Goal: Task Accomplishment & Management: Complete application form

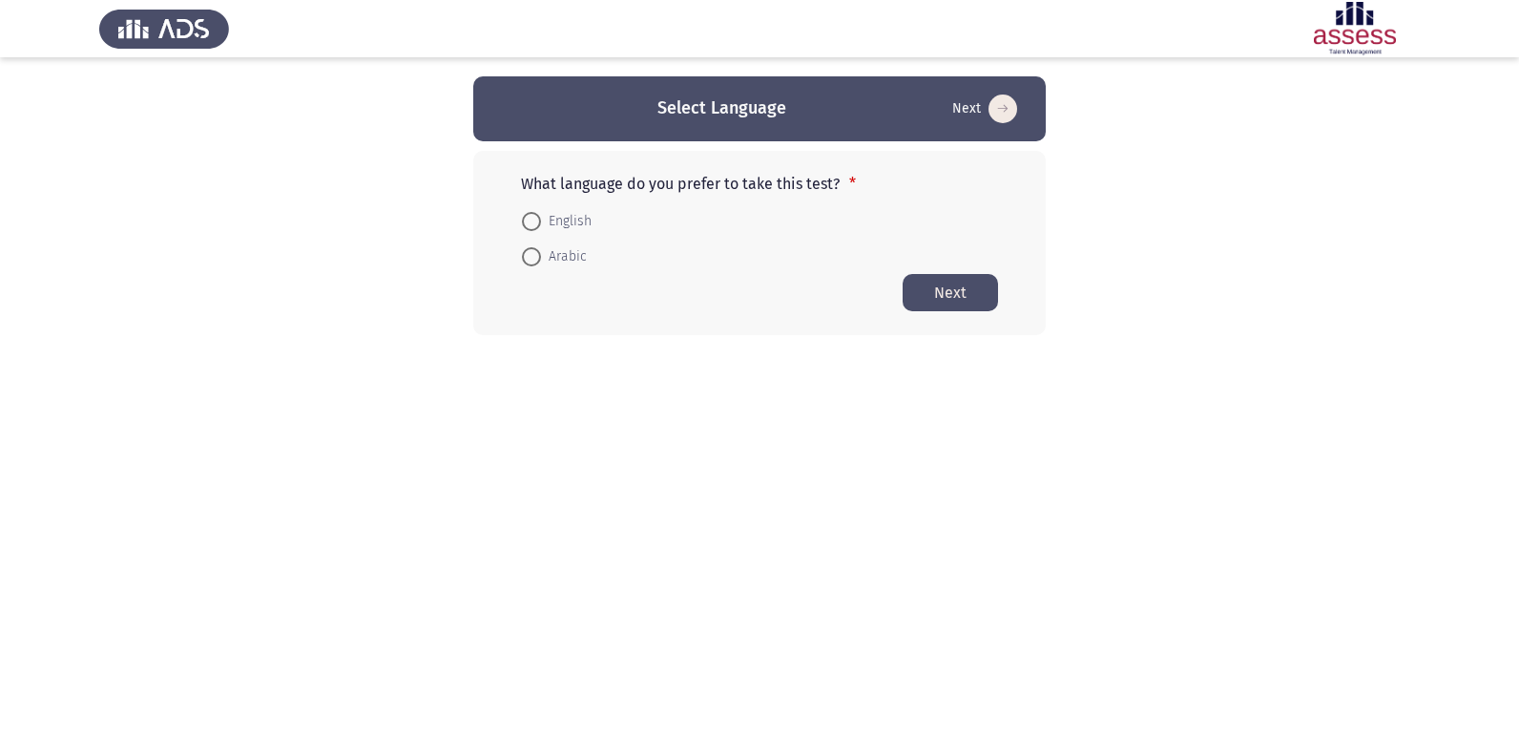
click at [526, 226] on span at bounding box center [531, 221] width 19 height 19
click at [526, 226] on input "English" at bounding box center [531, 221] width 19 height 19
radio input "true"
click at [534, 228] on span at bounding box center [531, 219] width 19 height 19
click at [534, 228] on input "English" at bounding box center [531, 219] width 19 height 19
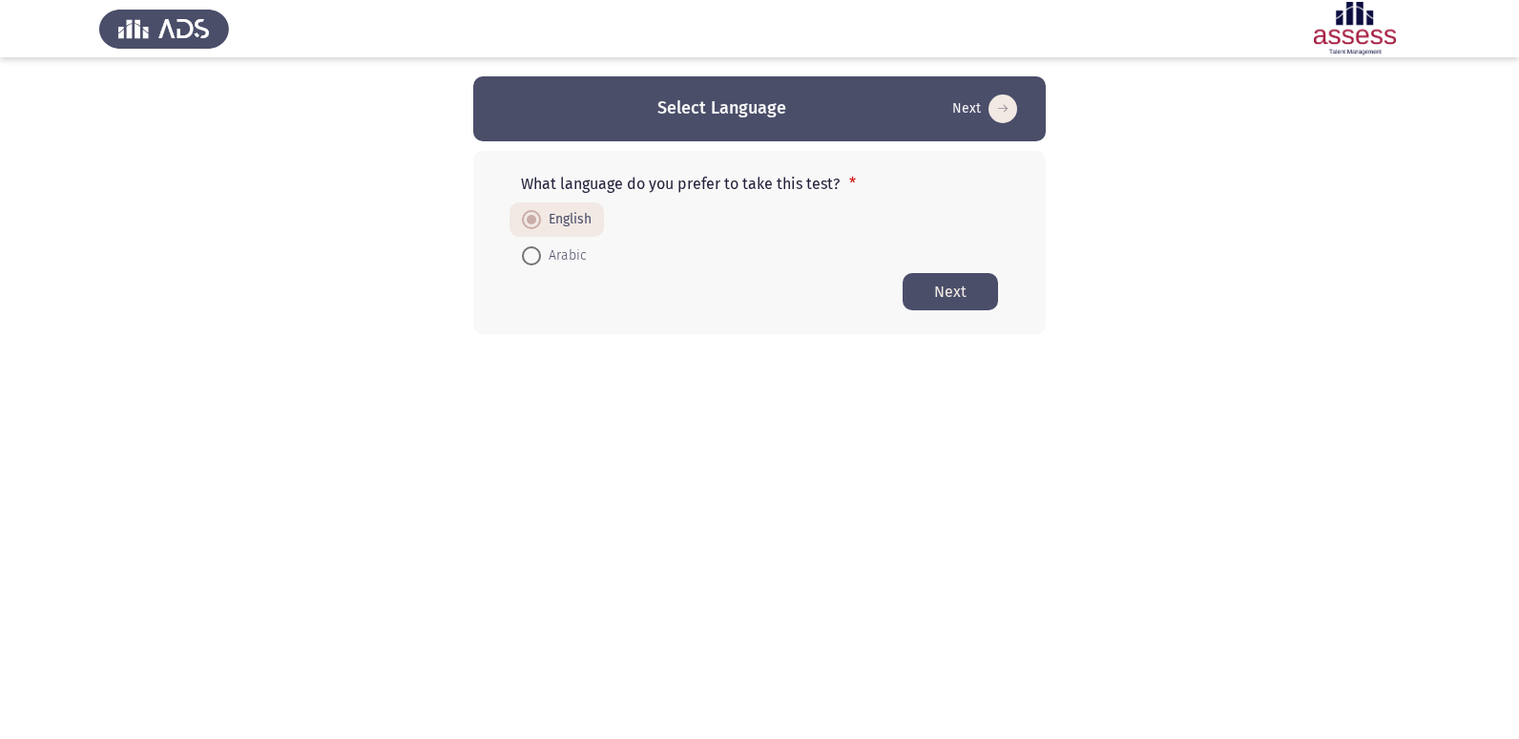
click at [548, 344] on html "Select Language Next What language do you prefer to take this test? * English A…" at bounding box center [759, 205] width 1519 height 410
click at [548, 386] on html "Select Language Next What language do you prefer to take this test? * English A…" at bounding box center [759, 205] width 1519 height 410
click at [935, 304] on button "Next" at bounding box center [950, 291] width 95 height 37
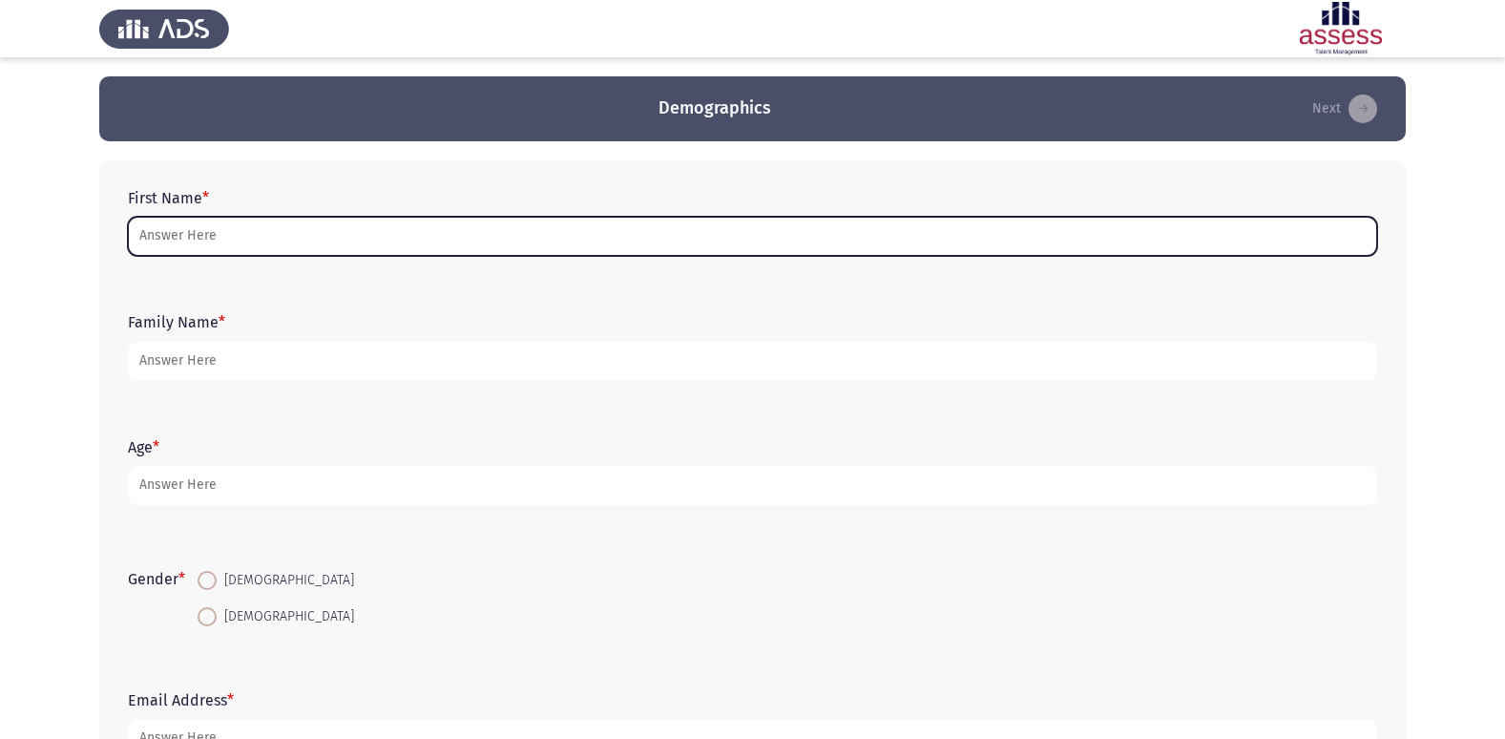
click at [430, 246] on input "First Name *" at bounding box center [752, 236] width 1249 height 39
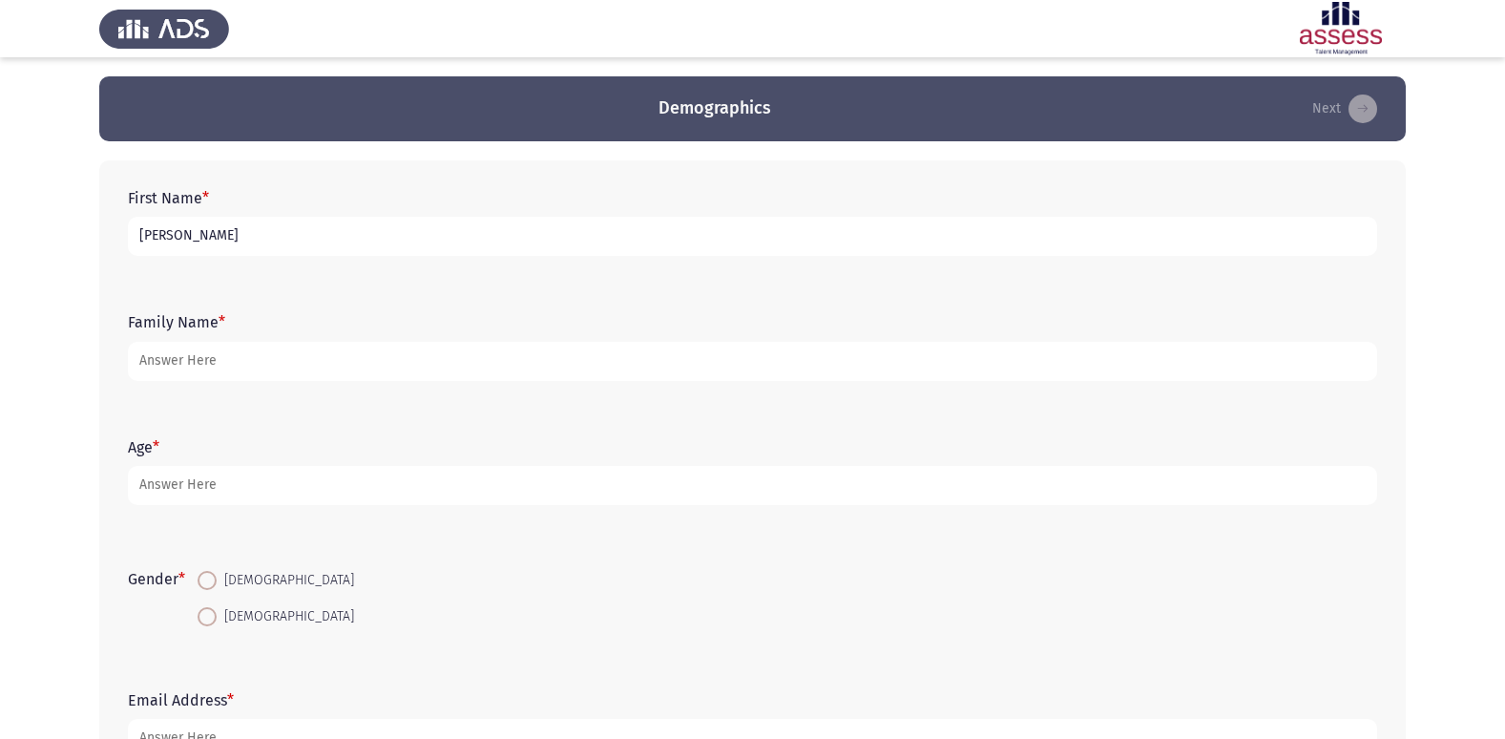
type input "[PERSON_NAME]"
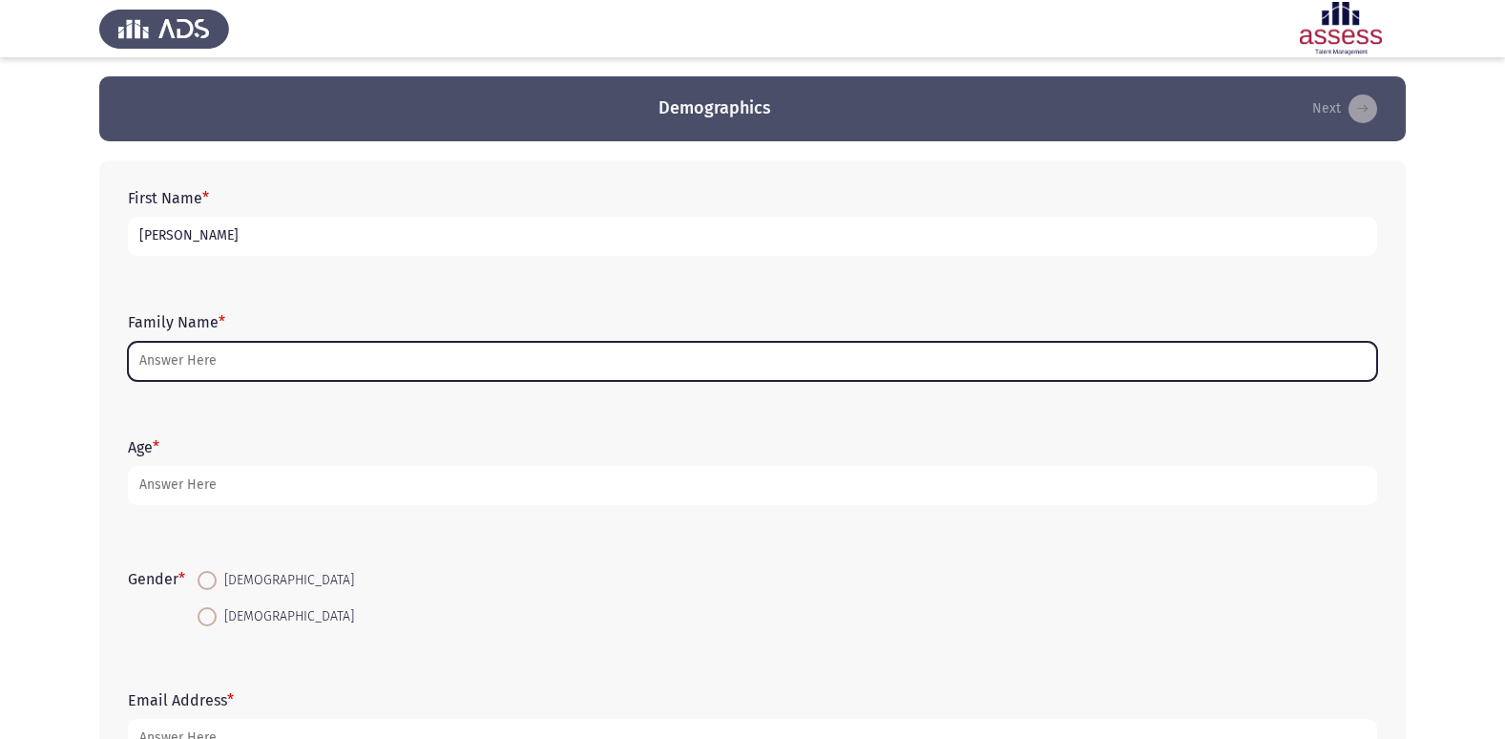
click at [318, 372] on input "Family Name *" at bounding box center [752, 361] width 1249 height 39
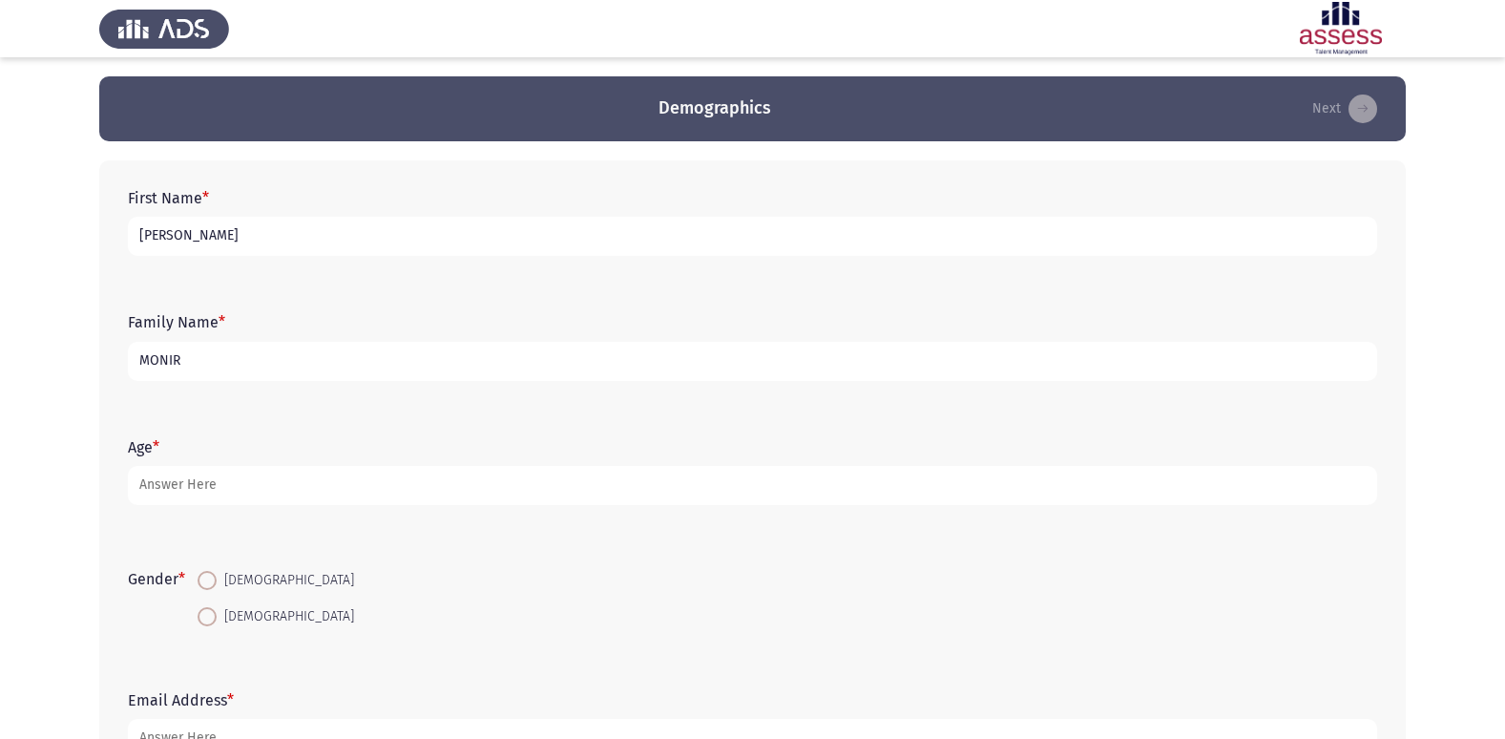
type input "MONIR"
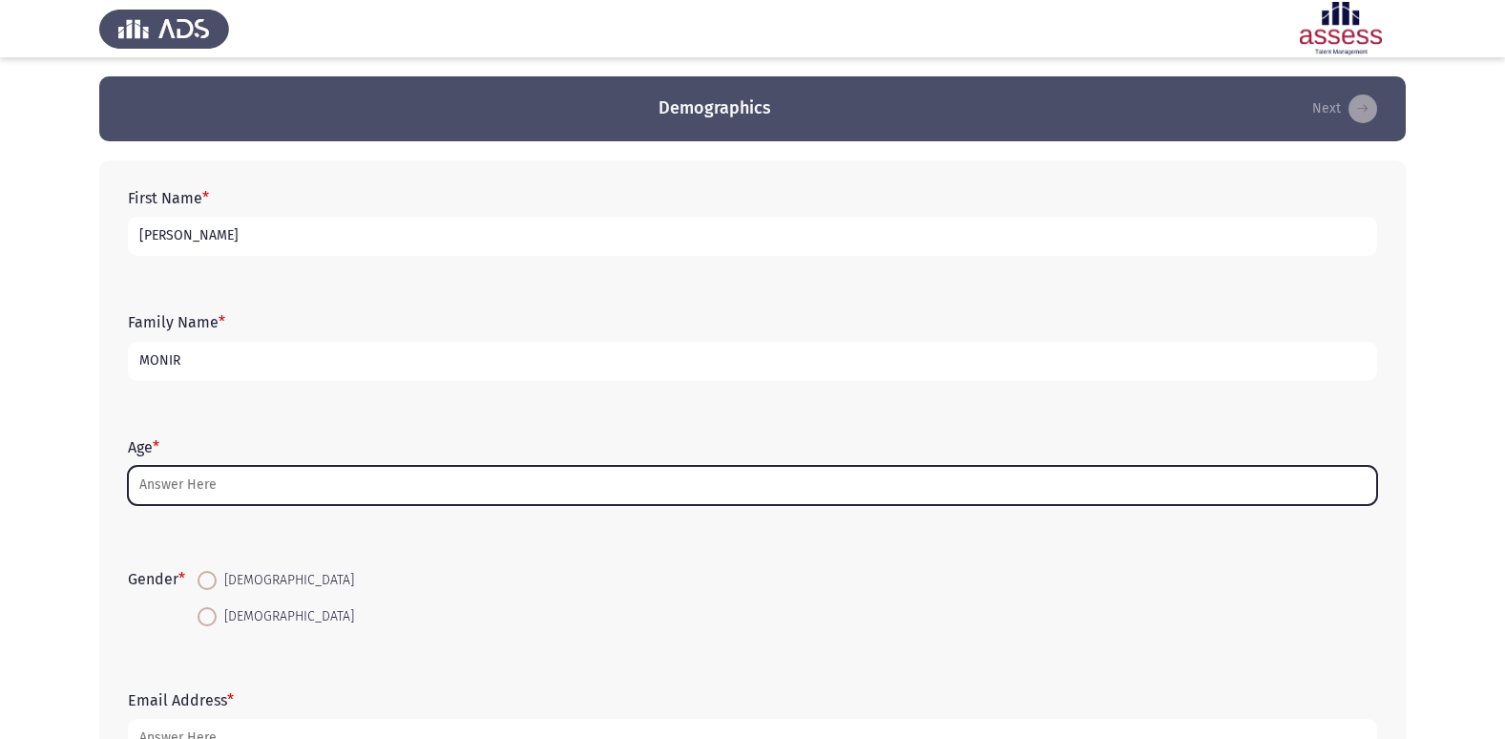
click at [229, 491] on input "Age *" at bounding box center [752, 485] width 1249 height 39
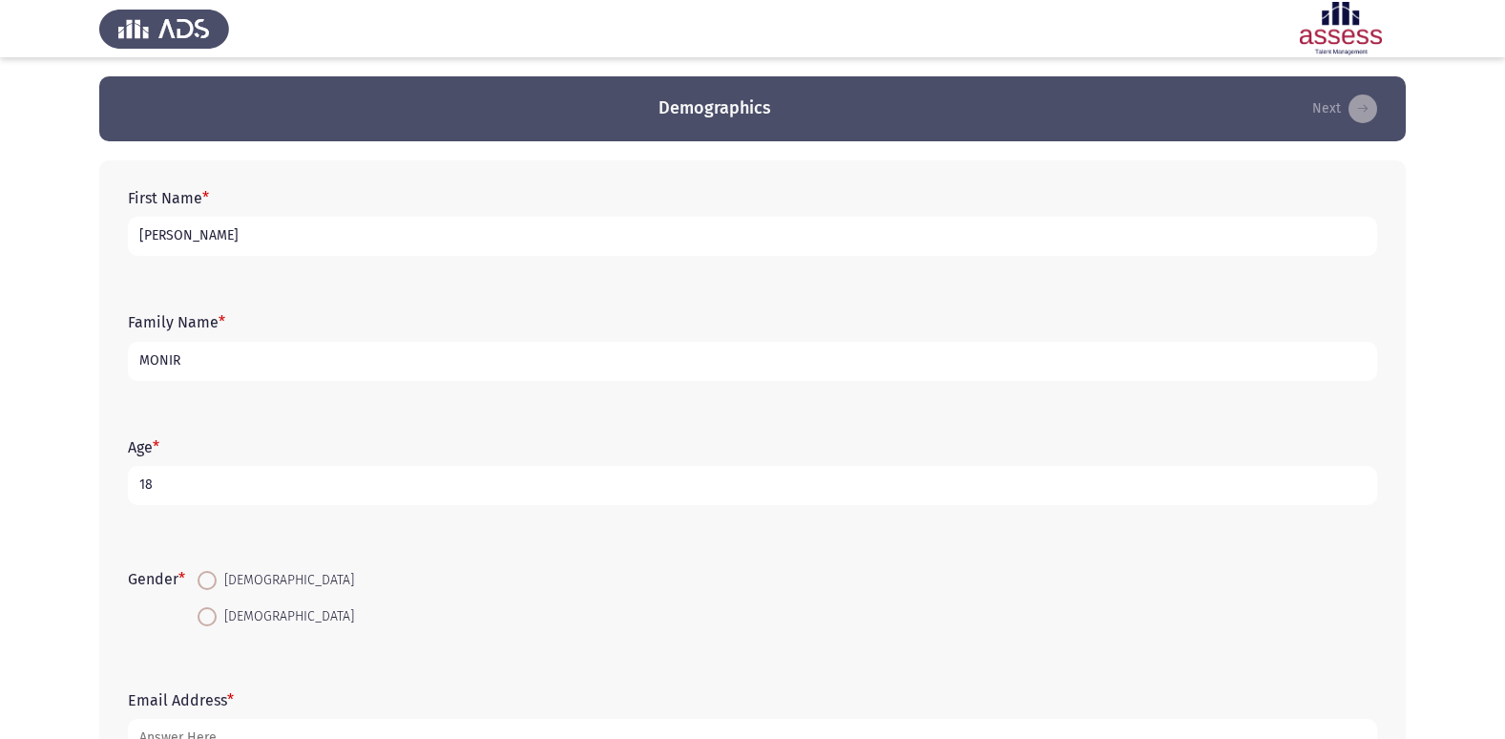
type input "18"
click at [221, 233] on input "[PERSON_NAME]" at bounding box center [752, 236] width 1249 height 39
type input "P"
type input "[PERSON_NAME] شحاته"
click at [255, 361] on input "MONIR" at bounding box center [752, 361] width 1249 height 39
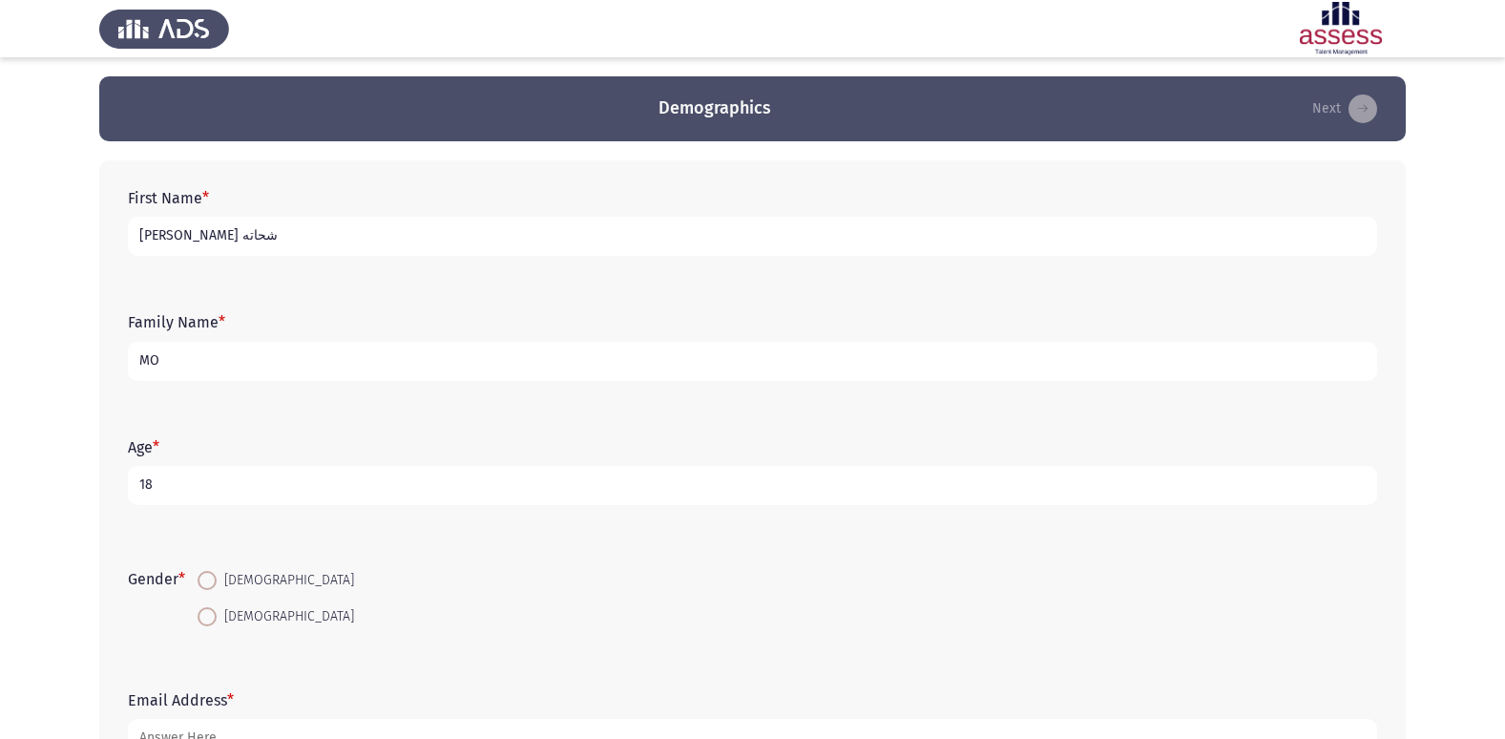
type input "M"
type input "م"
type input "30705222300973"
click at [210, 584] on span at bounding box center [207, 580] width 19 height 19
click at [210, 584] on input "[DEMOGRAPHIC_DATA]" at bounding box center [207, 580] width 19 height 19
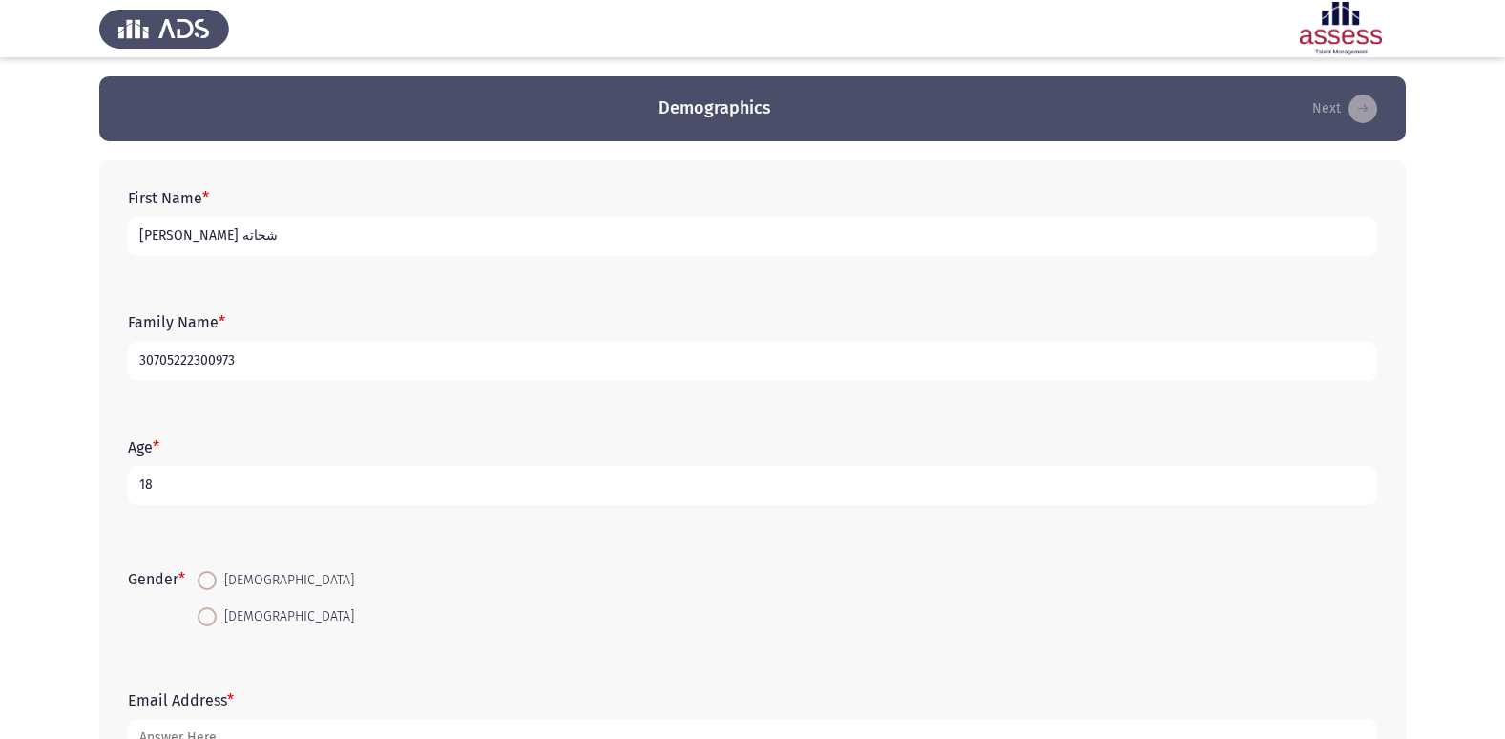
radio input "true"
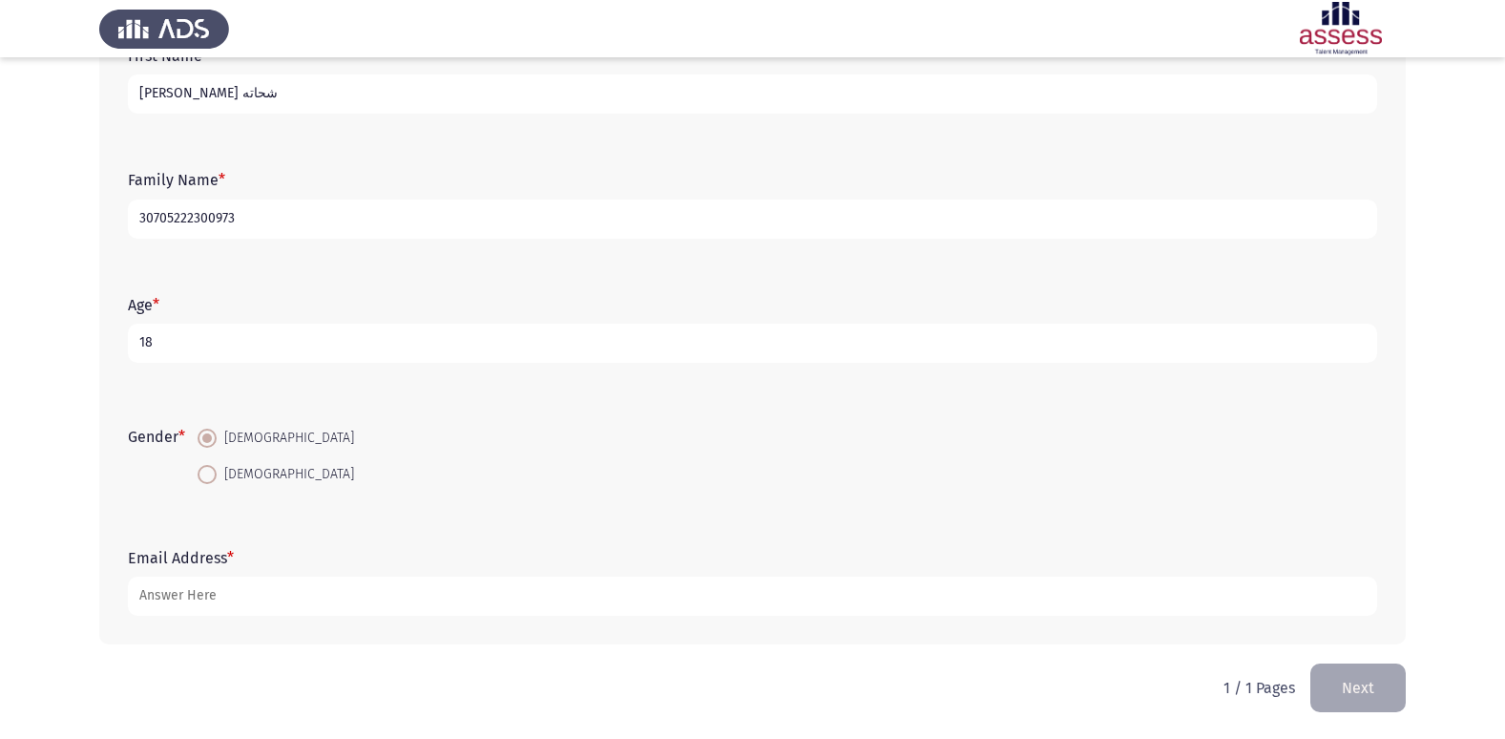
scroll to position [143, 0]
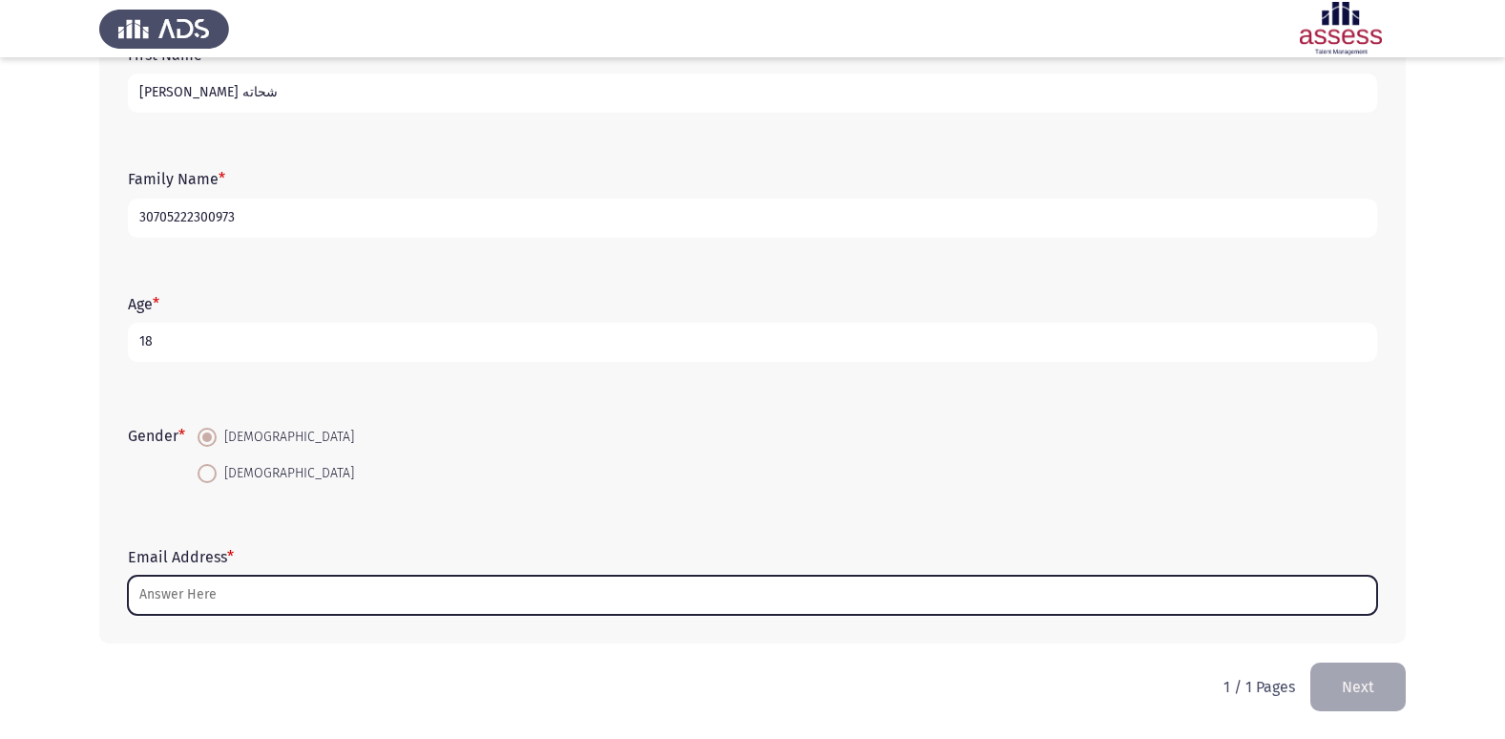
click at [260, 606] on input "Email Address *" at bounding box center [752, 595] width 1249 height 39
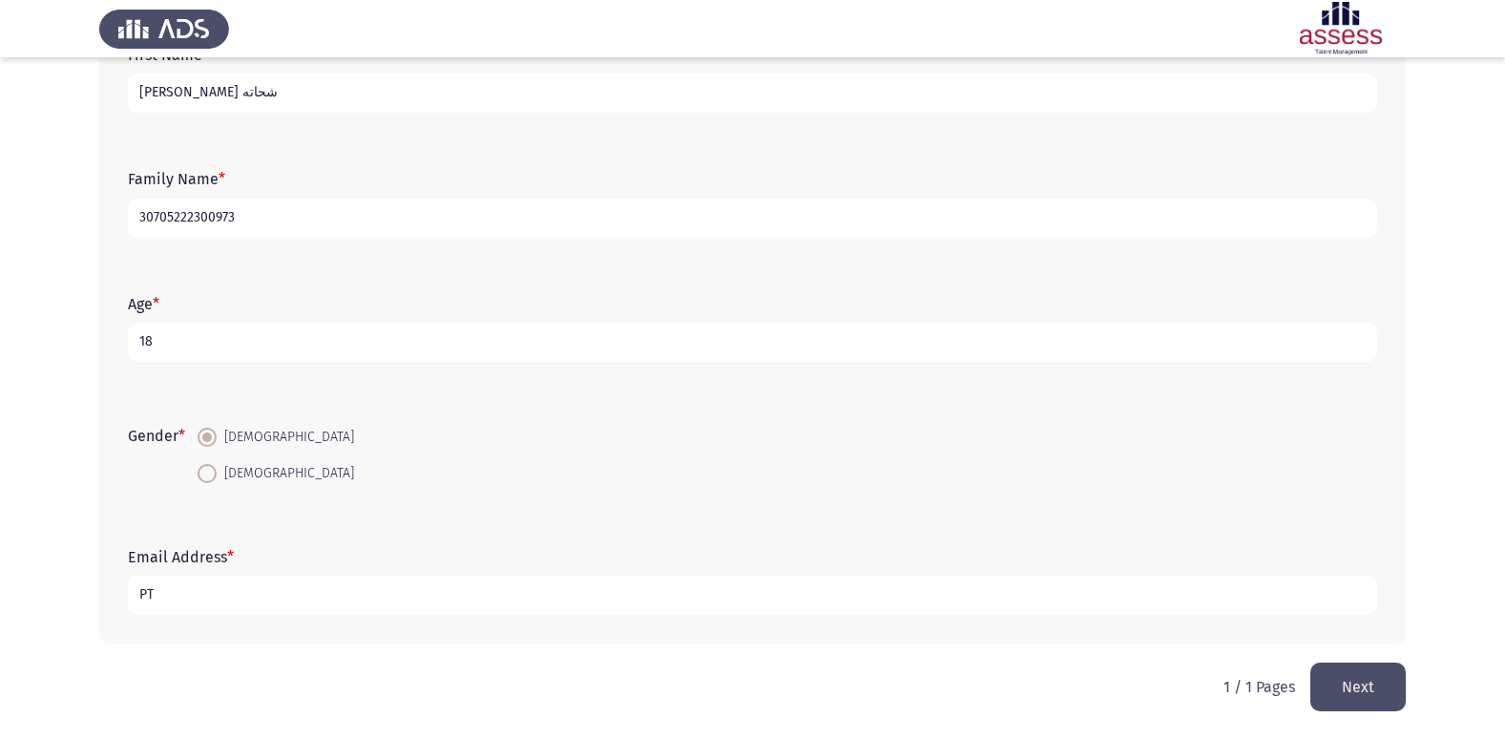
type input "P"
type input "[EMAIL_ADDRESS][DOMAIN_NAME]"
click at [1393, 705] on button "Next" at bounding box center [1357, 686] width 95 height 49
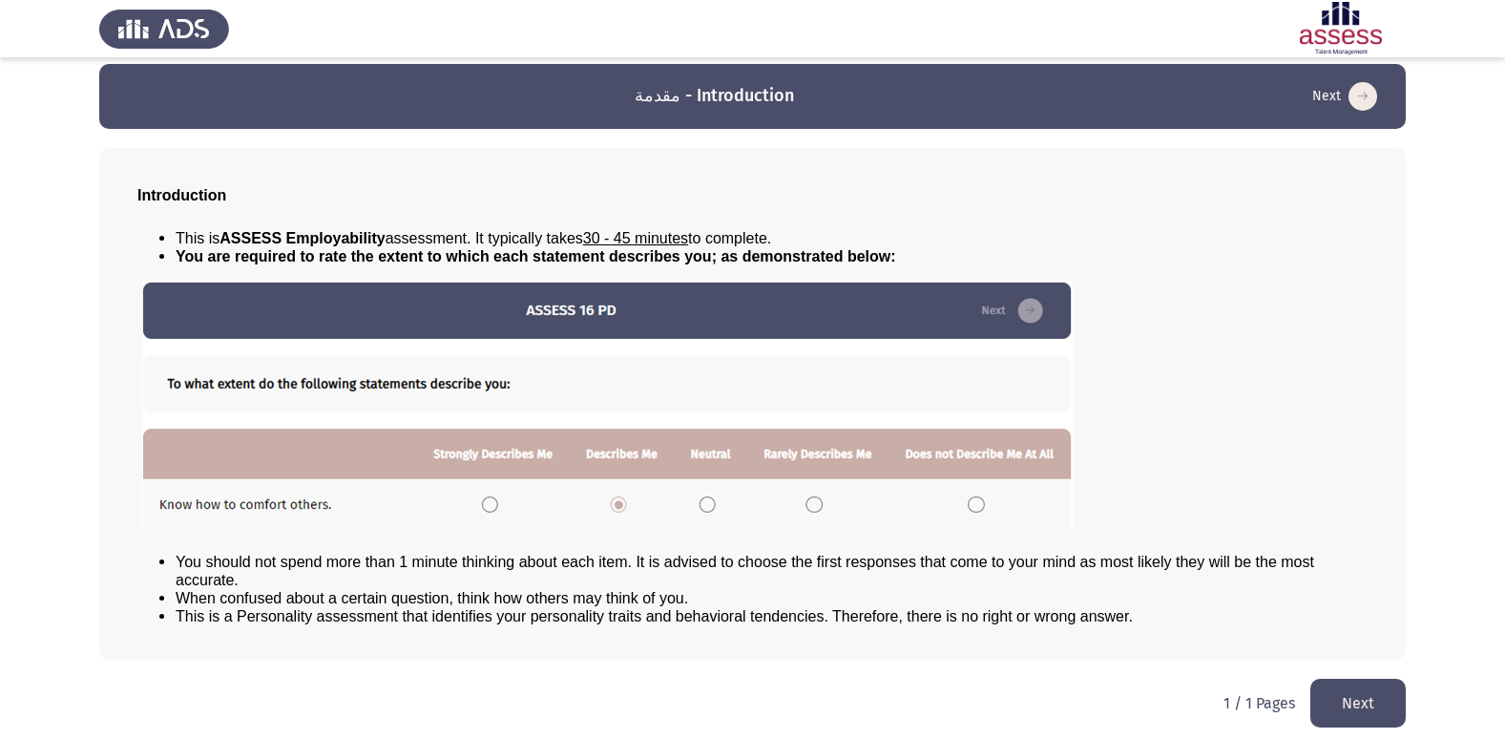
scroll to position [20, 0]
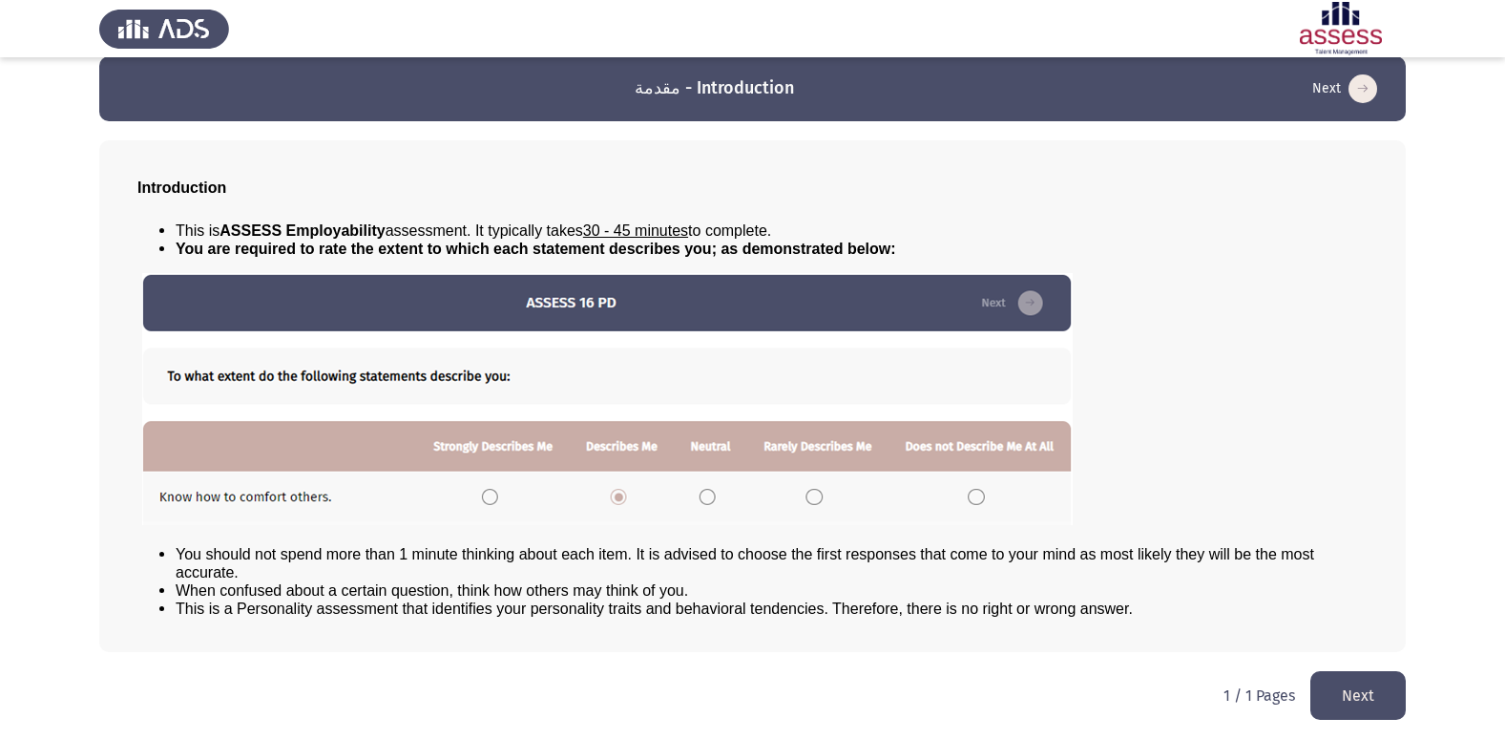
click at [488, 495] on img at bounding box center [607, 399] width 931 height 252
click at [712, 500] on img at bounding box center [607, 399] width 931 height 252
click at [1367, 703] on button "Next" at bounding box center [1357, 695] width 95 height 49
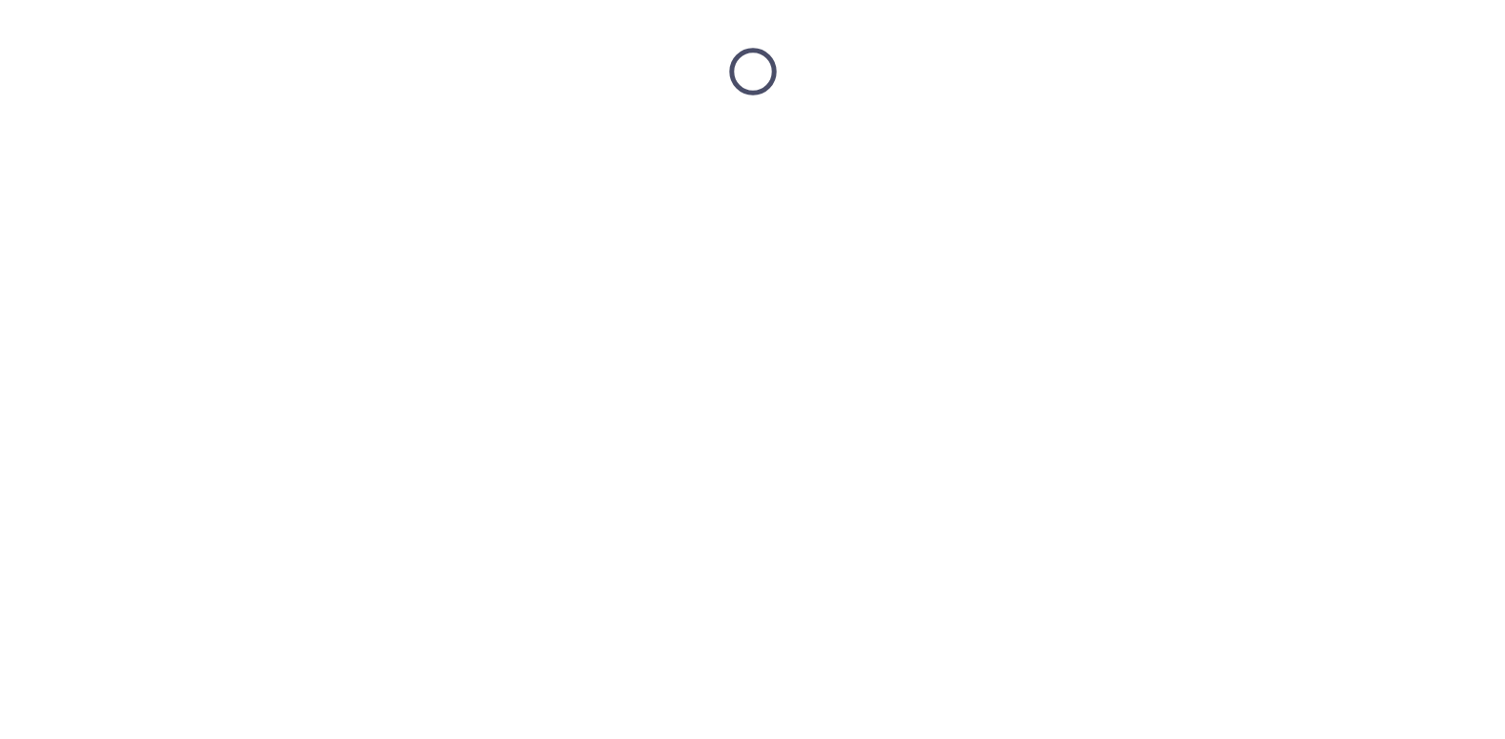
scroll to position [0, 0]
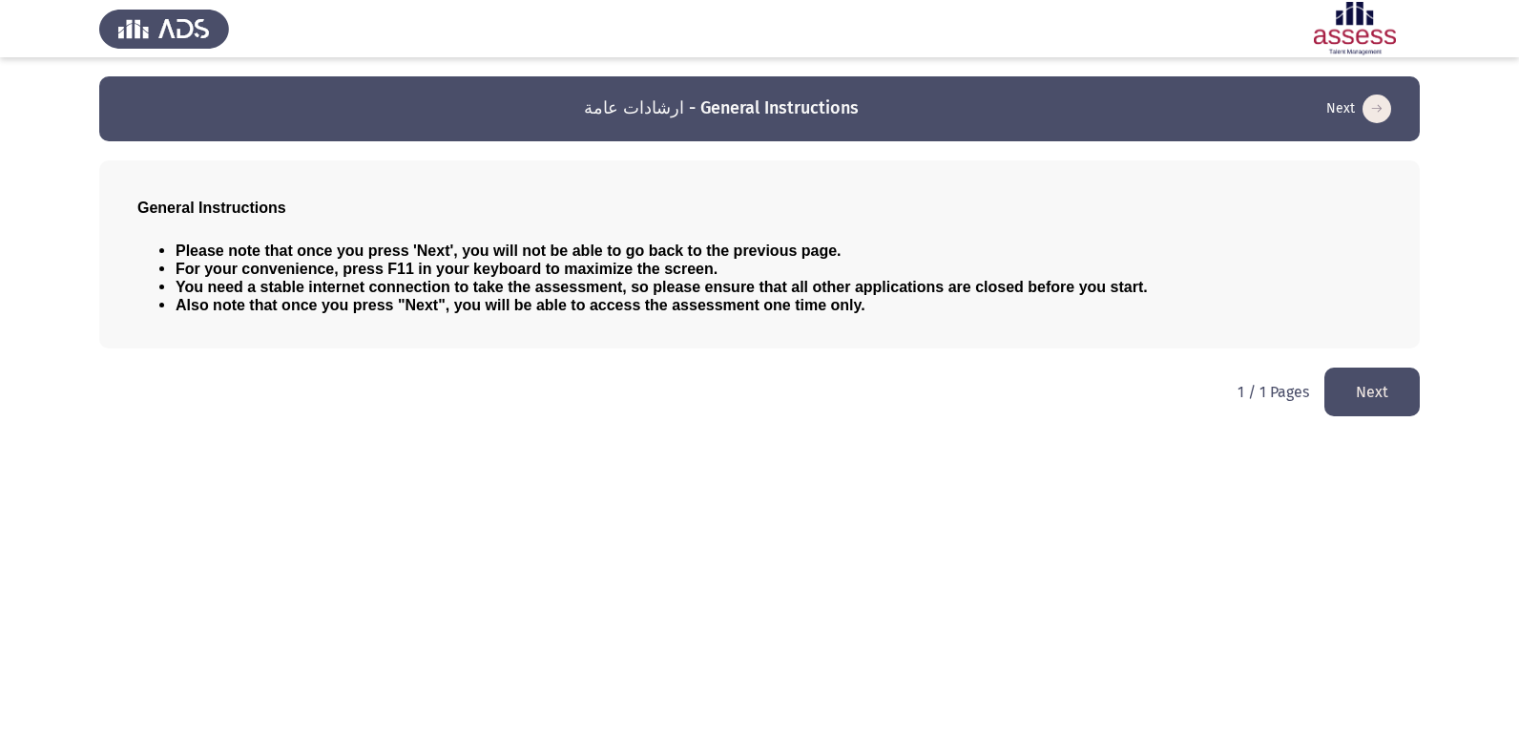
click at [1375, 386] on button "Next" at bounding box center [1372, 391] width 95 height 49
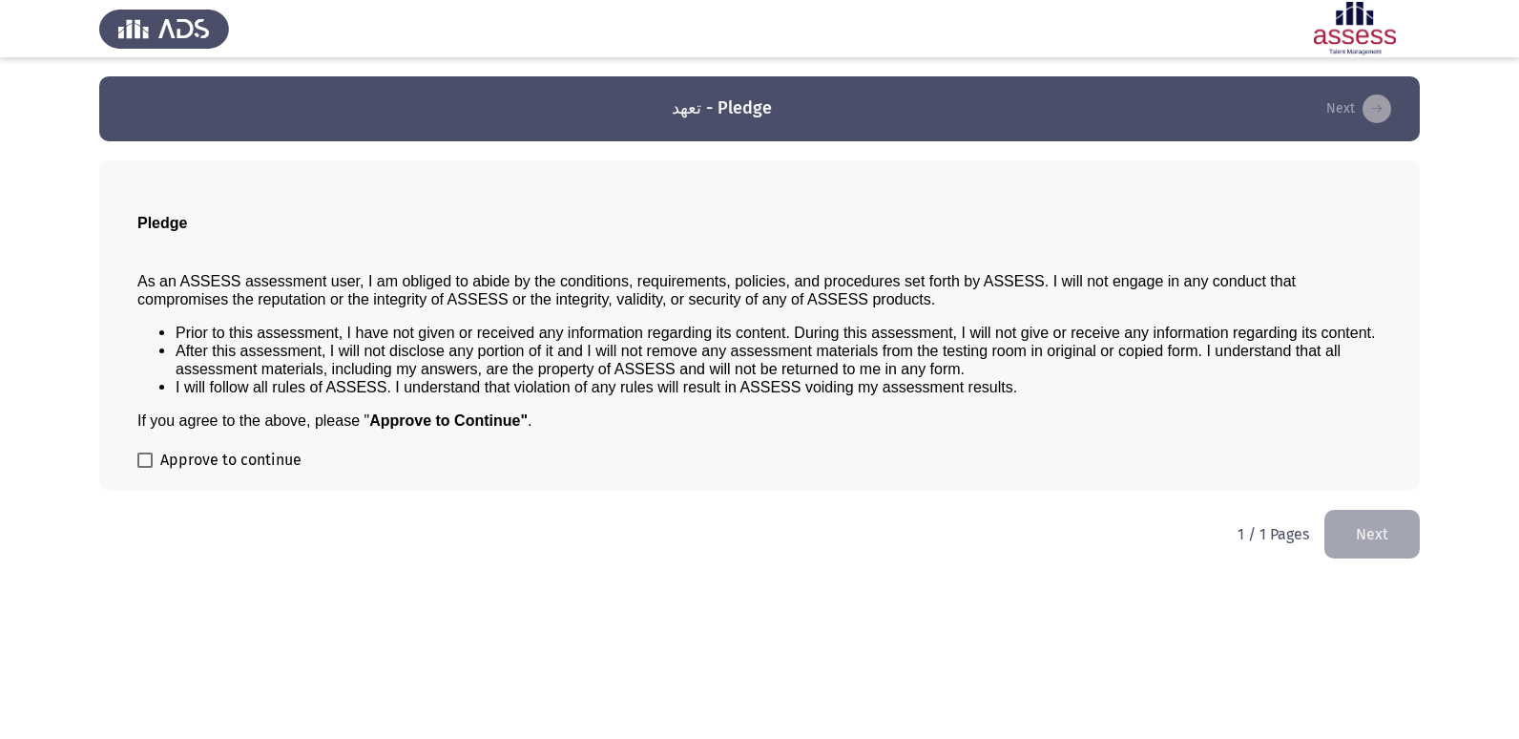
click at [141, 468] on label "Approve to continue" at bounding box center [219, 460] width 164 height 23
click at [144, 468] on input "Approve to continue" at bounding box center [144, 468] width 1 height 1
checkbox input "true"
click at [1371, 548] on button "Next" at bounding box center [1372, 534] width 95 height 49
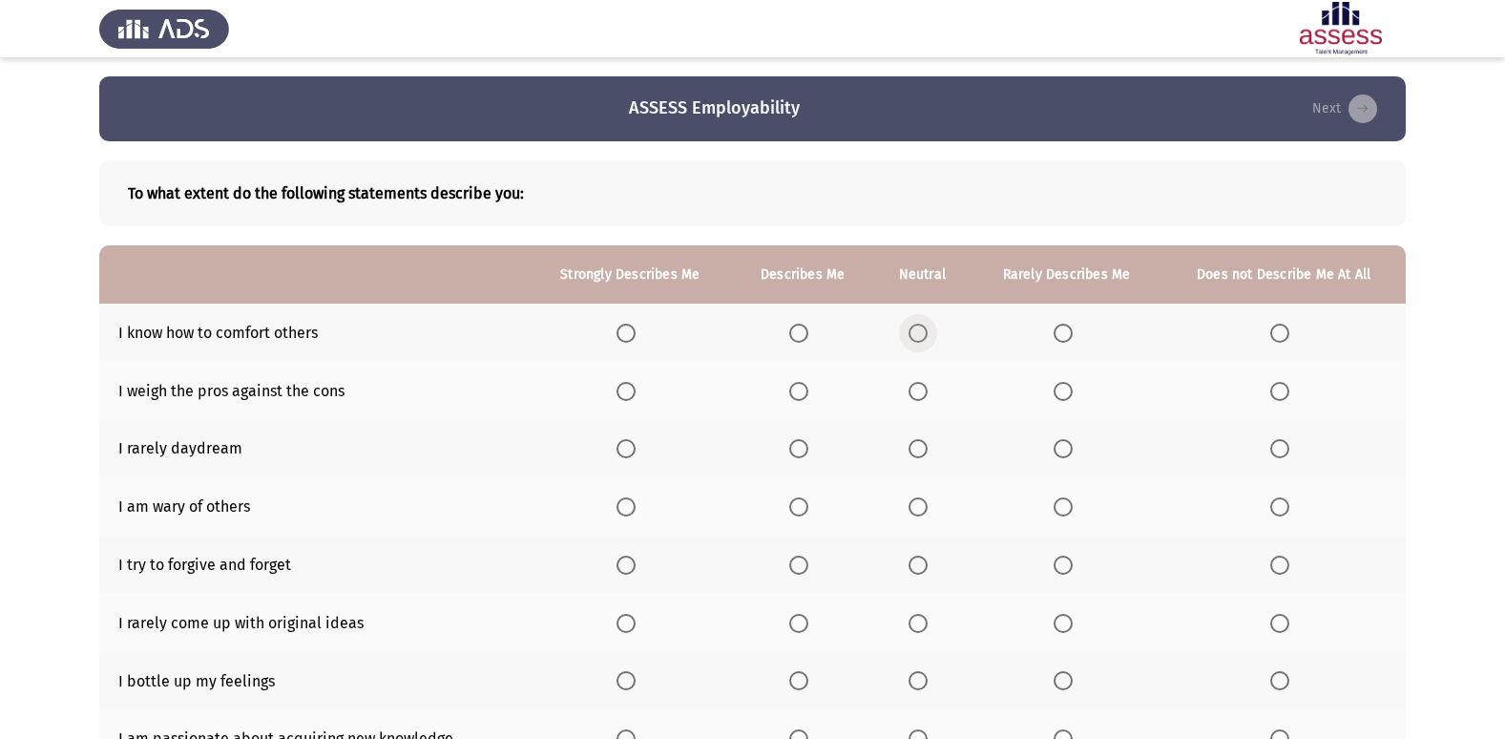
click at [928, 342] on span "Select an option" at bounding box center [918, 333] width 19 height 19
click at [928, 342] on input "Select an option" at bounding box center [918, 333] width 19 height 19
click at [802, 384] on span "Select an option" at bounding box center [798, 391] width 19 height 19
click at [802, 384] on input "Select an option" at bounding box center [798, 391] width 19 height 19
click at [917, 453] on span "Select an option" at bounding box center [918, 448] width 19 height 19
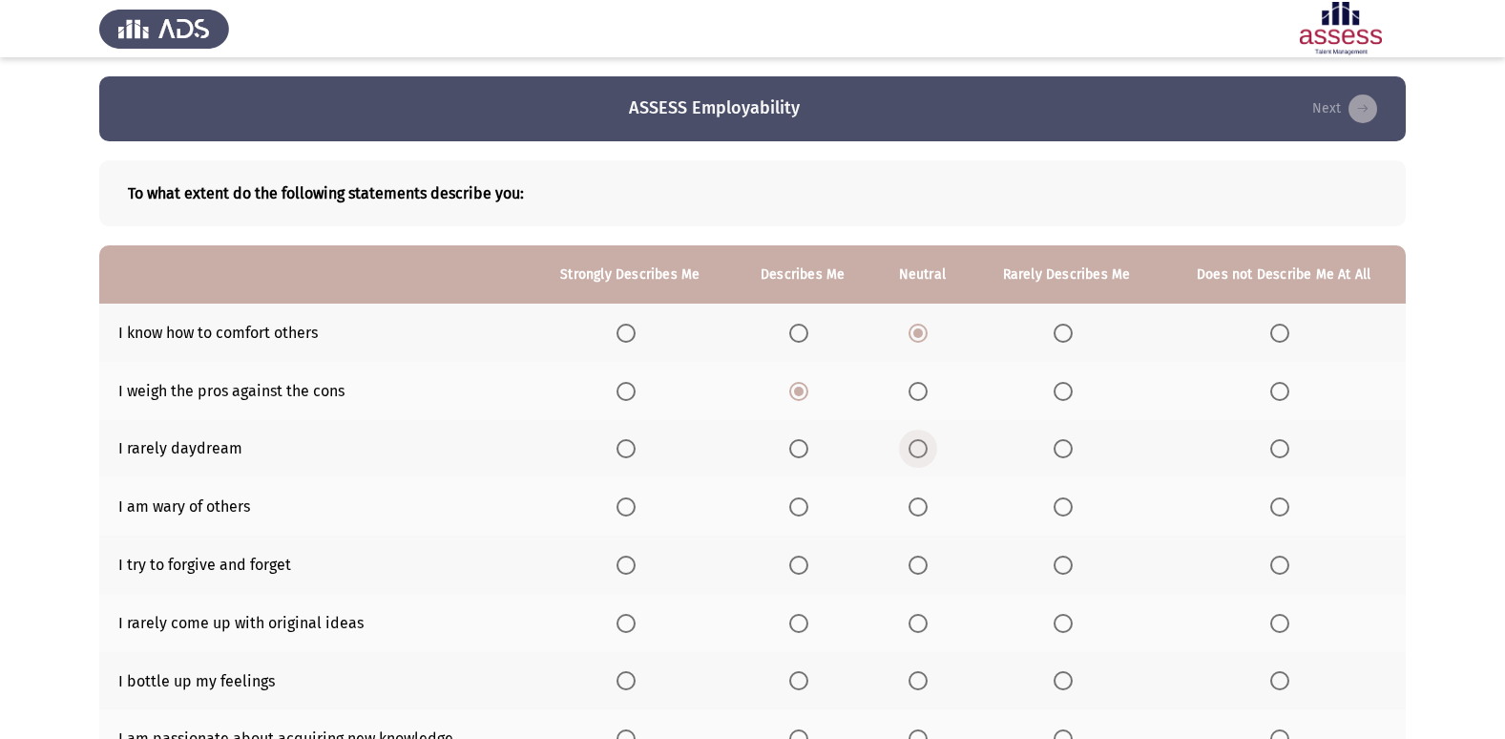
click at [917, 453] on input "Select an option" at bounding box center [918, 448] width 19 height 19
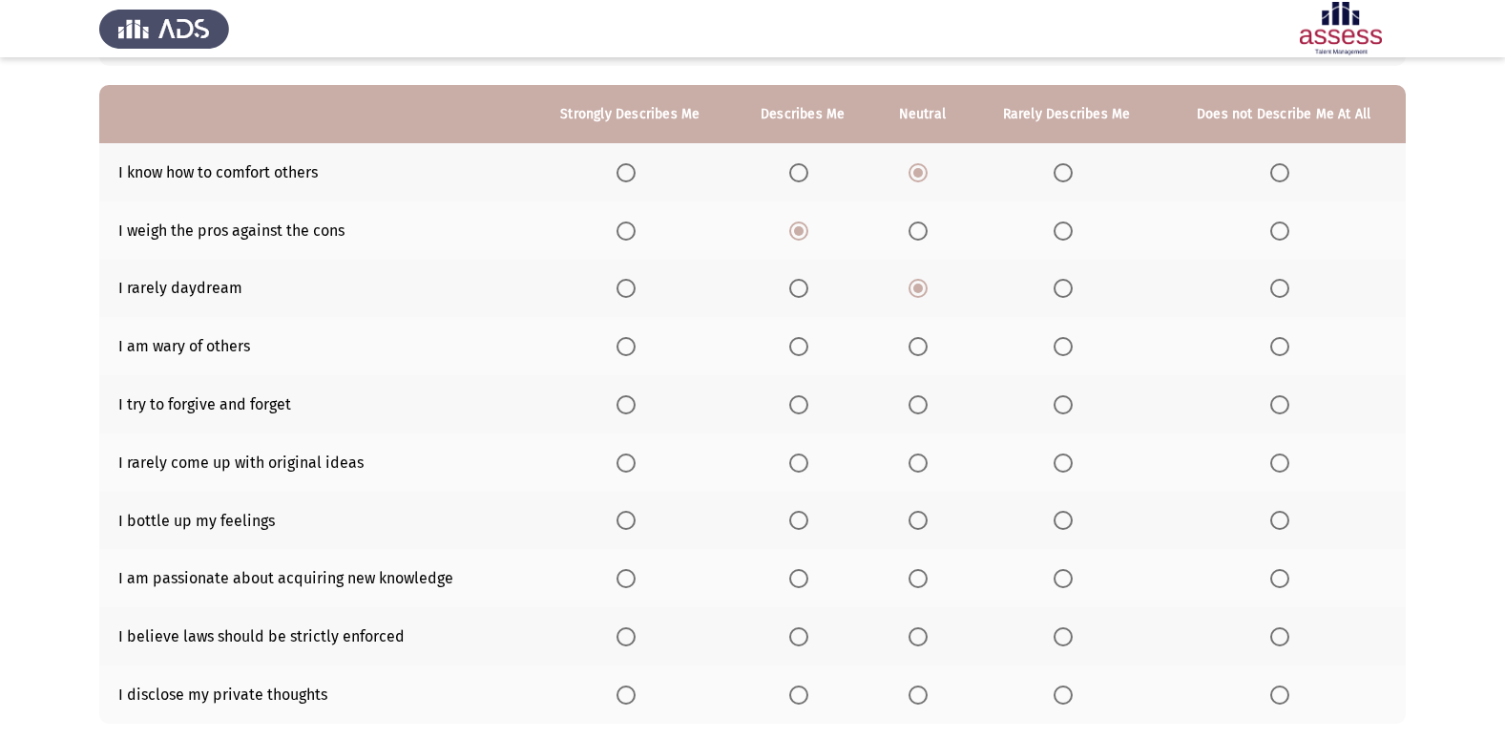
scroll to position [191, 0]
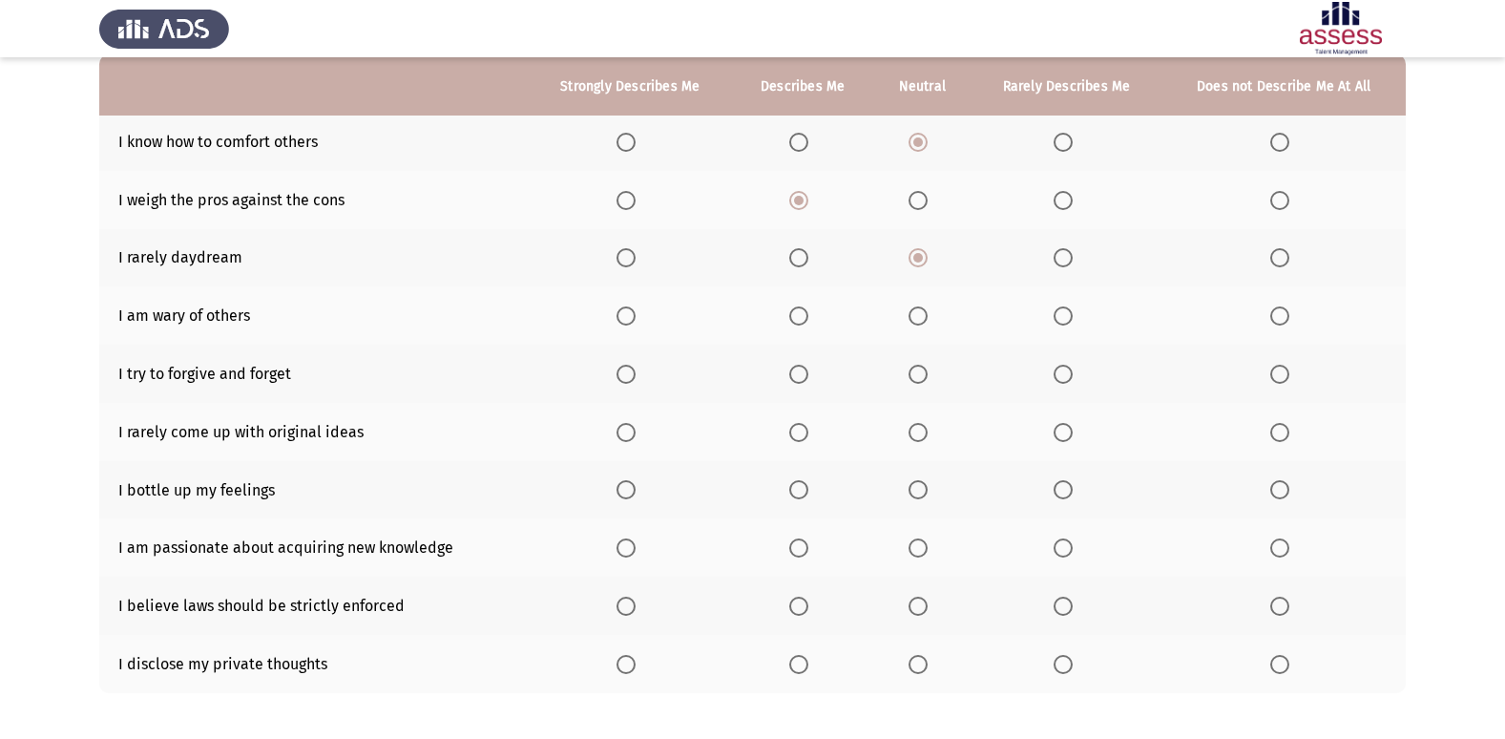
click at [1068, 315] on span "Select an option" at bounding box center [1063, 315] width 19 height 19
click at [1068, 315] on input "Select an option" at bounding box center [1063, 315] width 19 height 19
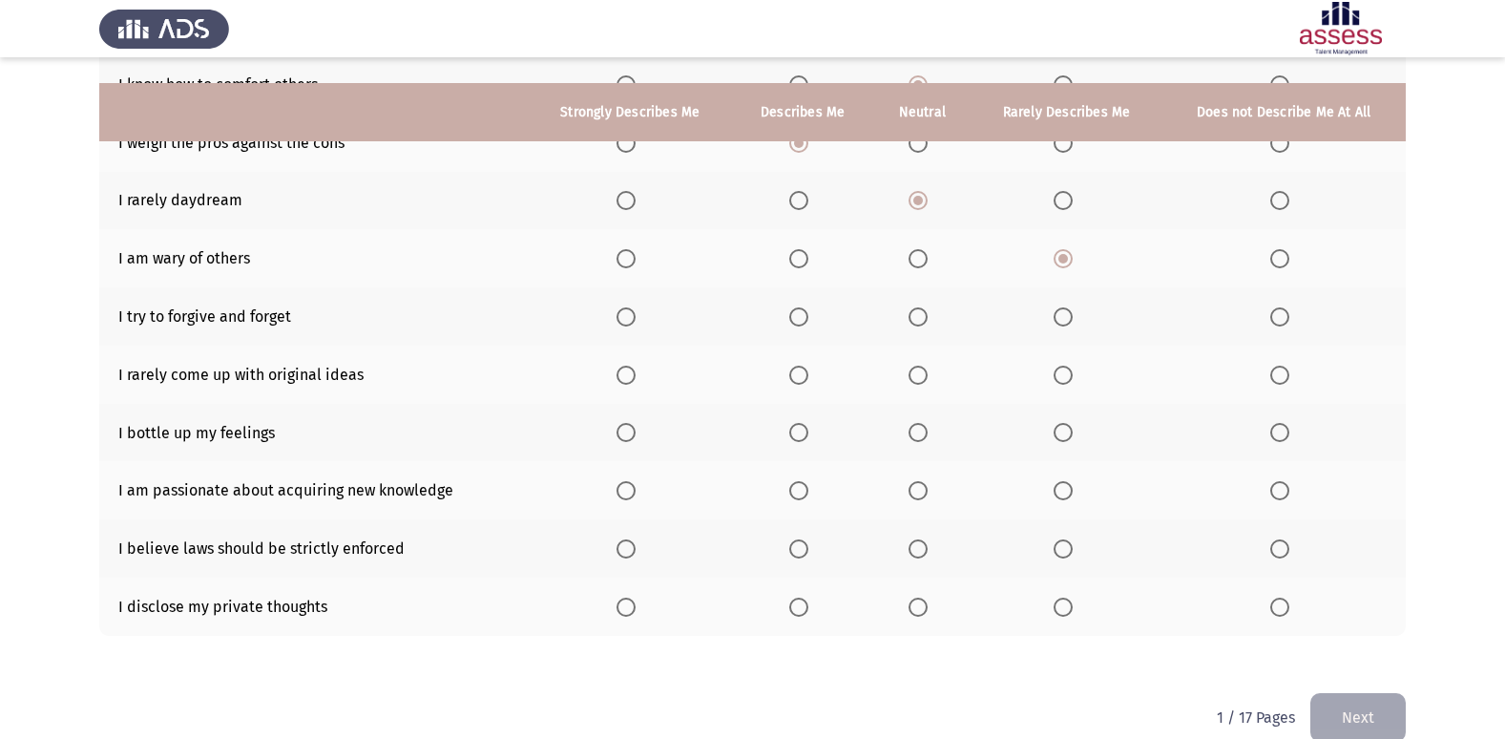
scroll to position [279, 0]
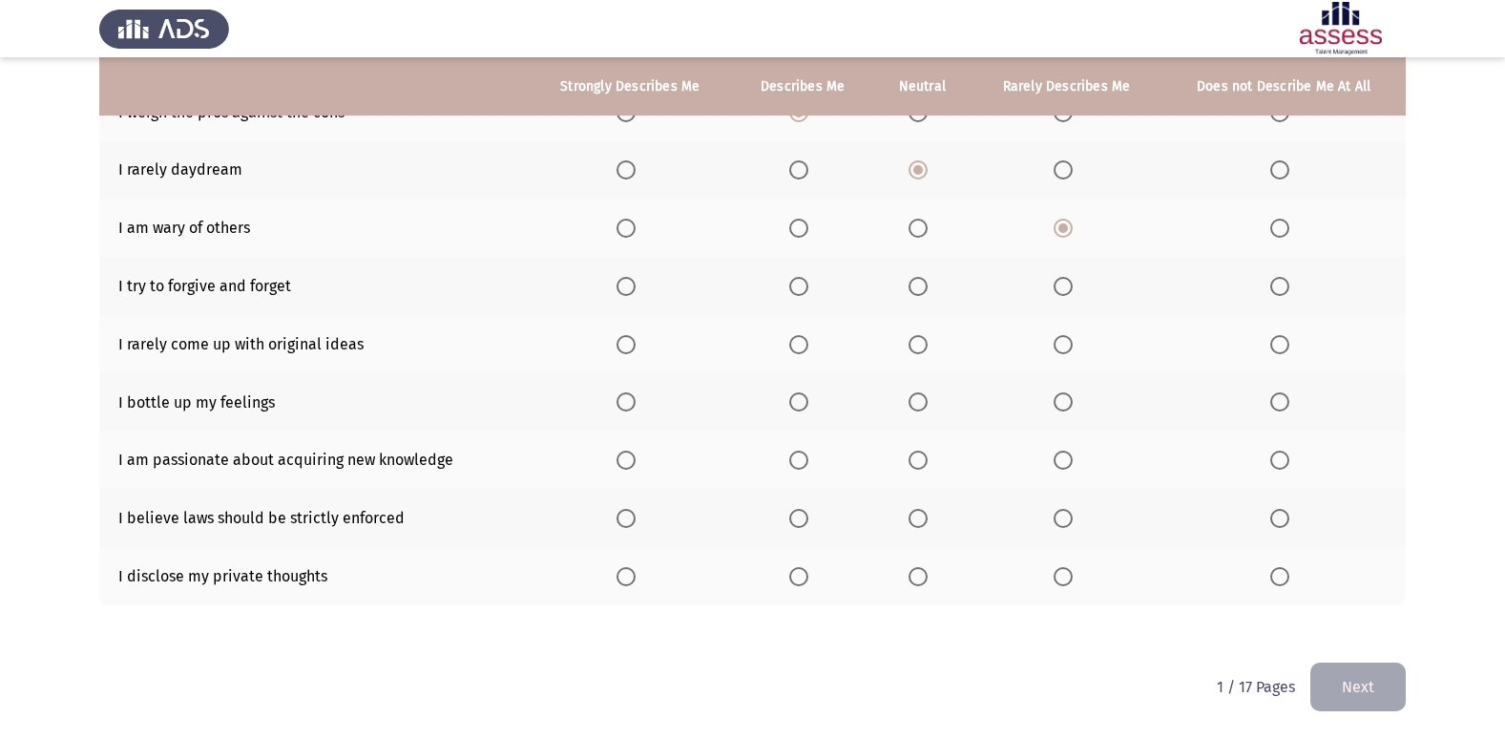
click at [627, 290] on span "Select an option" at bounding box center [626, 286] width 19 height 19
click at [627, 290] on input "Select an option" at bounding box center [626, 286] width 19 height 19
click at [1071, 347] on span "Select an option" at bounding box center [1063, 344] width 19 height 19
click at [1071, 347] on input "Select an option" at bounding box center [1063, 344] width 19 height 19
click at [913, 409] on span "Select an option" at bounding box center [918, 401] width 19 height 19
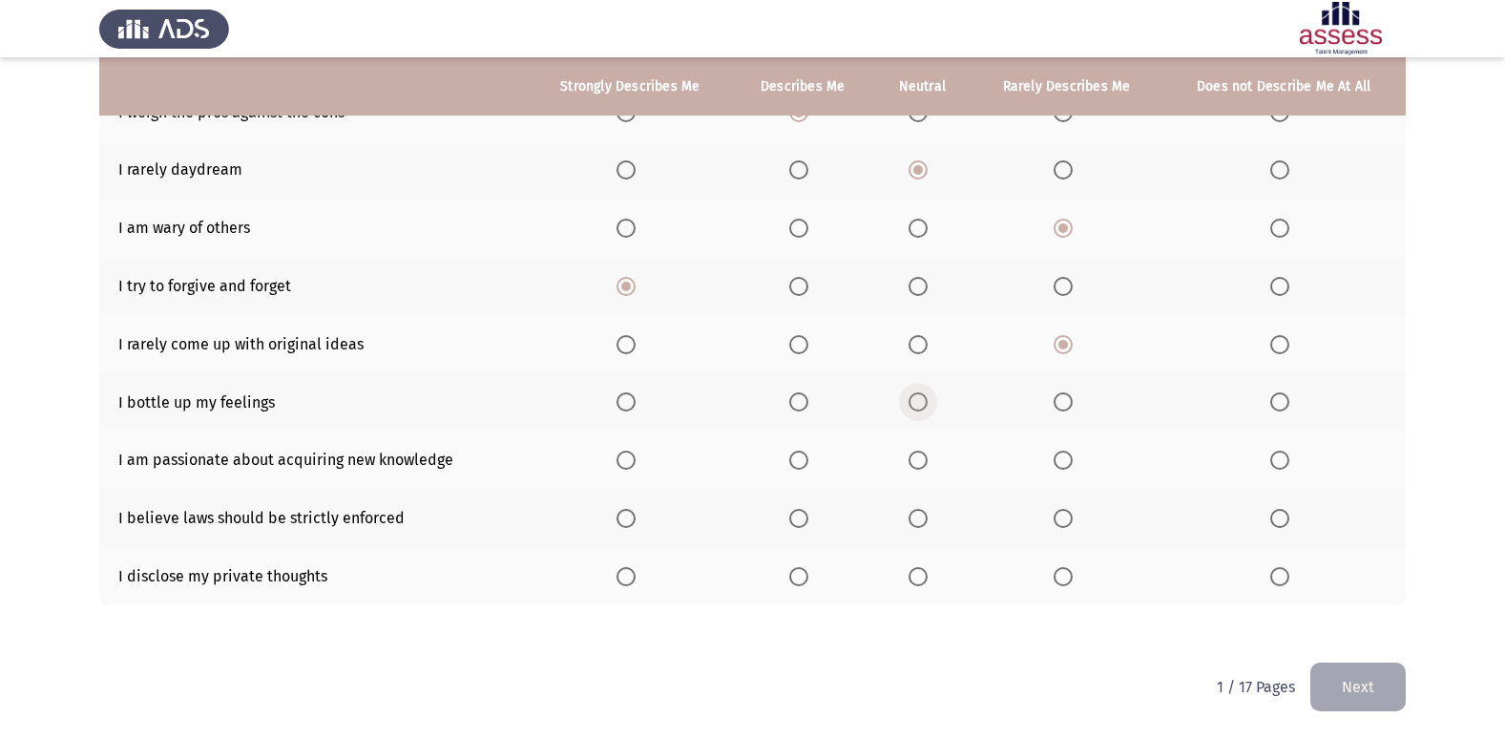
click at [913, 409] on input "Select an option" at bounding box center [918, 401] width 19 height 19
click at [629, 469] on span "Select an option" at bounding box center [626, 459] width 19 height 19
click at [629, 469] on input "Select an option" at bounding box center [626, 459] width 19 height 19
click at [794, 455] on span "Select an option" at bounding box center [798, 459] width 19 height 19
click at [794, 455] on input "Select an option" at bounding box center [798, 459] width 19 height 19
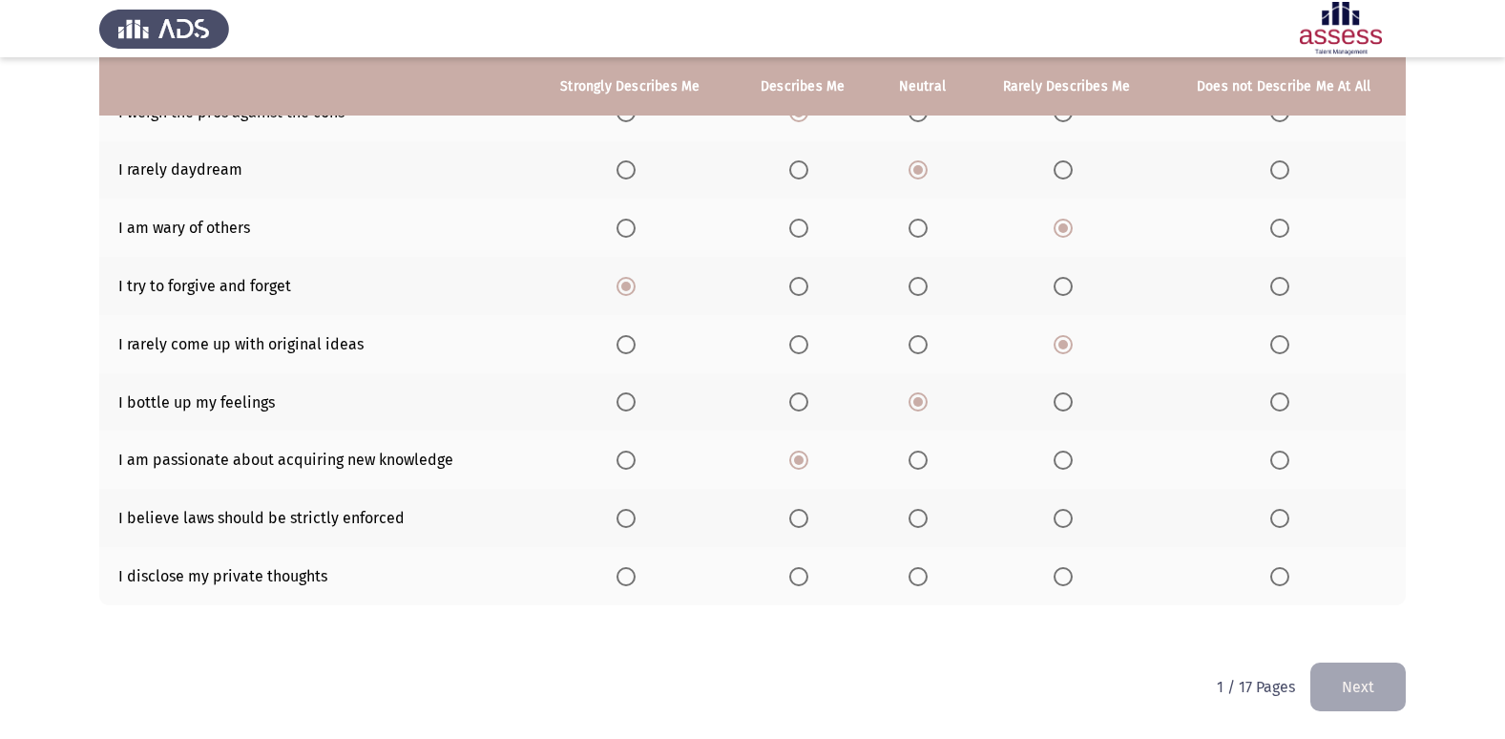
click at [805, 524] on span "Select an option" at bounding box center [798, 518] width 19 height 19
click at [805, 524] on input "Select an option" at bounding box center [798, 518] width 19 height 19
click at [934, 577] on label "Select an option" at bounding box center [922, 576] width 27 height 19
click at [928, 577] on input "Select an option" at bounding box center [918, 576] width 19 height 19
click at [1342, 677] on button "Next" at bounding box center [1357, 686] width 95 height 49
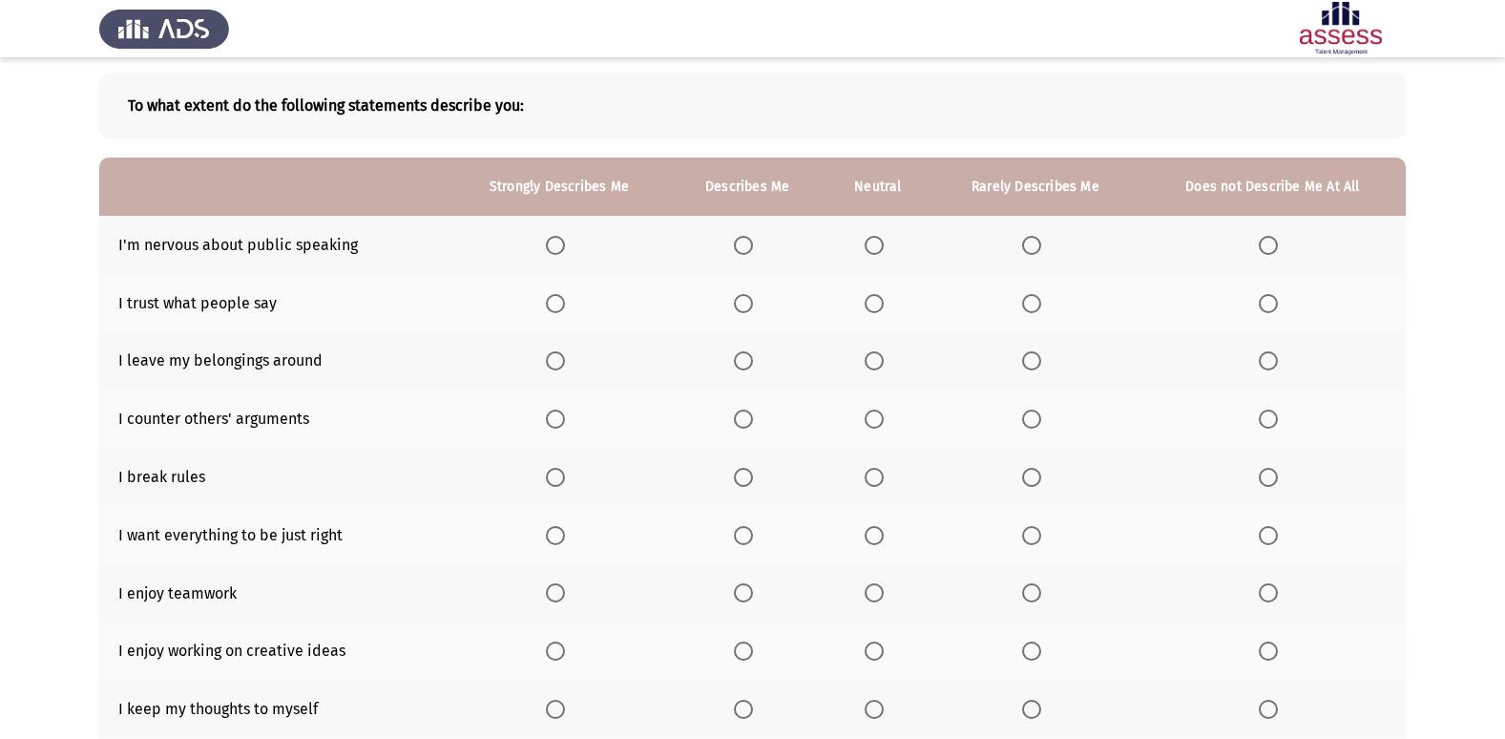
scroll to position [0, 0]
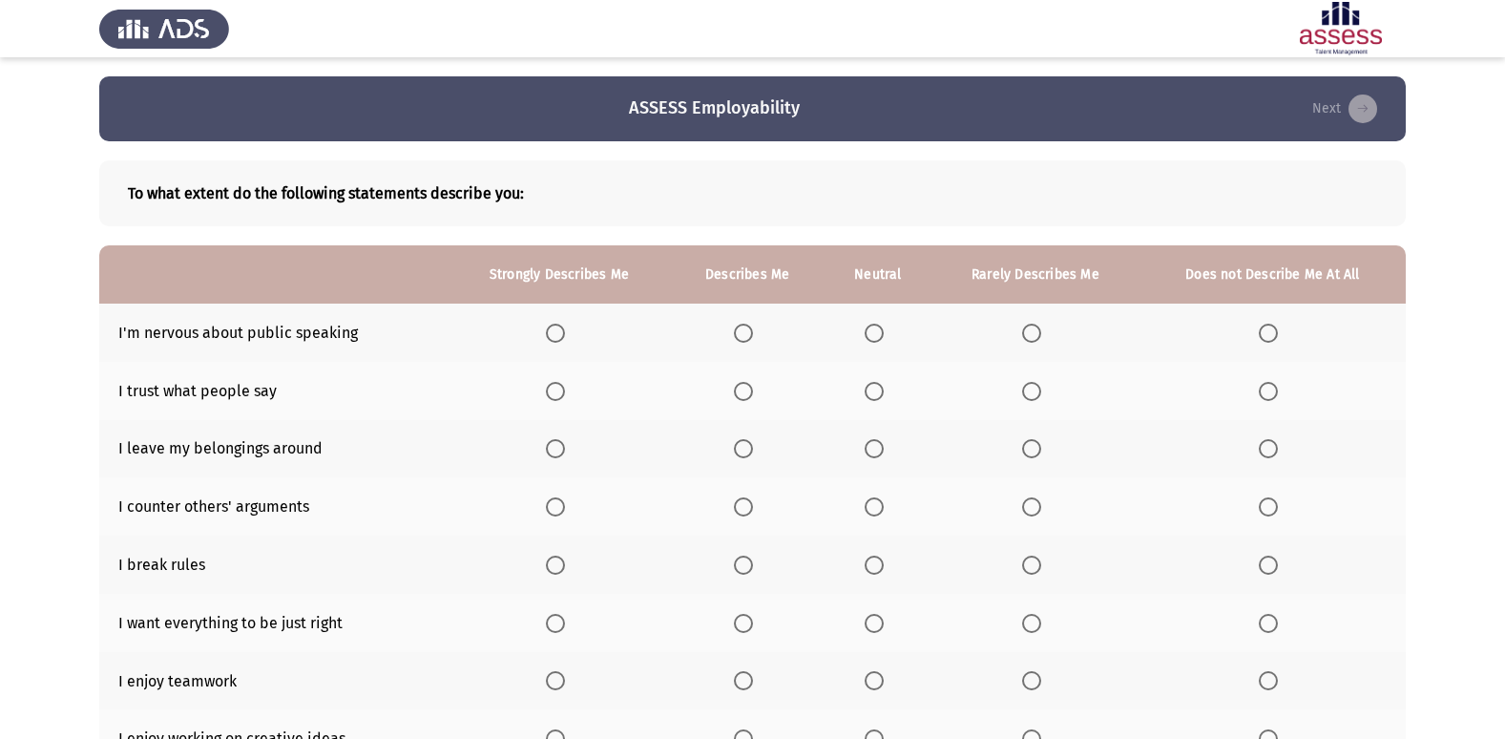
click at [561, 325] on span "Select an option" at bounding box center [555, 333] width 19 height 19
click at [561, 325] on input "Select an option" at bounding box center [555, 333] width 19 height 19
click at [766, 334] on th at bounding box center [748, 333] width 154 height 58
click at [731, 334] on th at bounding box center [748, 333] width 154 height 58
click at [745, 334] on span "Select an option" at bounding box center [743, 333] width 19 height 19
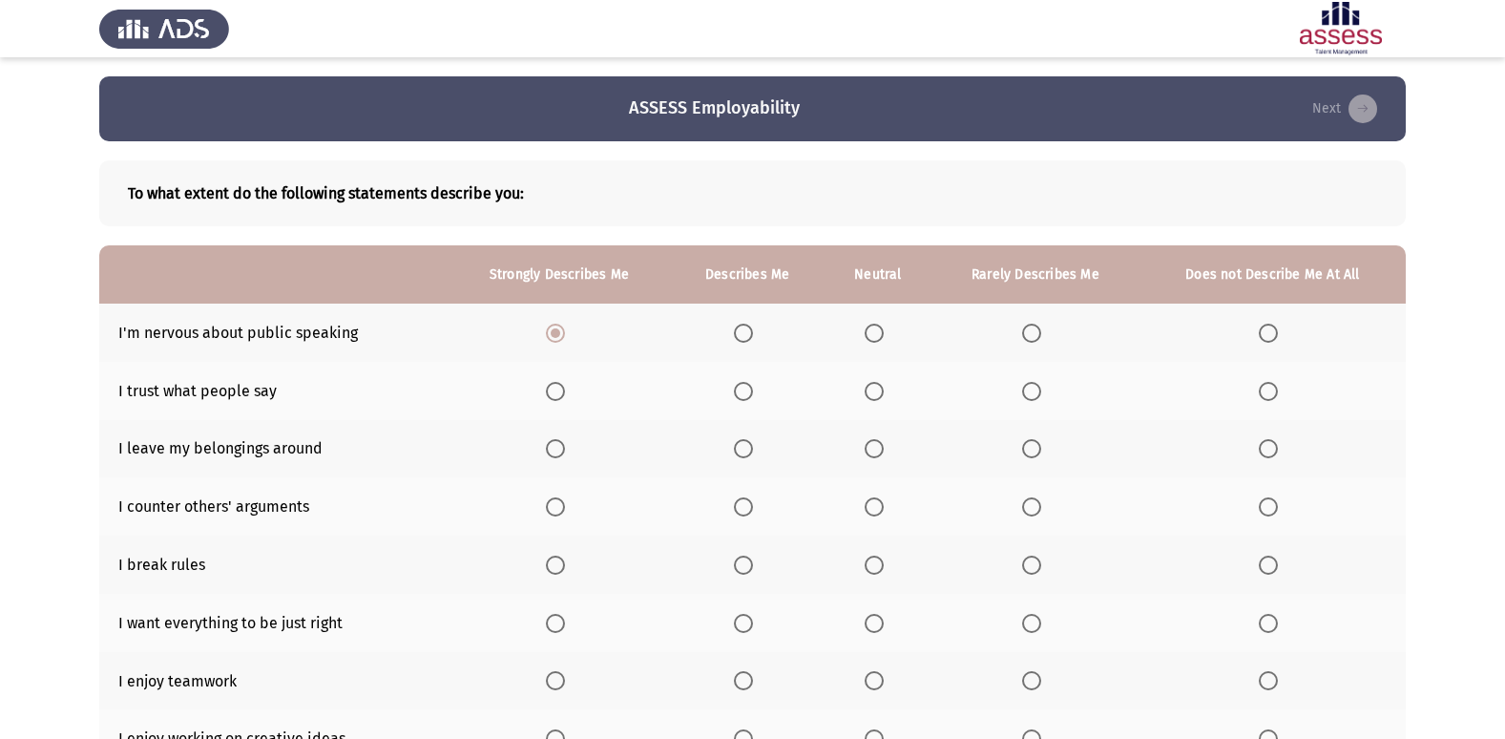
click at [745, 334] on input "Select an option" at bounding box center [743, 333] width 19 height 19
click at [872, 334] on span "Select an option" at bounding box center [874, 333] width 19 height 19
click at [872, 334] on input "Select an option" at bounding box center [874, 333] width 19 height 19
click at [750, 393] on span "Select an option" at bounding box center [743, 391] width 19 height 19
click at [750, 393] on input "Select an option" at bounding box center [743, 391] width 19 height 19
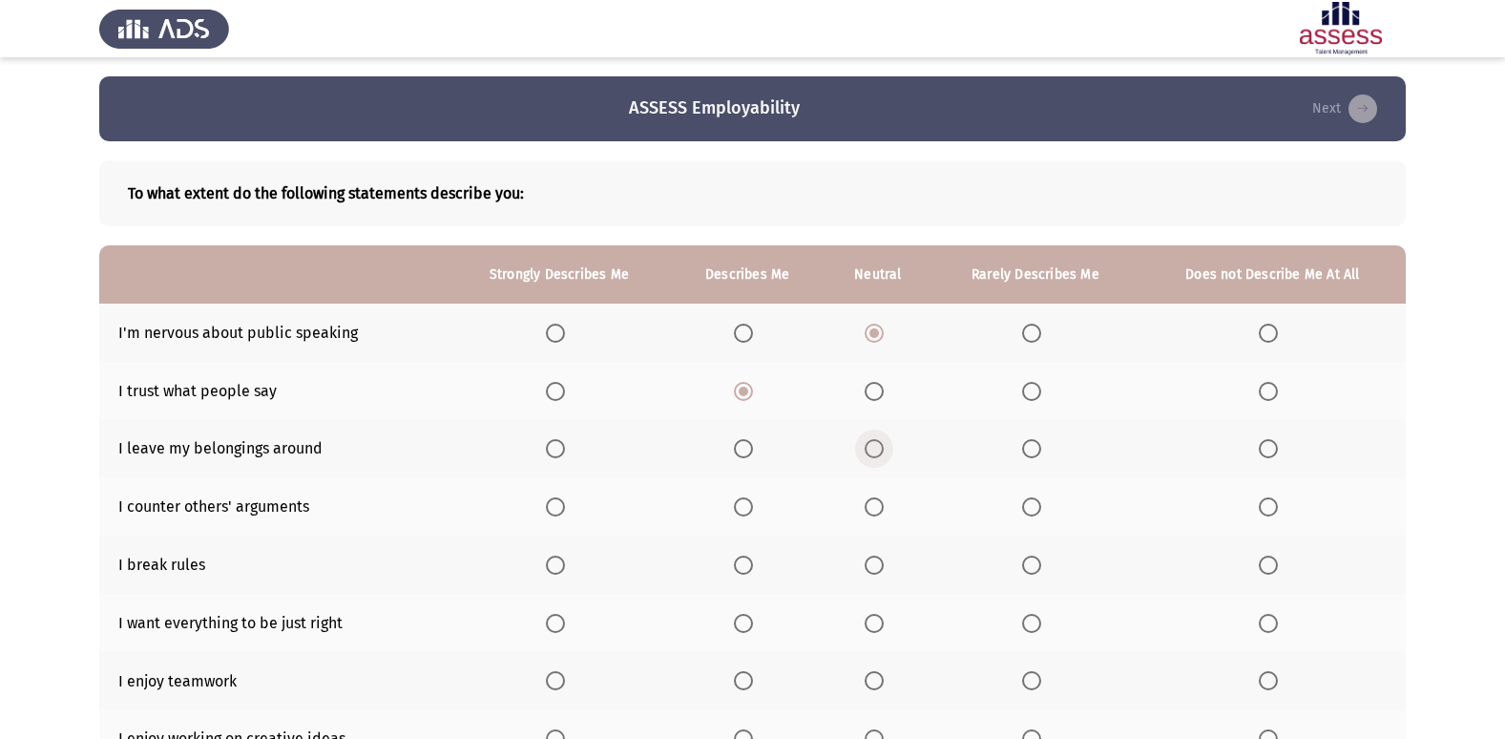
click at [878, 439] on span "Select an option" at bounding box center [874, 448] width 19 height 19
click at [878, 439] on input "Select an option" at bounding box center [874, 448] width 19 height 19
click at [896, 499] on th at bounding box center [878, 506] width 107 height 58
click at [884, 506] on span "Select an option" at bounding box center [874, 506] width 19 height 19
click at [884, 506] on input "Select an option" at bounding box center [874, 506] width 19 height 19
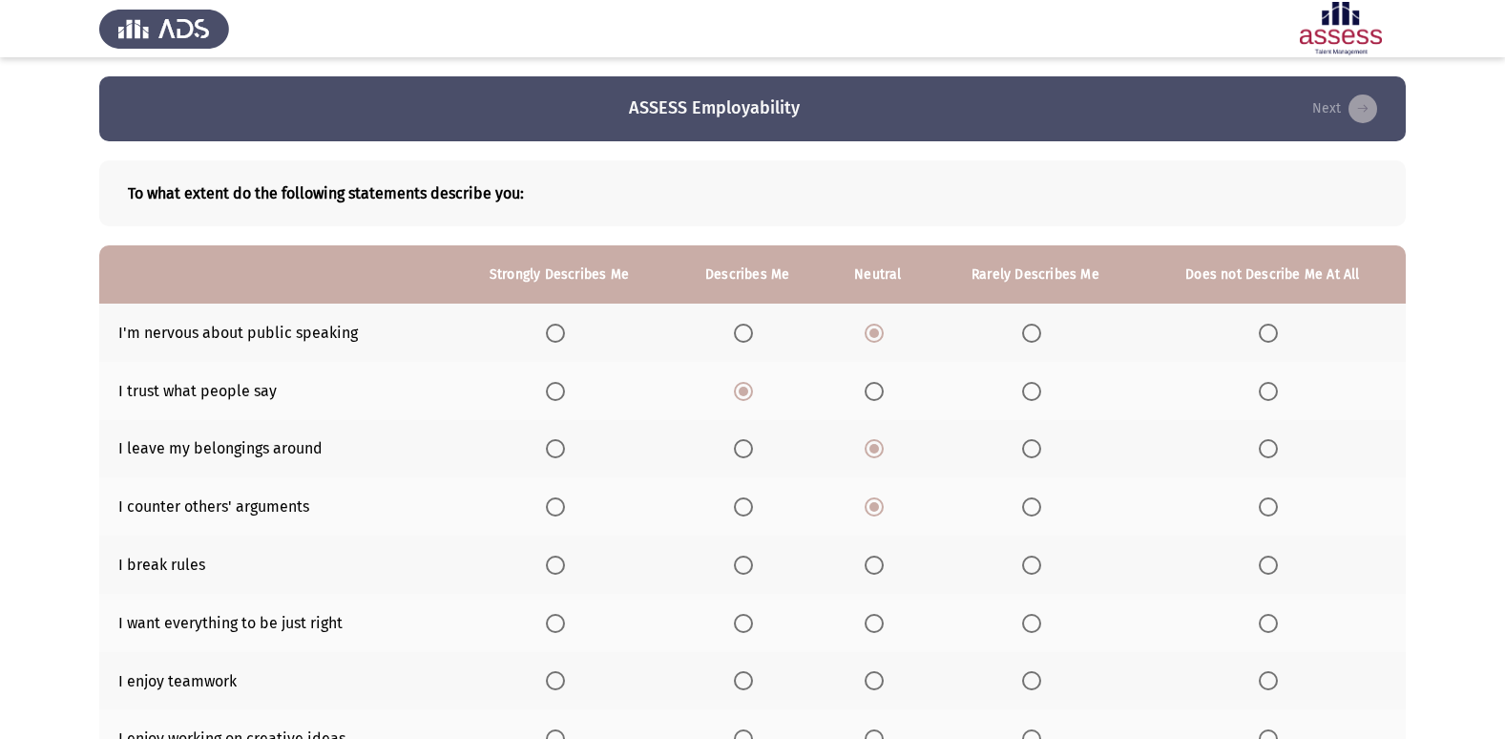
click at [1270, 564] on span "Select an option" at bounding box center [1268, 564] width 19 height 19
click at [1270, 564] on input "Select an option" at bounding box center [1268, 564] width 19 height 19
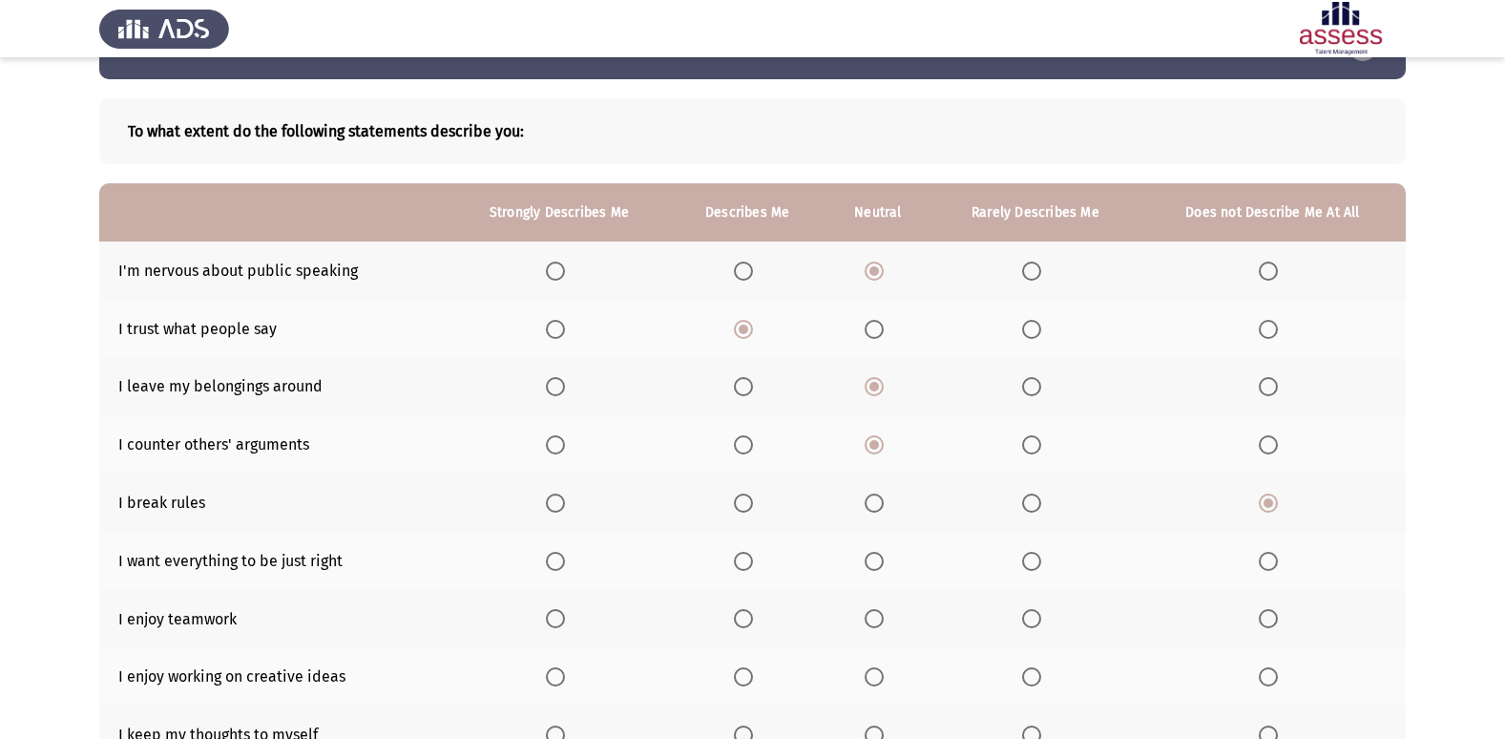
scroll to position [95, 0]
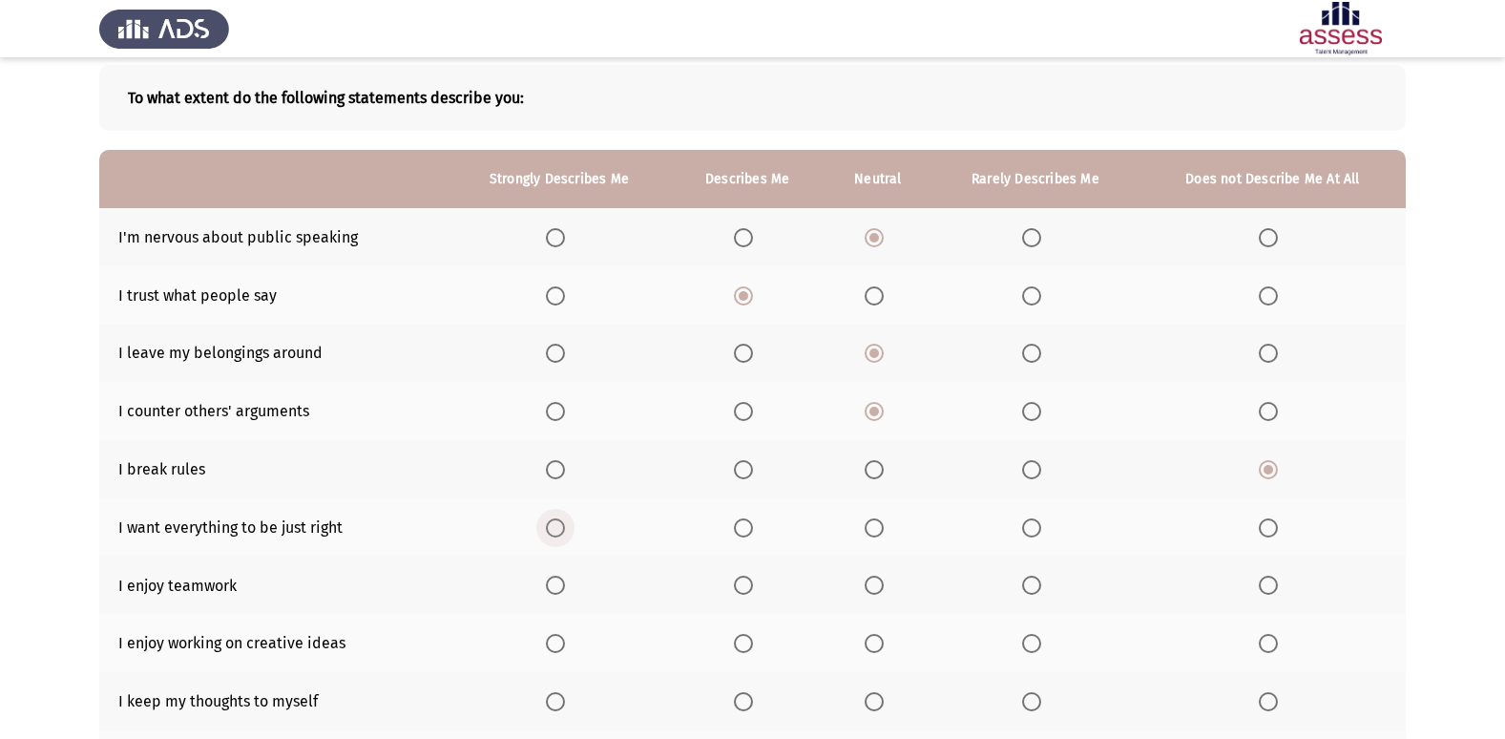
click at [555, 521] on span "Select an option" at bounding box center [555, 527] width 19 height 19
click at [555, 521] on input "Select an option" at bounding box center [555, 527] width 19 height 19
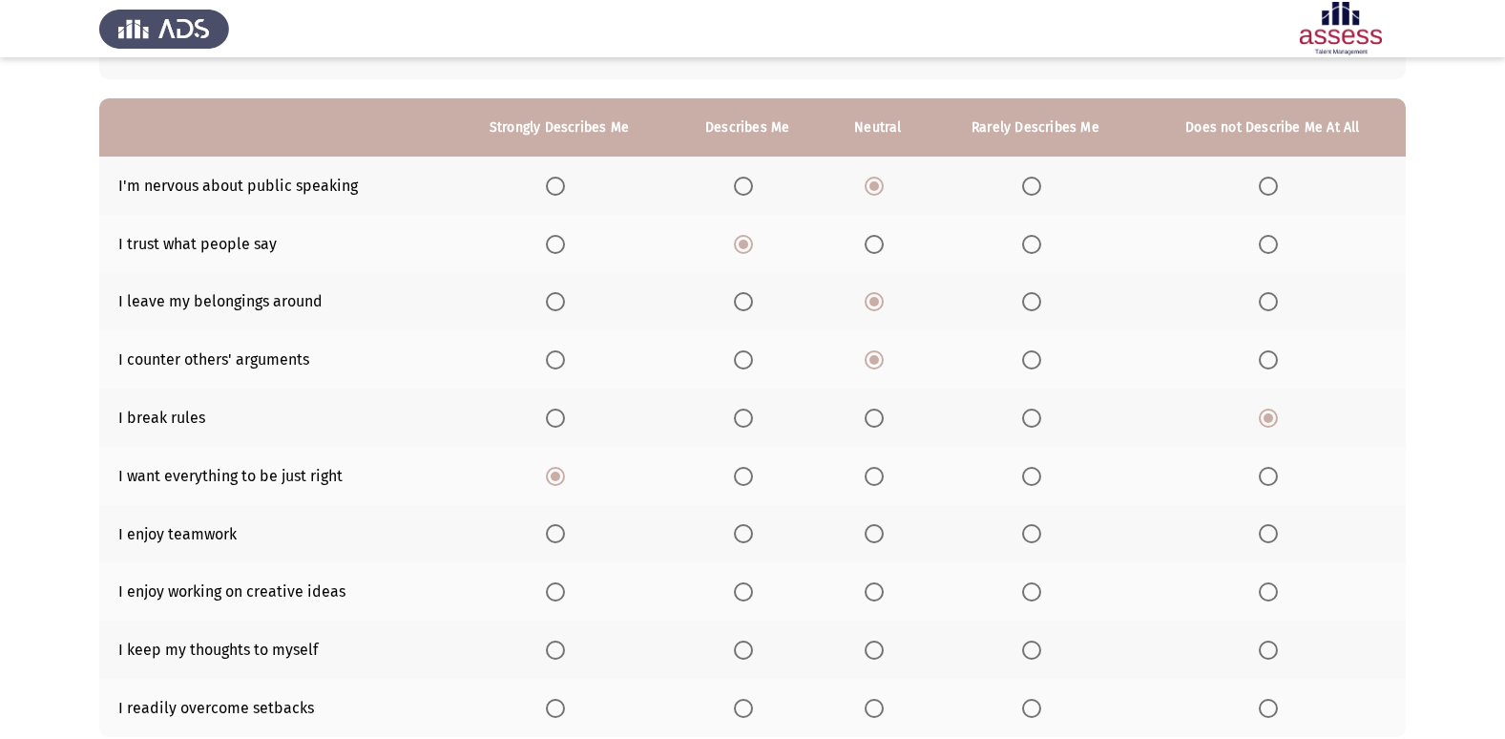
scroll to position [191, 0]
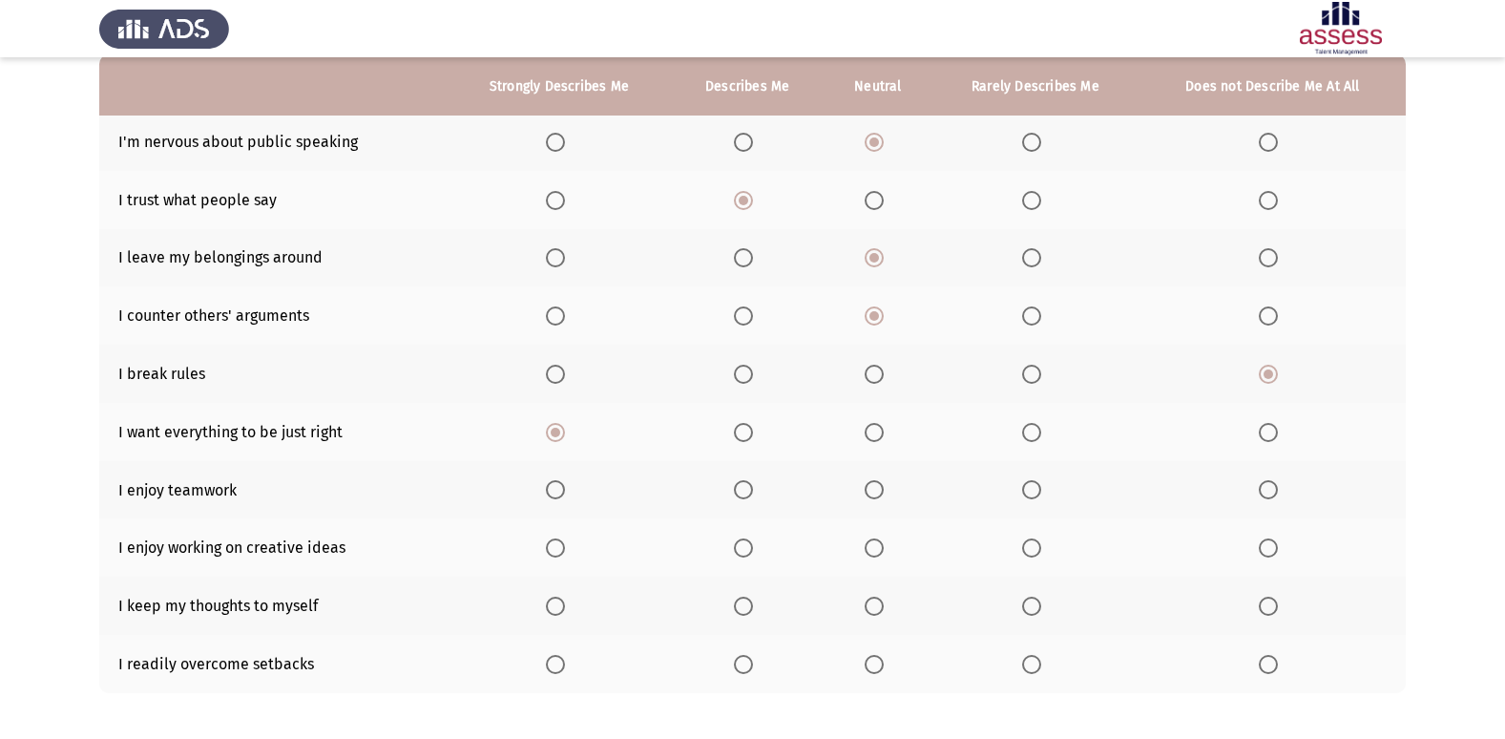
click at [748, 487] on span "Select an option" at bounding box center [743, 489] width 19 height 19
click at [748, 487] on input "Select an option" at bounding box center [743, 489] width 19 height 19
click at [549, 543] on span "Select an option" at bounding box center [555, 547] width 19 height 19
click at [549, 543] on input "Select an option" at bounding box center [555, 547] width 19 height 19
click at [744, 612] on span "Select an option" at bounding box center [743, 606] width 19 height 19
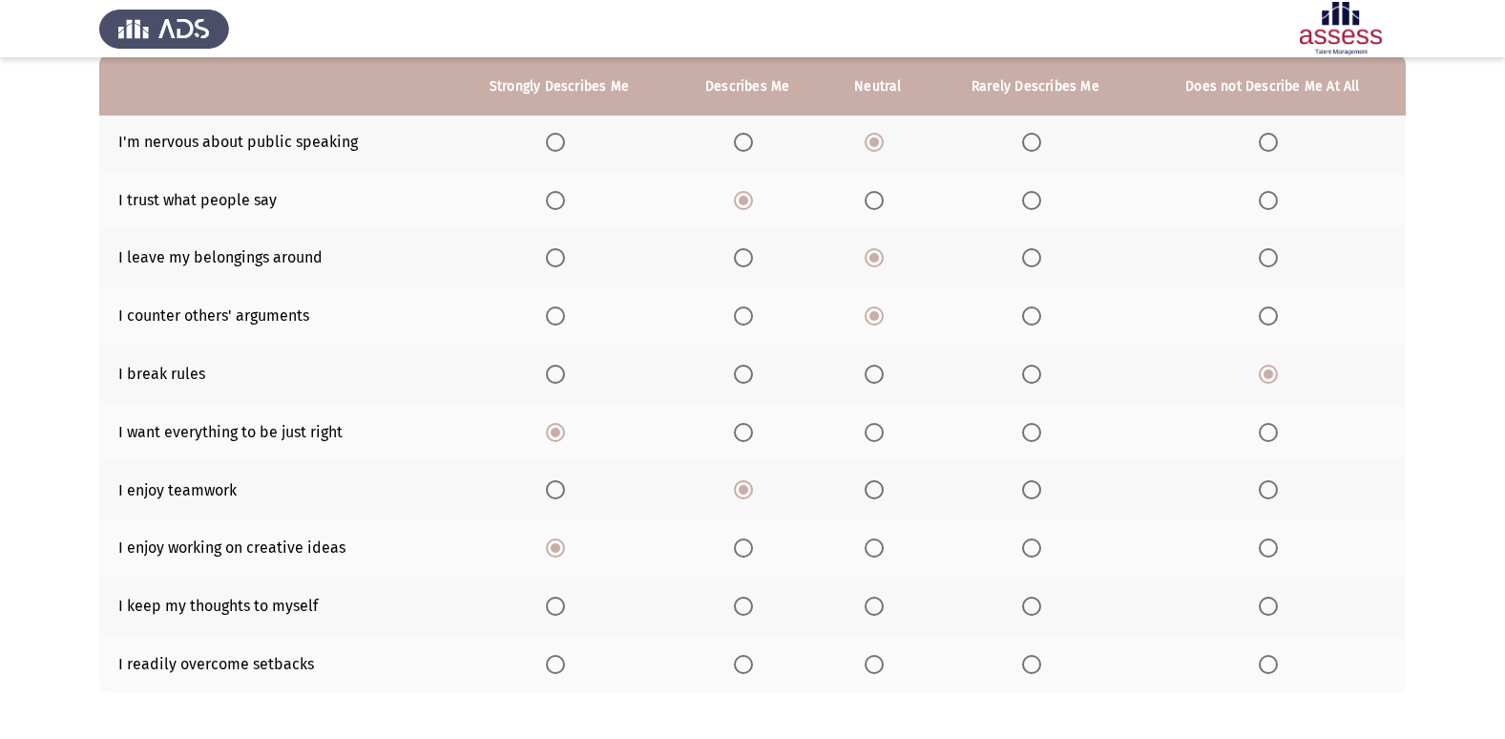
click at [744, 612] on input "Select an option" at bounding box center [743, 606] width 19 height 19
click at [840, 666] on th at bounding box center [878, 664] width 107 height 58
click at [860, 673] on th at bounding box center [878, 664] width 107 height 58
click at [876, 665] on span "Select an option" at bounding box center [874, 664] width 19 height 19
click at [876, 665] on input "Select an option" at bounding box center [874, 664] width 19 height 19
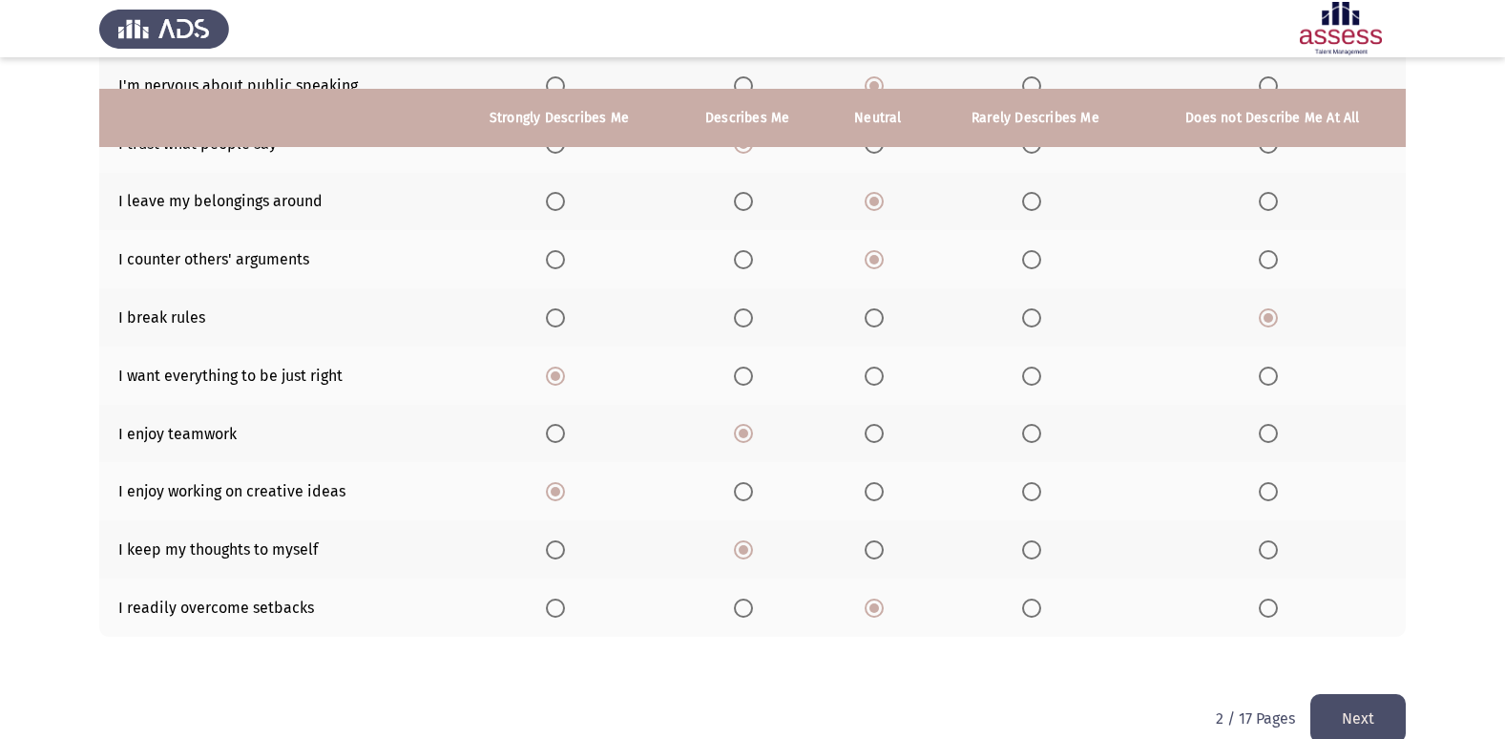
scroll to position [279, 0]
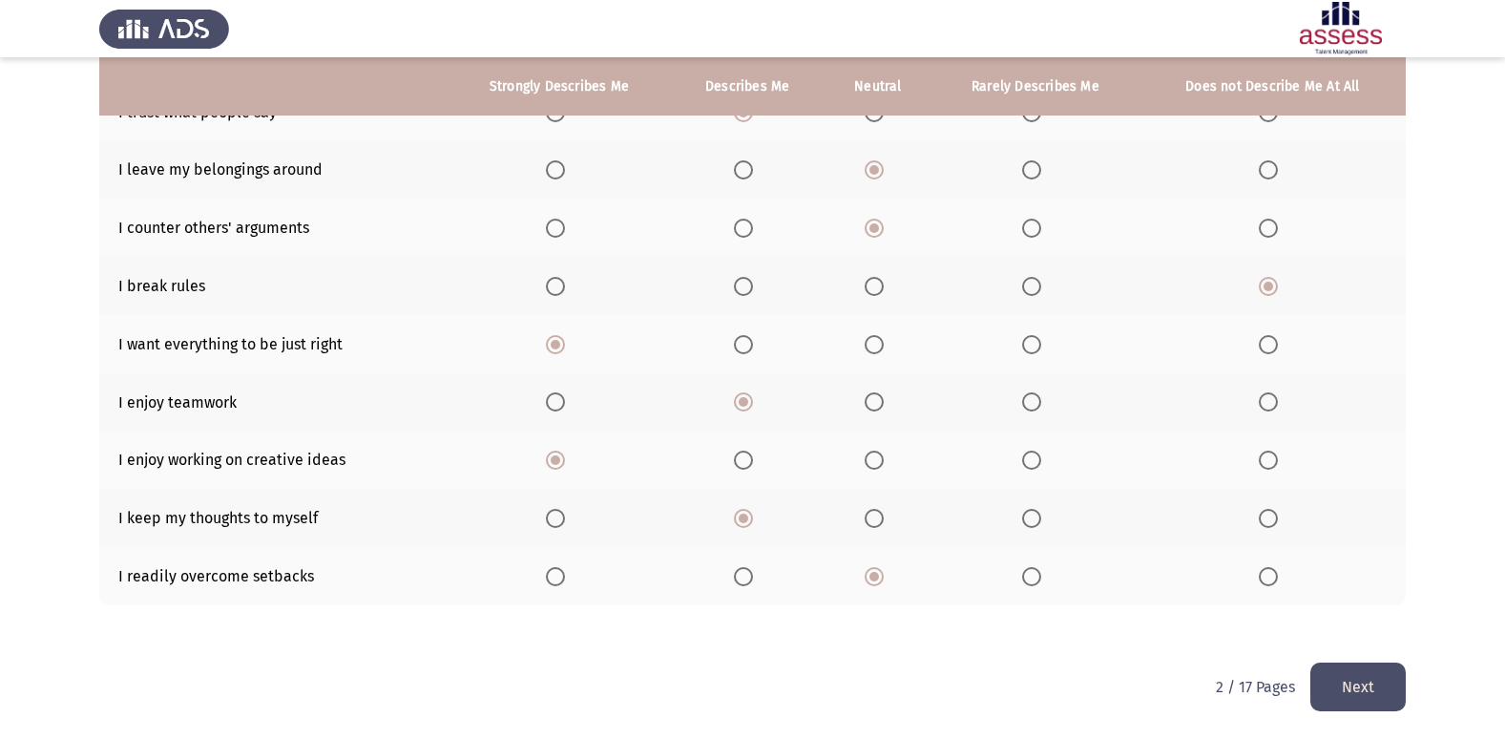
click at [1344, 681] on button "Next" at bounding box center [1357, 686] width 95 height 49
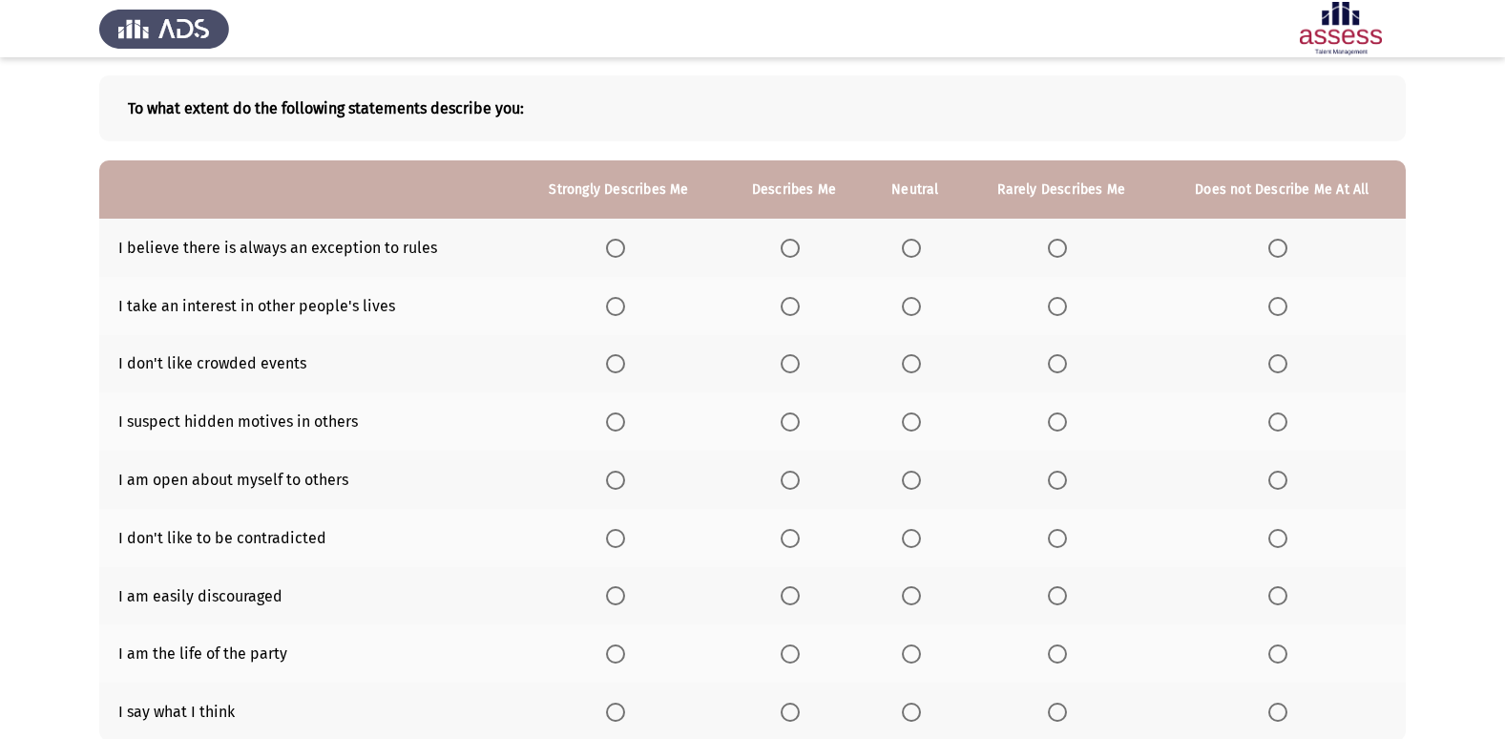
scroll to position [0, 0]
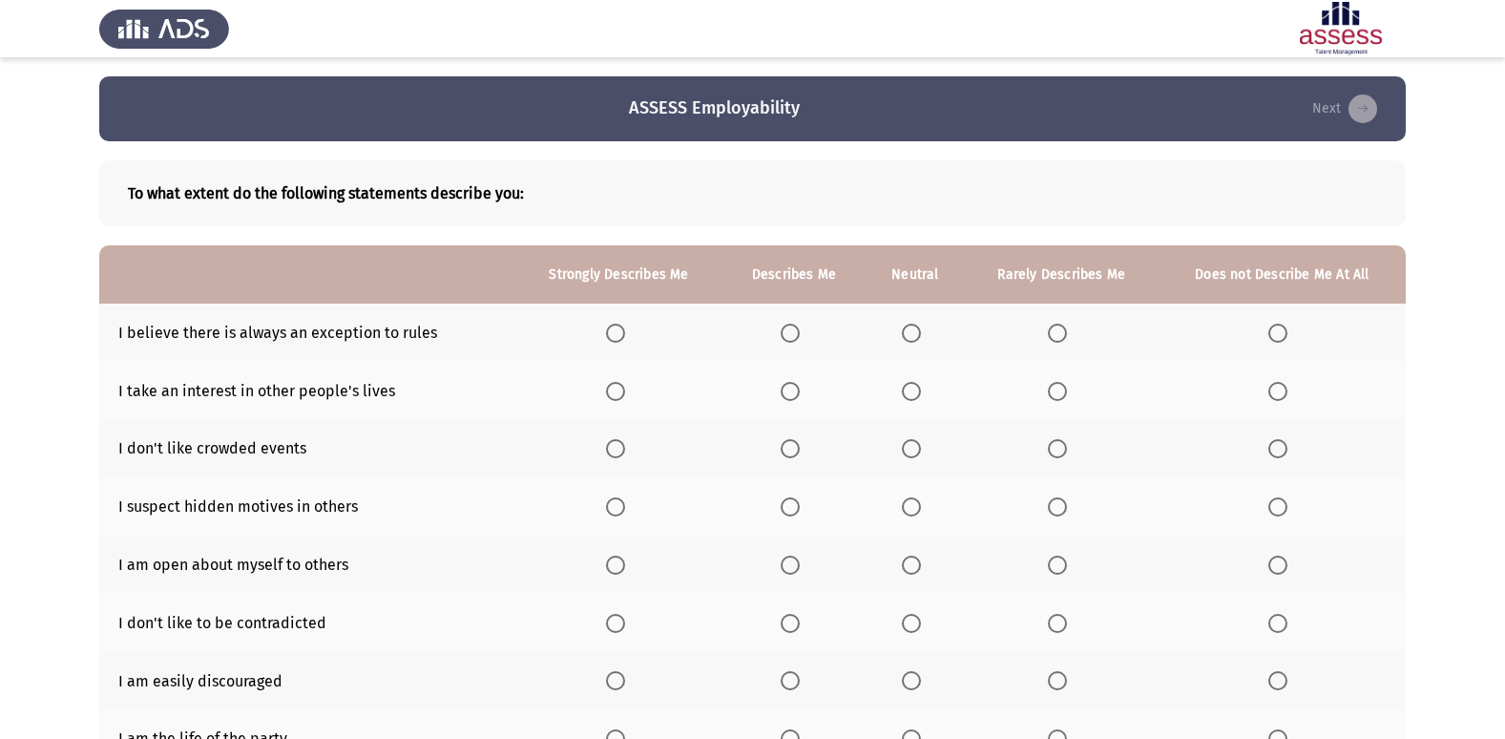
click at [1279, 339] on span "Select an option" at bounding box center [1277, 333] width 19 height 19
click at [1279, 339] on input "Select an option" at bounding box center [1277, 333] width 19 height 19
click at [1044, 330] on th at bounding box center [1062, 333] width 194 height 58
click at [1054, 330] on span "Select an option" at bounding box center [1057, 333] width 19 height 19
click at [1054, 330] on input "Select an option" at bounding box center [1057, 333] width 19 height 19
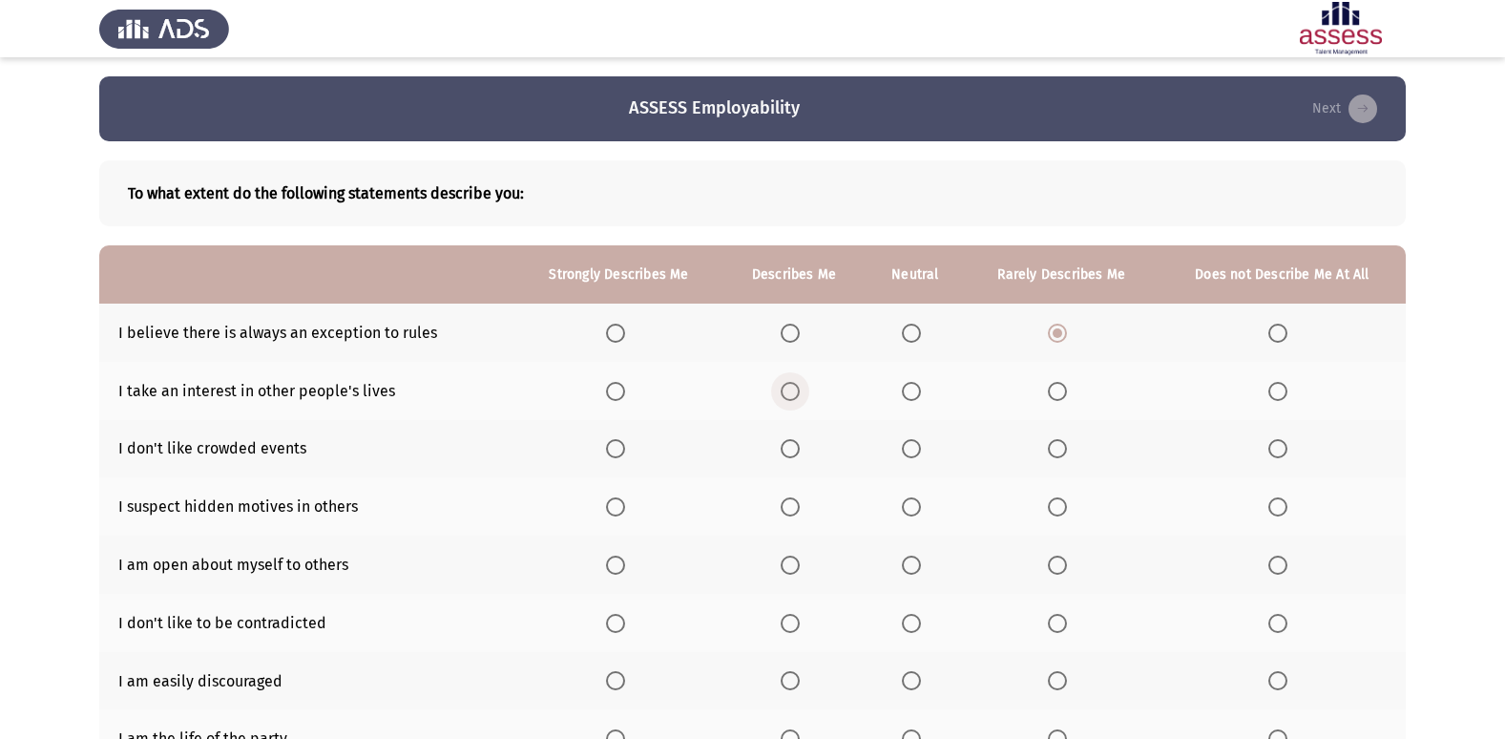
click at [790, 384] on span "Select an option" at bounding box center [790, 391] width 19 height 19
click at [790, 384] on input "Select an option" at bounding box center [790, 391] width 19 height 19
click at [607, 444] on span "Select an option" at bounding box center [615, 448] width 19 height 19
click at [607, 444] on input "Select an option" at bounding box center [615, 448] width 19 height 19
click at [793, 519] on th at bounding box center [794, 506] width 143 height 58
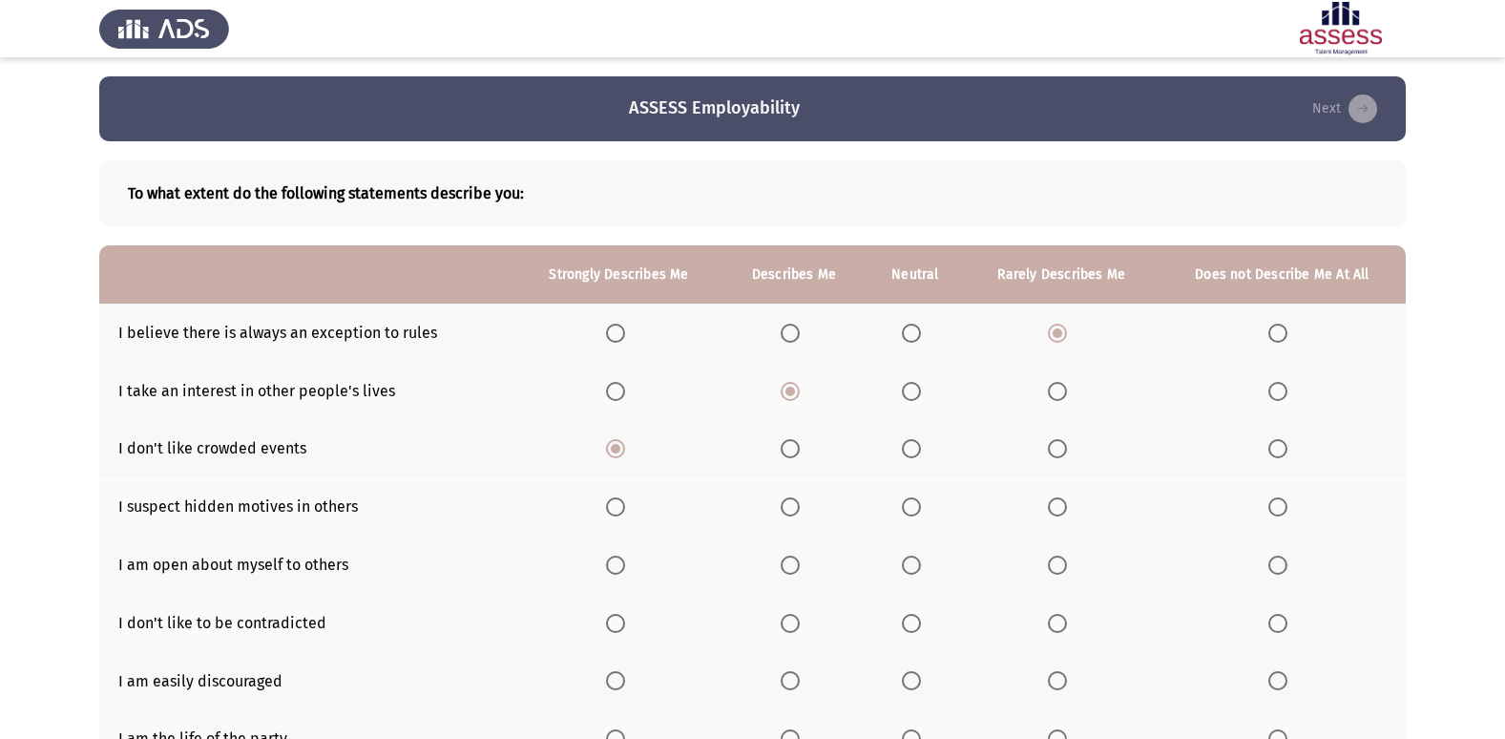
click at [797, 508] on span "Select an option" at bounding box center [790, 506] width 19 height 19
click at [797, 508] on input "Select an option" at bounding box center [790, 506] width 19 height 19
click at [1048, 569] on th at bounding box center [1062, 564] width 194 height 58
click at [1048, 569] on span "Select an option" at bounding box center [1057, 564] width 19 height 19
click at [1048, 569] on input "Select an option" at bounding box center [1057, 564] width 19 height 19
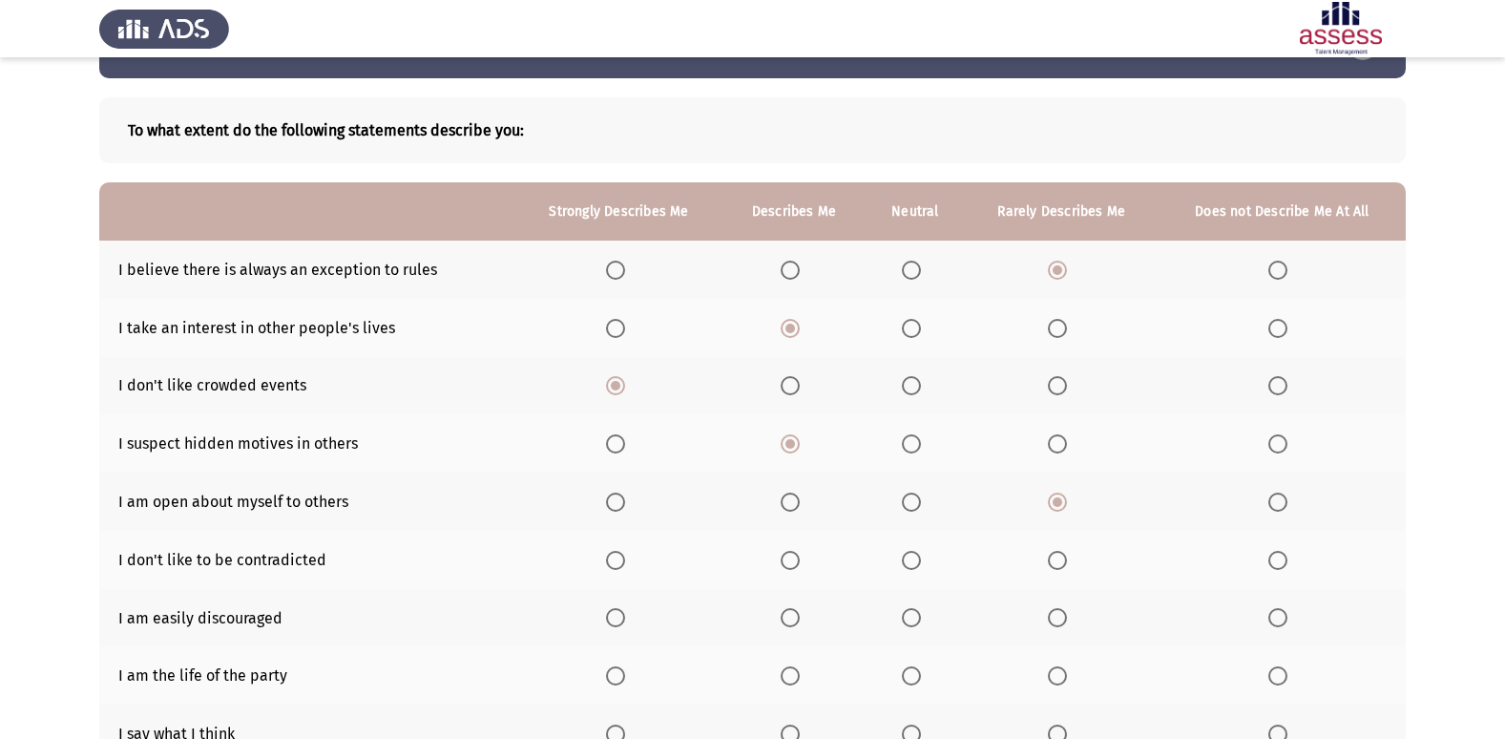
scroll to position [95, 0]
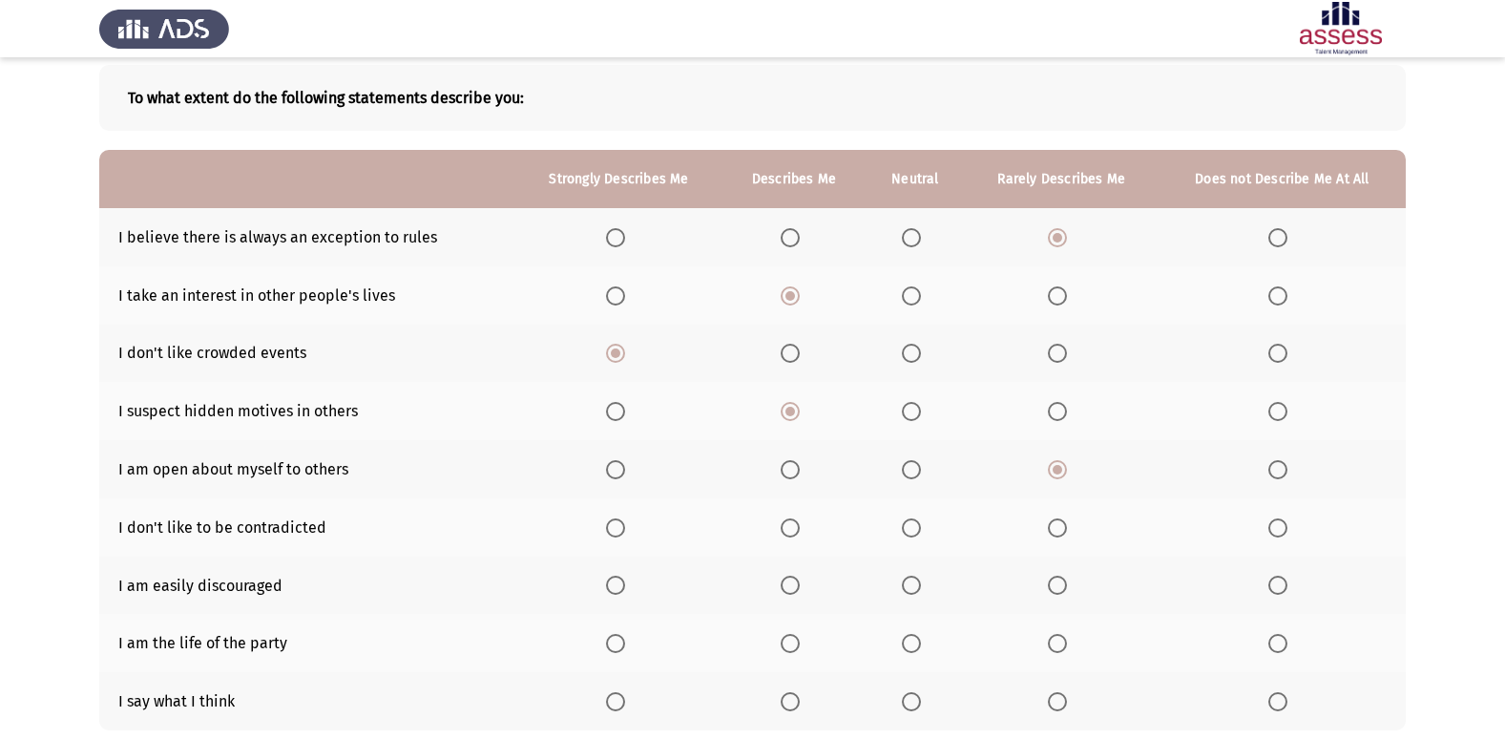
click at [779, 532] on th at bounding box center [794, 527] width 143 height 58
click at [788, 527] on span "Select an option" at bounding box center [790, 527] width 19 height 19
click at [788, 527] on input "Select an option" at bounding box center [790, 527] width 19 height 19
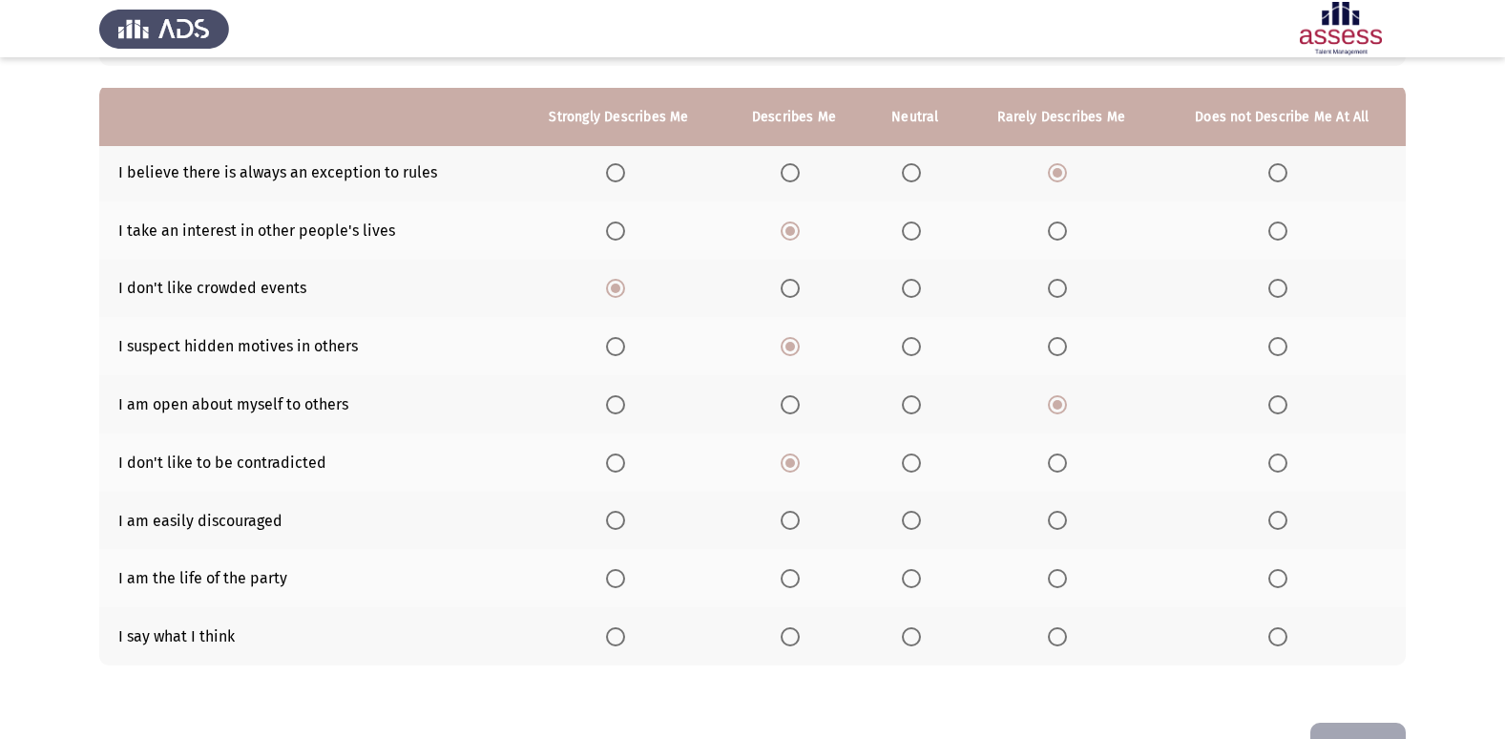
scroll to position [191, 0]
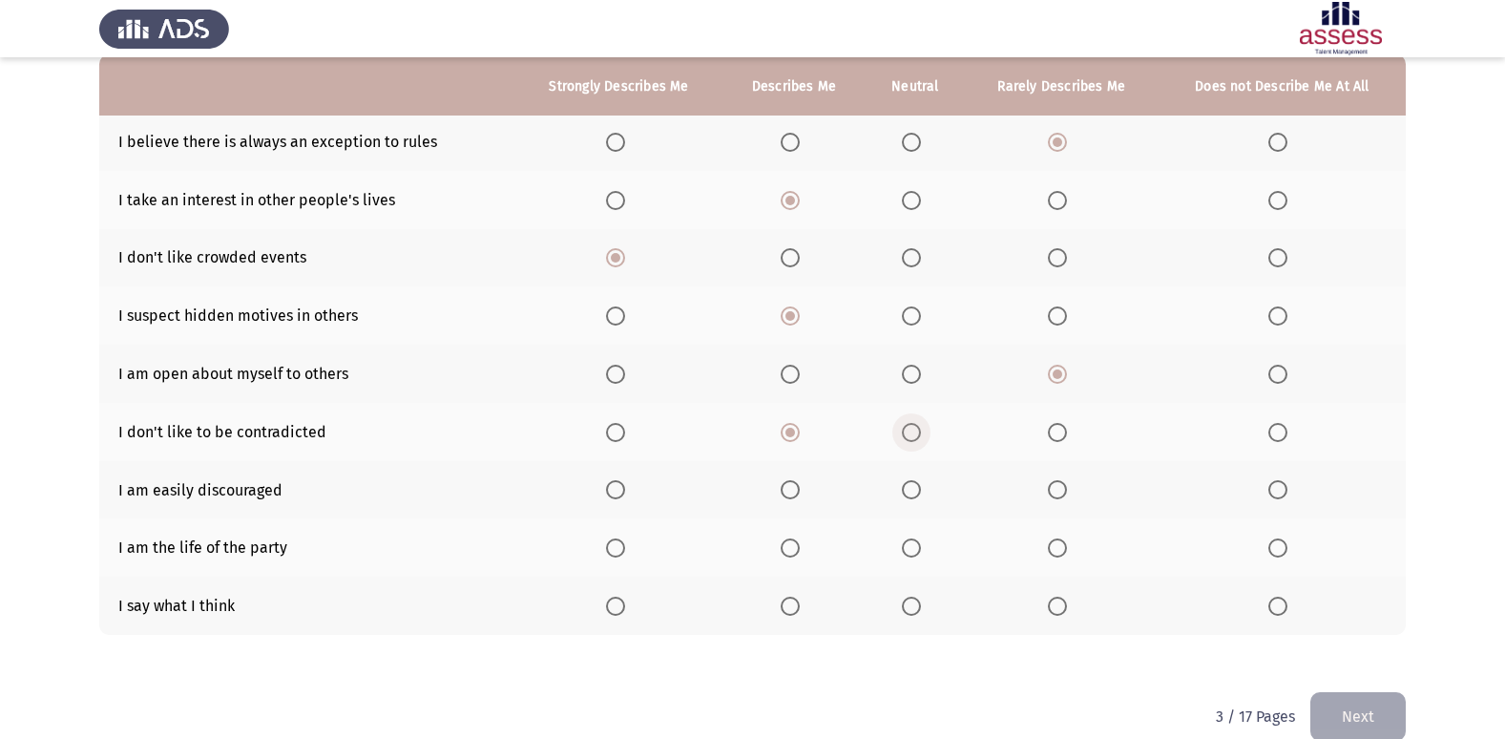
click at [907, 435] on span "Select an option" at bounding box center [911, 432] width 19 height 19
click at [907, 435] on input "Select an option" at bounding box center [911, 432] width 19 height 19
click at [1047, 487] on th at bounding box center [1062, 490] width 194 height 58
click at [1057, 487] on span "Select an option" at bounding box center [1057, 489] width 19 height 19
click at [1057, 487] on input "Select an option" at bounding box center [1057, 489] width 19 height 19
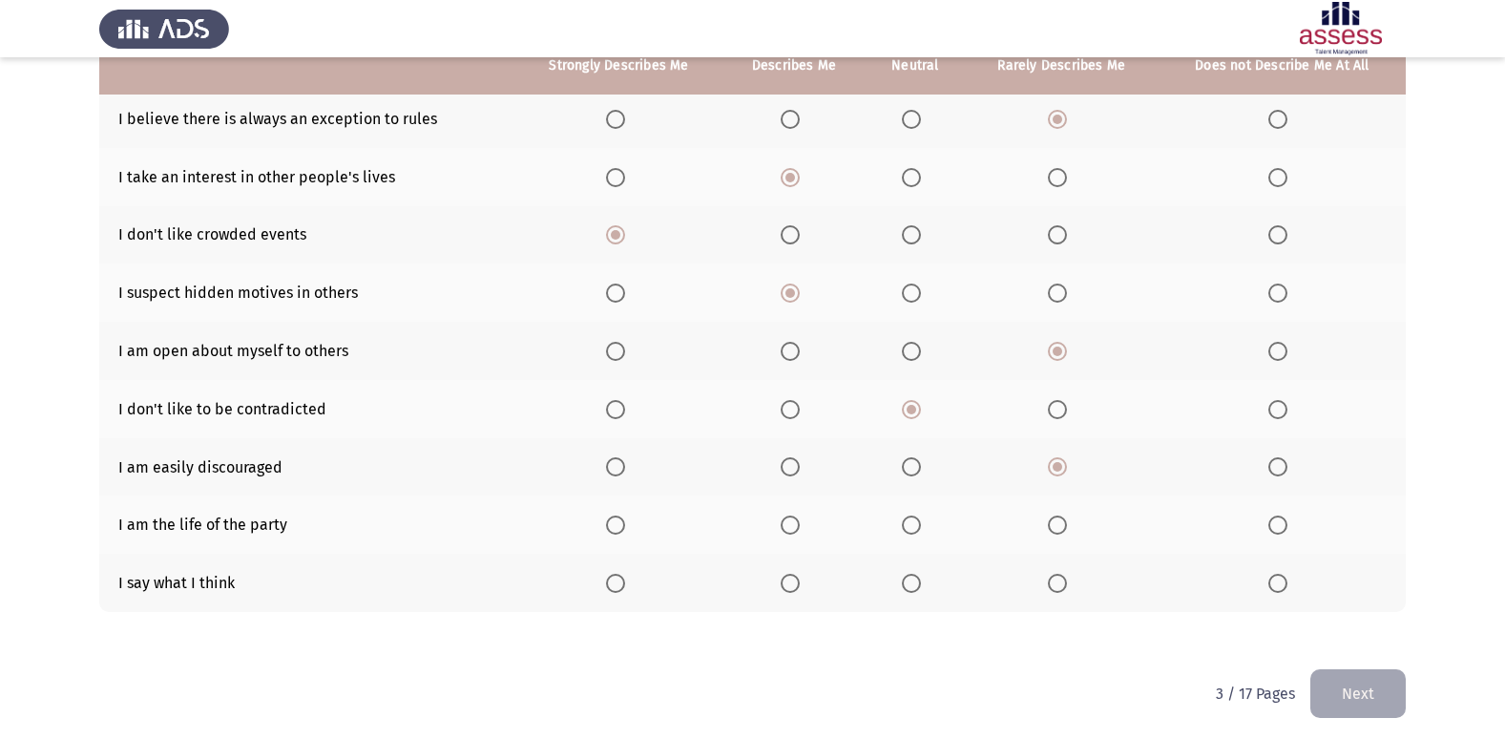
scroll to position [220, 0]
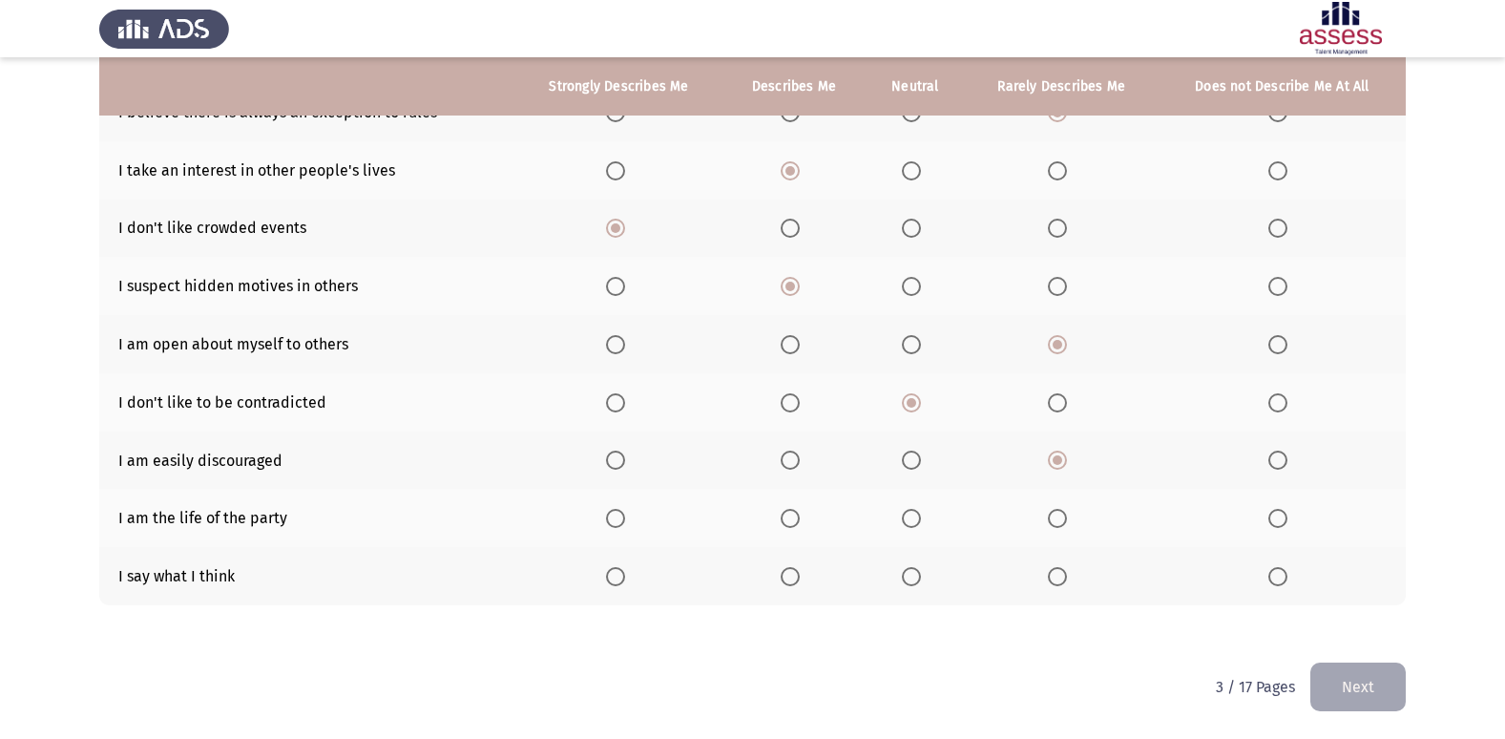
click at [800, 514] on span "Select an option" at bounding box center [790, 518] width 19 height 19
click at [800, 514] on input "Select an option" at bounding box center [790, 518] width 19 height 19
click at [910, 523] on span "Select an option" at bounding box center [911, 518] width 19 height 19
click at [910, 523] on input "Select an option" at bounding box center [911, 518] width 19 height 19
click at [786, 585] on span "Select an option" at bounding box center [790, 576] width 19 height 19
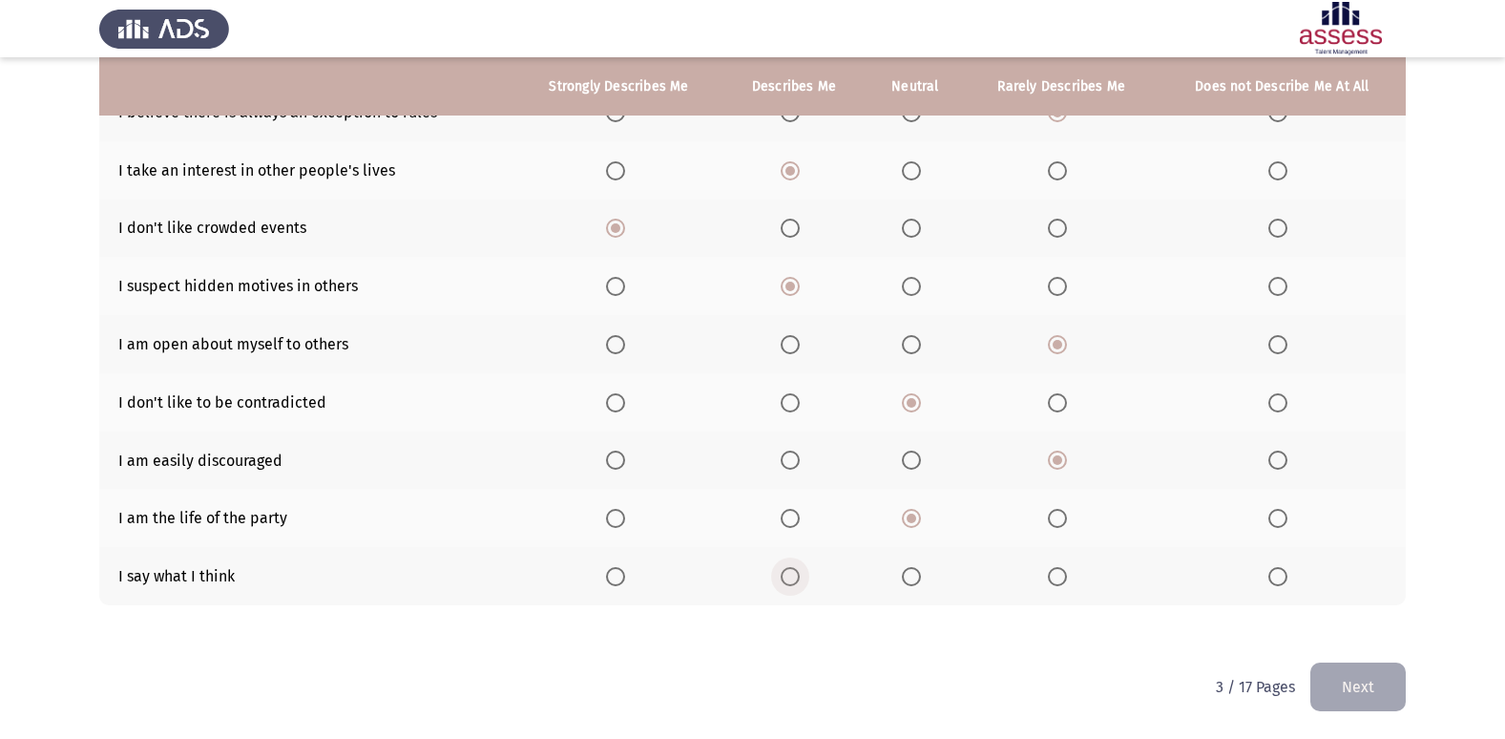
click at [786, 585] on input "Select an option" at bounding box center [790, 576] width 19 height 19
click at [1335, 672] on button "Next" at bounding box center [1357, 686] width 95 height 49
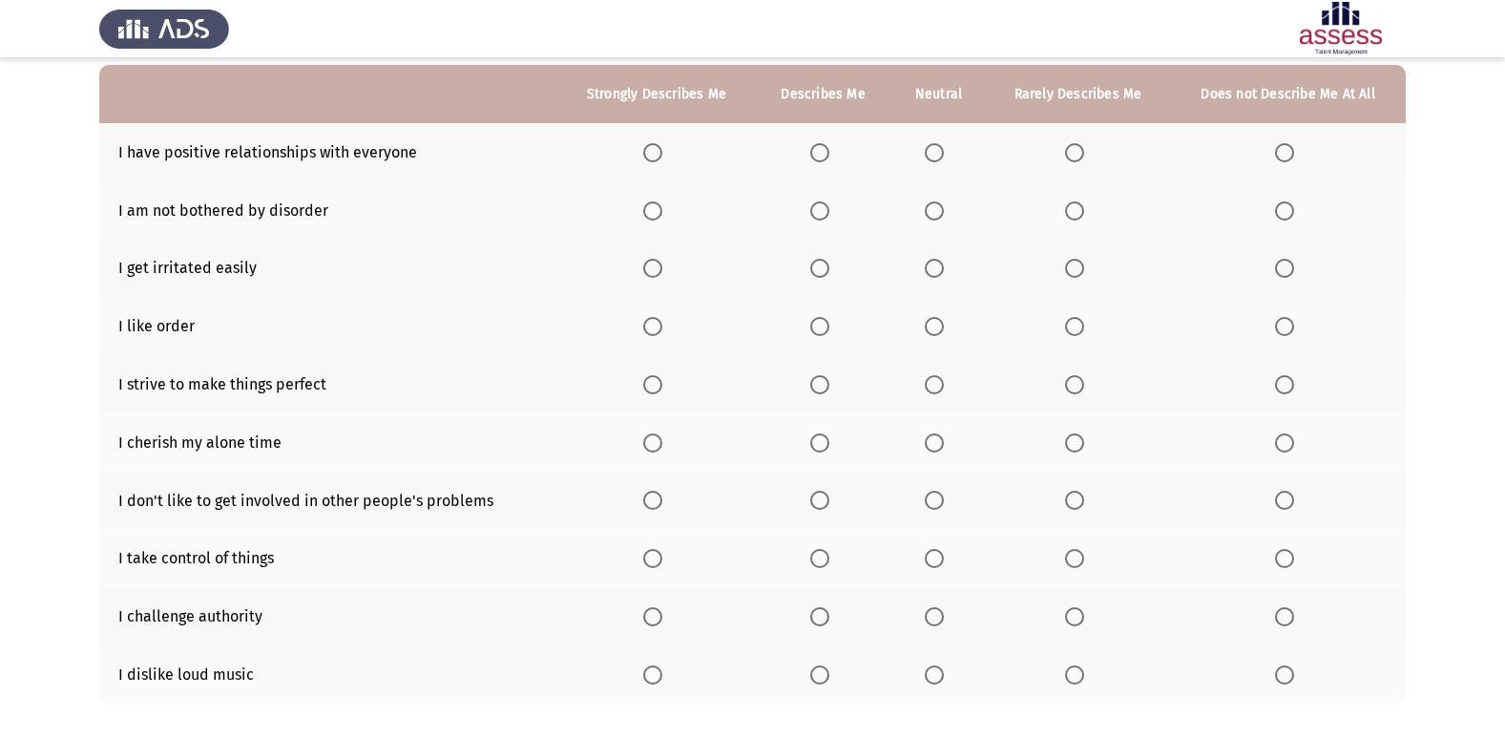
scroll to position [88, 0]
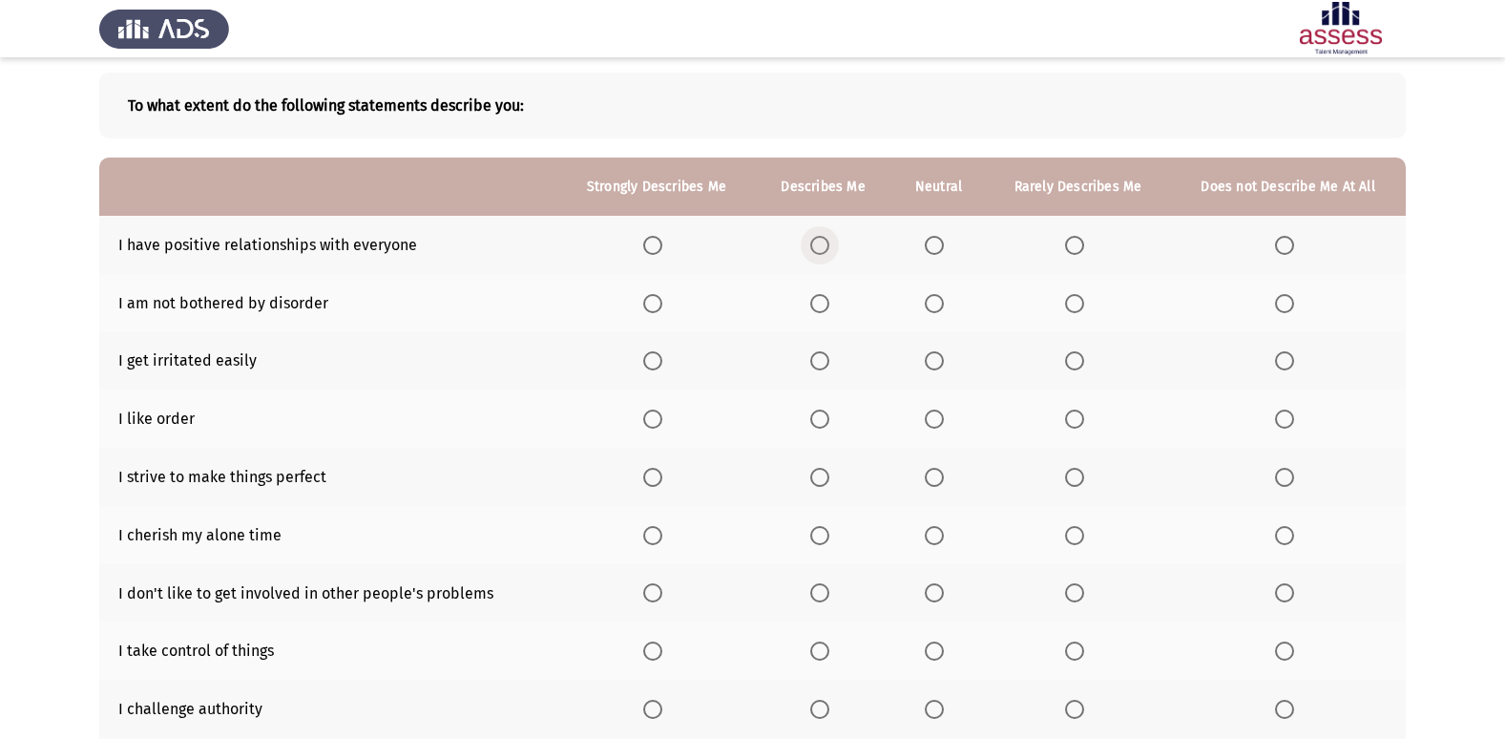
click at [831, 245] on label "Select an option" at bounding box center [823, 245] width 27 height 19
click at [829, 245] on input "Select an option" at bounding box center [819, 245] width 19 height 19
click at [915, 296] on th at bounding box center [938, 303] width 94 height 58
click at [931, 302] on span "Select an option" at bounding box center [934, 303] width 19 height 19
click at [931, 302] on input "Select an option" at bounding box center [934, 303] width 19 height 19
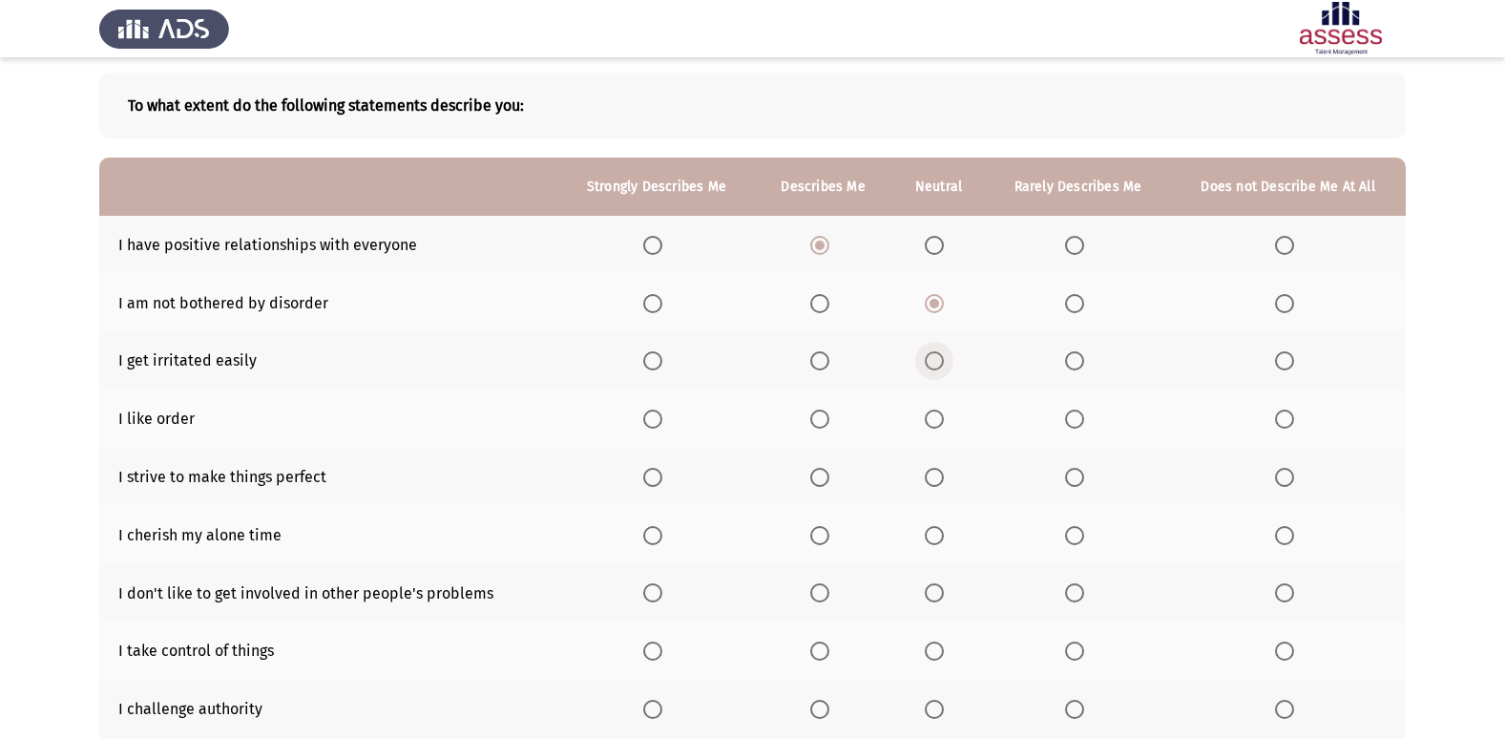
click at [930, 359] on span "Select an option" at bounding box center [934, 360] width 19 height 19
click at [930, 359] on input "Select an option" at bounding box center [934, 360] width 19 height 19
click at [824, 421] on span "Select an option" at bounding box center [819, 418] width 19 height 19
click at [824, 421] on input "Select an option" at bounding box center [819, 418] width 19 height 19
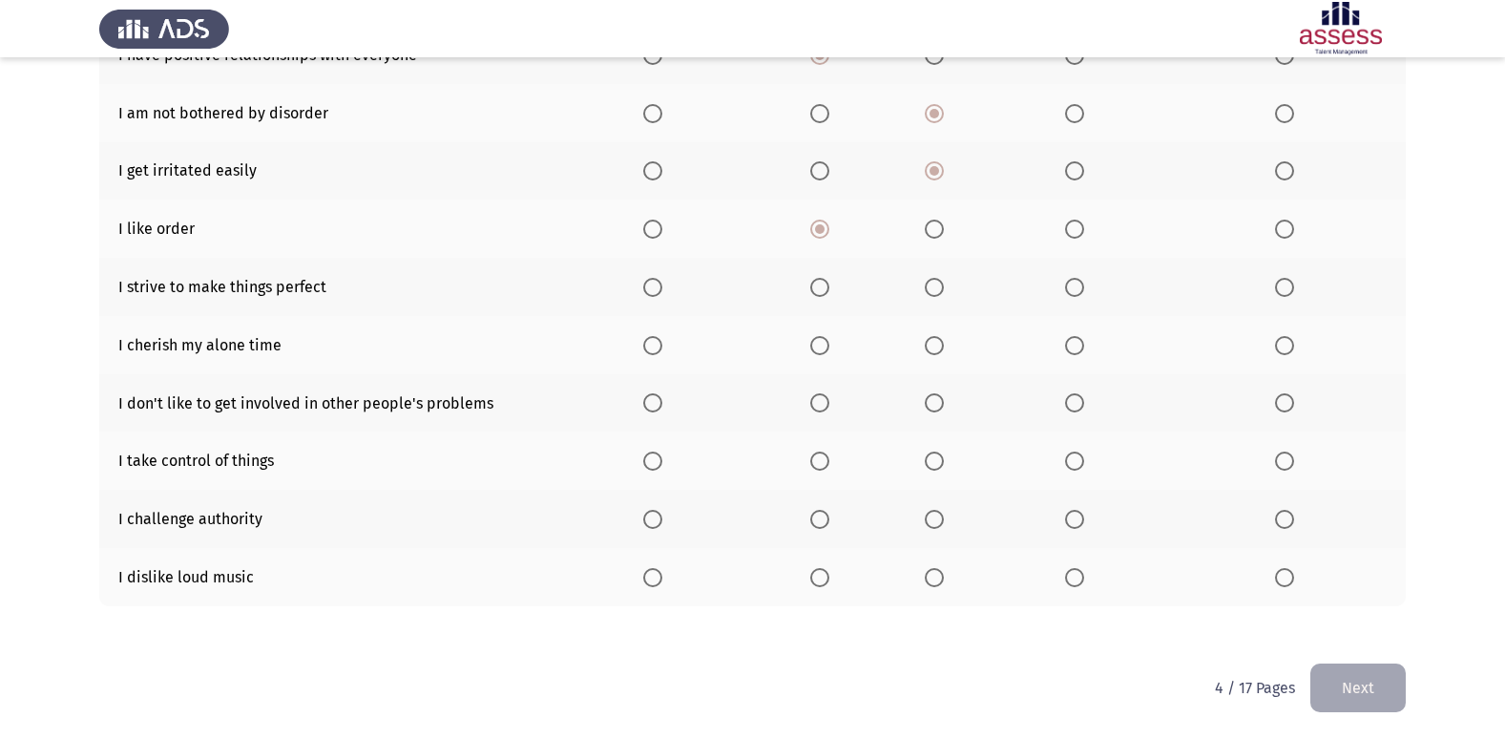
scroll to position [279, 0]
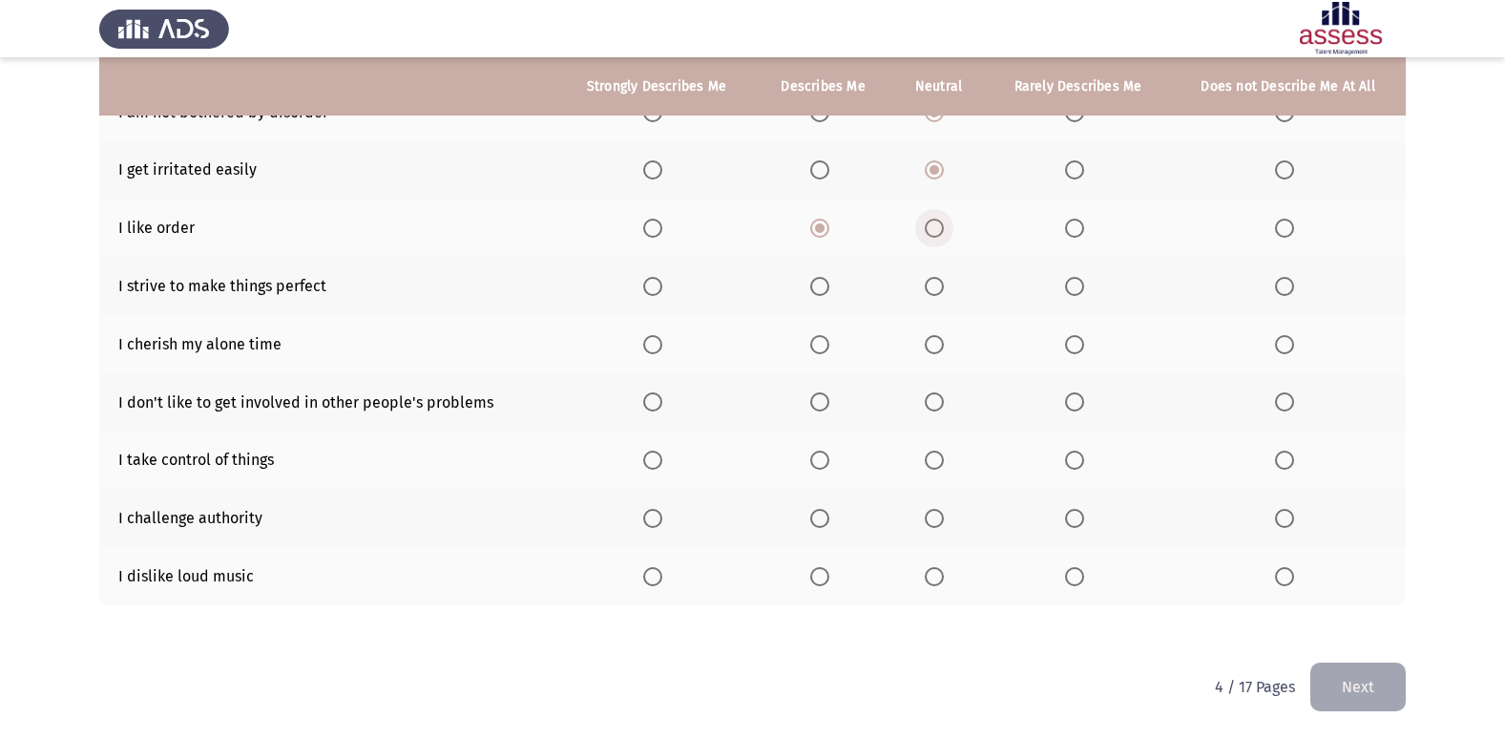
click at [935, 233] on span "Select an option" at bounding box center [934, 228] width 19 height 19
click at [935, 233] on input "Select an option" at bounding box center [934, 228] width 19 height 19
click at [821, 292] on span "Select an option" at bounding box center [819, 286] width 19 height 19
click at [821, 292] on input "Select an option" at bounding box center [819, 286] width 19 height 19
click at [941, 341] on span "Select an option" at bounding box center [934, 344] width 19 height 19
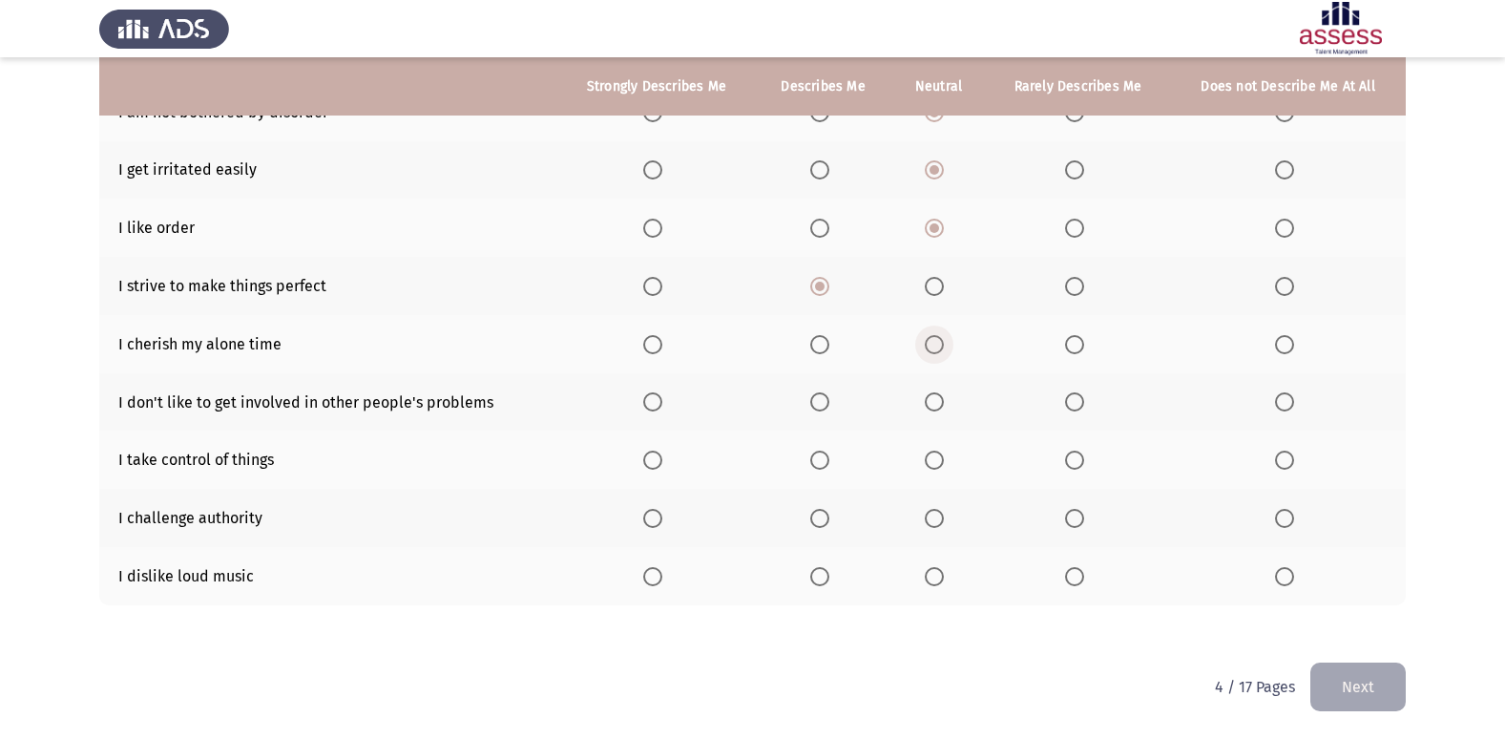
click at [941, 341] on input "Select an option" at bounding box center [934, 344] width 19 height 19
drag, startPoint x: 237, startPoint y: 397, endPoint x: 285, endPoint y: 406, distance: 49.4
click at [284, 405] on td "I don't like to get involved in other people's problems" at bounding box center [328, 402] width 459 height 58
click at [1079, 399] on span "Select an option" at bounding box center [1074, 401] width 19 height 19
click at [1079, 399] on input "Select an option" at bounding box center [1074, 401] width 19 height 19
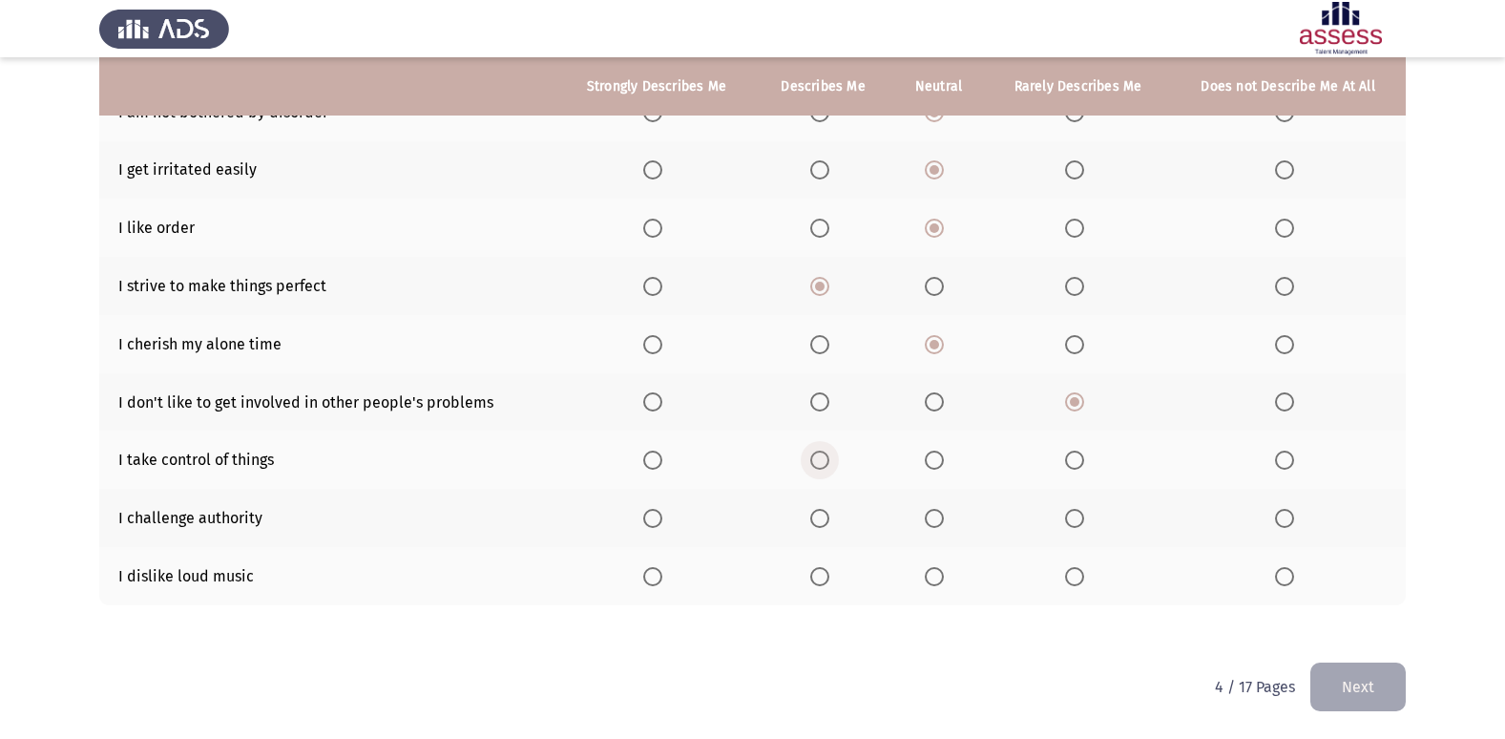
click at [824, 461] on span "Select an option" at bounding box center [819, 459] width 19 height 19
click at [824, 461] on input "Select an option" at bounding box center [819, 459] width 19 height 19
click at [791, 508] on th at bounding box center [823, 518] width 136 height 58
click at [860, 525] on th at bounding box center [823, 518] width 136 height 58
click at [831, 518] on label "Select an option" at bounding box center [823, 518] width 27 height 19
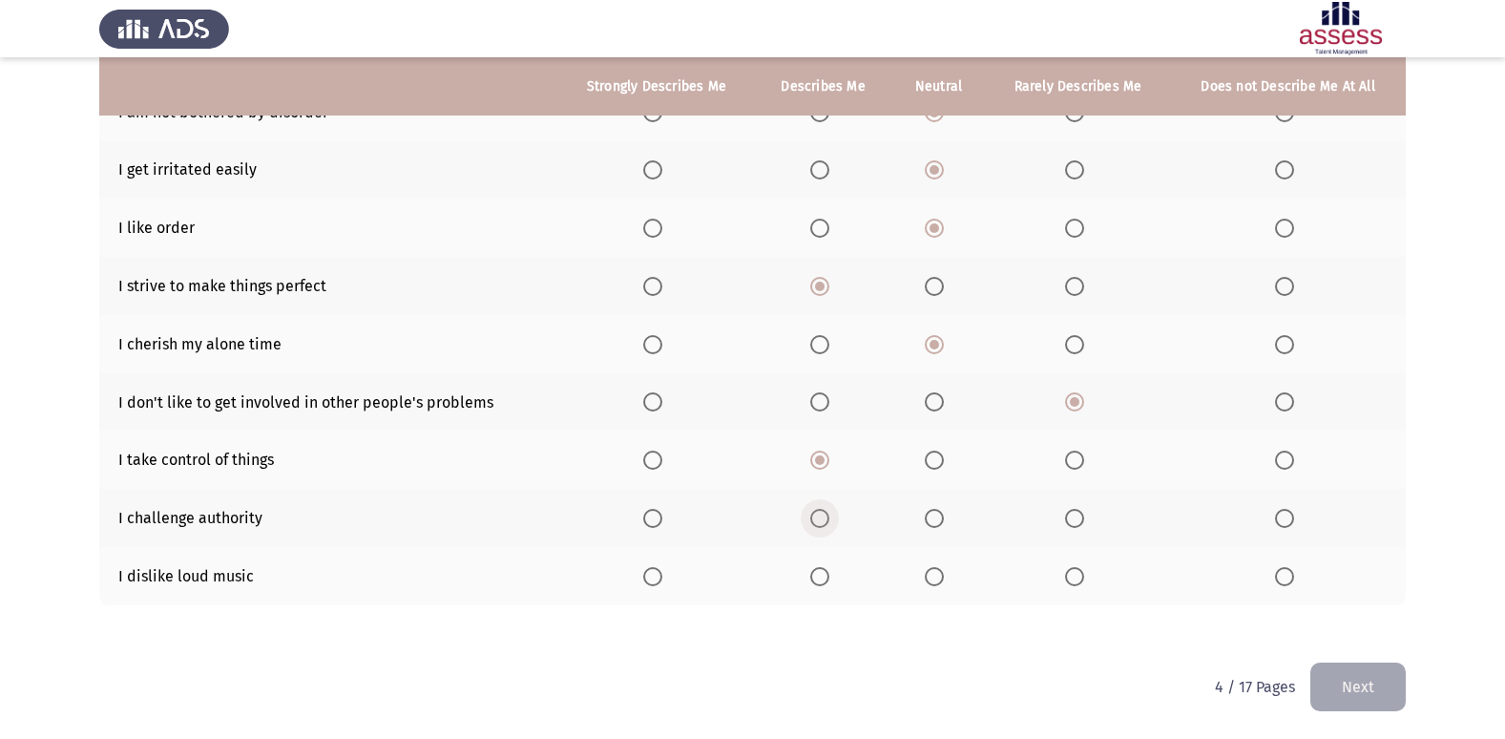
click at [829, 518] on input "Select an option" at bounding box center [819, 518] width 19 height 19
click at [823, 575] on span "Select an option" at bounding box center [819, 576] width 19 height 19
click at [823, 575] on input "Select an option" at bounding box center [819, 576] width 19 height 19
click at [1296, 581] on label "Select an option" at bounding box center [1288, 576] width 27 height 19
click at [1294, 581] on input "Select an option" at bounding box center [1284, 576] width 19 height 19
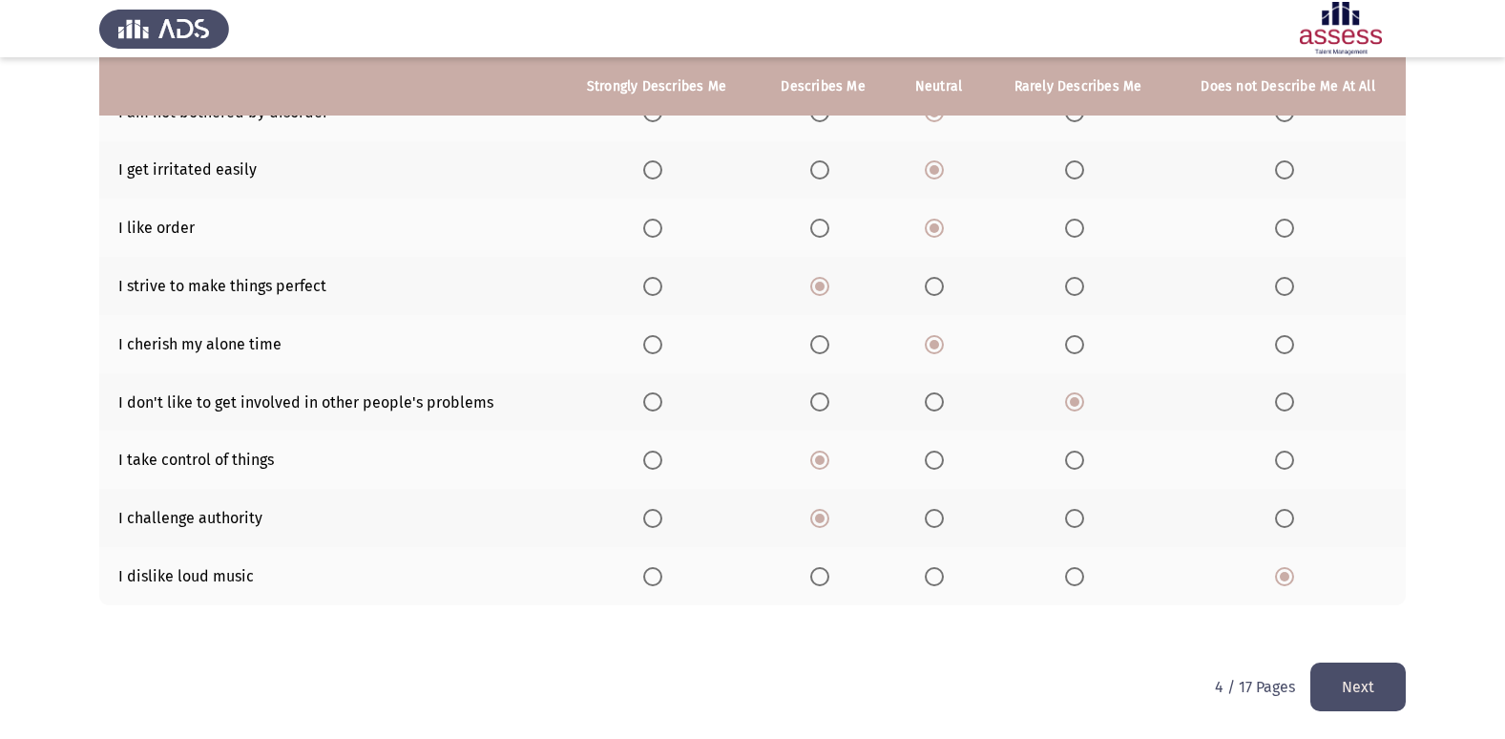
click at [1077, 586] on th at bounding box center [1078, 576] width 184 height 58
click at [1069, 570] on span "Select an option" at bounding box center [1074, 576] width 19 height 19
click at [1069, 570] on input "Select an option" at bounding box center [1074, 576] width 19 height 19
click at [1391, 677] on button "Next" at bounding box center [1357, 686] width 95 height 49
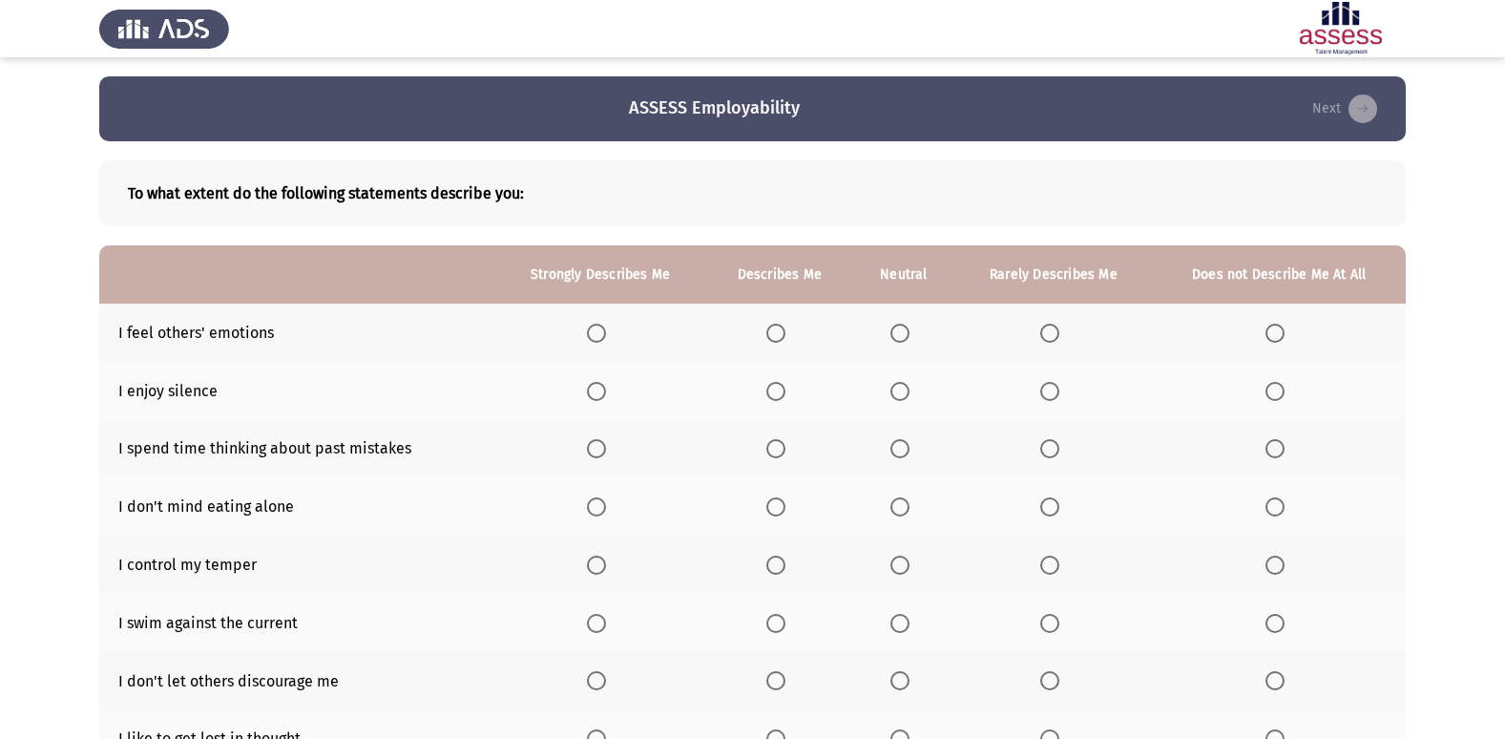
click at [792, 335] on label "Select an option" at bounding box center [779, 333] width 27 height 19
click at [786, 335] on input "Select an option" at bounding box center [775, 333] width 19 height 19
click at [765, 385] on th at bounding box center [779, 391] width 146 height 58
click at [768, 399] on span "Select an option" at bounding box center [775, 391] width 19 height 19
click at [768, 399] on input "Select an option" at bounding box center [775, 391] width 19 height 19
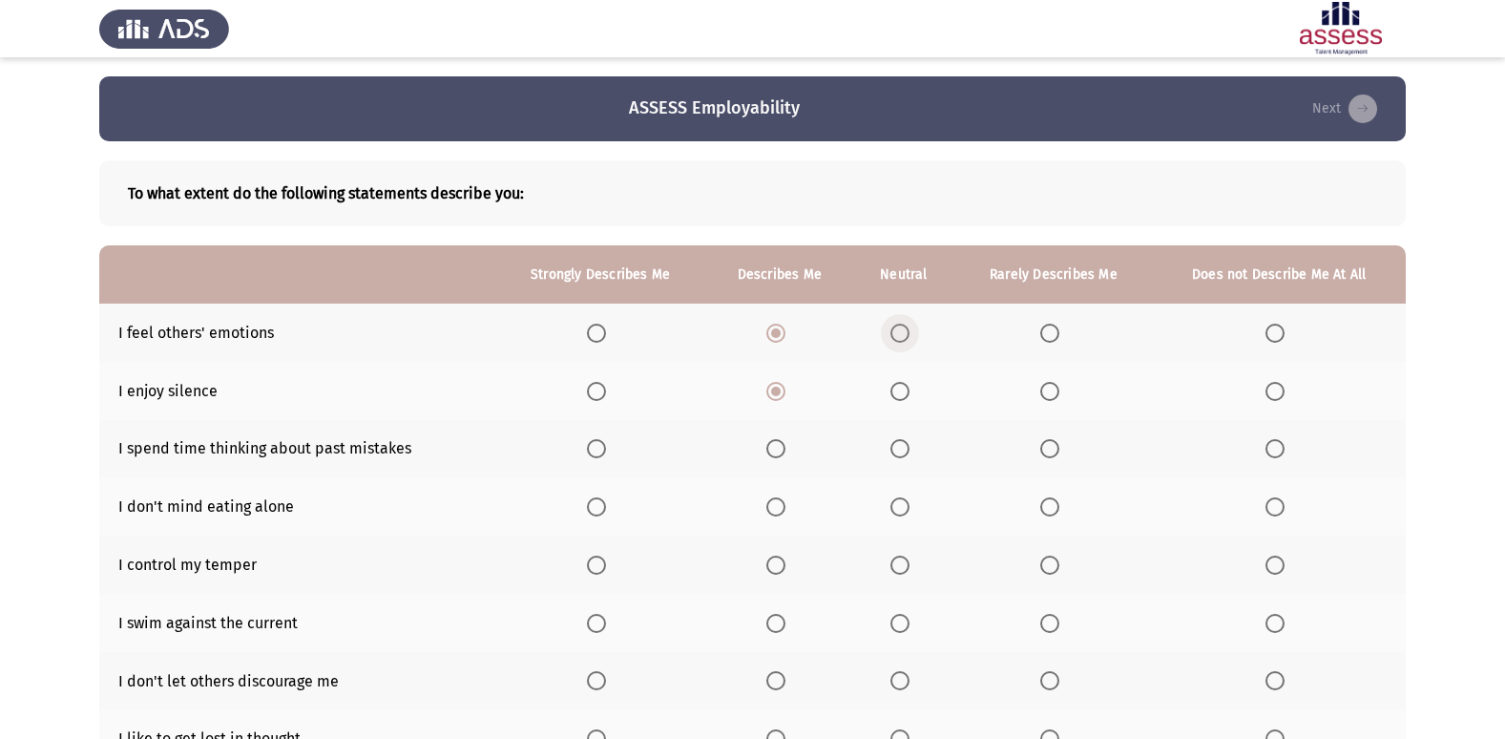
click at [892, 331] on span "Select an option" at bounding box center [900, 333] width 19 height 19
click at [892, 331] on input "Select an option" at bounding box center [900, 333] width 19 height 19
click at [763, 340] on th at bounding box center [779, 333] width 146 height 58
click at [765, 335] on th at bounding box center [779, 333] width 146 height 58
click at [775, 331] on span "Select an option" at bounding box center [775, 333] width 19 height 19
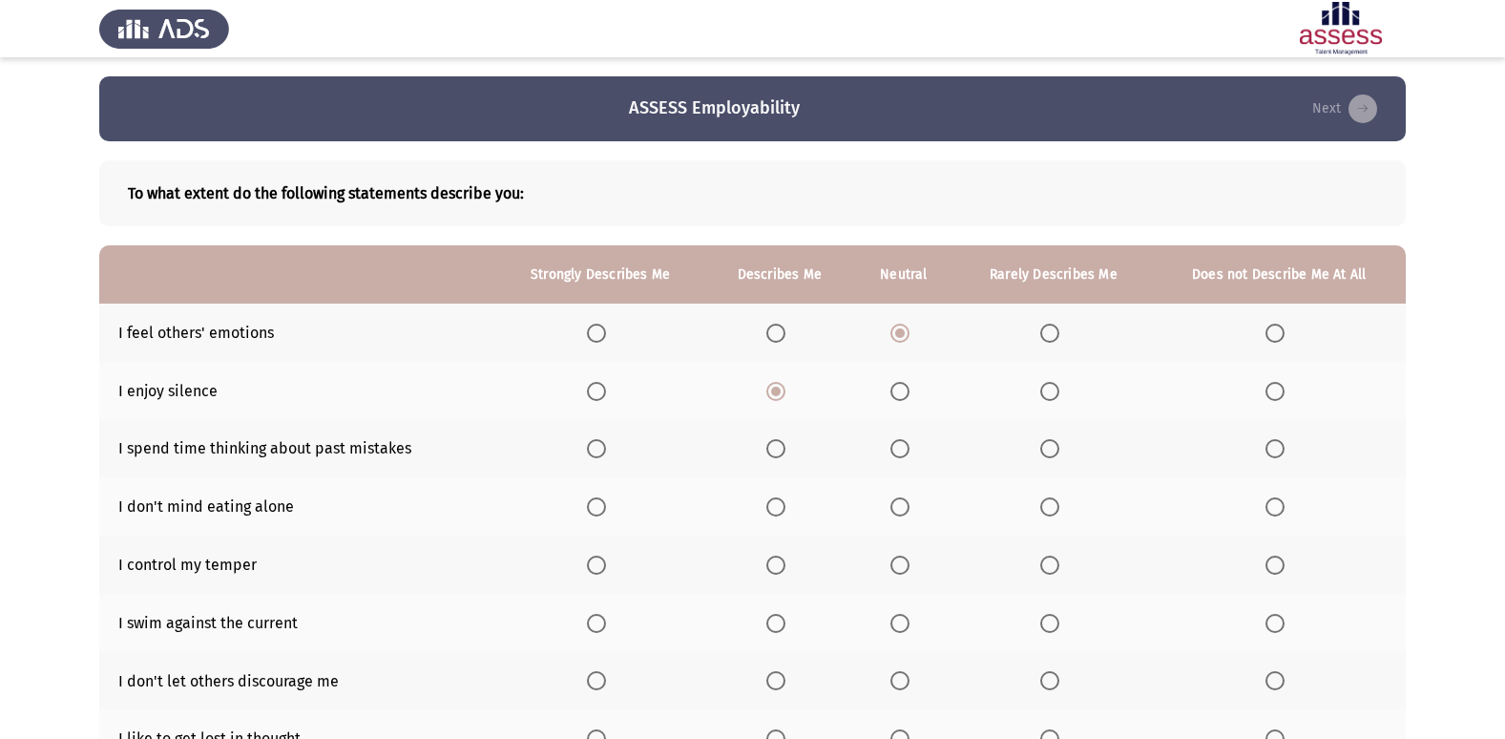
click at [775, 331] on input "Select an option" at bounding box center [775, 333] width 19 height 19
click at [600, 443] on span "Select an option" at bounding box center [596, 448] width 19 height 19
click at [600, 443] on input "Select an option" at bounding box center [596, 448] width 19 height 19
click at [773, 455] on span "Select an option" at bounding box center [775, 448] width 19 height 19
click at [773, 455] on input "Select an option" at bounding box center [775, 448] width 19 height 19
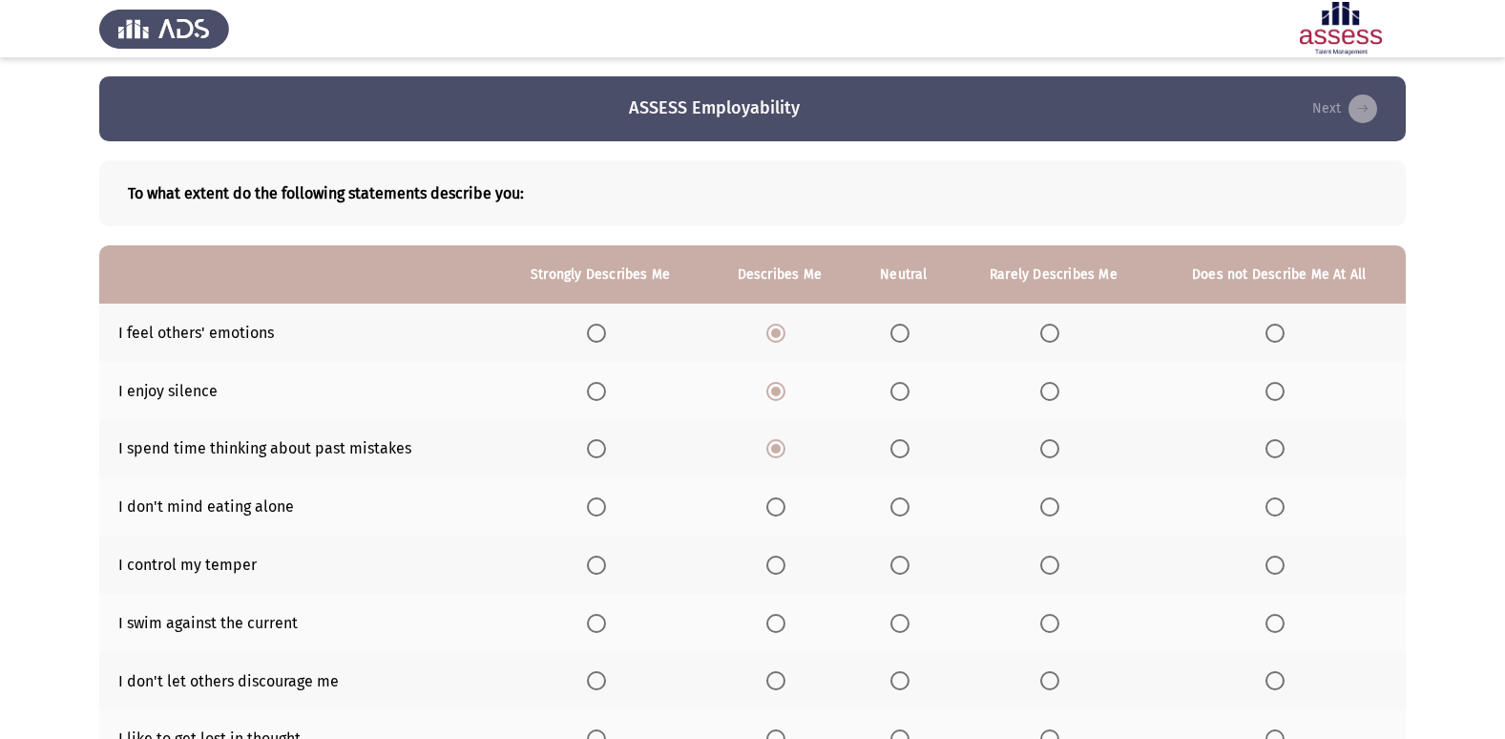
click at [595, 452] on span "Select an option" at bounding box center [596, 448] width 19 height 19
click at [595, 452] on input "Select an option" at bounding box center [596, 448] width 19 height 19
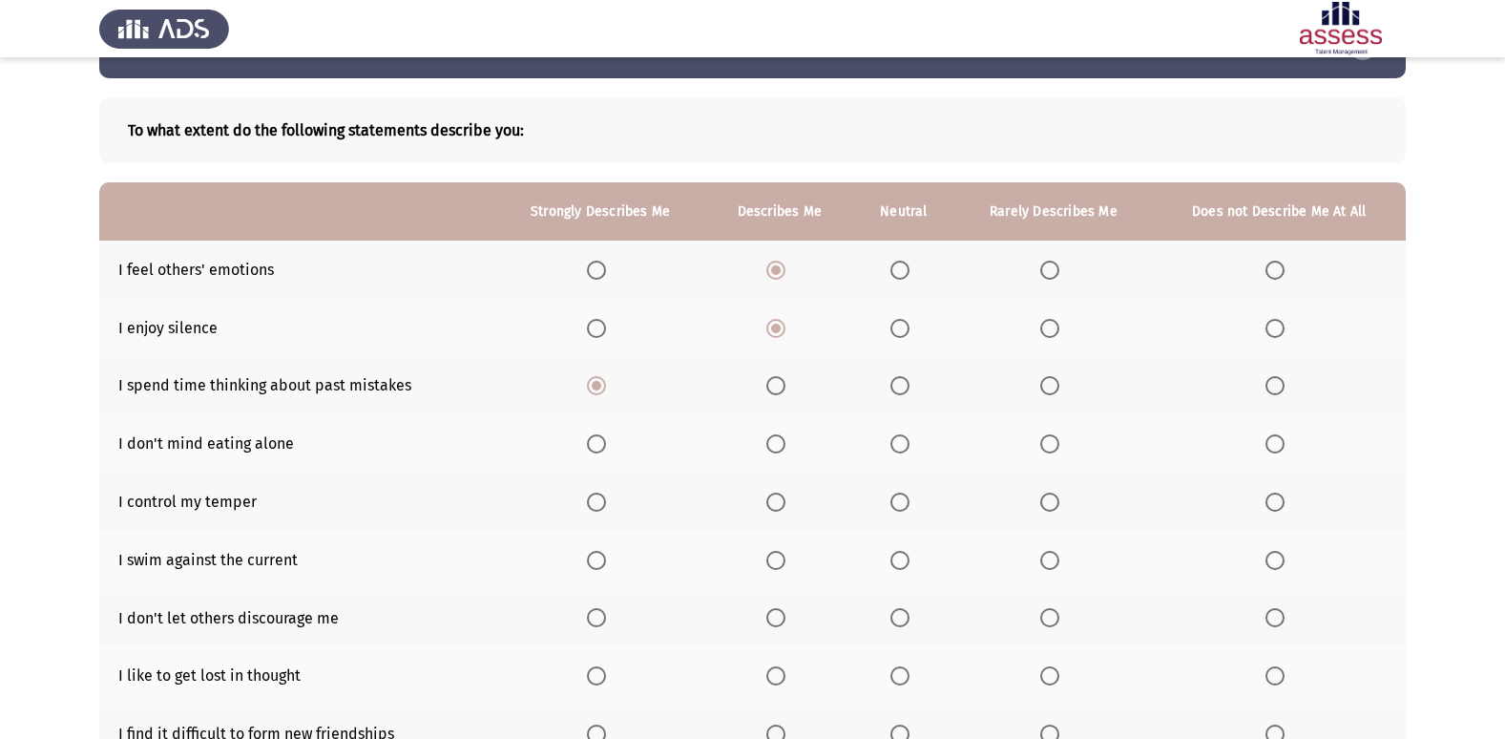
scroll to position [95, 0]
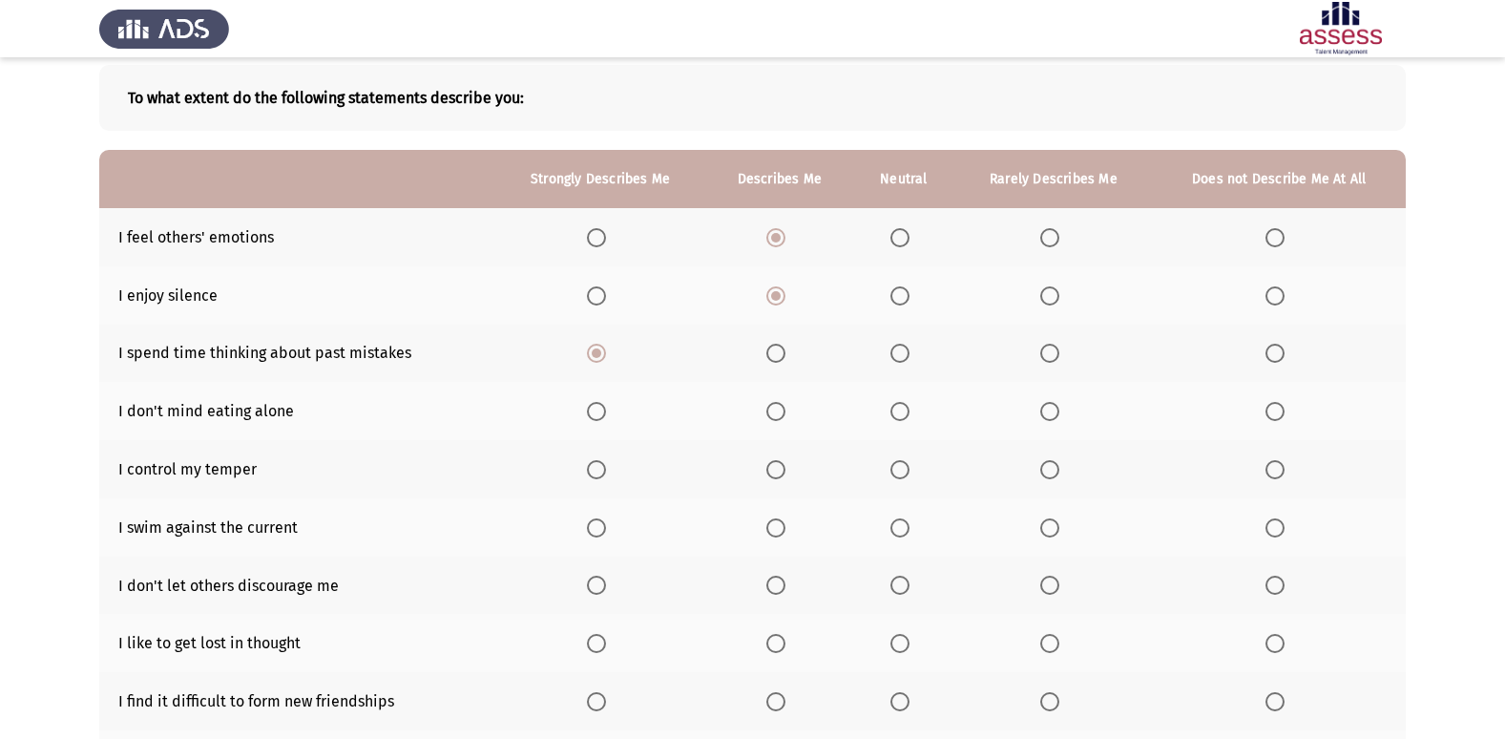
click at [778, 414] on span "Select an option" at bounding box center [775, 411] width 19 height 19
click at [778, 414] on input "Select an option" at bounding box center [775, 411] width 19 height 19
click at [899, 408] on span "Select an option" at bounding box center [900, 411] width 19 height 19
click at [899, 408] on input "Select an option" at bounding box center [900, 411] width 19 height 19
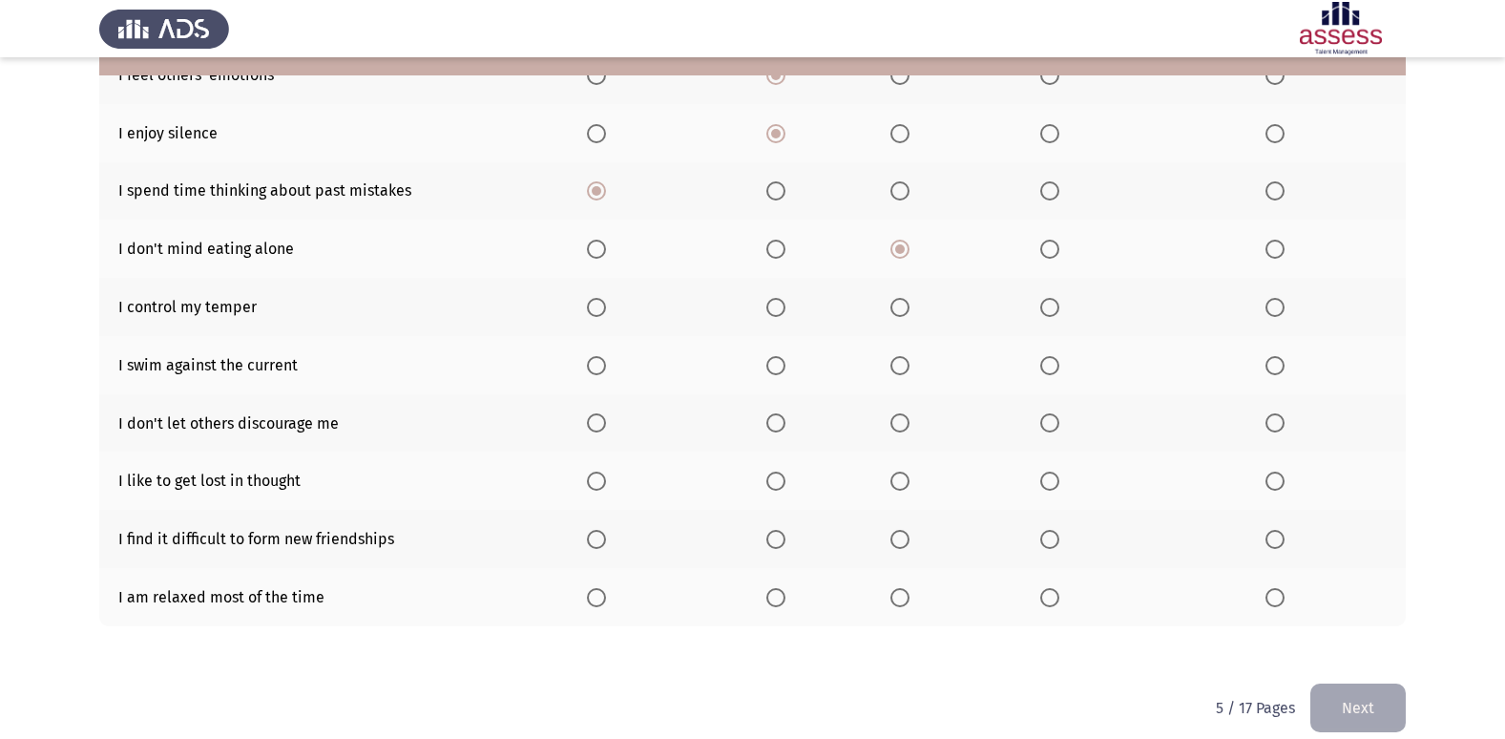
scroll to position [279, 0]
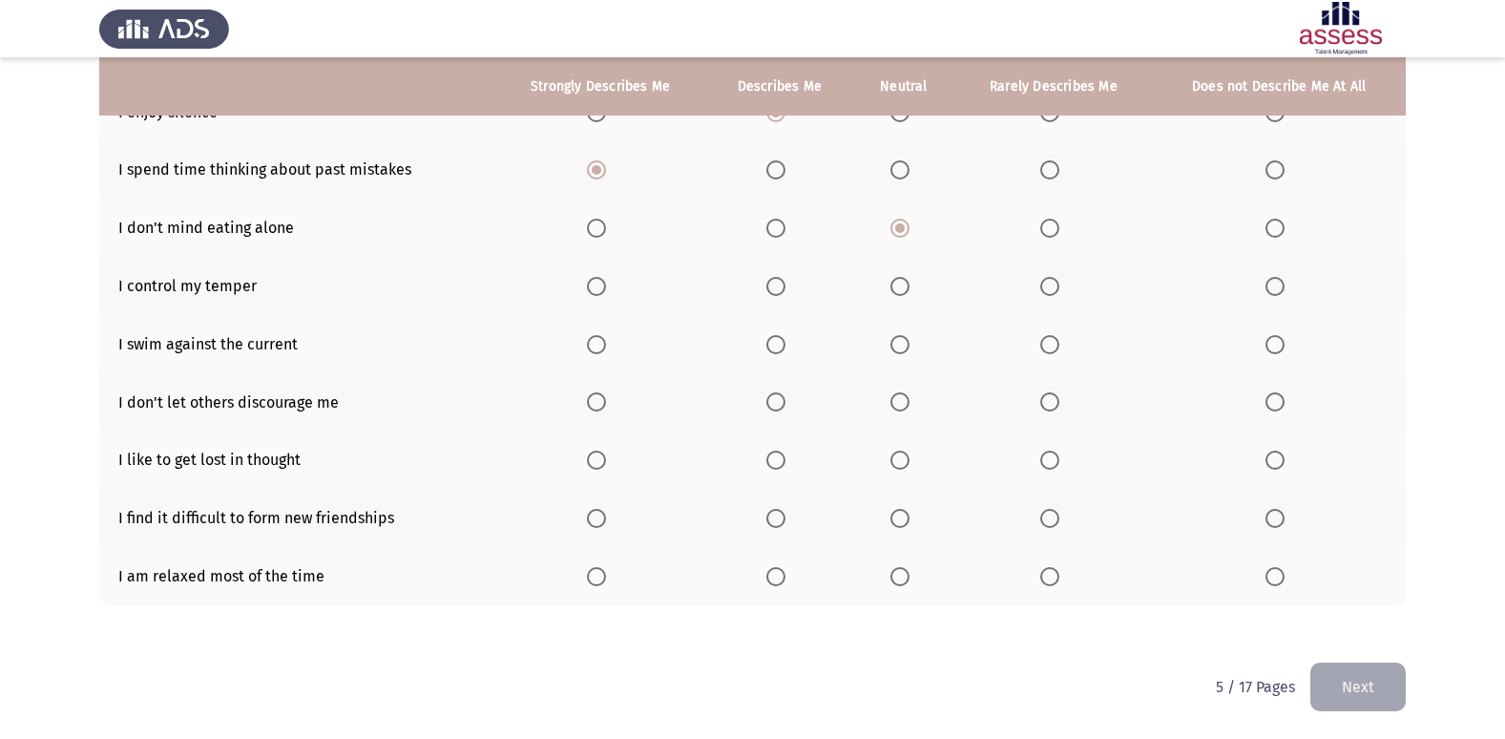
click at [906, 284] on span "Select an option" at bounding box center [900, 286] width 19 height 19
click at [906, 284] on input "Select an option" at bounding box center [900, 286] width 19 height 19
click at [1258, 339] on th at bounding box center [1279, 344] width 253 height 58
click at [1298, 344] on th at bounding box center [1279, 344] width 253 height 58
click at [1282, 346] on span "Select an option" at bounding box center [1275, 344] width 19 height 19
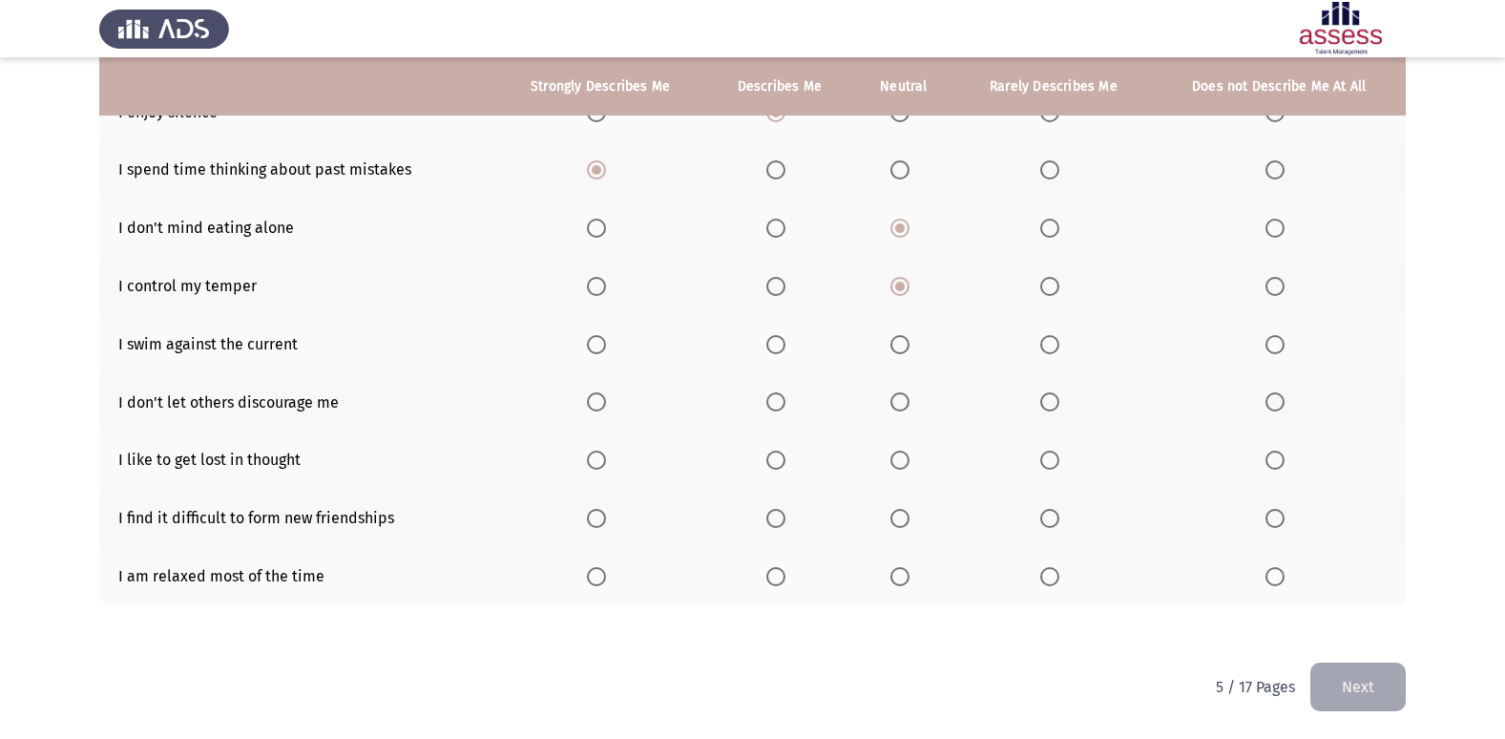
click at [1282, 346] on input "Select an option" at bounding box center [1275, 344] width 19 height 19
click at [606, 406] on span "Select an option" at bounding box center [596, 401] width 19 height 19
click at [606, 406] on input "Select an option" at bounding box center [596, 401] width 19 height 19
click at [892, 454] on span "Select an option" at bounding box center [900, 459] width 19 height 19
click at [892, 454] on input "Select an option" at bounding box center [900, 459] width 19 height 19
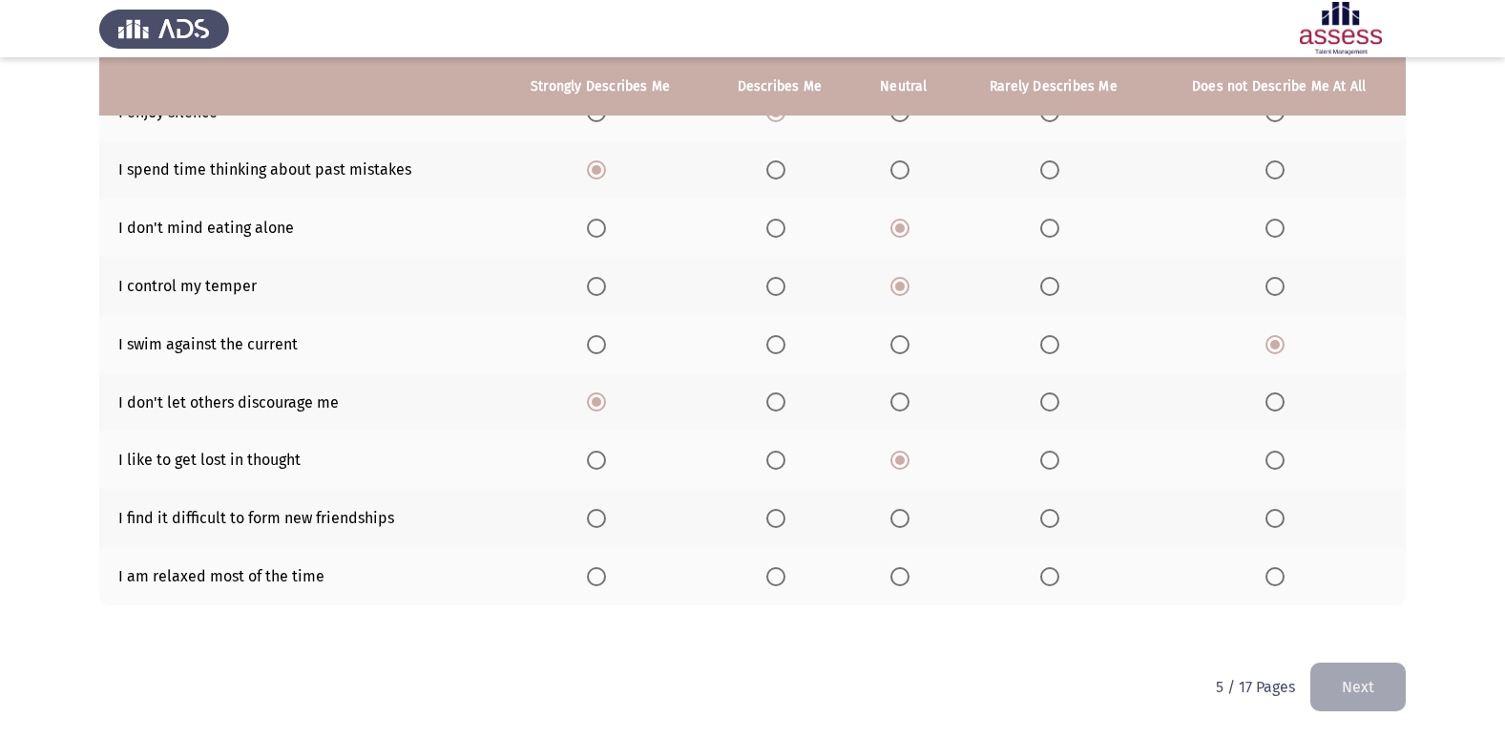
click at [1044, 451] on span "Select an option" at bounding box center [1049, 459] width 19 height 19
click at [1044, 451] on input "Select an option" at bounding box center [1049, 459] width 19 height 19
click at [894, 511] on span "Select an option" at bounding box center [900, 518] width 19 height 19
click at [894, 511] on input "Select an option" at bounding box center [900, 518] width 19 height 19
click at [1063, 588] on th at bounding box center [1053, 576] width 198 height 58
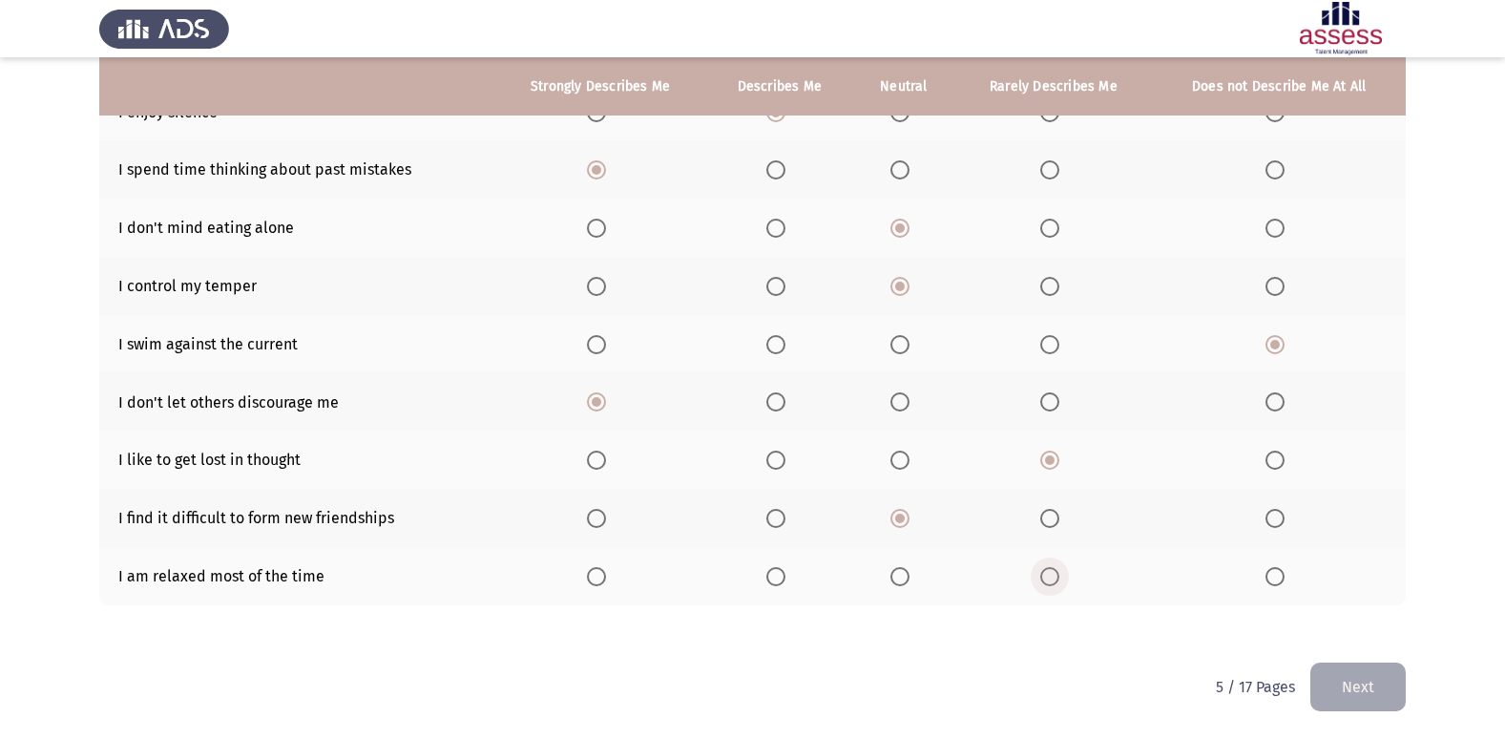
click at [1062, 579] on label "Select an option" at bounding box center [1053, 576] width 27 height 19
click at [1059, 579] on input "Select an option" at bounding box center [1049, 576] width 19 height 19
click at [893, 578] on span "Select an option" at bounding box center [900, 576] width 19 height 19
click at [893, 578] on input "Select an option" at bounding box center [900, 576] width 19 height 19
click at [1324, 674] on button "Next" at bounding box center [1357, 686] width 95 height 49
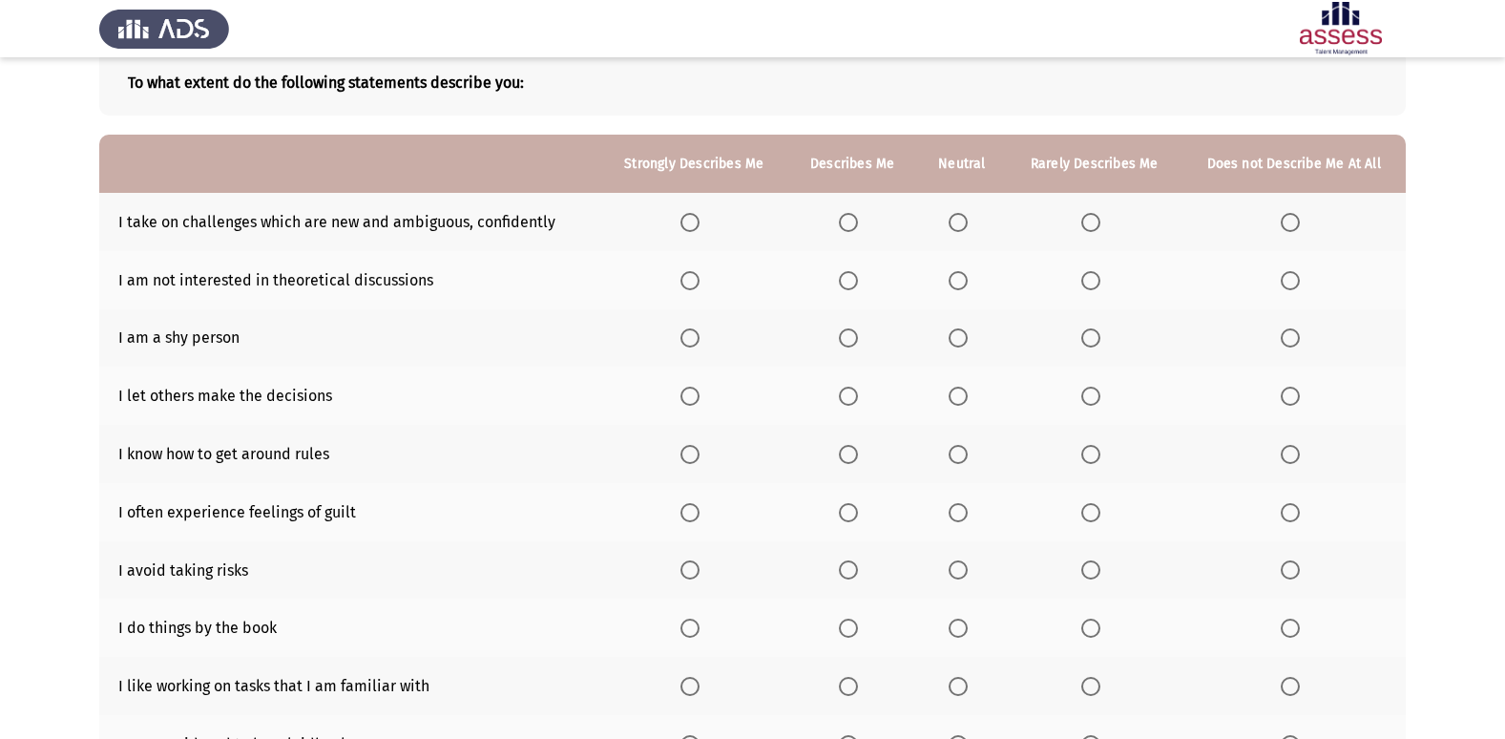
scroll to position [88, 0]
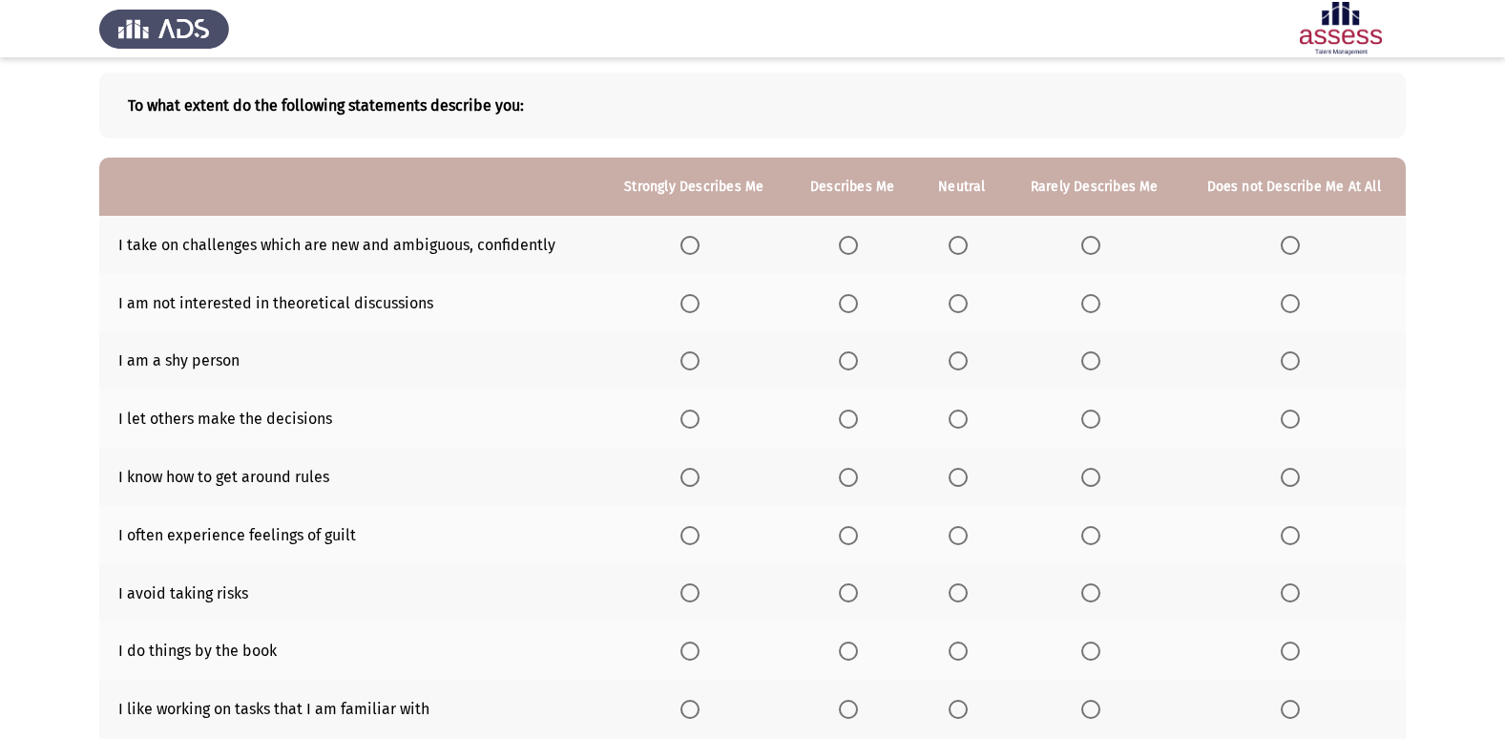
click at [883, 237] on th at bounding box center [851, 245] width 129 height 58
click at [713, 256] on th at bounding box center [693, 245] width 187 height 58
click at [958, 242] on span "Select an option" at bounding box center [958, 245] width 19 height 19
click at [958, 242] on input "Select an option" at bounding box center [958, 245] width 19 height 19
click at [953, 299] on span "Select an option" at bounding box center [958, 303] width 19 height 19
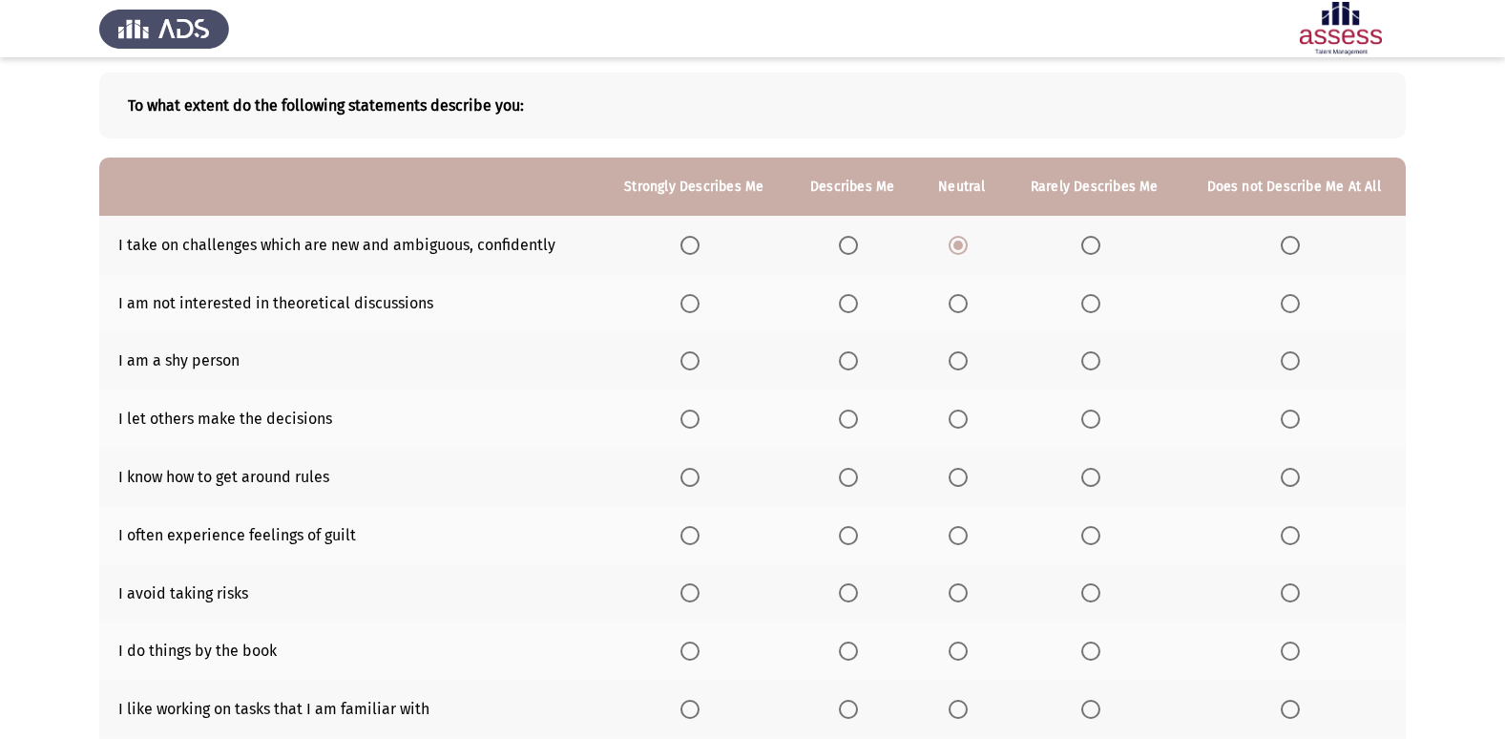
click at [953, 299] on input "Select an option" at bounding box center [958, 303] width 19 height 19
click at [1088, 356] on span "Select an option" at bounding box center [1090, 360] width 19 height 19
click at [1088, 356] on input "Select an option" at bounding box center [1090, 360] width 19 height 19
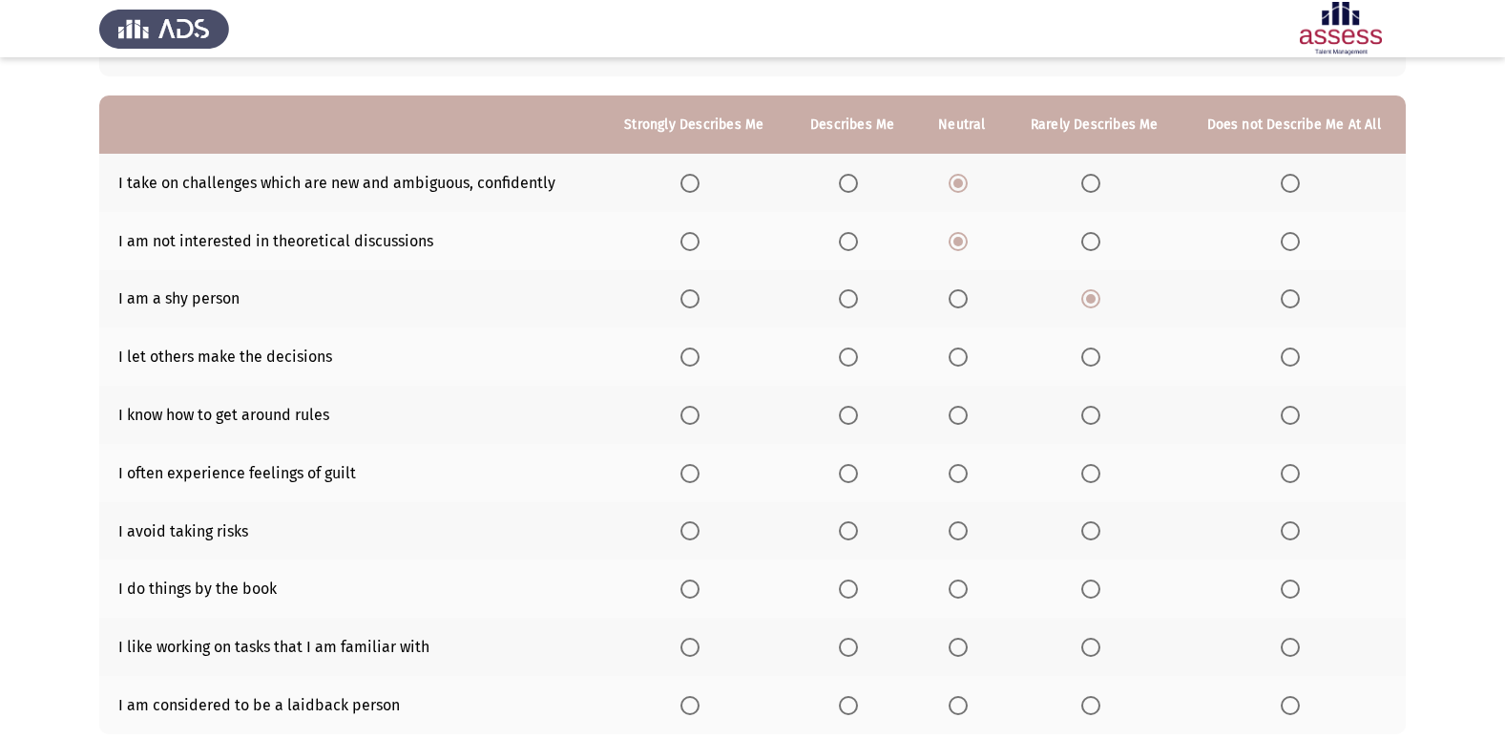
scroll to position [183, 0]
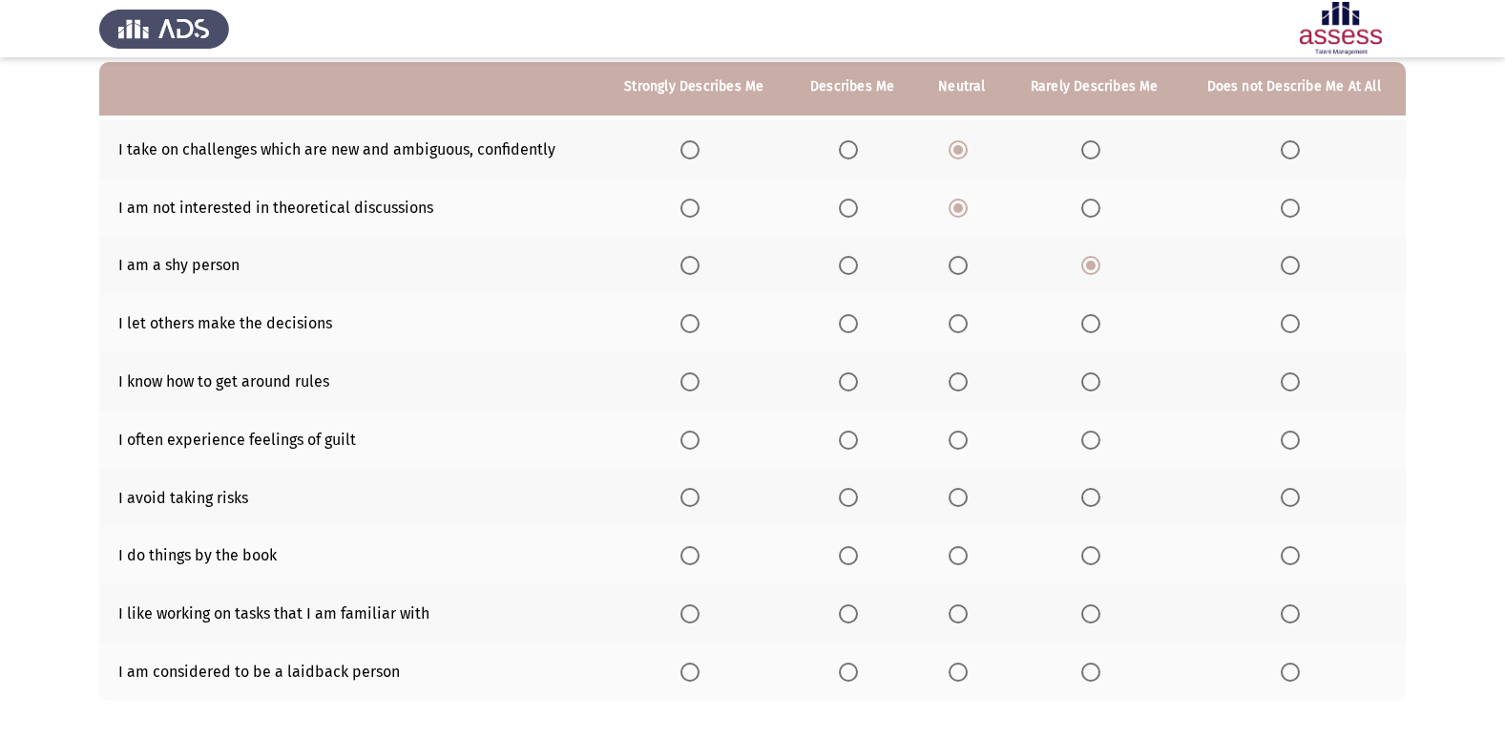
click at [963, 258] on span "Select an option" at bounding box center [958, 265] width 19 height 19
click at [963, 258] on input "Select an option" at bounding box center [958, 265] width 19 height 19
drag, startPoint x: 1052, startPoint y: 271, endPoint x: 1061, endPoint y: 266, distance: 10.7
click at [1057, 269] on th at bounding box center [1094, 266] width 175 height 58
click at [1076, 265] on th at bounding box center [1094, 266] width 175 height 58
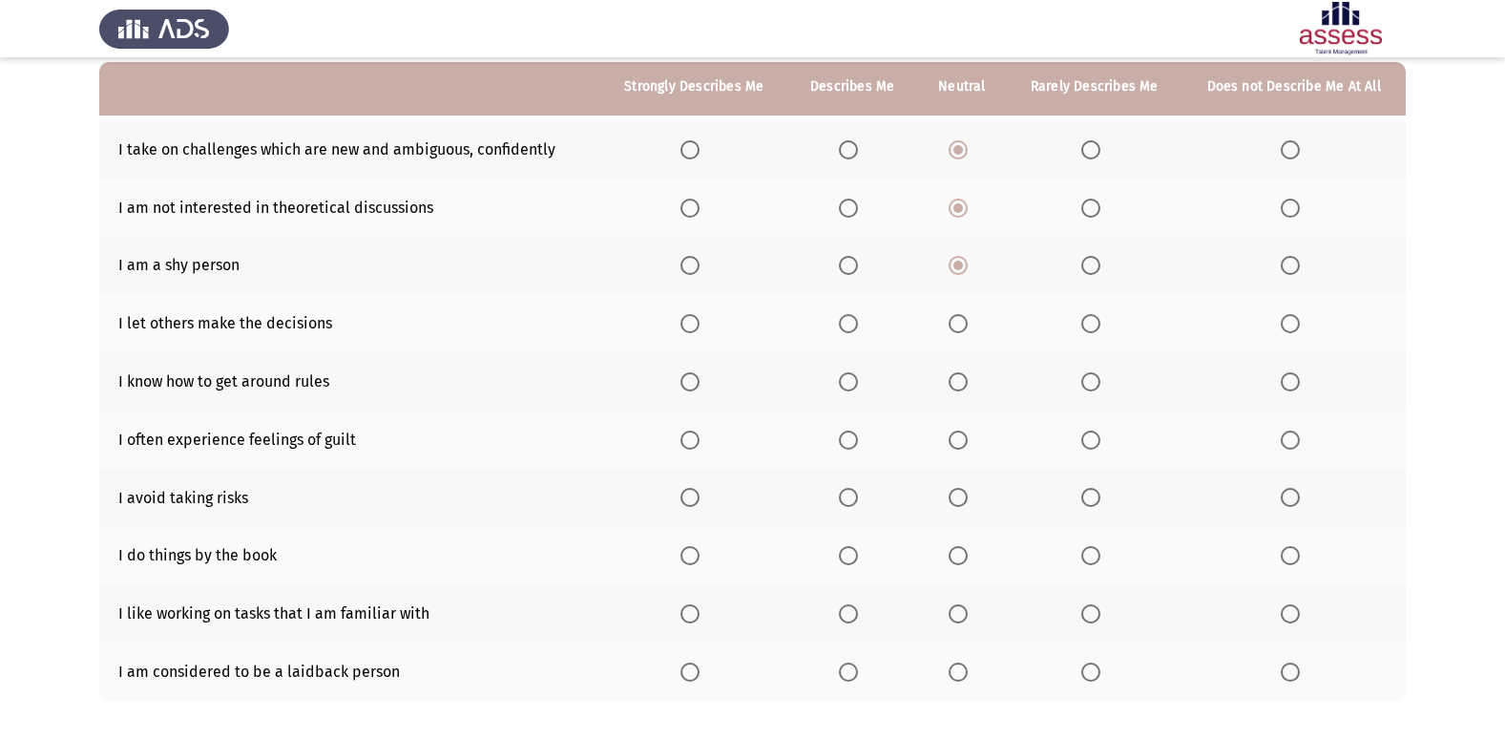
click at [1092, 269] on span "Select an option" at bounding box center [1090, 265] width 19 height 19
click at [1092, 269] on input "Select an option" at bounding box center [1090, 265] width 19 height 19
click at [1085, 325] on span "Select an option" at bounding box center [1090, 323] width 19 height 19
click at [1085, 325] on input "Select an option" at bounding box center [1090, 323] width 19 height 19
click at [958, 382] on span "Select an option" at bounding box center [958, 382] width 0 height 0
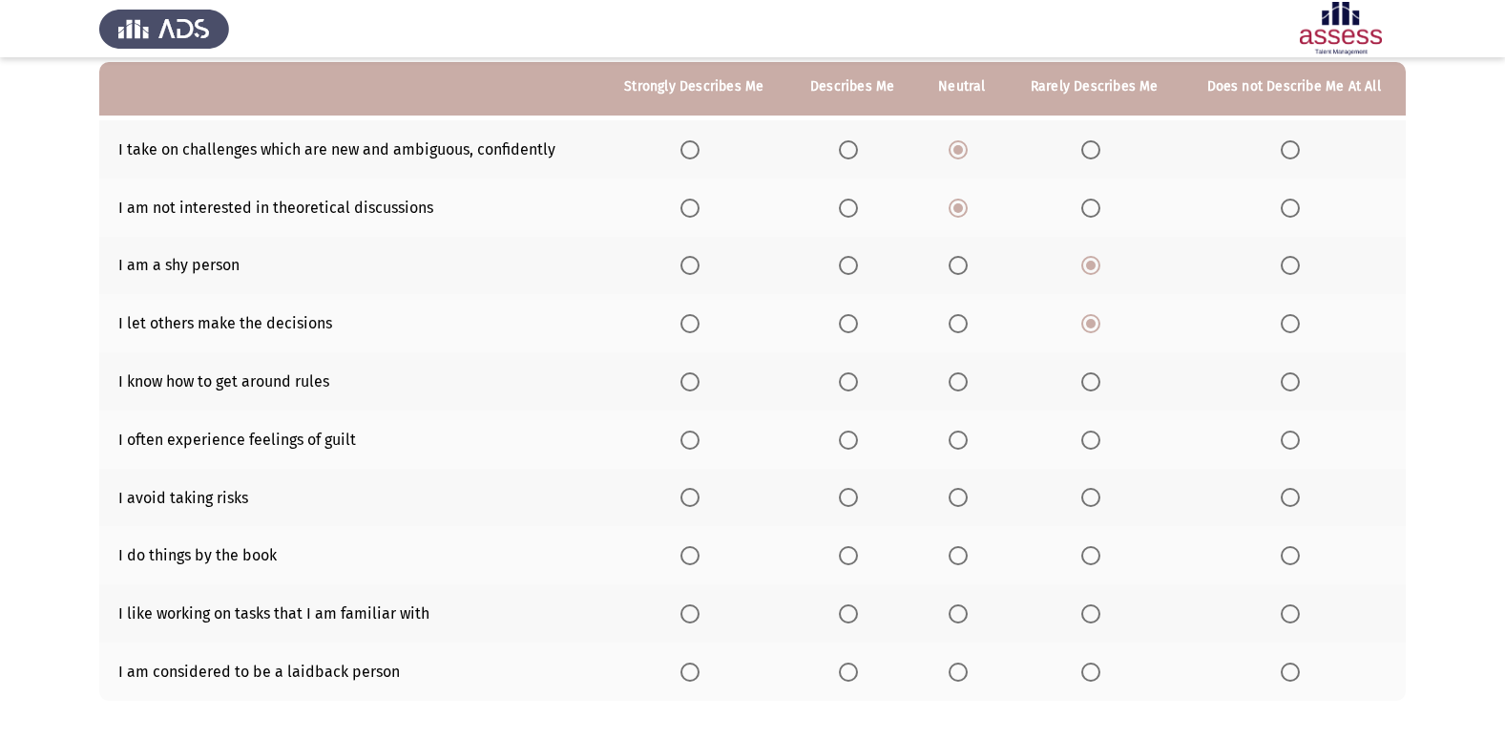
click at [959, 381] on input "Select an option" at bounding box center [958, 381] width 19 height 19
click at [955, 439] on span "Select an option" at bounding box center [958, 439] width 19 height 19
click at [955, 439] on input "Select an option" at bounding box center [958, 439] width 19 height 19
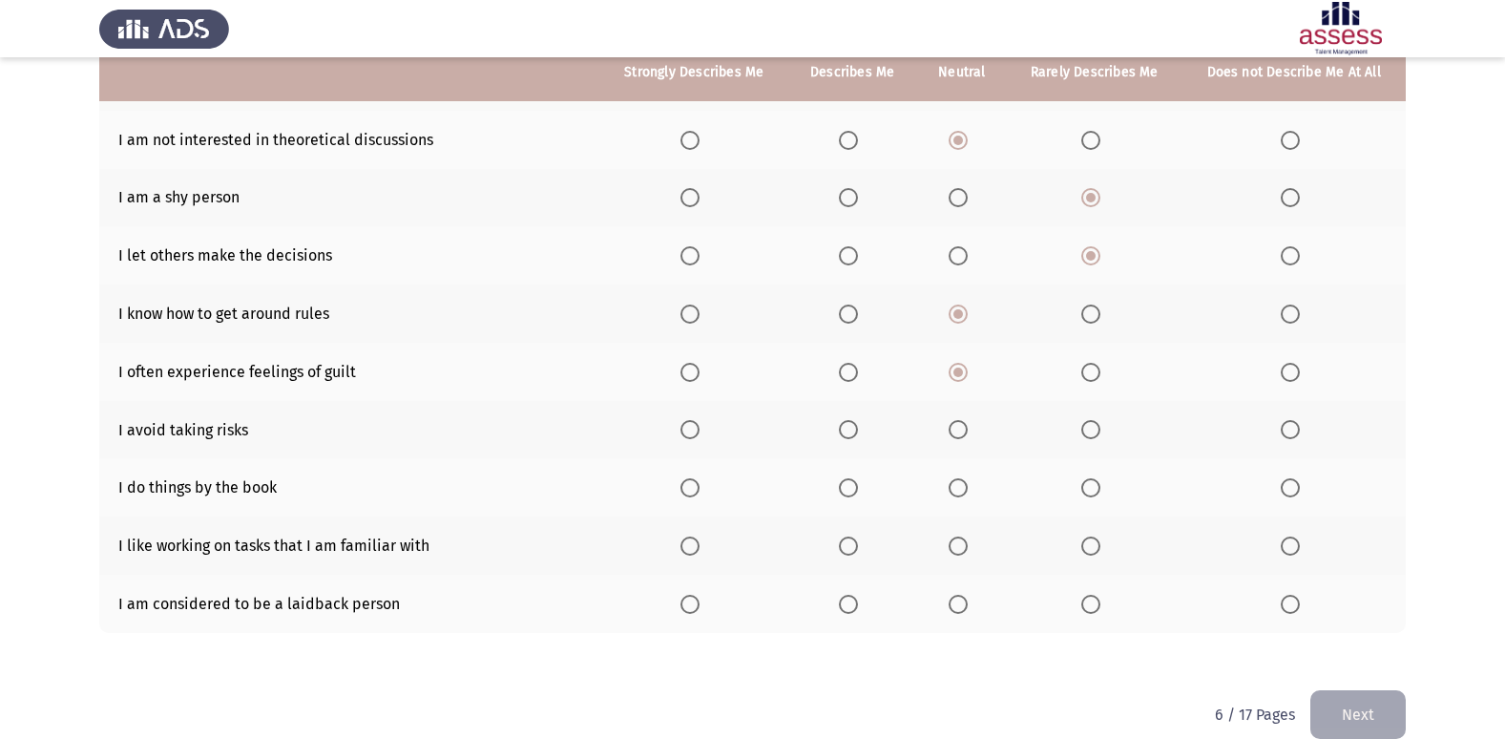
scroll to position [279, 0]
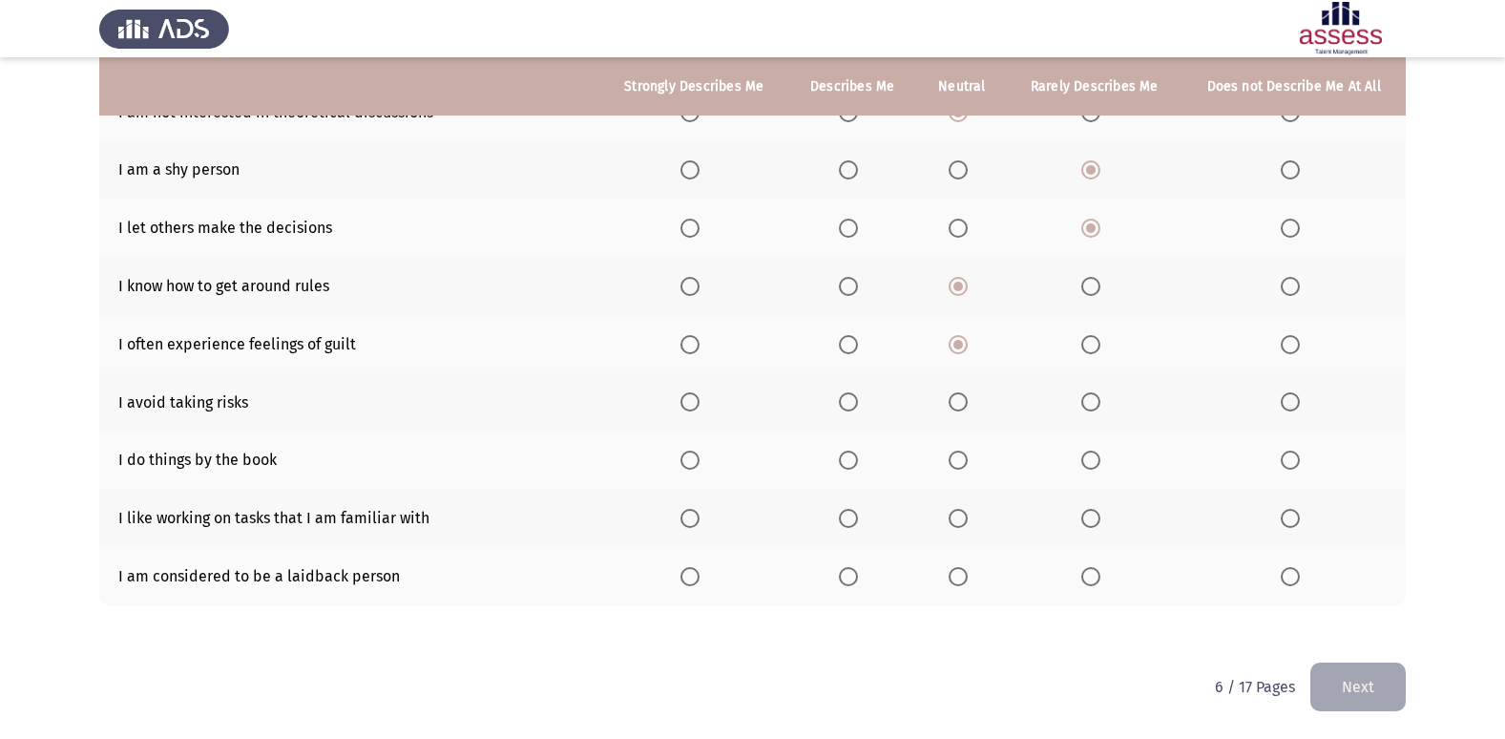
click at [980, 398] on th at bounding box center [962, 402] width 90 height 58
click at [966, 406] on span "Select an option" at bounding box center [958, 401] width 19 height 19
click at [966, 406] on input "Select an option" at bounding box center [958, 401] width 19 height 19
click at [851, 399] on span "Select an option" at bounding box center [848, 401] width 19 height 19
click at [851, 399] on input "Select an option" at bounding box center [848, 401] width 19 height 19
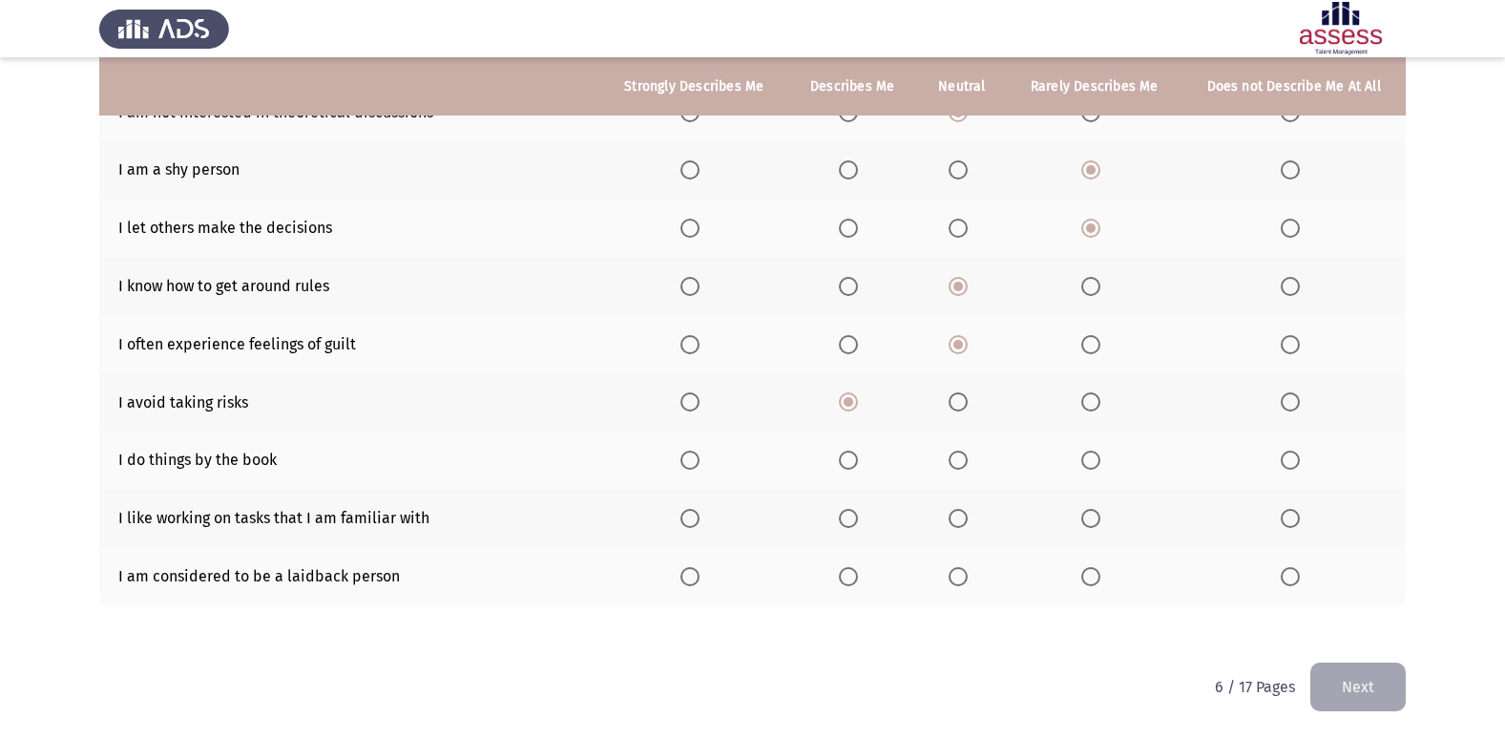
click at [965, 471] on th at bounding box center [962, 459] width 90 height 58
click at [961, 464] on span "Select an option" at bounding box center [958, 459] width 19 height 19
click at [961, 464] on input "Select an option" at bounding box center [958, 459] width 19 height 19
click at [960, 526] on span "Select an option" at bounding box center [958, 518] width 19 height 19
click at [960, 526] on input "Select an option" at bounding box center [958, 518] width 19 height 19
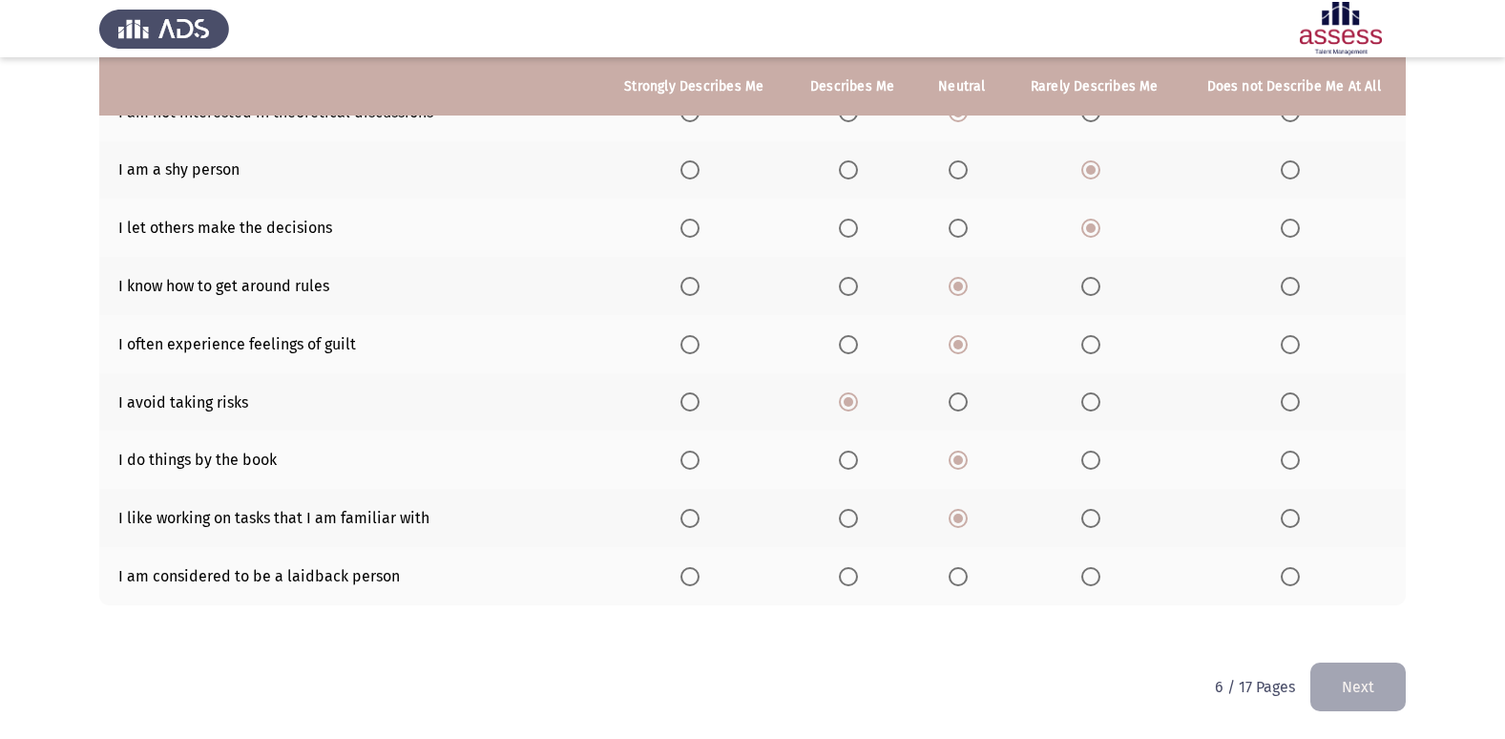
click at [696, 523] on span "Select an option" at bounding box center [690, 518] width 19 height 19
click at [696, 523] on input "Select an option" at bounding box center [690, 518] width 19 height 19
click at [961, 564] on th at bounding box center [962, 576] width 90 height 58
click at [973, 580] on label "Select an option" at bounding box center [962, 576] width 27 height 19
click at [968, 580] on input "Select an option" at bounding box center [958, 576] width 19 height 19
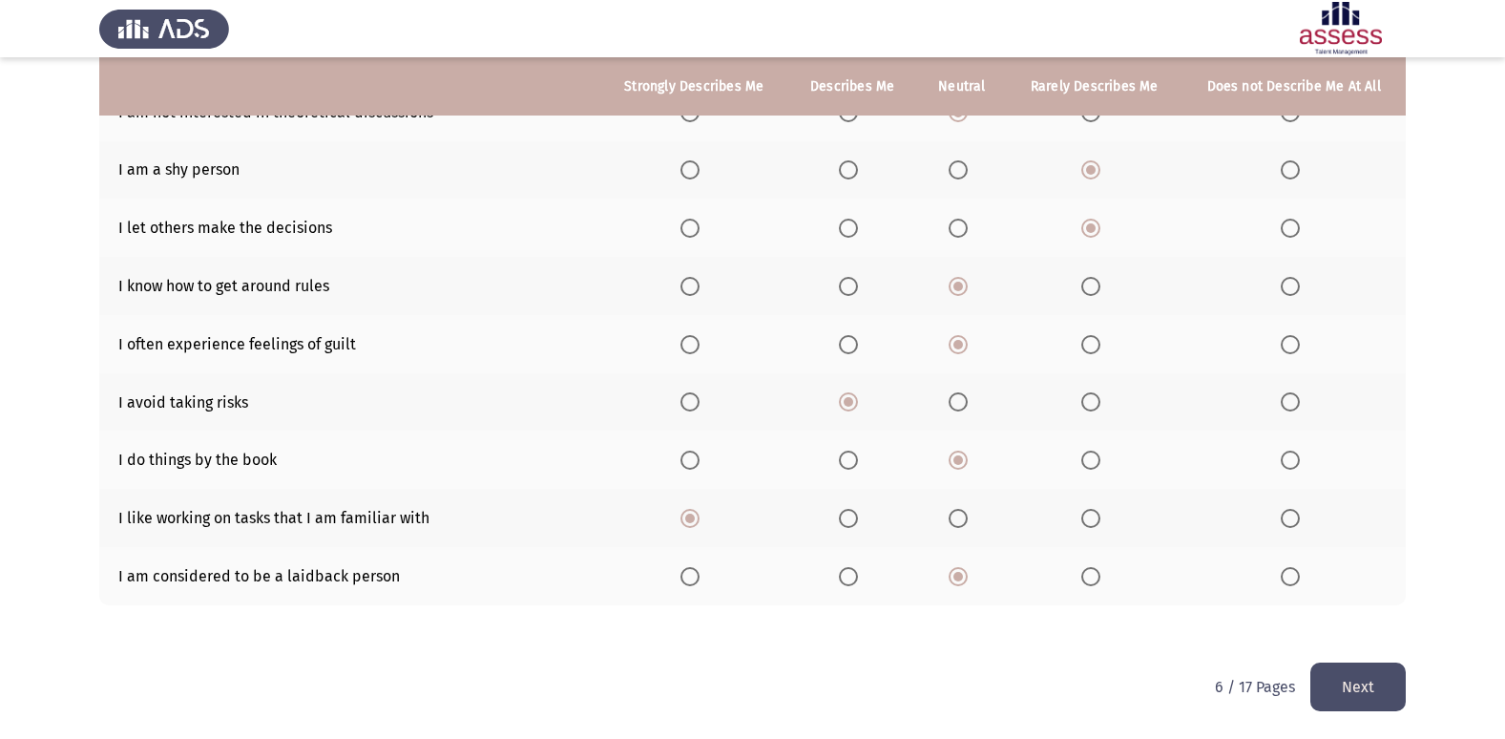
drag, startPoint x: 1290, startPoint y: 643, endPoint x: 1309, endPoint y: 653, distance: 20.5
click at [1299, 645] on div "To what extent do the following statements describe you: Strongly Describes Me …" at bounding box center [752, 263] width 1307 height 800
click at [1318, 664] on button "Next" at bounding box center [1357, 686] width 95 height 49
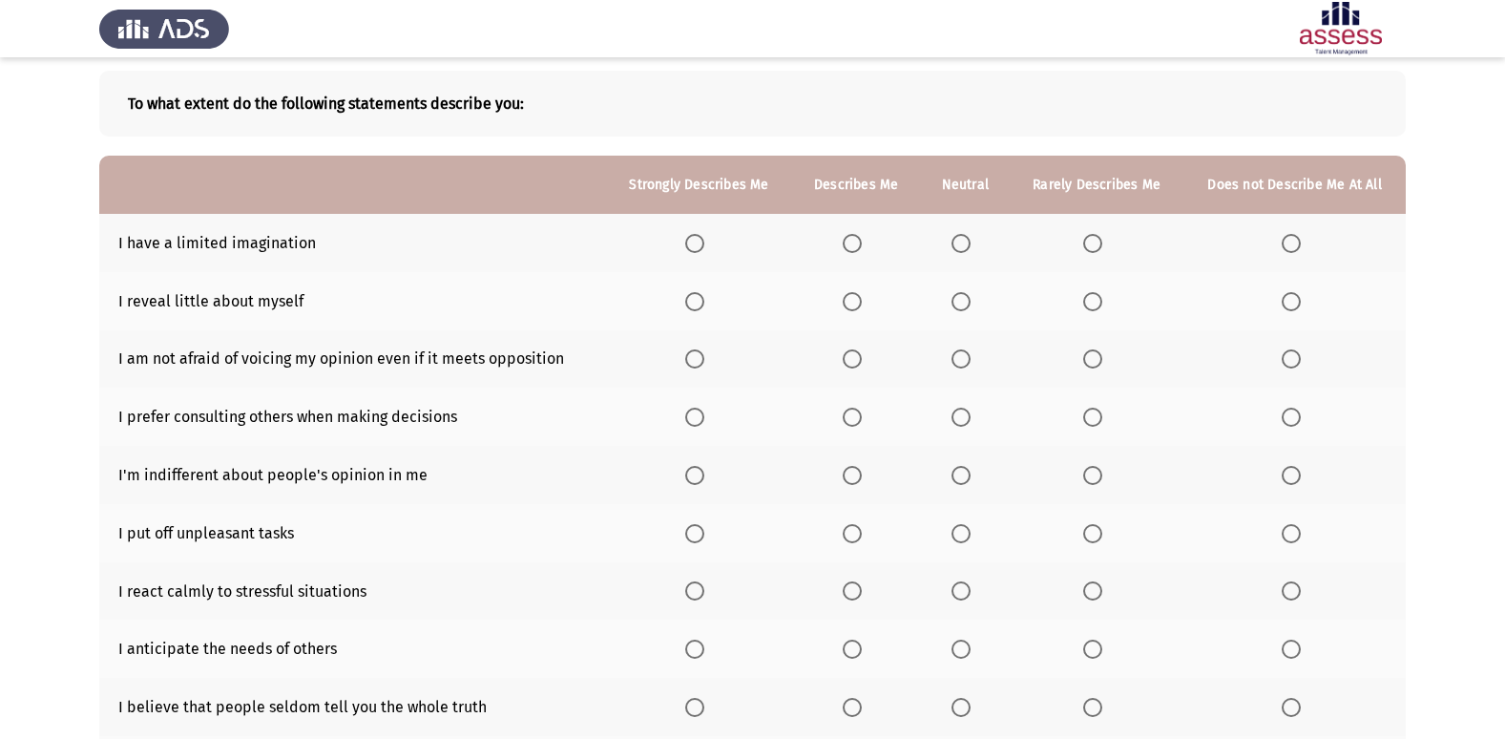
scroll to position [88, 0]
click at [969, 240] on span "Select an option" at bounding box center [961, 245] width 19 height 19
click at [969, 240] on input "Select an option" at bounding box center [961, 245] width 19 height 19
click at [961, 302] on span "Select an option" at bounding box center [961, 303] width 19 height 19
click at [961, 302] on input "Select an option" at bounding box center [961, 303] width 19 height 19
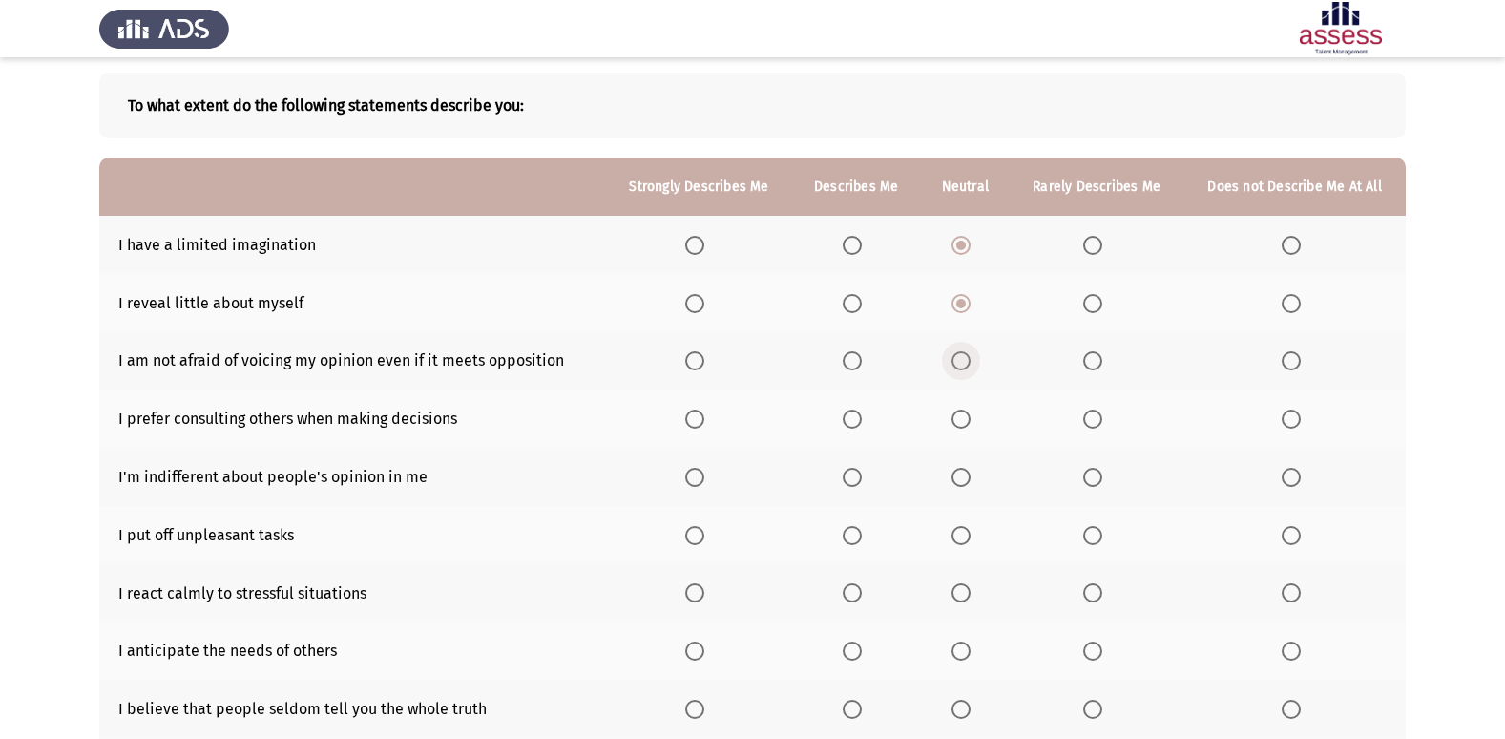
click at [964, 367] on span "Select an option" at bounding box center [961, 360] width 19 height 19
click at [964, 367] on input "Select an option" at bounding box center [961, 360] width 19 height 19
click at [965, 471] on span "Select an option" at bounding box center [961, 477] width 19 height 19
click at [965, 471] on input "Select an option" at bounding box center [961, 477] width 19 height 19
click at [958, 416] on span "Select an option" at bounding box center [961, 418] width 19 height 19
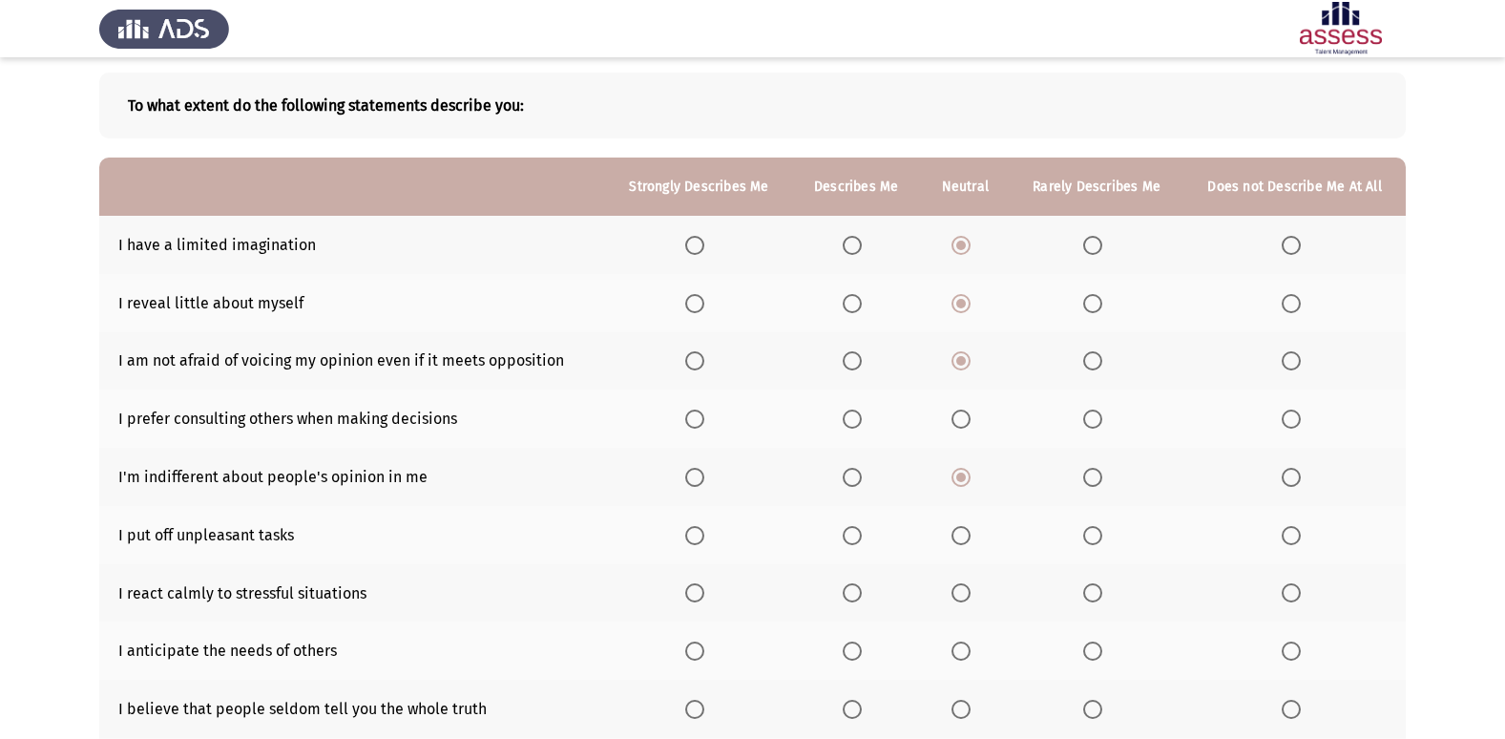
click at [958, 416] on input "Select an option" at bounding box center [961, 418] width 19 height 19
click at [1105, 241] on label "Select an option" at bounding box center [1096, 245] width 27 height 19
click at [1102, 241] on input "Select an option" at bounding box center [1092, 245] width 19 height 19
click at [851, 421] on span "Select an option" at bounding box center [852, 418] width 19 height 19
click at [851, 421] on input "Select an option" at bounding box center [852, 418] width 19 height 19
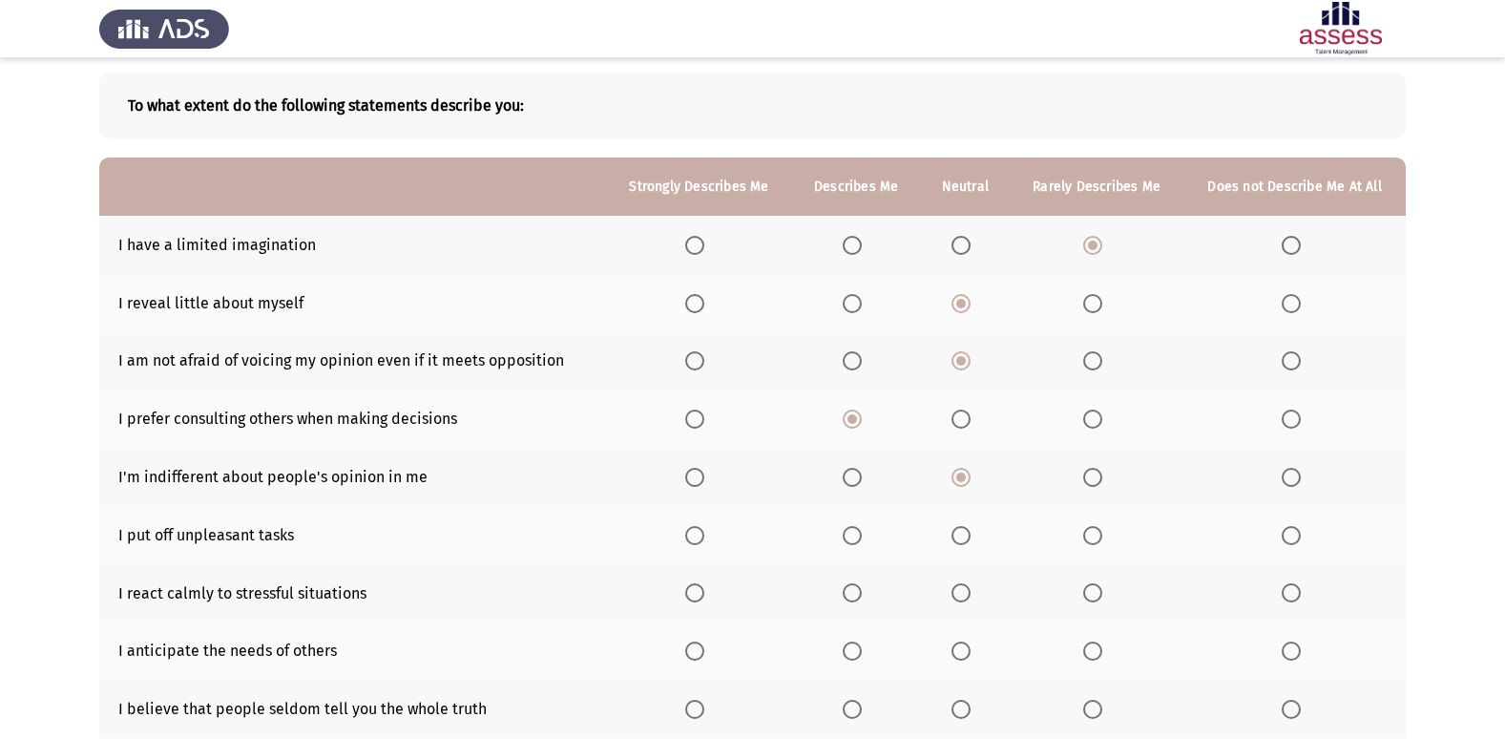
scroll to position [183, 0]
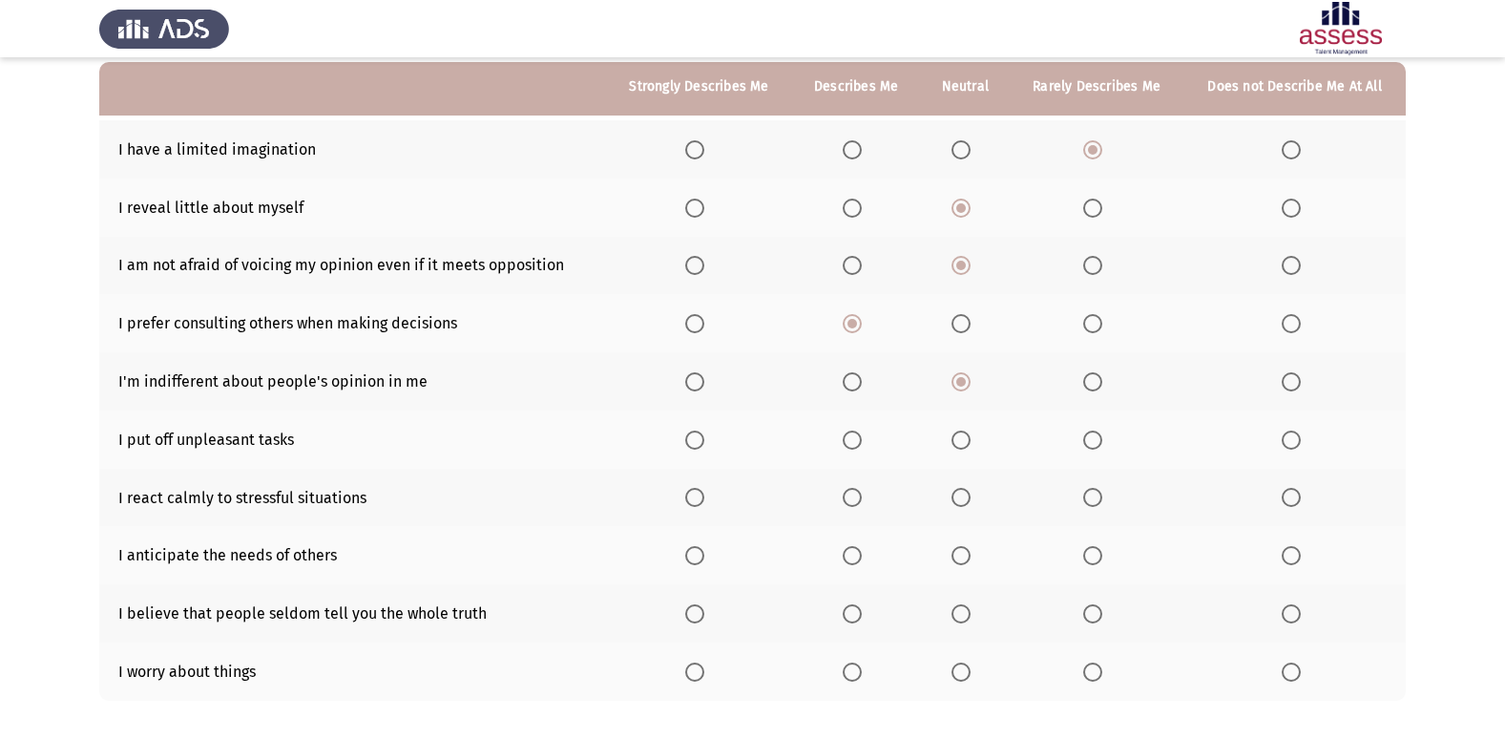
click at [956, 430] on th at bounding box center [965, 439] width 90 height 58
click at [969, 442] on span "Select an option" at bounding box center [961, 439] width 19 height 19
click at [969, 442] on input "Select an option" at bounding box center [961, 439] width 19 height 19
click at [963, 550] on span "Select an option" at bounding box center [961, 555] width 19 height 19
click at [963, 550] on input "Select an option" at bounding box center [961, 555] width 19 height 19
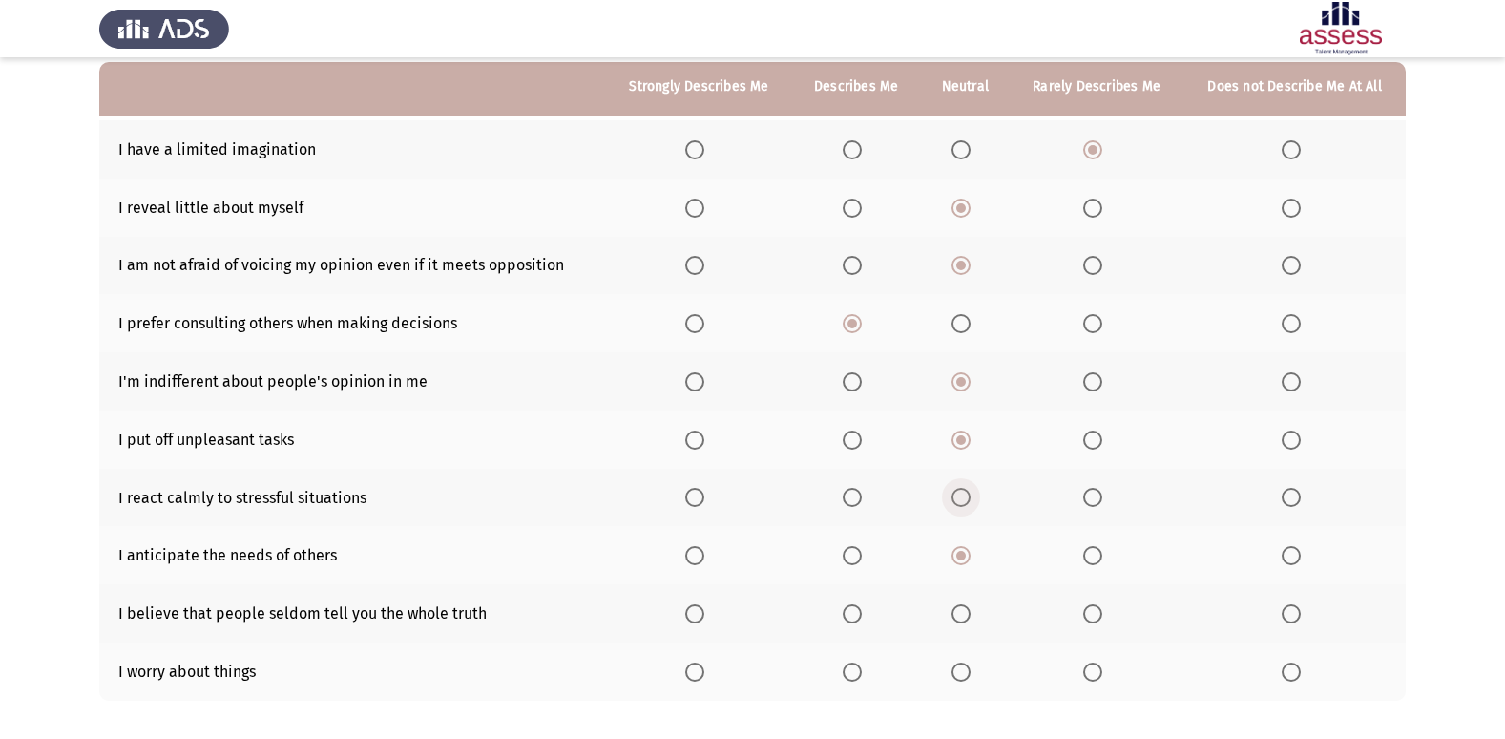
click at [959, 505] on span "Select an option" at bounding box center [961, 497] width 19 height 19
click at [959, 505] on input "Select an option" at bounding box center [961, 497] width 19 height 19
click at [858, 444] on span "Select an option" at bounding box center [852, 439] width 19 height 19
click at [858, 444] on input "Select an option" at bounding box center [852, 439] width 19 height 19
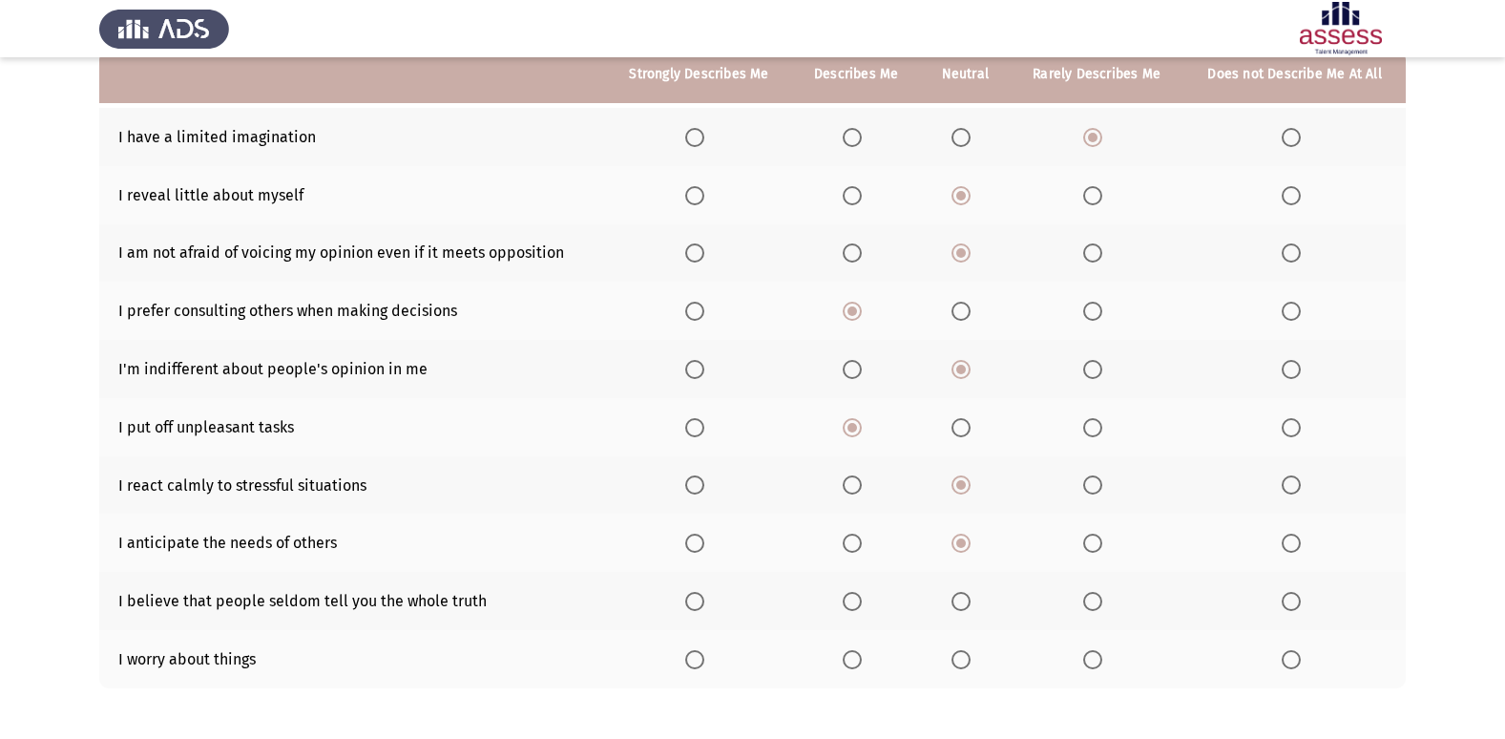
scroll to position [279, 0]
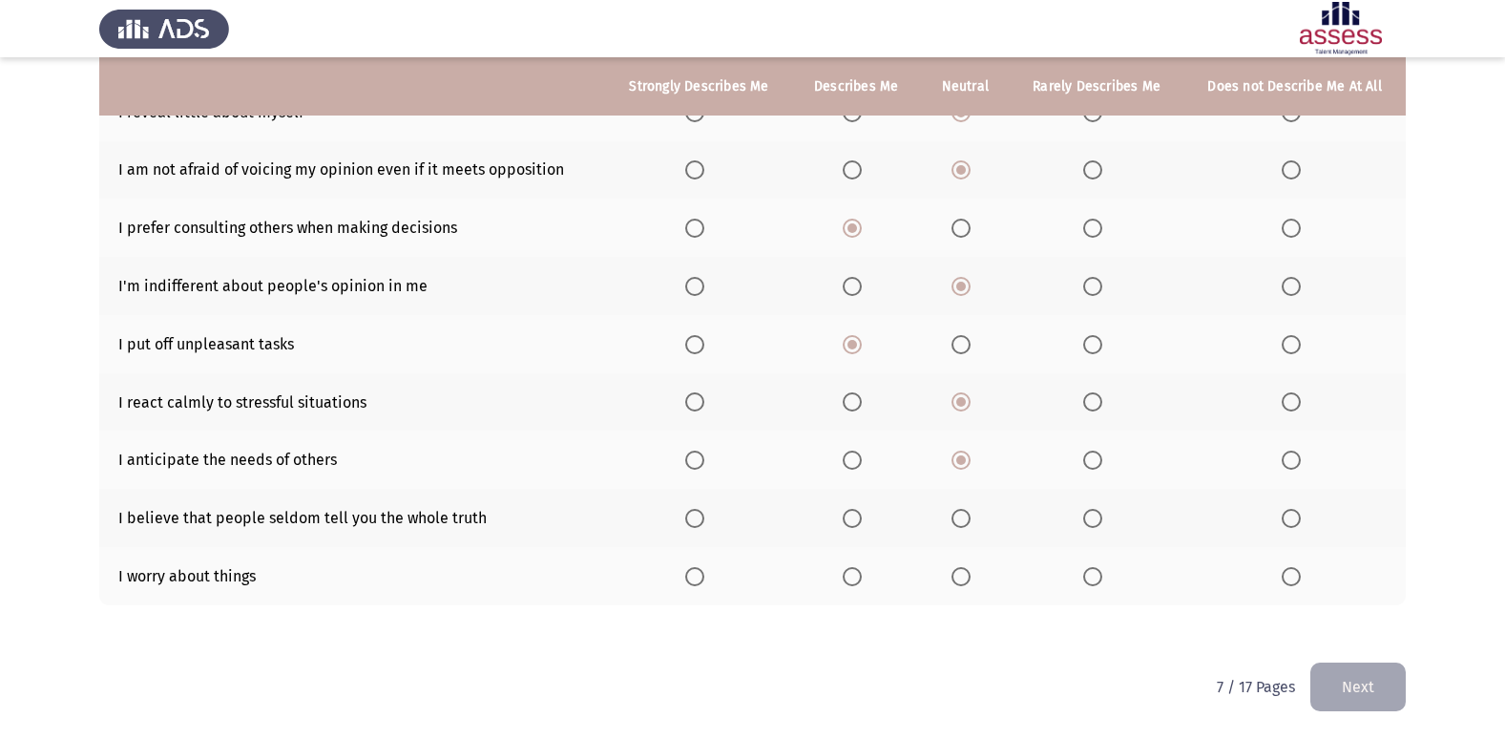
click at [269, 505] on td "I believe that people seldom tell you the whole truth" at bounding box center [352, 518] width 507 height 58
click at [857, 516] on span "Select an option" at bounding box center [852, 518] width 19 height 19
click at [857, 516] on input "Select an option" at bounding box center [852, 518] width 19 height 19
click at [958, 522] on span "Select an option" at bounding box center [961, 518] width 19 height 19
click at [958, 522] on input "Select an option" at bounding box center [961, 518] width 19 height 19
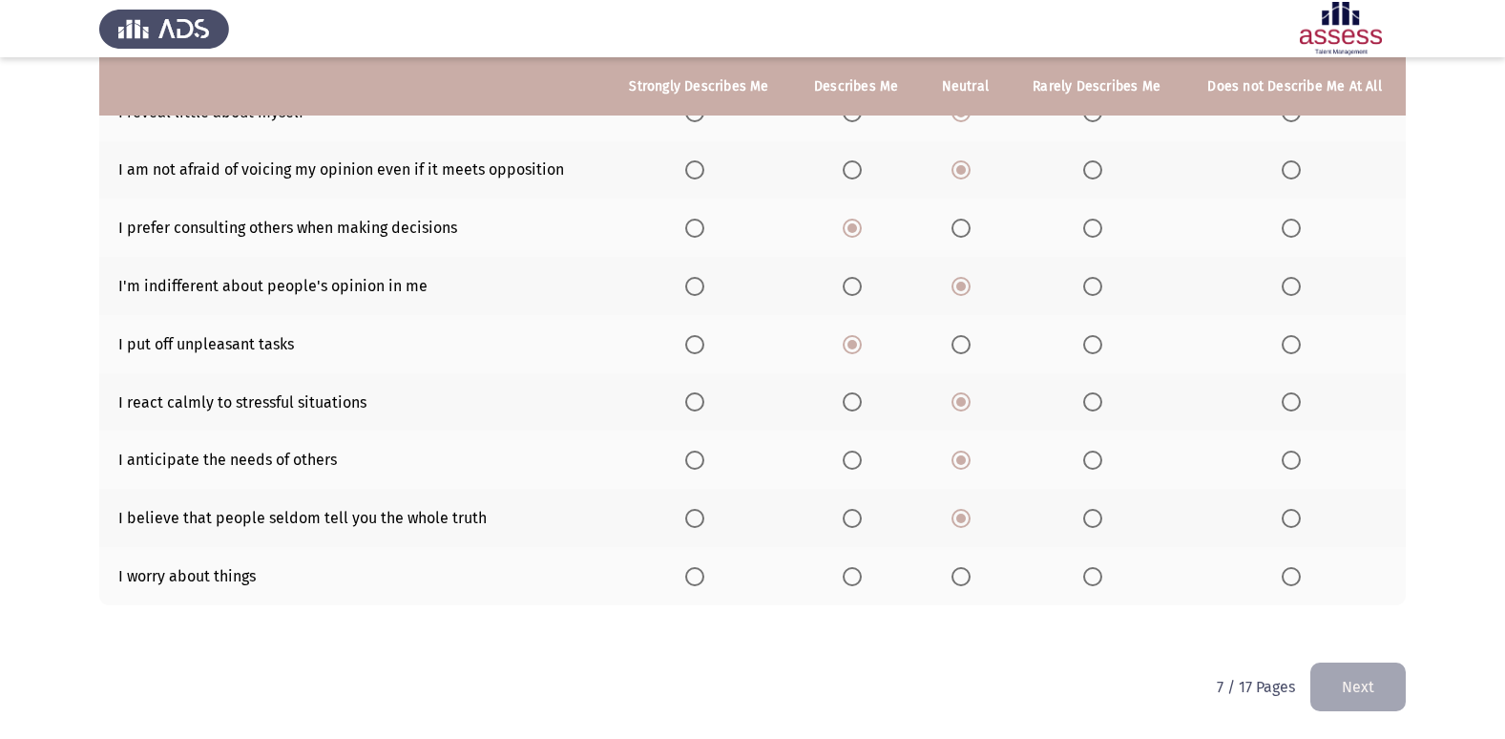
click at [851, 564] on th at bounding box center [856, 576] width 128 height 58
click at [962, 583] on span "Select an option" at bounding box center [961, 576] width 19 height 19
click at [962, 583] on input "Select an option" at bounding box center [961, 576] width 19 height 19
click at [1339, 691] on button "Next" at bounding box center [1357, 686] width 95 height 49
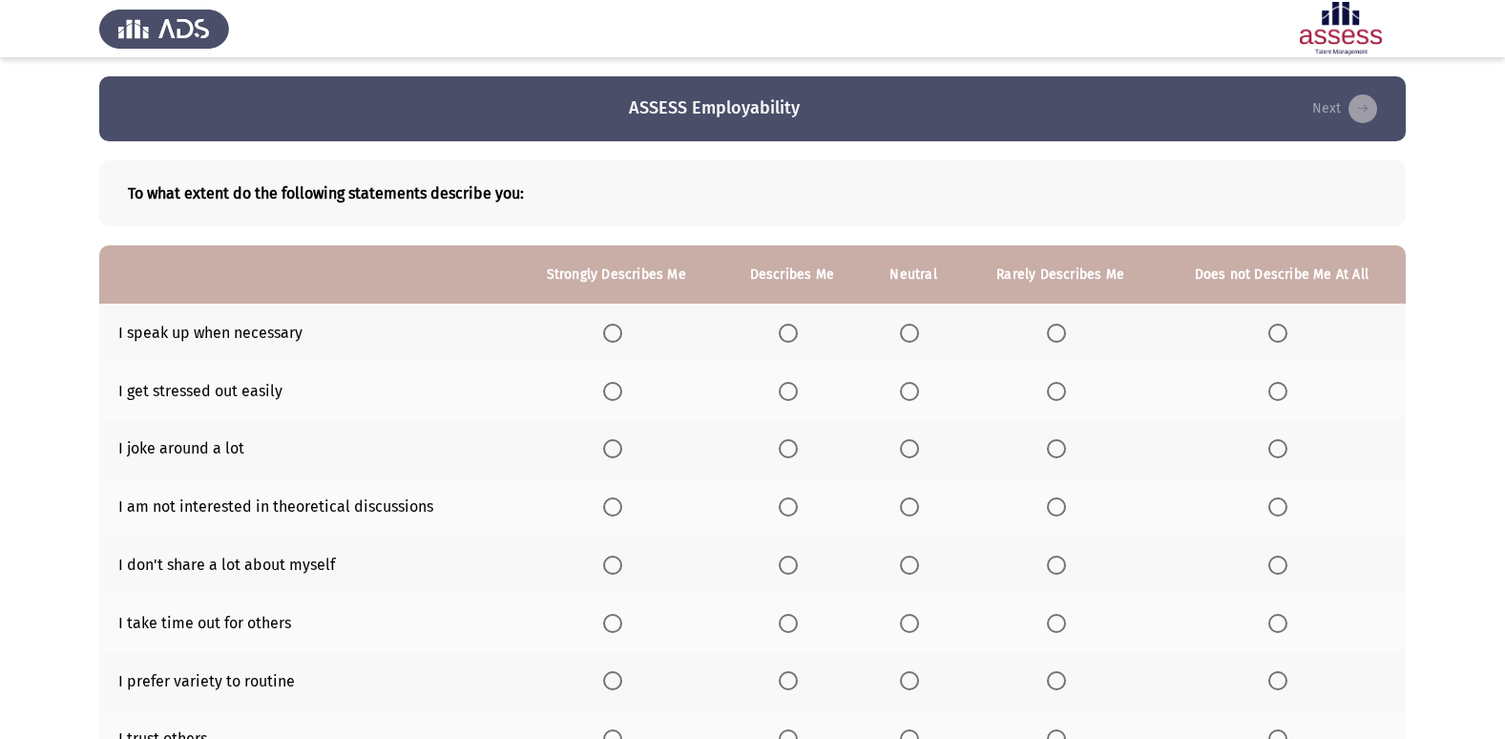
click at [790, 325] on th at bounding box center [792, 333] width 143 height 58
click at [779, 336] on th at bounding box center [792, 333] width 143 height 58
click at [794, 336] on span "Select an option" at bounding box center [788, 333] width 19 height 19
click at [794, 336] on input "Select an option" at bounding box center [788, 333] width 19 height 19
drag, startPoint x: 794, startPoint y: 336, endPoint x: 783, endPoint y: 383, distance: 48.2
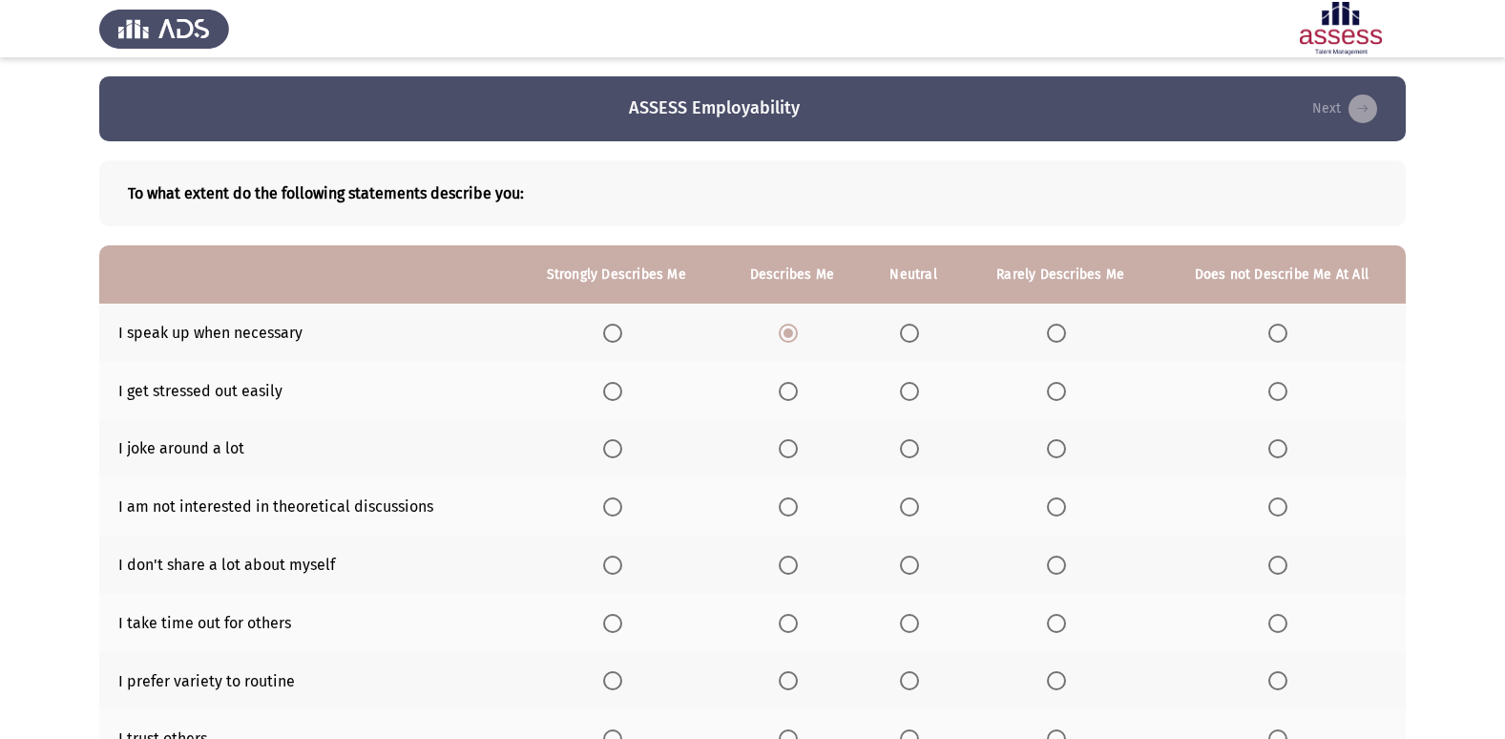
click at [784, 373] on th at bounding box center [792, 391] width 143 height 58
click at [786, 392] on span "Select an option" at bounding box center [788, 391] width 19 height 19
click at [786, 392] on input "Select an option" at bounding box center [788, 391] width 19 height 19
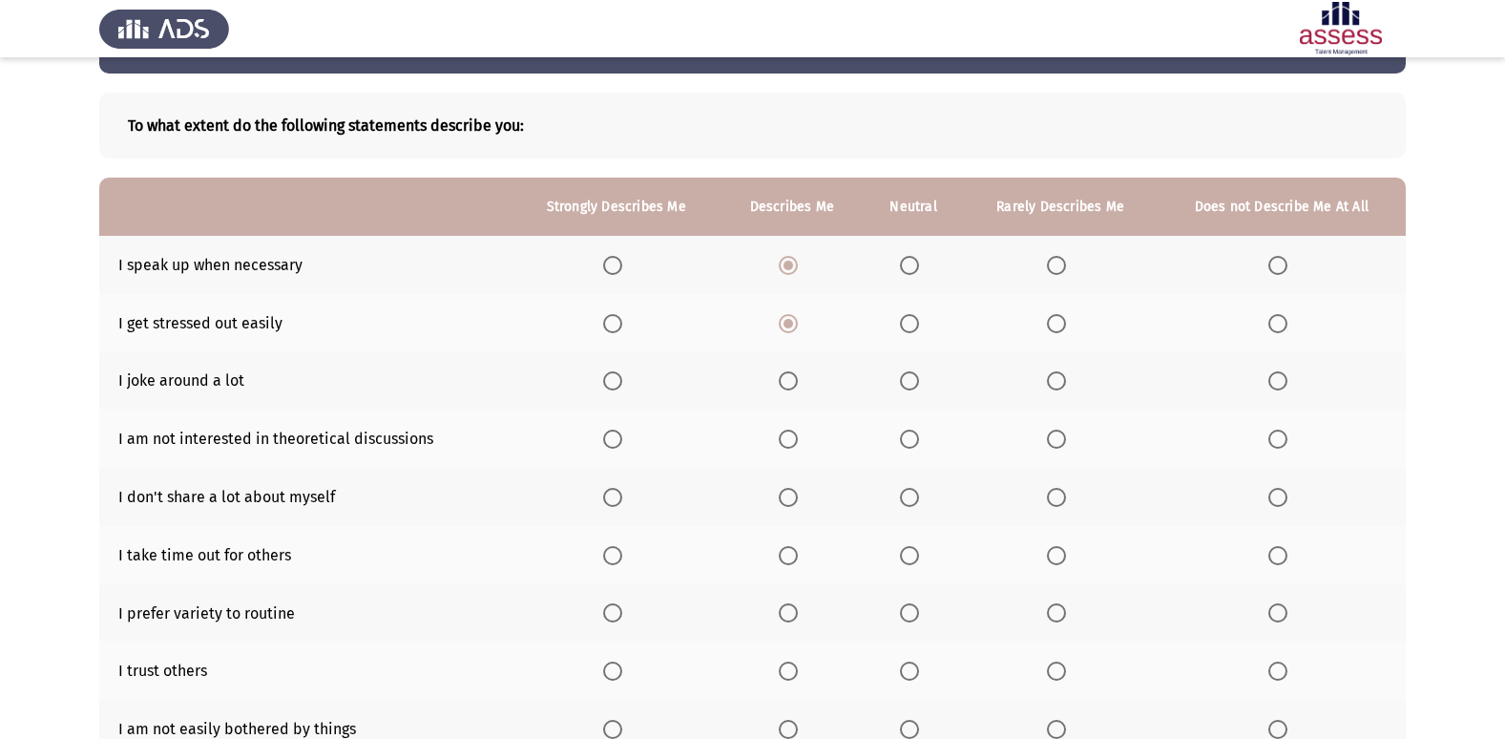
scroll to position [95, 0]
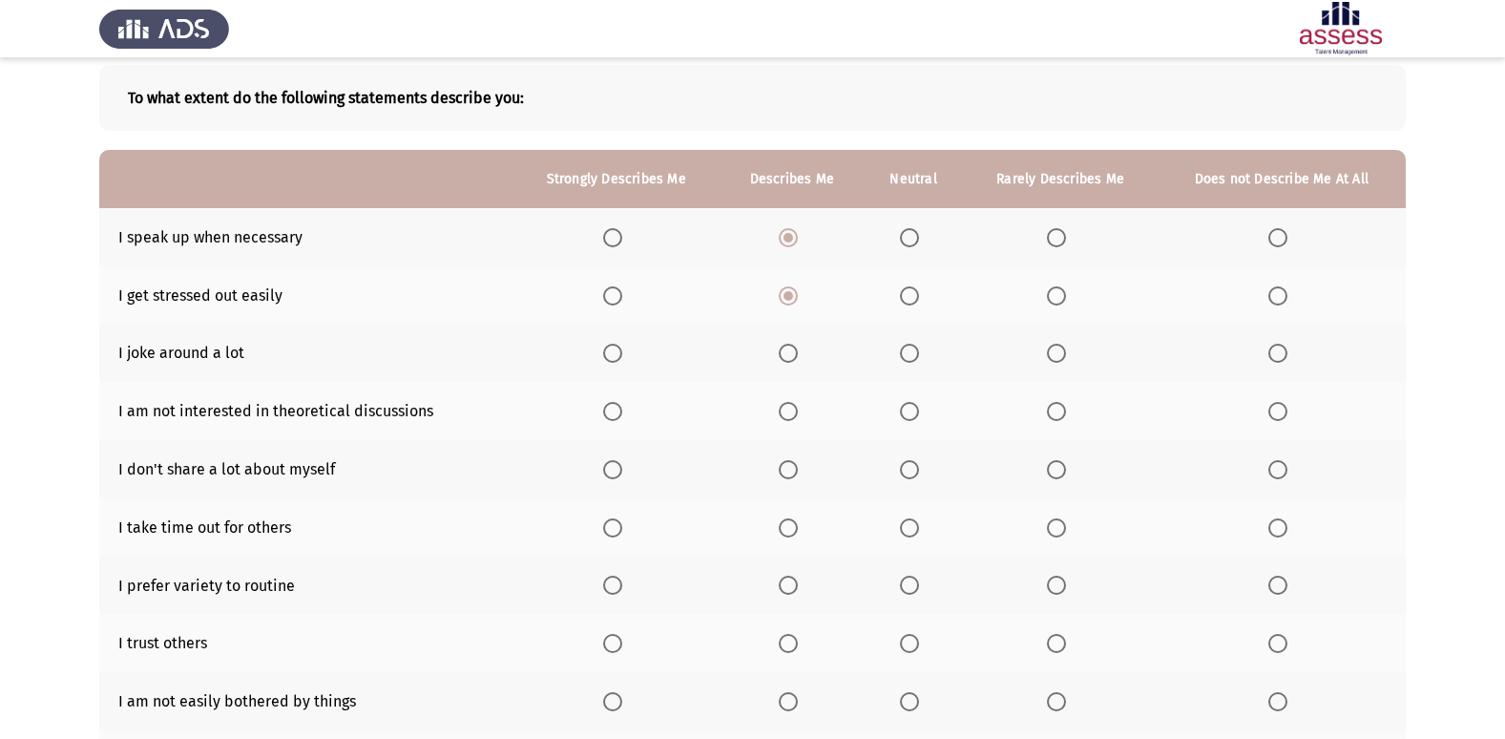
click at [790, 352] on span "Select an option" at bounding box center [788, 353] width 19 height 19
click at [790, 352] on input "Select an option" at bounding box center [788, 353] width 19 height 19
click at [919, 356] on span "Select an option" at bounding box center [909, 353] width 19 height 19
click at [919, 356] on input "Select an option" at bounding box center [909, 353] width 19 height 19
click at [817, 424] on th at bounding box center [792, 411] width 143 height 58
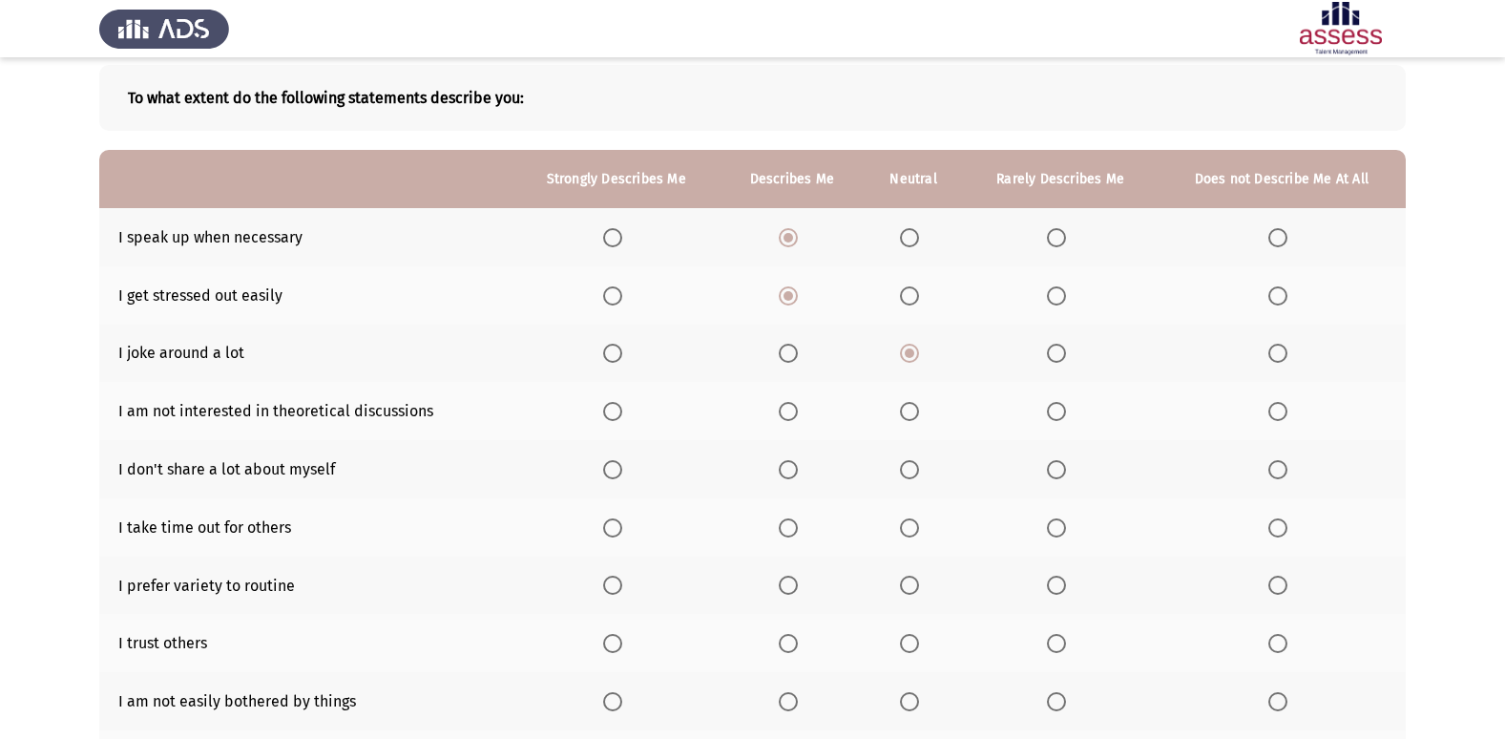
click at [805, 420] on label "Select an option" at bounding box center [792, 411] width 27 height 19
click at [798, 420] on input "Select an option" at bounding box center [788, 411] width 19 height 19
click at [901, 408] on th at bounding box center [914, 411] width 100 height 58
click at [907, 406] on span "Select an option" at bounding box center [909, 411] width 19 height 19
click at [907, 406] on input "Select an option" at bounding box center [909, 411] width 19 height 19
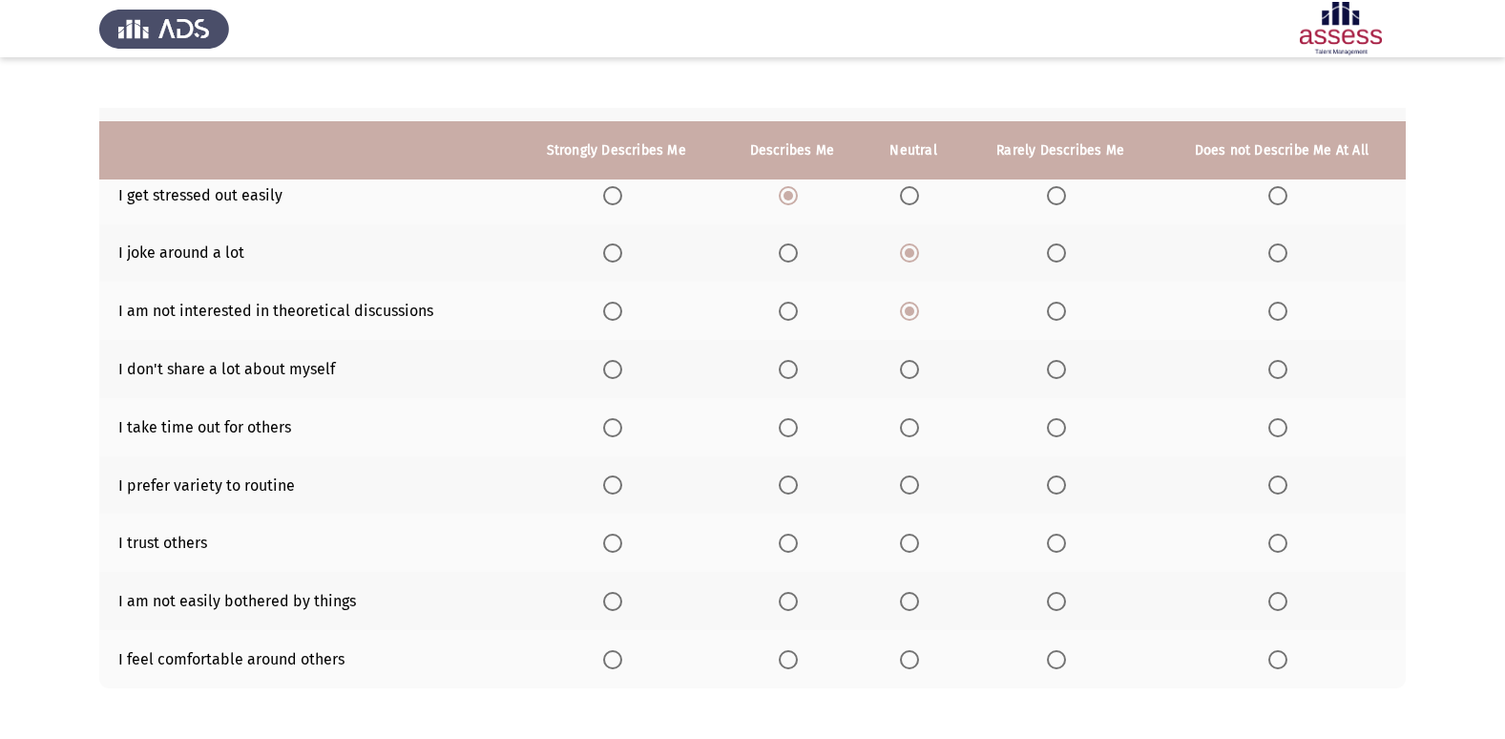
scroll to position [279, 0]
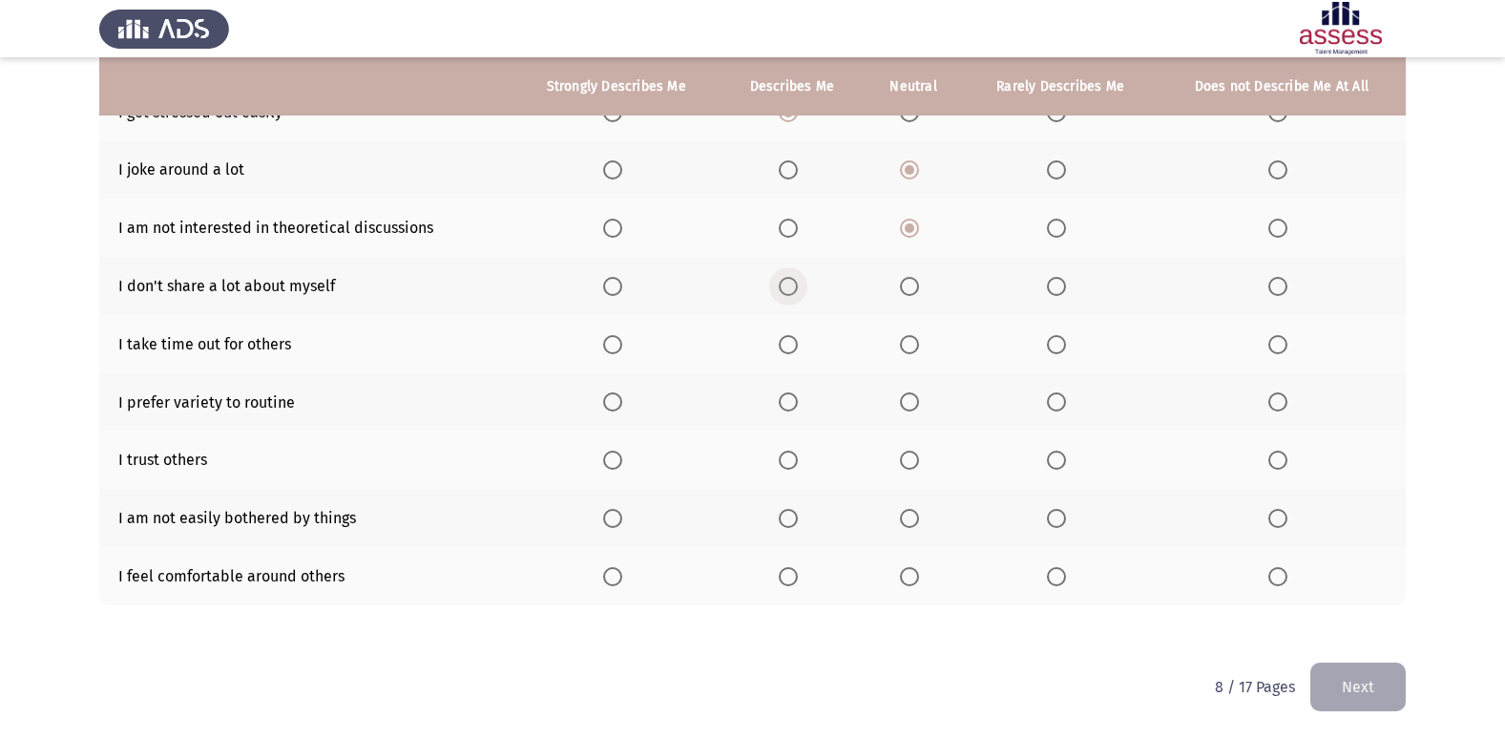
click at [797, 281] on span "Select an option" at bounding box center [788, 286] width 19 height 19
click at [797, 281] on input "Select an option" at bounding box center [788, 286] width 19 height 19
click at [1063, 302] on th at bounding box center [1060, 286] width 194 height 58
click at [1063, 294] on span "Select an option" at bounding box center [1056, 286] width 19 height 19
click at [1063, 294] on input "Select an option" at bounding box center [1056, 286] width 19 height 19
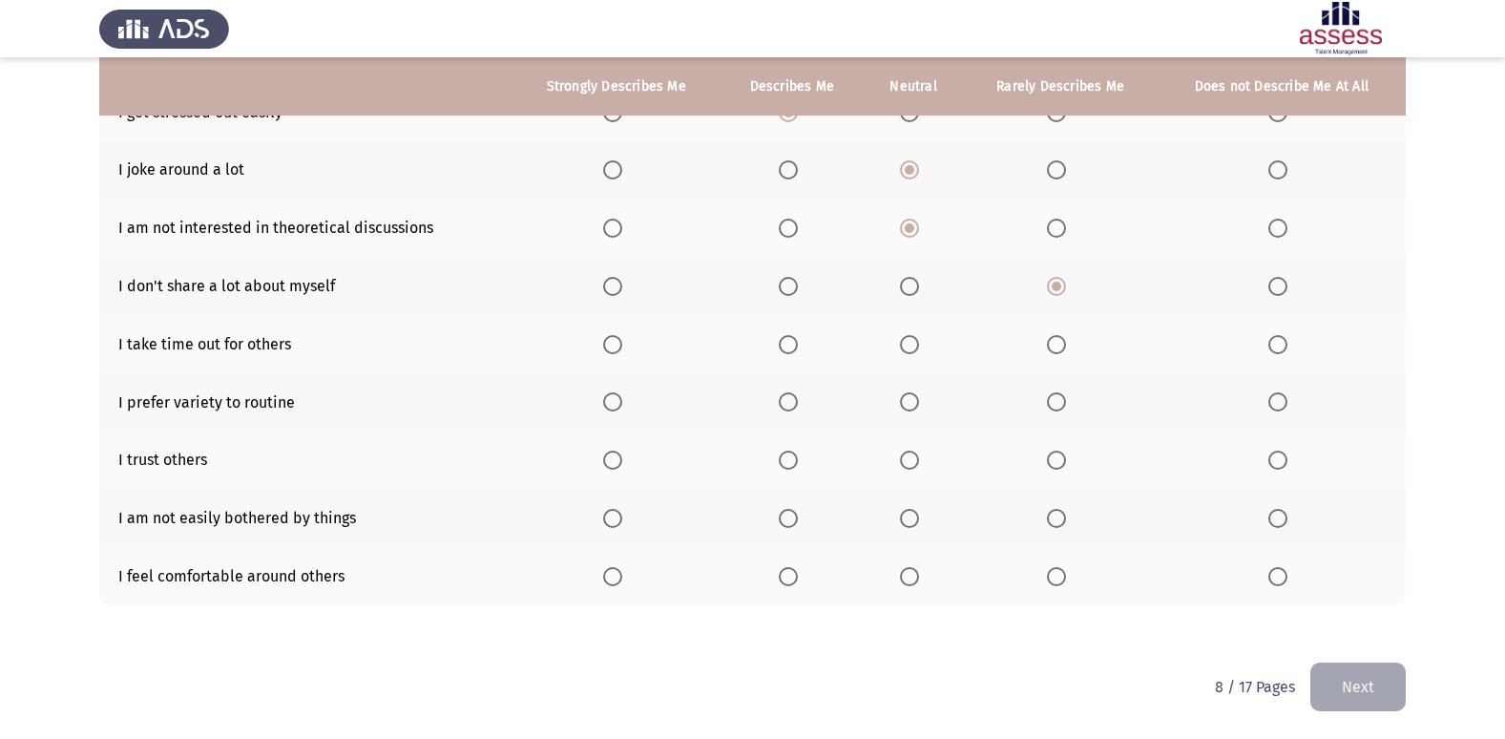
click at [921, 291] on label "Select an option" at bounding box center [913, 286] width 27 height 19
click at [919, 291] on input "Select an option" at bounding box center [909, 286] width 19 height 19
click at [1080, 290] on th at bounding box center [1060, 286] width 194 height 58
click at [1070, 289] on label "Select an option" at bounding box center [1060, 286] width 27 height 19
click at [1066, 289] on input "Select an option" at bounding box center [1056, 286] width 19 height 19
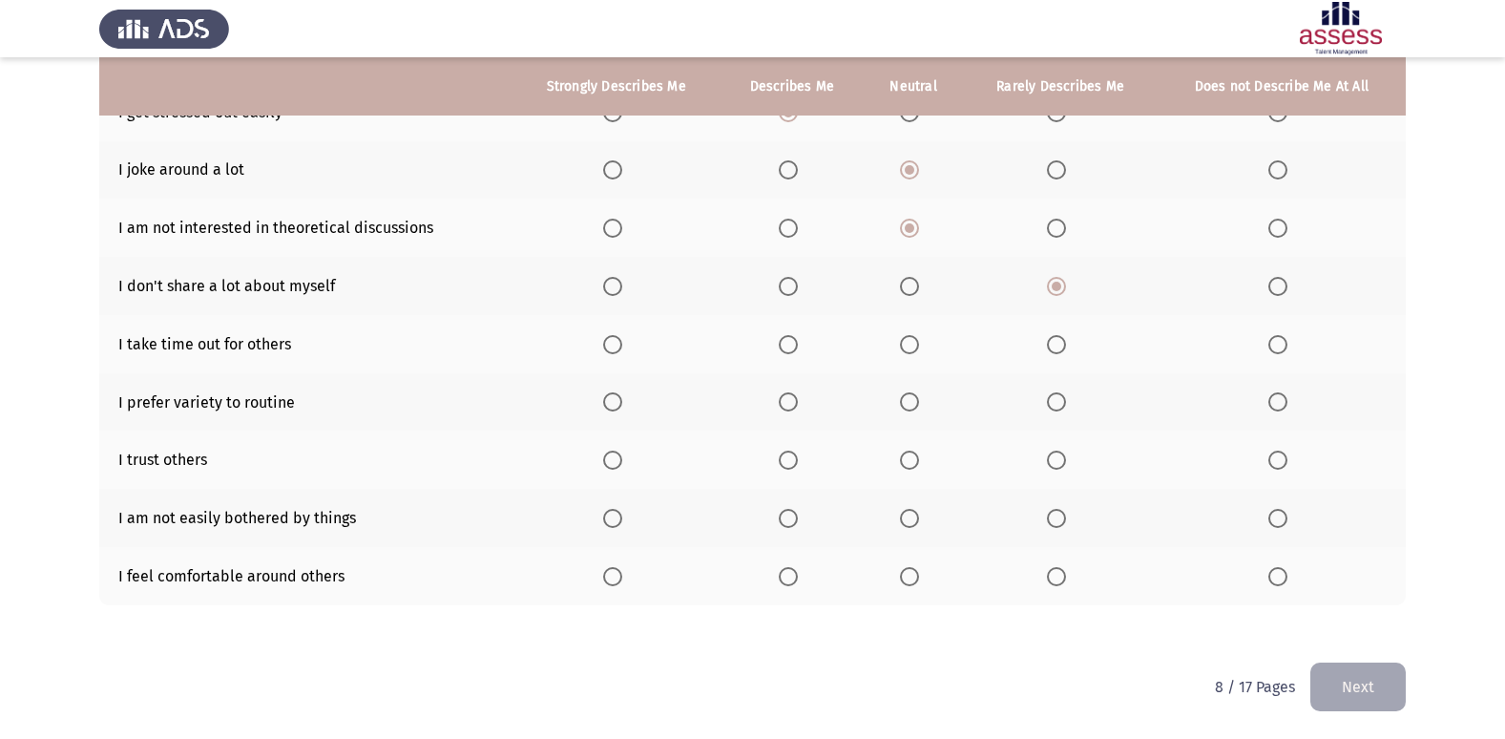
click at [916, 288] on span "Select an option" at bounding box center [909, 286] width 19 height 19
click at [916, 288] on input "Select an option" at bounding box center [909, 286] width 19 height 19
click at [903, 343] on span "Select an option" at bounding box center [909, 344] width 19 height 19
click at [903, 343] on input "Select an option" at bounding box center [909, 344] width 19 height 19
click at [1065, 392] on mat-radio-button "Select an option" at bounding box center [1060, 402] width 27 height 20
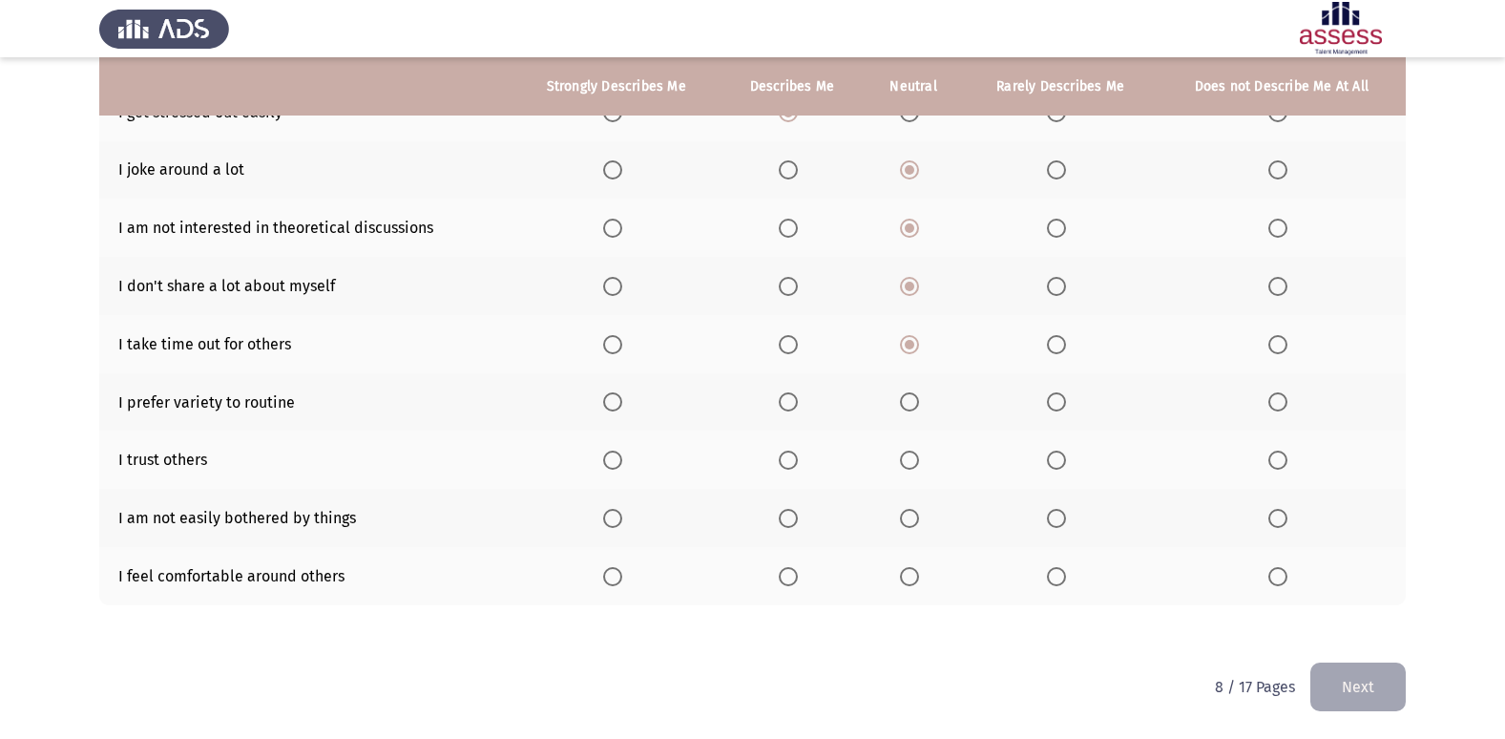
click at [1058, 405] on span "Select an option" at bounding box center [1056, 401] width 19 height 19
click at [1058, 405] on input "Select an option" at bounding box center [1056, 401] width 19 height 19
click at [796, 461] on span "Select an option" at bounding box center [788, 459] width 19 height 19
click at [796, 461] on input "Select an option" at bounding box center [788, 459] width 19 height 19
click at [1357, 686] on button "Next" at bounding box center [1357, 686] width 95 height 49
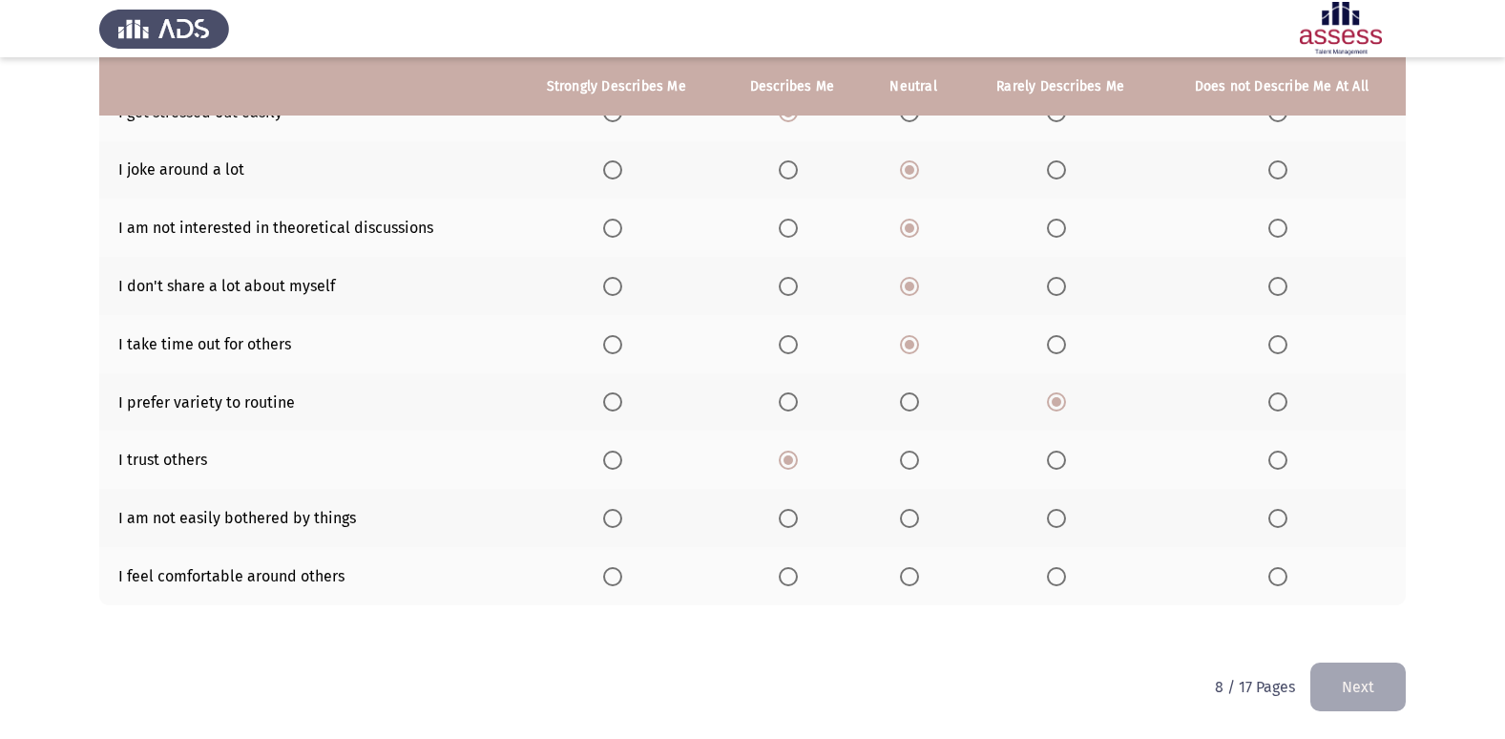
scroll to position [0, 0]
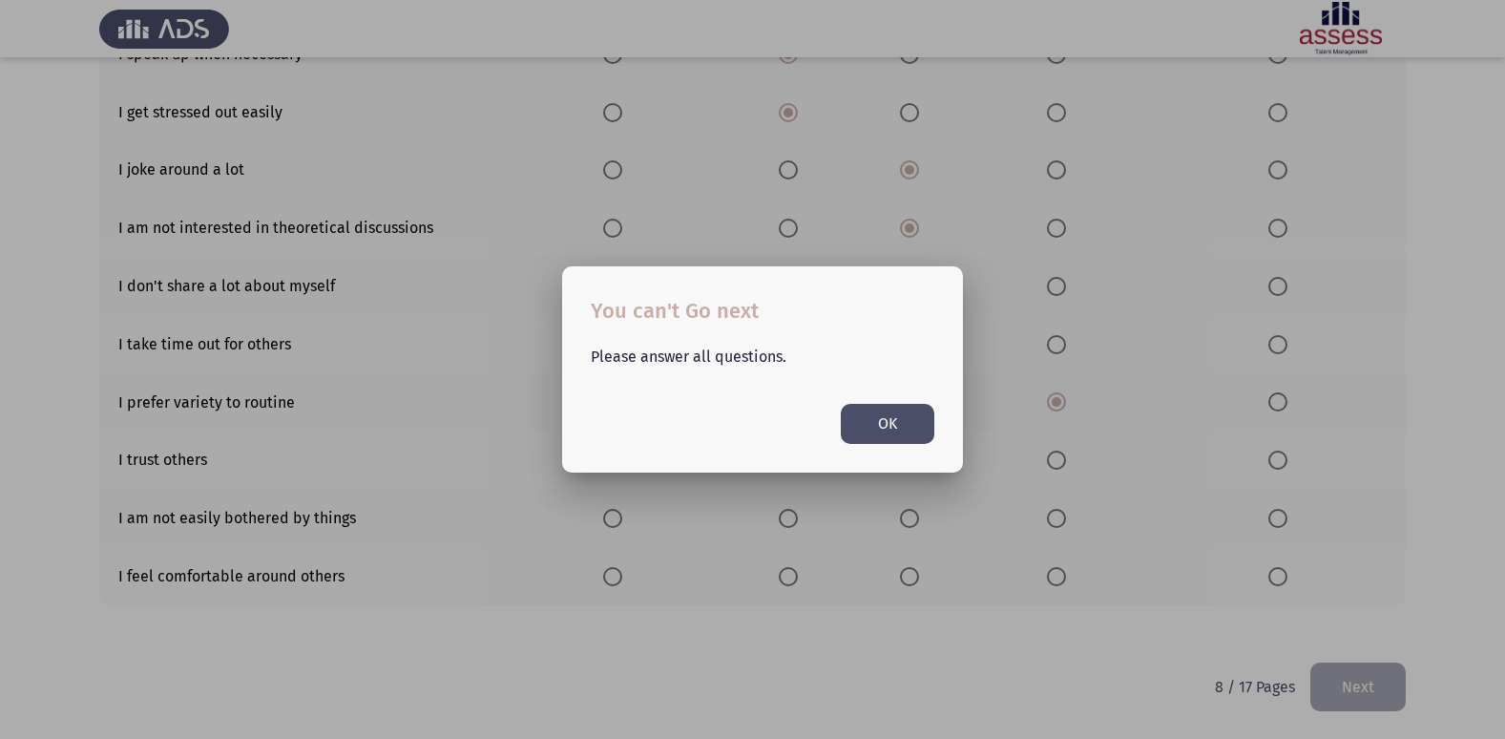
click at [902, 434] on button "OK" at bounding box center [888, 423] width 94 height 39
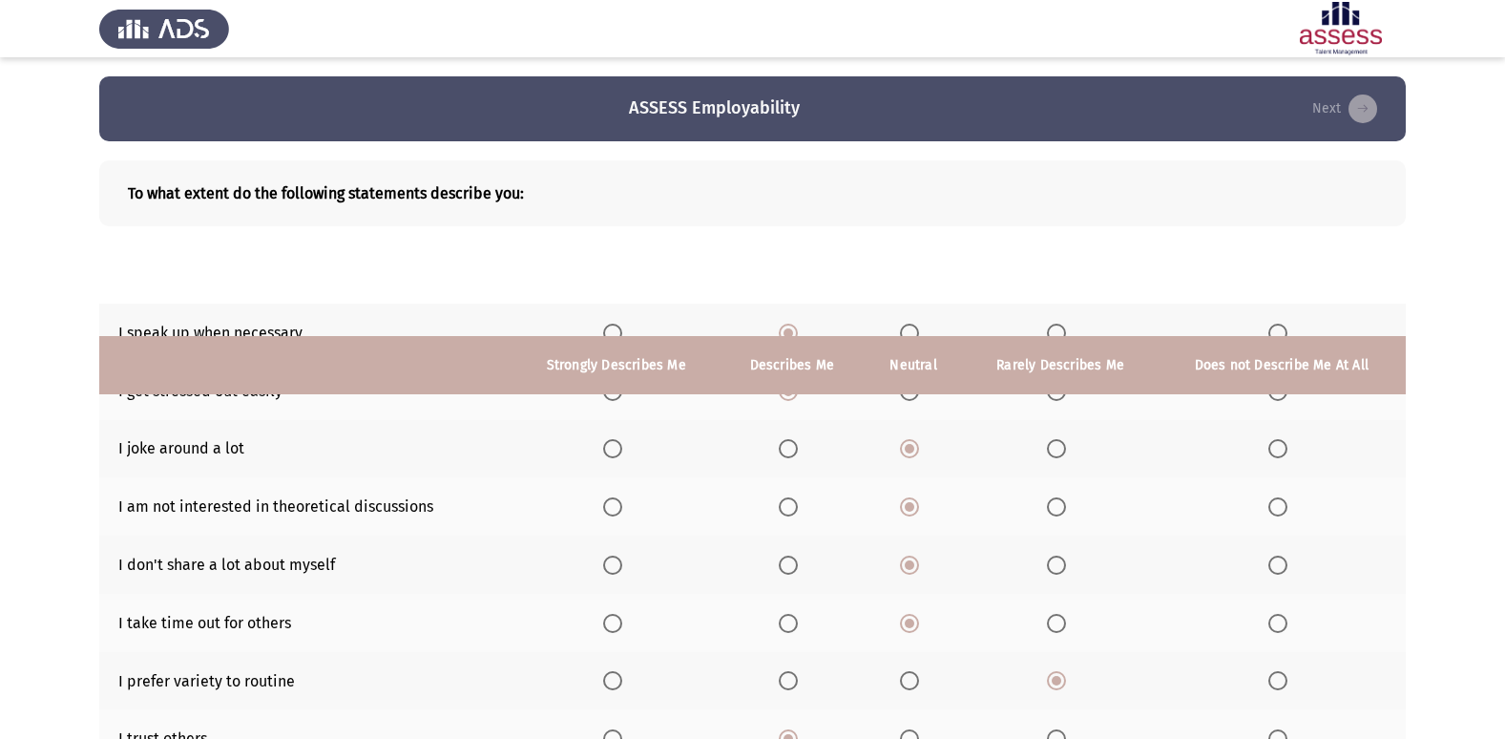
scroll to position [279, 0]
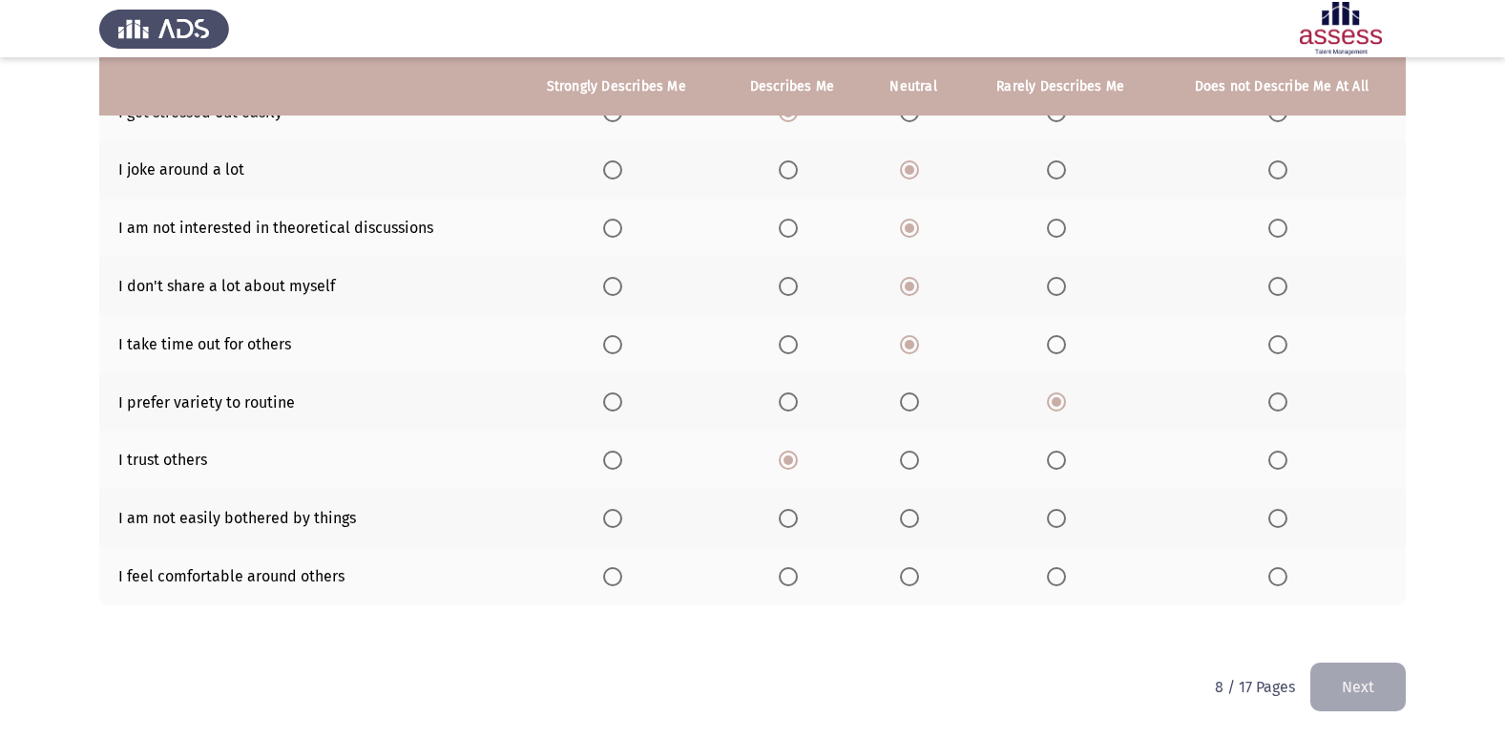
click at [805, 504] on th at bounding box center [792, 518] width 143 height 58
click at [911, 518] on span "Select an option" at bounding box center [909, 518] width 19 height 19
click at [911, 518] on input "Select an option" at bounding box center [909, 518] width 19 height 19
click at [801, 585] on label "Select an option" at bounding box center [792, 576] width 27 height 19
click at [798, 585] on input "Select an option" at bounding box center [788, 576] width 19 height 19
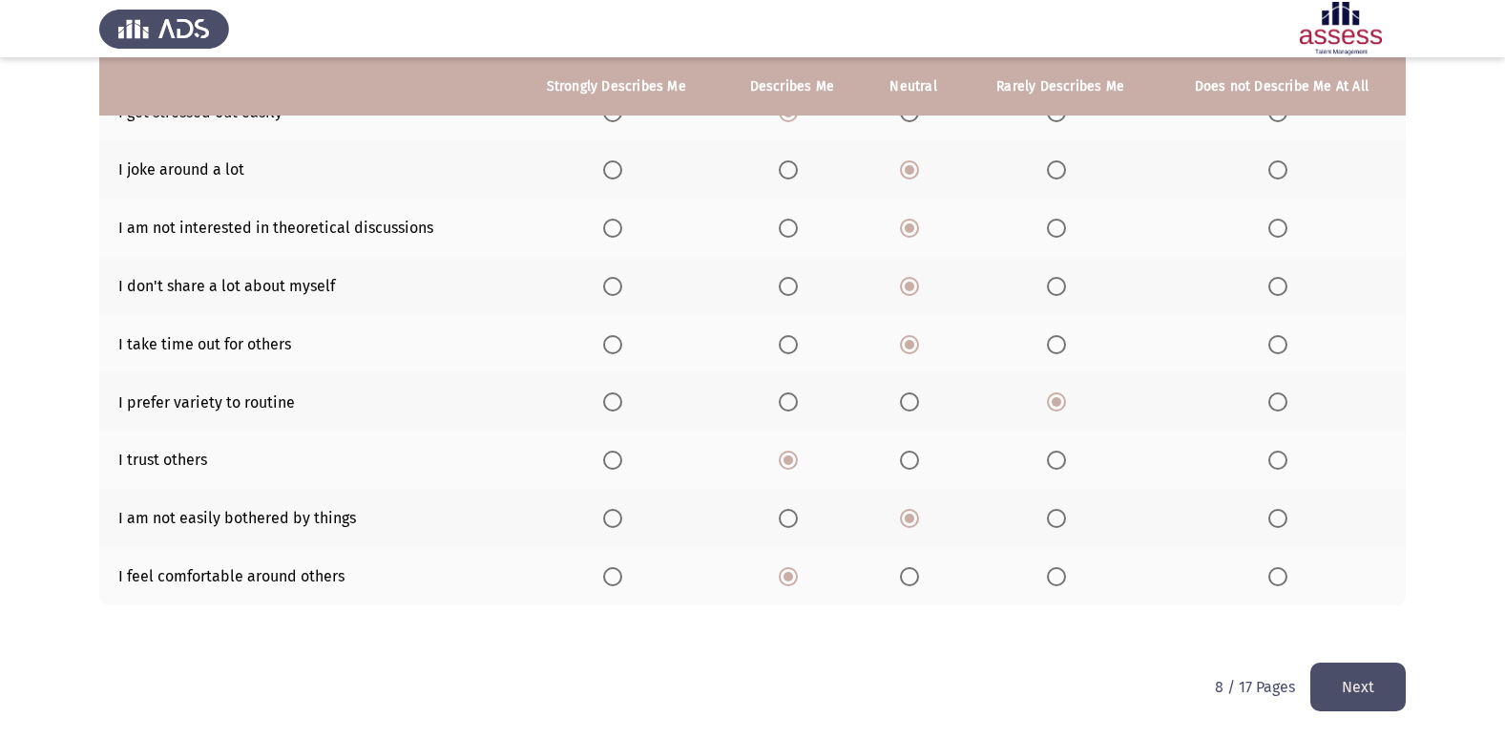
click at [1363, 688] on button "Next" at bounding box center [1357, 686] width 95 height 49
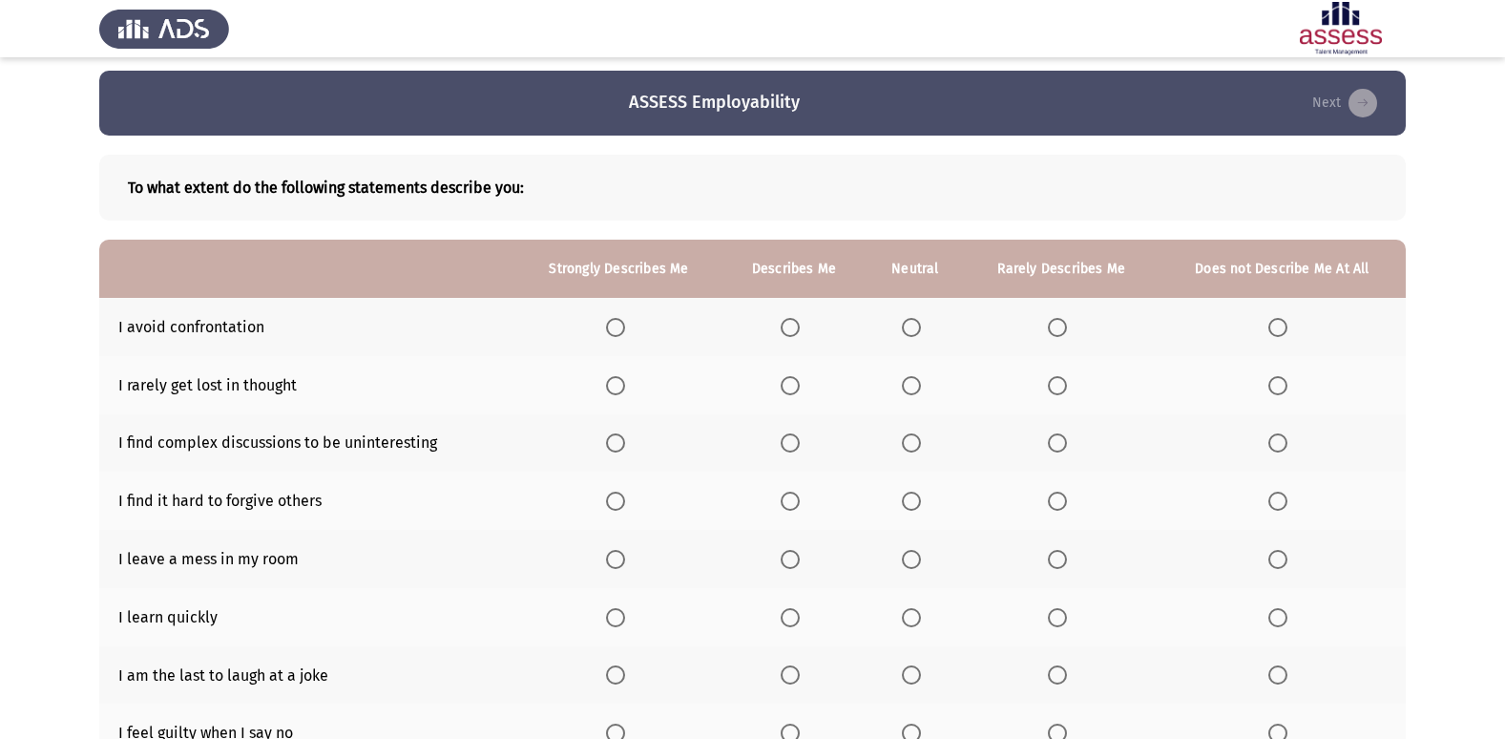
scroll to position [0, 0]
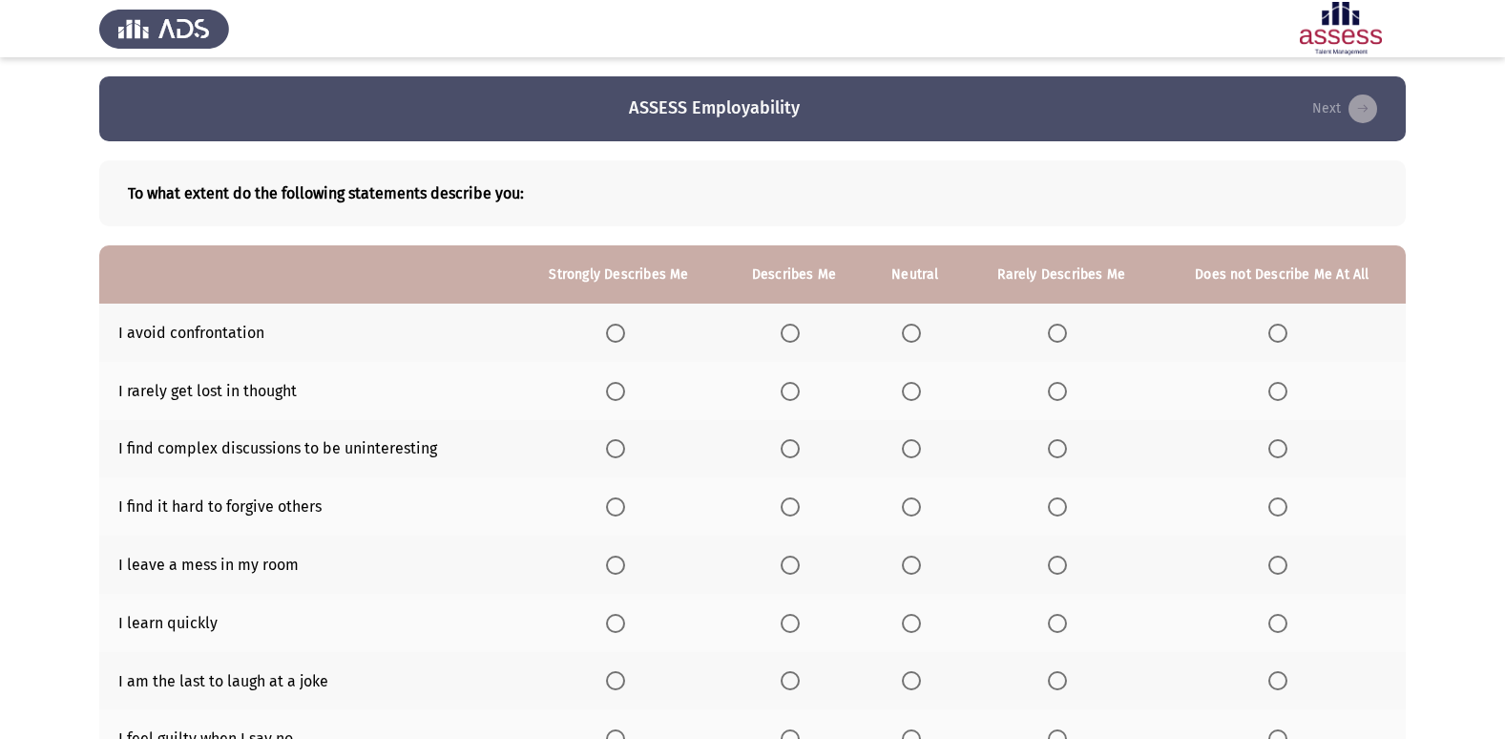
click at [914, 338] on span "Select an option" at bounding box center [911, 333] width 19 height 19
click at [914, 338] on input "Select an option" at bounding box center [911, 333] width 19 height 19
click at [1063, 325] on span "Select an option" at bounding box center [1057, 333] width 19 height 19
click at [1063, 325] on input "Select an option" at bounding box center [1057, 333] width 19 height 19
click at [1049, 398] on span "Select an option" at bounding box center [1057, 391] width 19 height 19
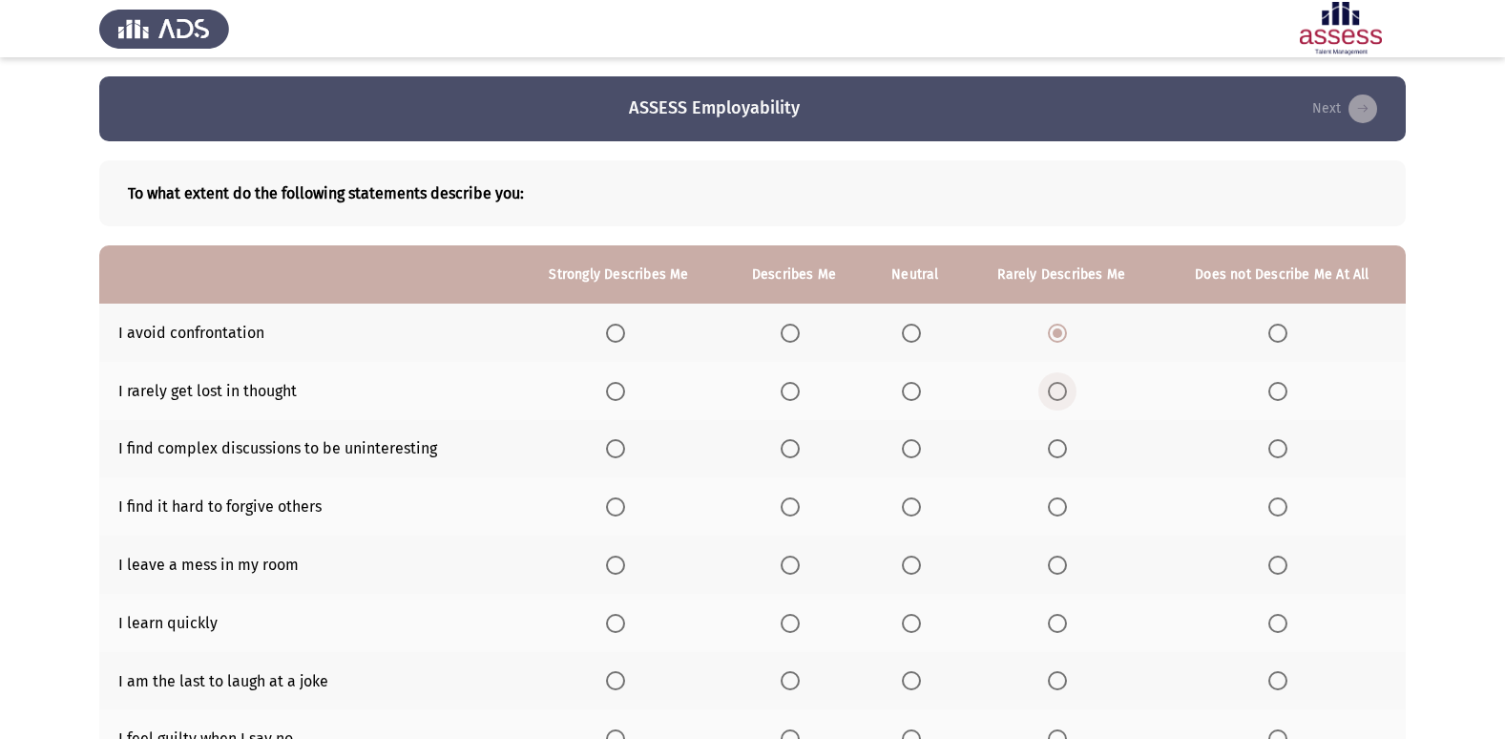
click at [1049, 398] on input "Select an option" at bounding box center [1057, 391] width 19 height 19
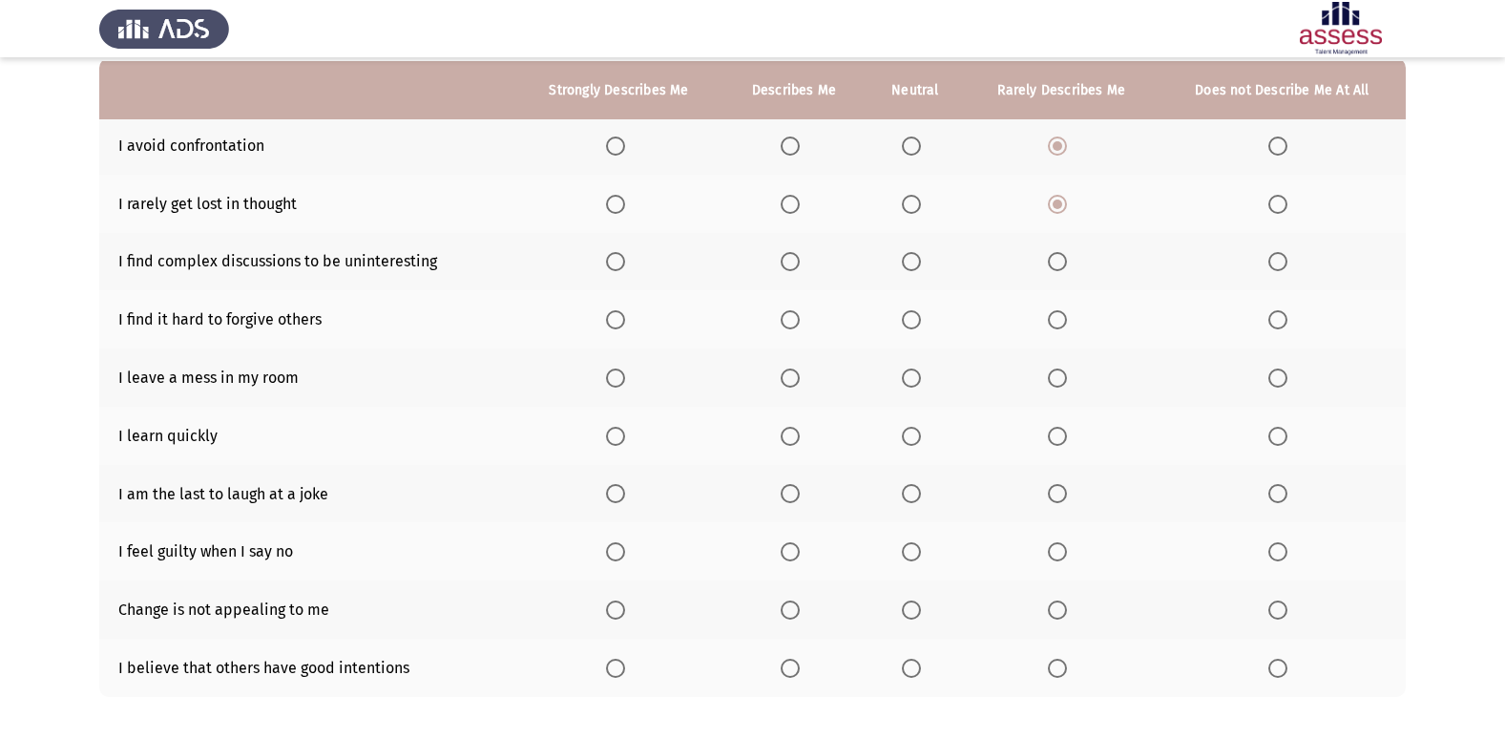
scroll to position [191, 0]
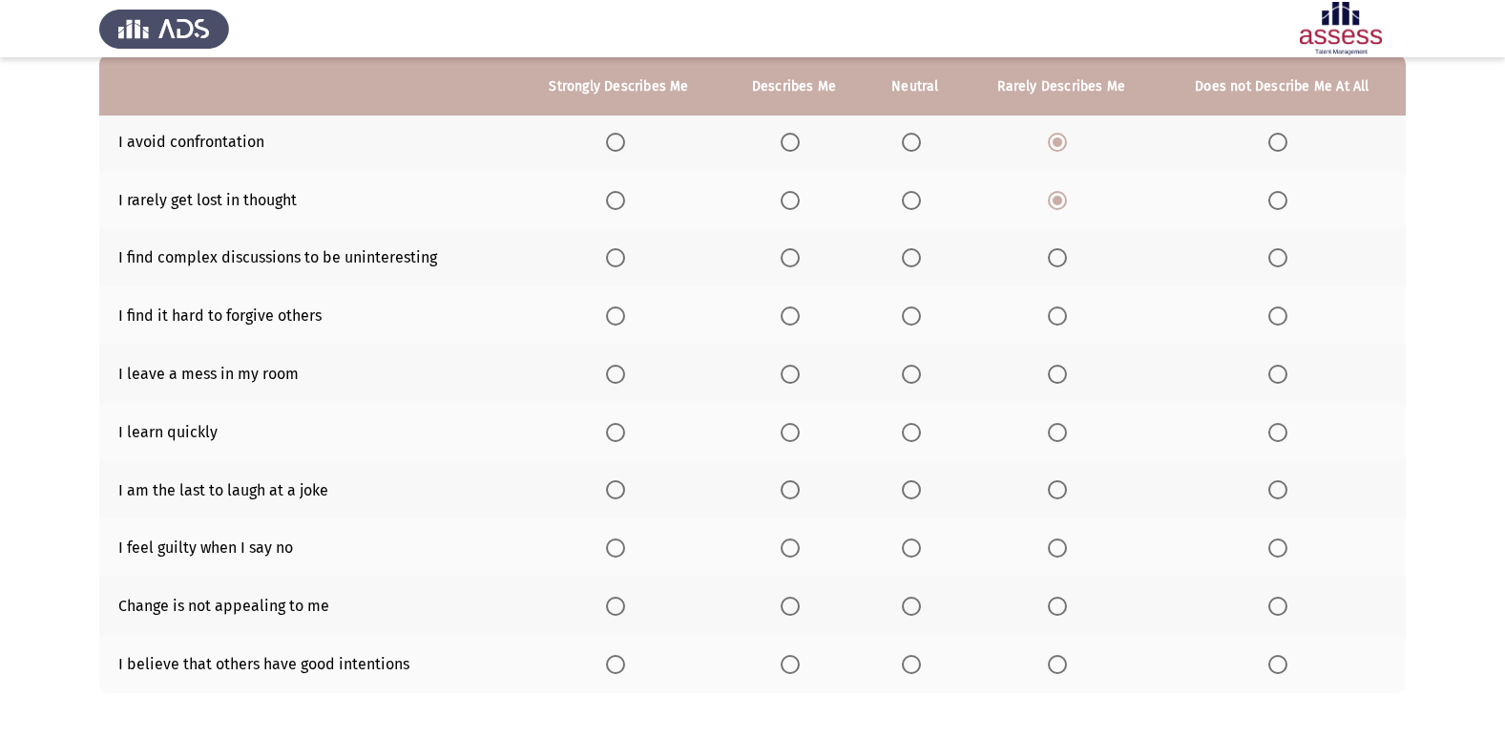
click at [907, 270] on th at bounding box center [915, 258] width 99 height 58
click at [909, 262] on span "Select an option" at bounding box center [911, 257] width 19 height 19
click at [909, 262] on input "Select an option" at bounding box center [911, 257] width 19 height 19
click at [797, 317] on span "Select an option" at bounding box center [790, 315] width 19 height 19
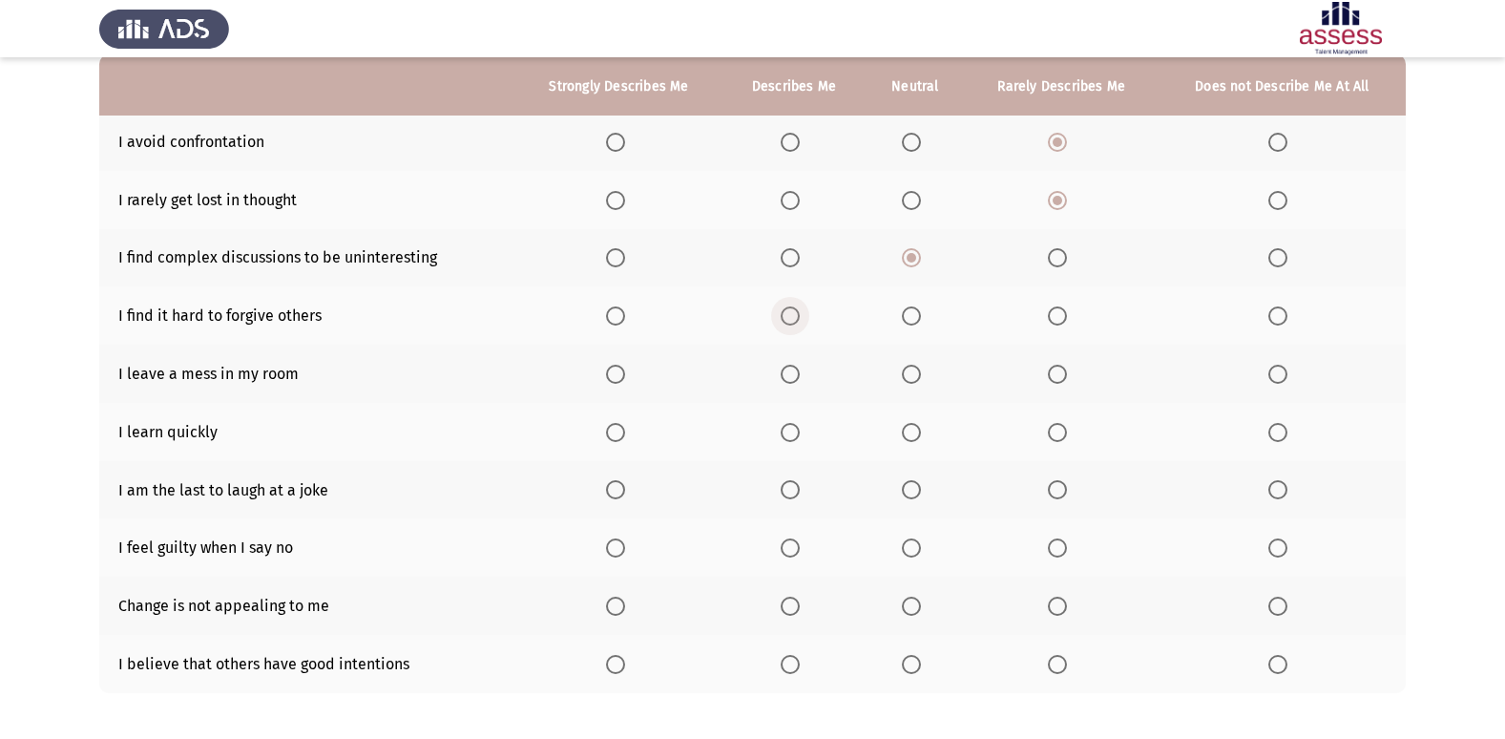
click at [797, 317] on input "Select an option" at bounding box center [790, 315] width 19 height 19
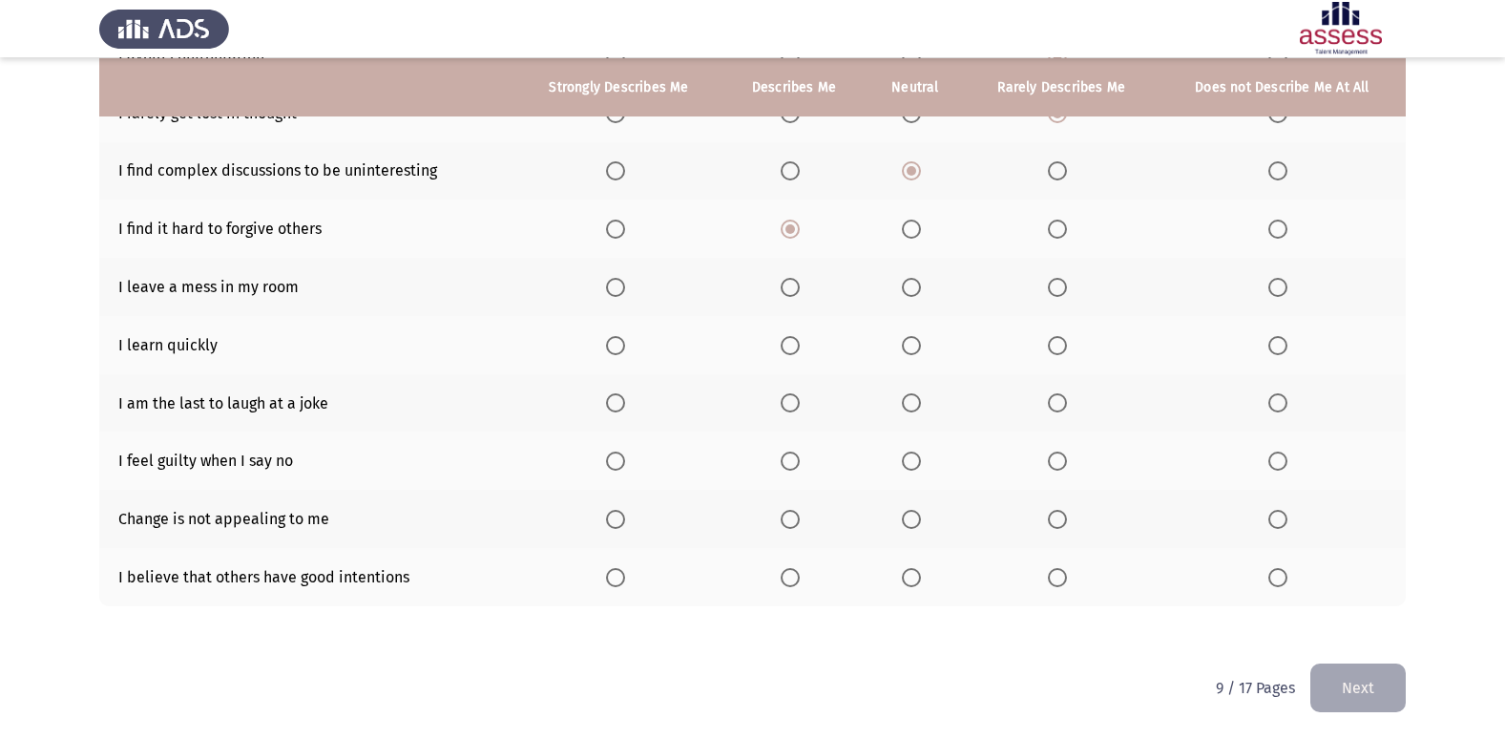
scroll to position [279, 0]
click at [1056, 236] on span "Select an option" at bounding box center [1057, 228] width 19 height 19
click at [1056, 236] on input "Select an option" at bounding box center [1057, 228] width 19 height 19
click at [1055, 280] on span "Select an option" at bounding box center [1057, 286] width 19 height 19
click at [1055, 280] on input "Select an option" at bounding box center [1057, 286] width 19 height 19
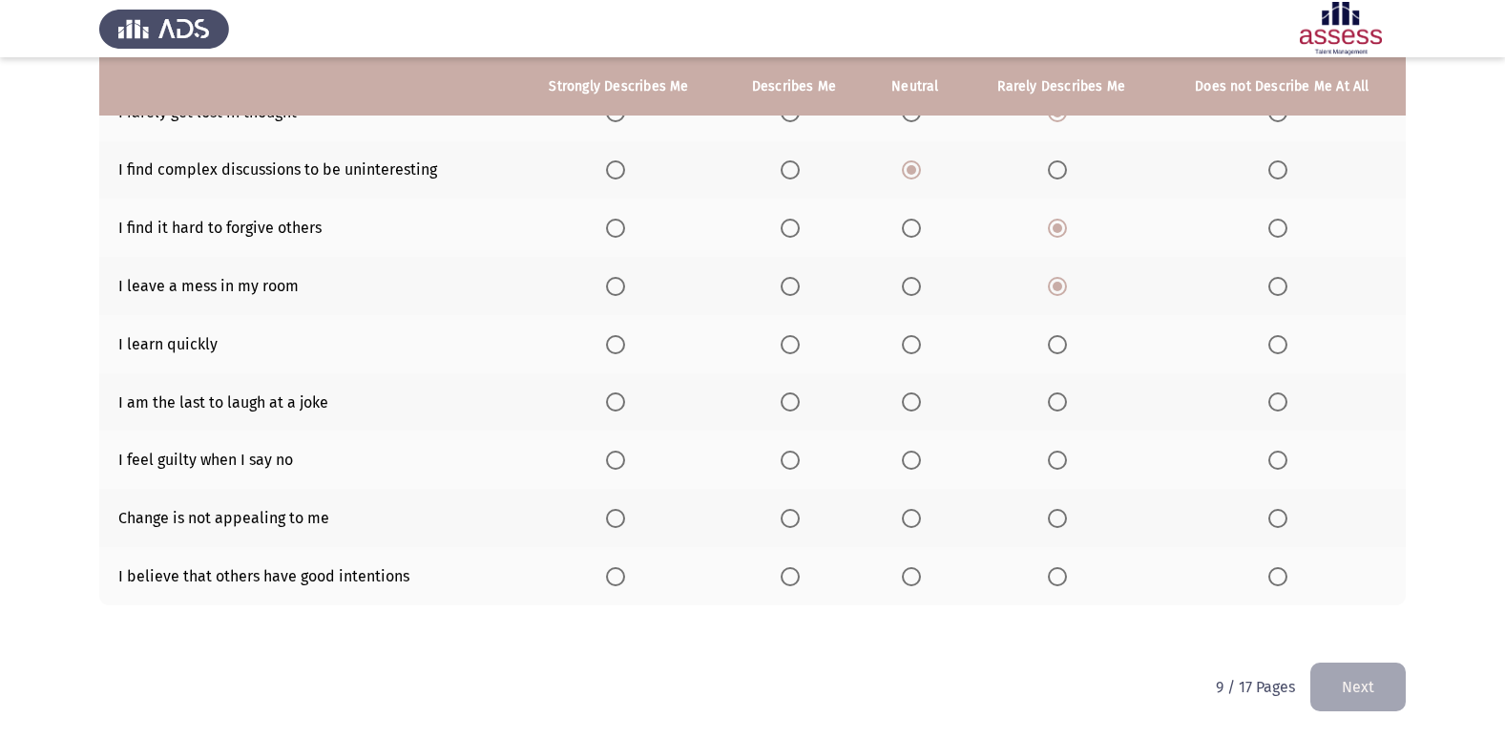
click at [915, 346] on span "Select an option" at bounding box center [911, 344] width 19 height 19
click at [915, 346] on input "Select an option" at bounding box center [911, 344] width 19 height 19
click at [790, 345] on span "Select an option" at bounding box center [790, 345] width 0 height 0
click at [791, 345] on input "Select an option" at bounding box center [790, 344] width 19 height 19
click at [628, 346] on label "Select an option" at bounding box center [619, 344] width 27 height 19
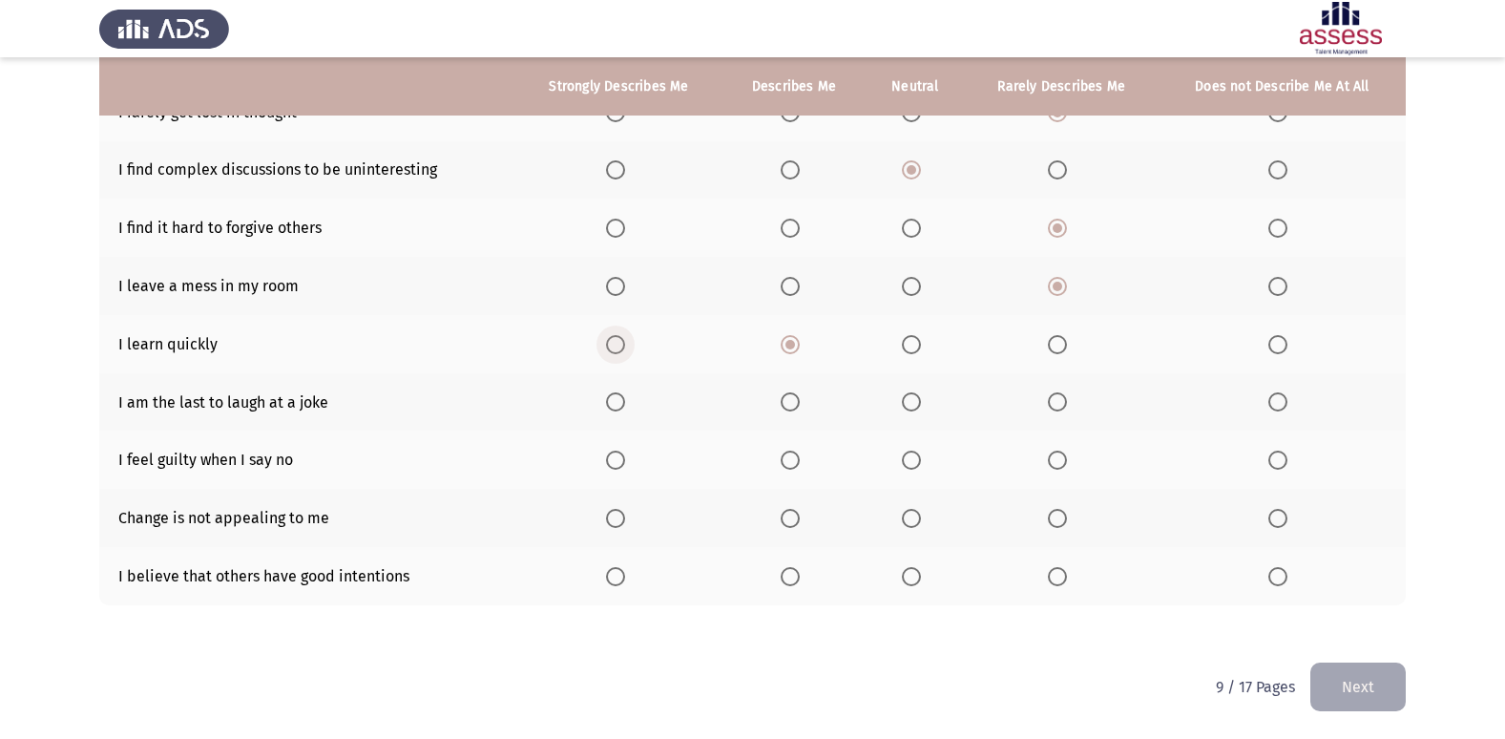
click at [625, 346] on input "Select an option" at bounding box center [615, 344] width 19 height 19
click at [794, 403] on span "Select an option" at bounding box center [790, 401] width 19 height 19
click at [794, 403] on input "Select an option" at bounding box center [790, 401] width 19 height 19
click at [904, 397] on span "Select an option" at bounding box center [911, 401] width 19 height 19
click at [904, 397] on input "Select an option" at bounding box center [911, 401] width 19 height 19
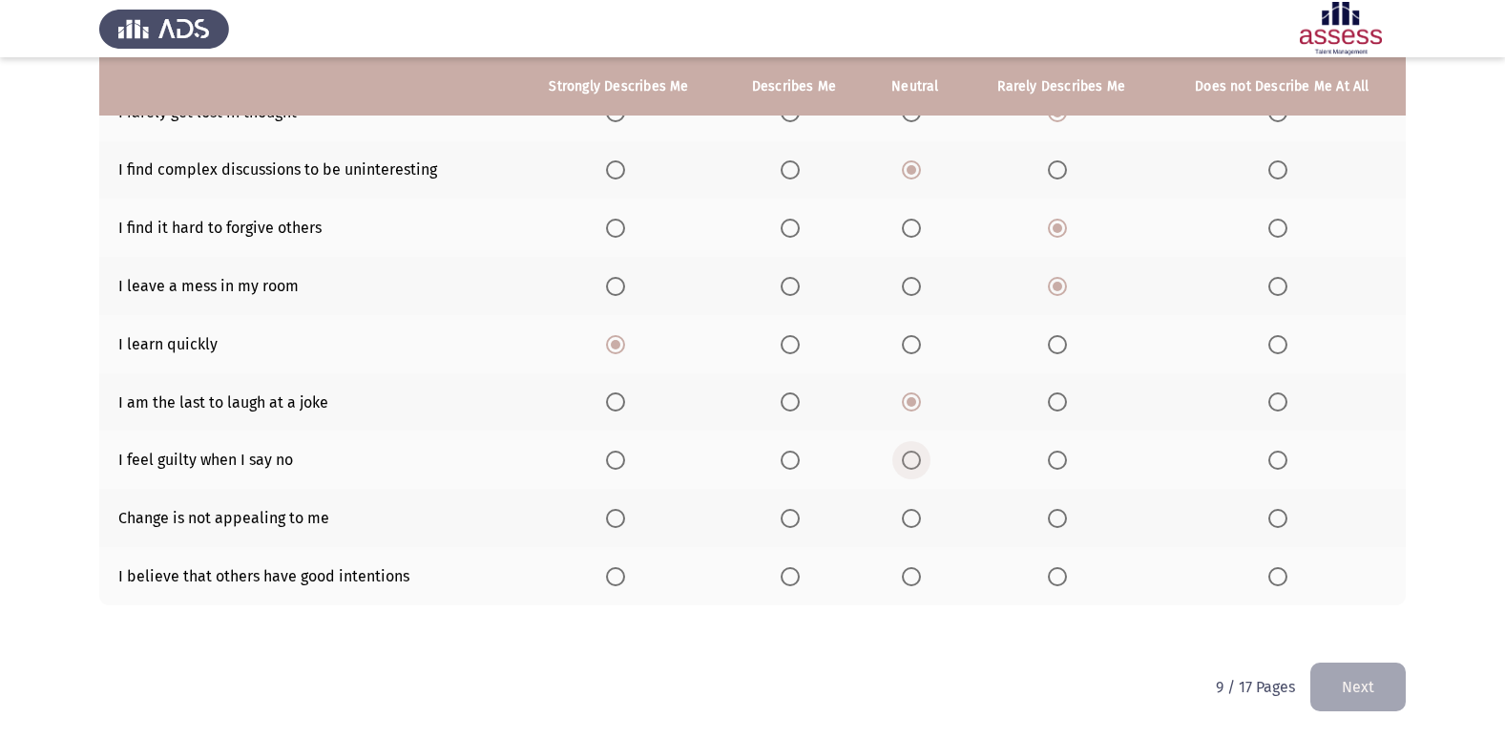
click at [910, 461] on span "Select an option" at bounding box center [911, 459] width 19 height 19
click at [910, 461] on input "Select an option" at bounding box center [911, 459] width 19 height 19
click at [790, 460] on span "Select an option" at bounding box center [790, 460] width 0 height 0
click at [792, 460] on input "Select an option" at bounding box center [790, 459] width 19 height 19
click at [913, 452] on span "Select an option" at bounding box center [911, 459] width 19 height 19
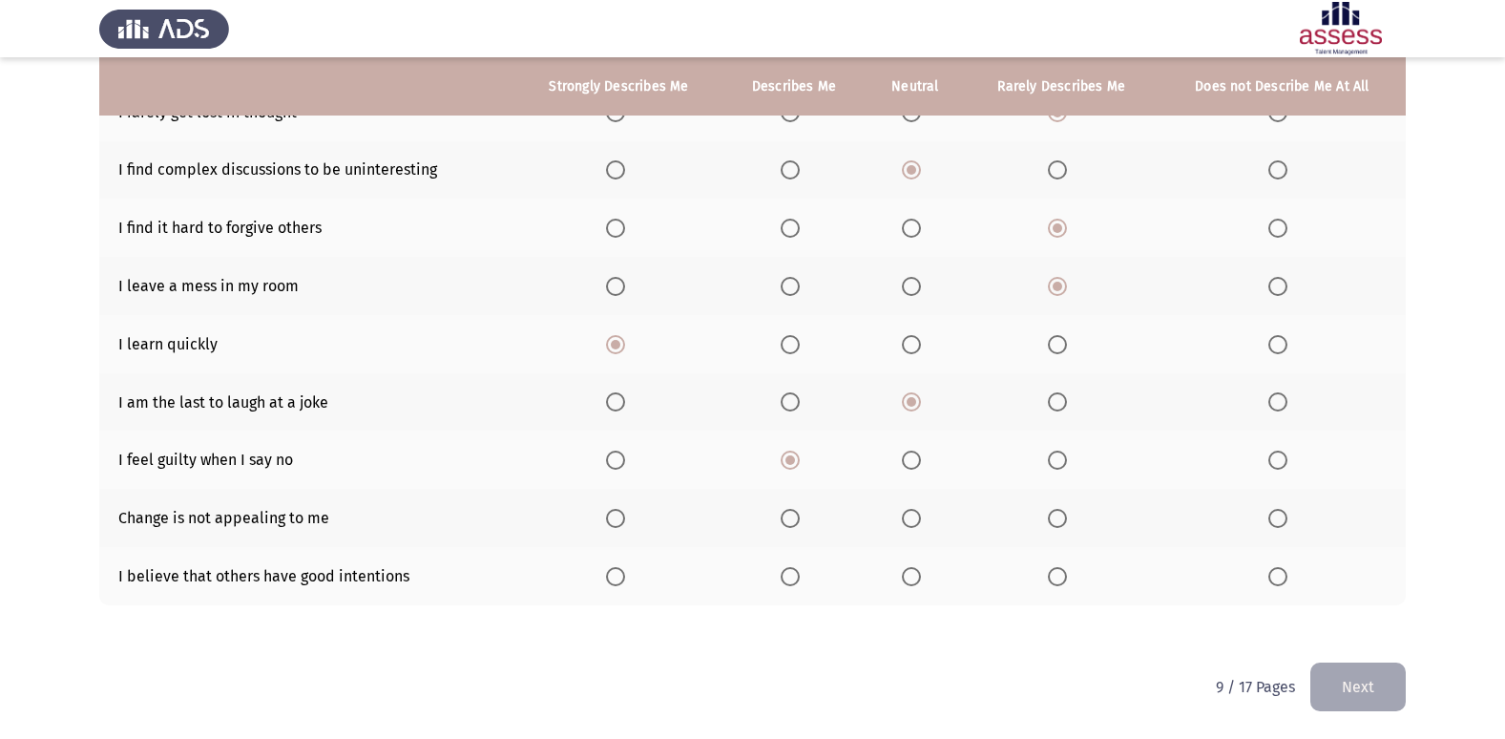
click at [913, 452] on input "Select an option" at bounding box center [911, 459] width 19 height 19
drag, startPoint x: 174, startPoint y: 517, endPoint x: 245, endPoint y: 520, distance: 71.6
click at [245, 520] on td "Change is not appealing to me" at bounding box center [307, 518] width 416 height 58
click at [1079, 526] on th at bounding box center [1062, 518] width 194 height 58
click at [894, 532] on th at bounding box center [915, 518] width 99 height 58
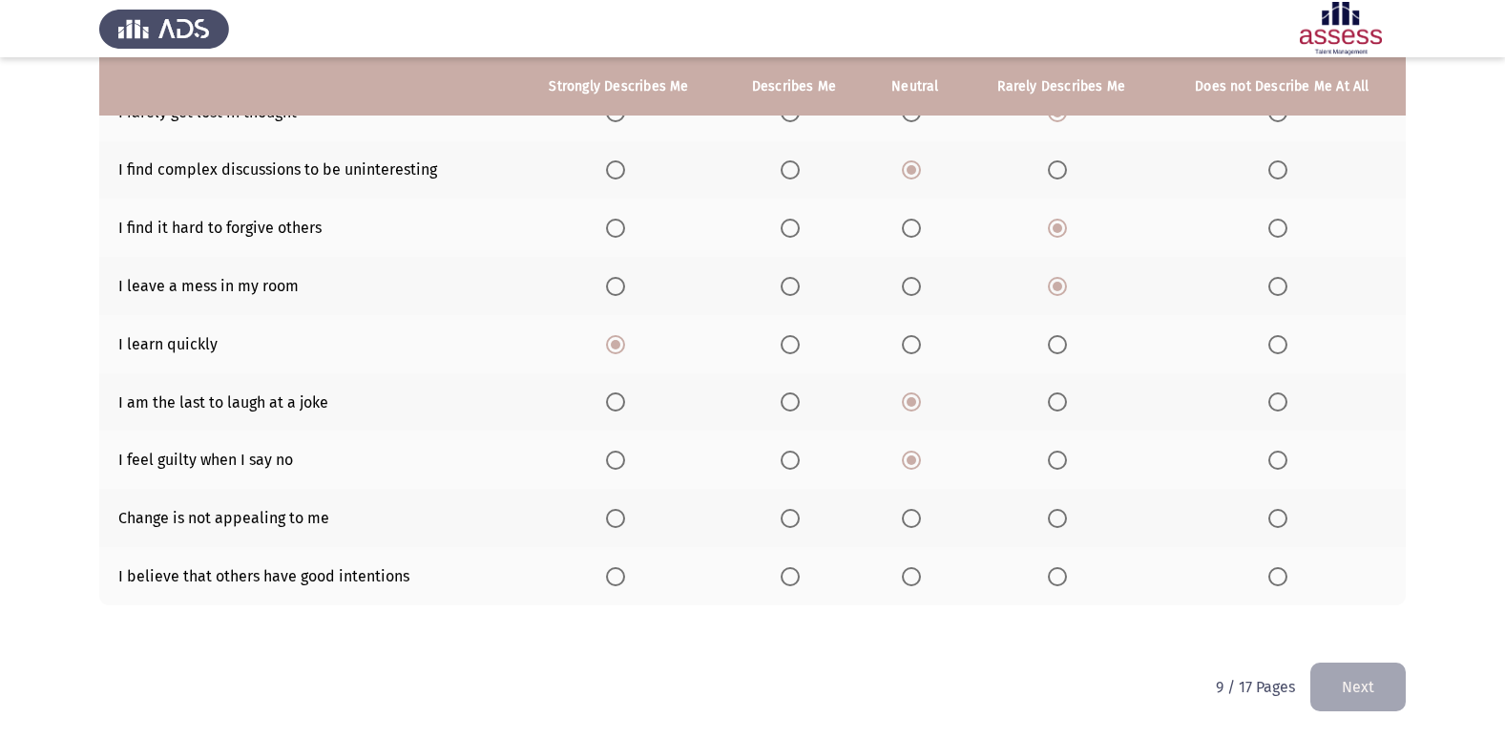
click at [1097, 509] on th at bounding box center [1062, 518] width 194 height 58
click at [1061, 520] on span "Select an option" at bounding box center [1057, 518] width 19 height 19
click at [1061, 520] on input "Select an option" at bounding box center [1057, 518] width 19 height 19
click at [921, 575] on span "Select an option" at bounding box center [911, 576] width 19 height 19
click at [921, 575] on input "Select an option" at bounding box center [911, 576] width 19 height 19
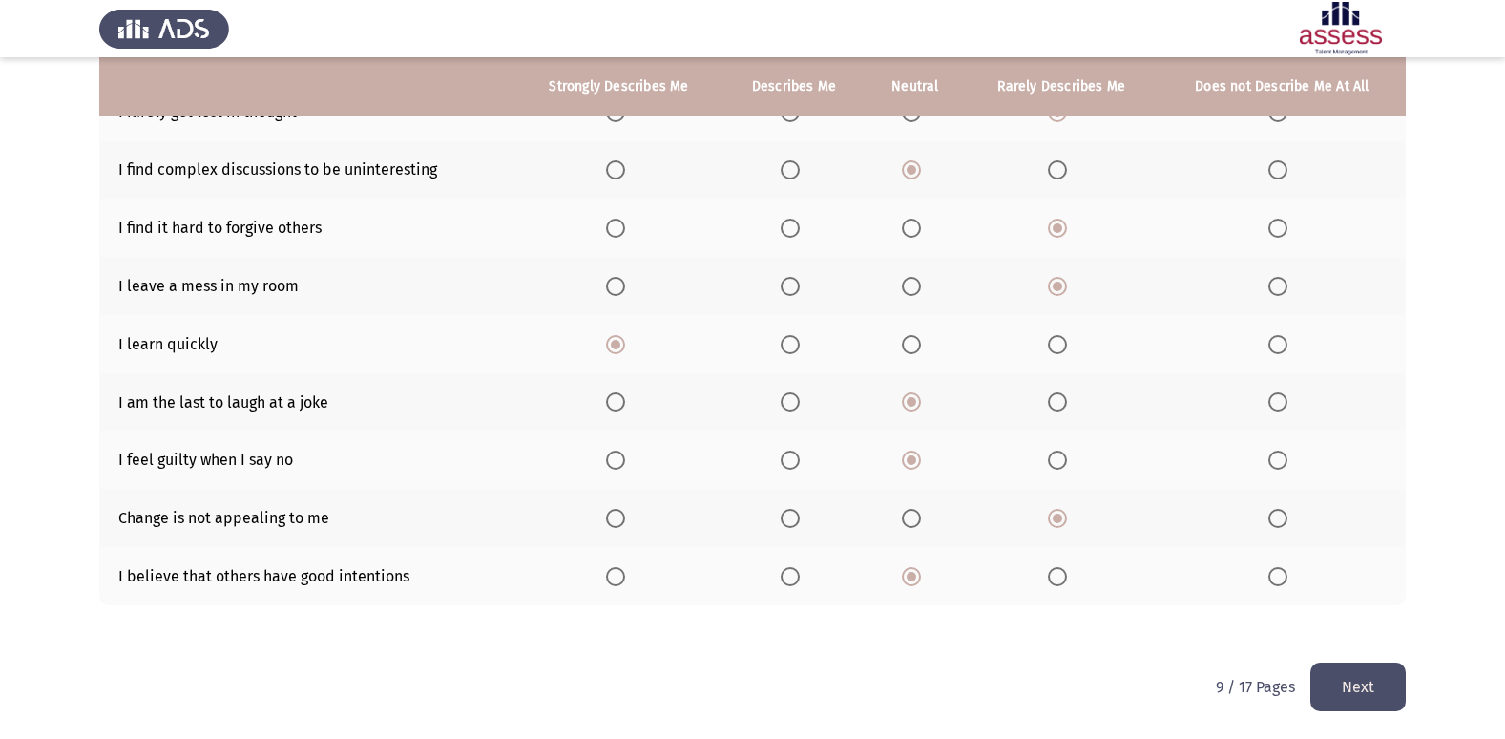
drag, startPoint x: 1347, startPoint y: 636, endPoint x: 1350, endPoint y: 674, distance: 38.3
click at [1346, 649] on div "To what extent do the following statements describe you: Strongly Describes Me …" at bounding box center [752, 263] width 1307 height 800
click at [1350, 674] on button "Next" at bounding box center [1357, 686] width 95 height 49
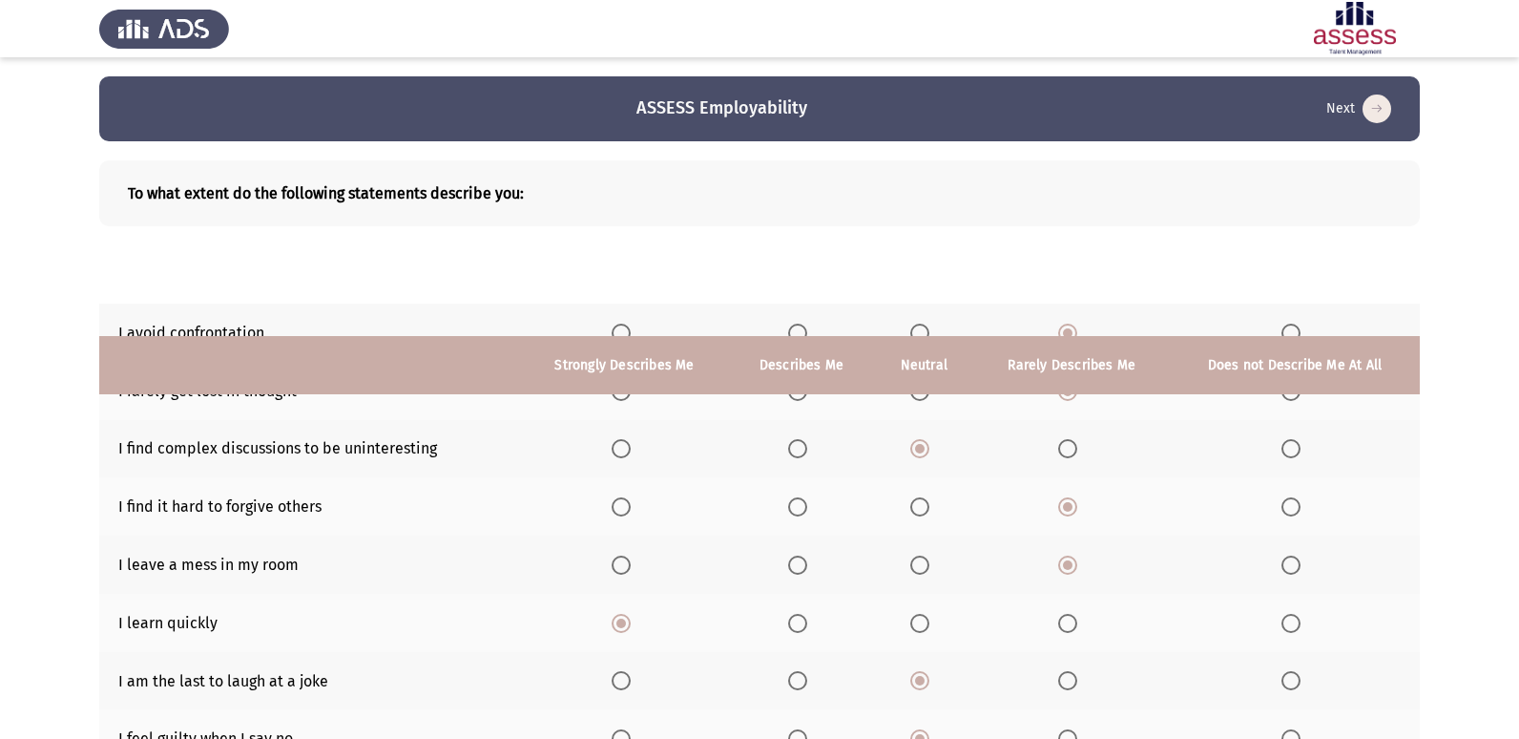
click at [1350, 674] on html "ASSESS Employability Next To what extent do the following statements describe y…" at bounding box center [759, 508] width 1519 height 1017
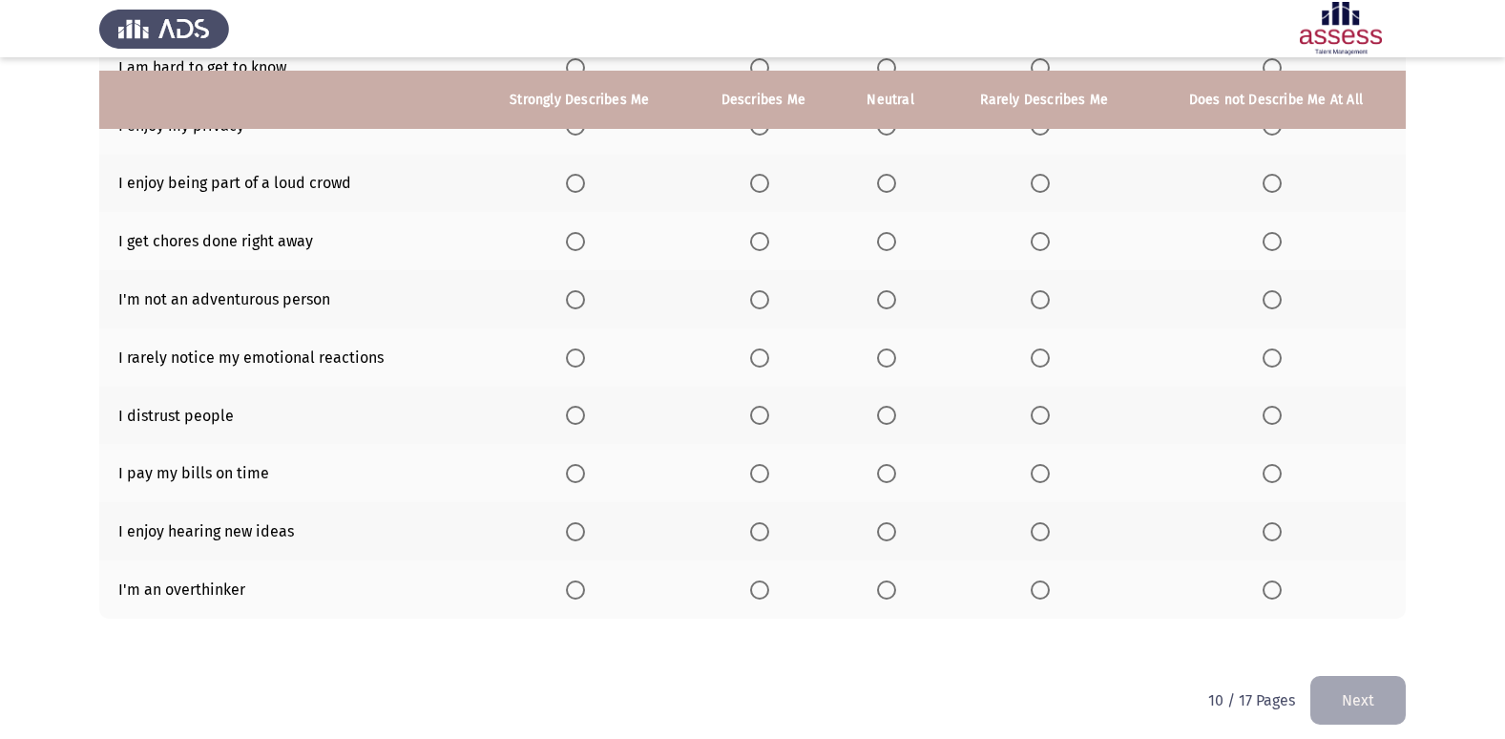
scroll to position [88, 0]
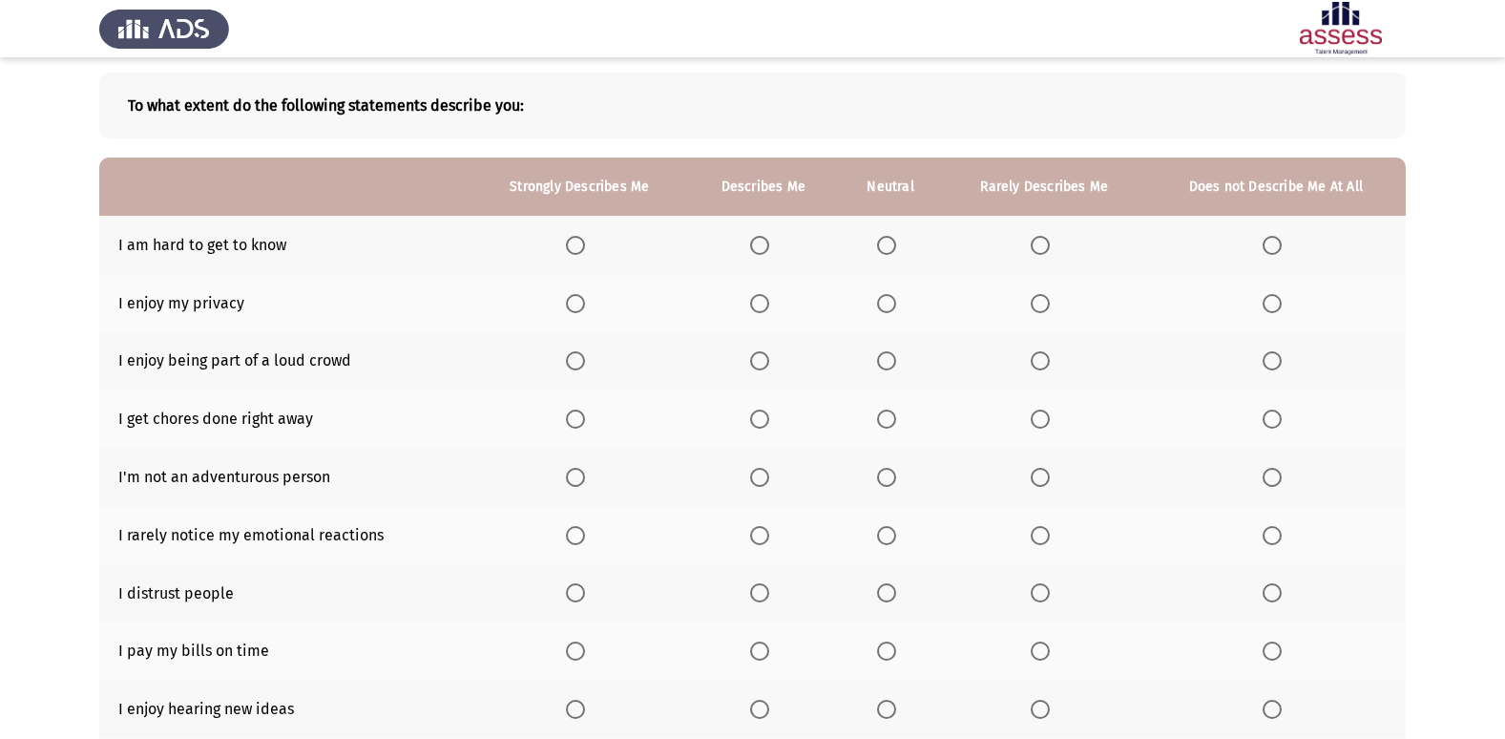
click at [773, 252] on label "Select an option" at bounding box center [763, 245] width 27 height 19
click at [769, 252] on input "Select an option" at bounding box center [759, 245] width 19 height 19
click at [739, 320] on th at bounding box center [763, 303] width 150 height 58
click at [754, 322] on th at bounding box center [763, 303] width 150 height 58
click at [749, 301] on th at bounding box center [763, 303] width 150 height 58
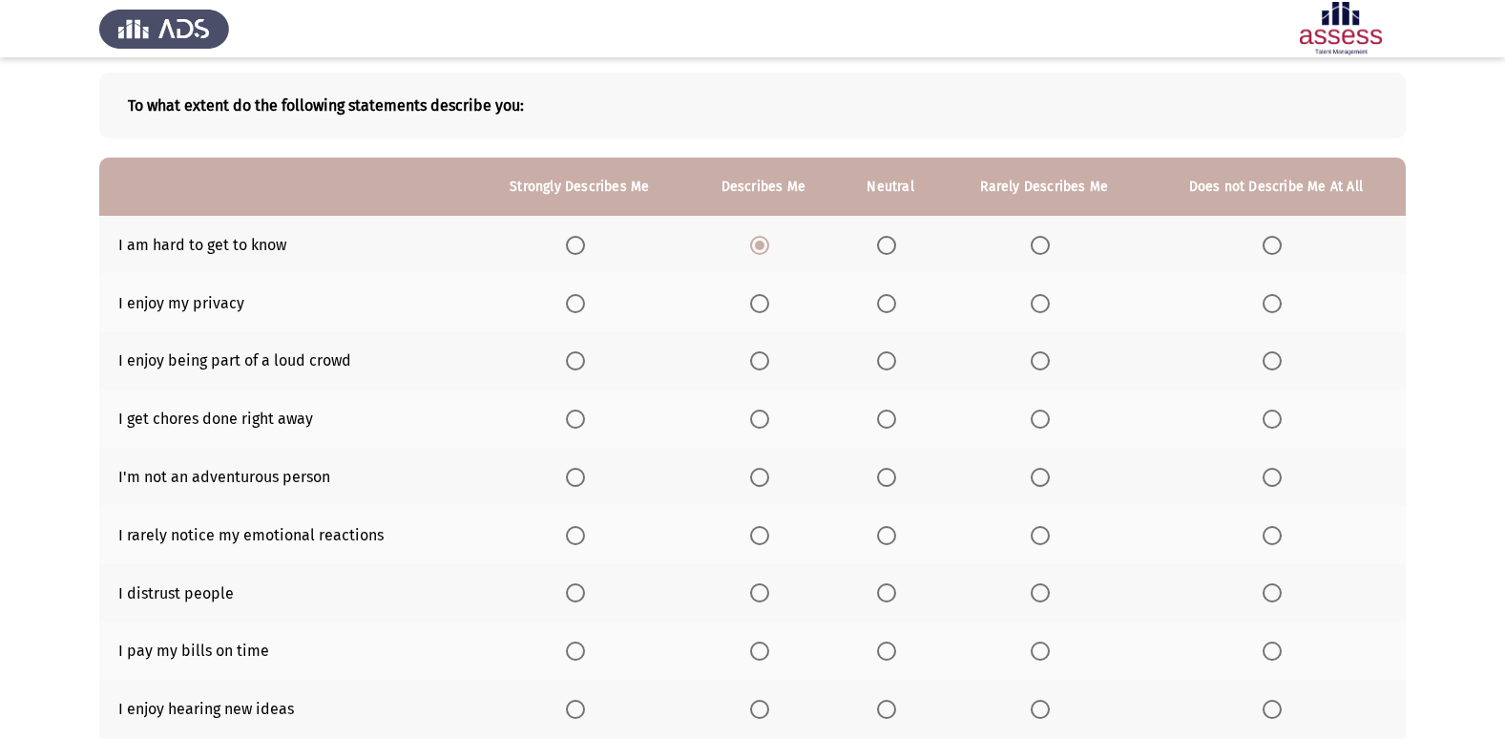
click at [783, 304] on th at bounding box center [763, 303] width 150 height 58
click at [766, 311] on span "Select an option" at bounding box center [759, 303] width 19 height 19
click at [766, 311] on input "Select an option" at bounding box center [759, 303] width 19 height 19
click at [911, 237] on th at bounding box center [890, 245] width 104 height 58
click at [1016, 247] on th at bounding box center [1044, 245] width 203 height 58
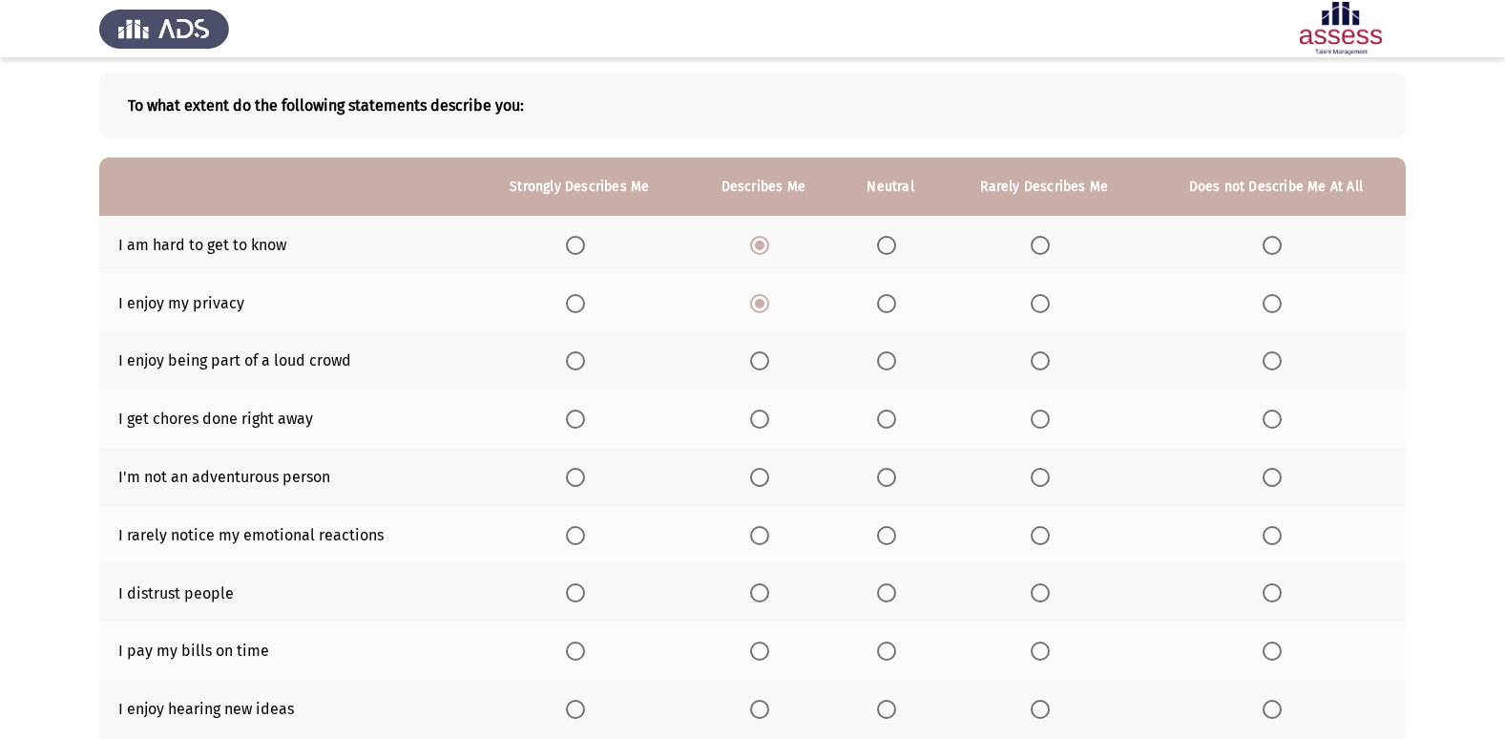
click at [1059, 246] on th at bounding box center [1044, 245] width 203 height 58
click at [1045, 245] on span "Select an option" at bounding box center [1040, 245] width 19 height 19
click at [1045, 245] on input "Select an option" at bounding box center [1040, 245] width 19 height 19
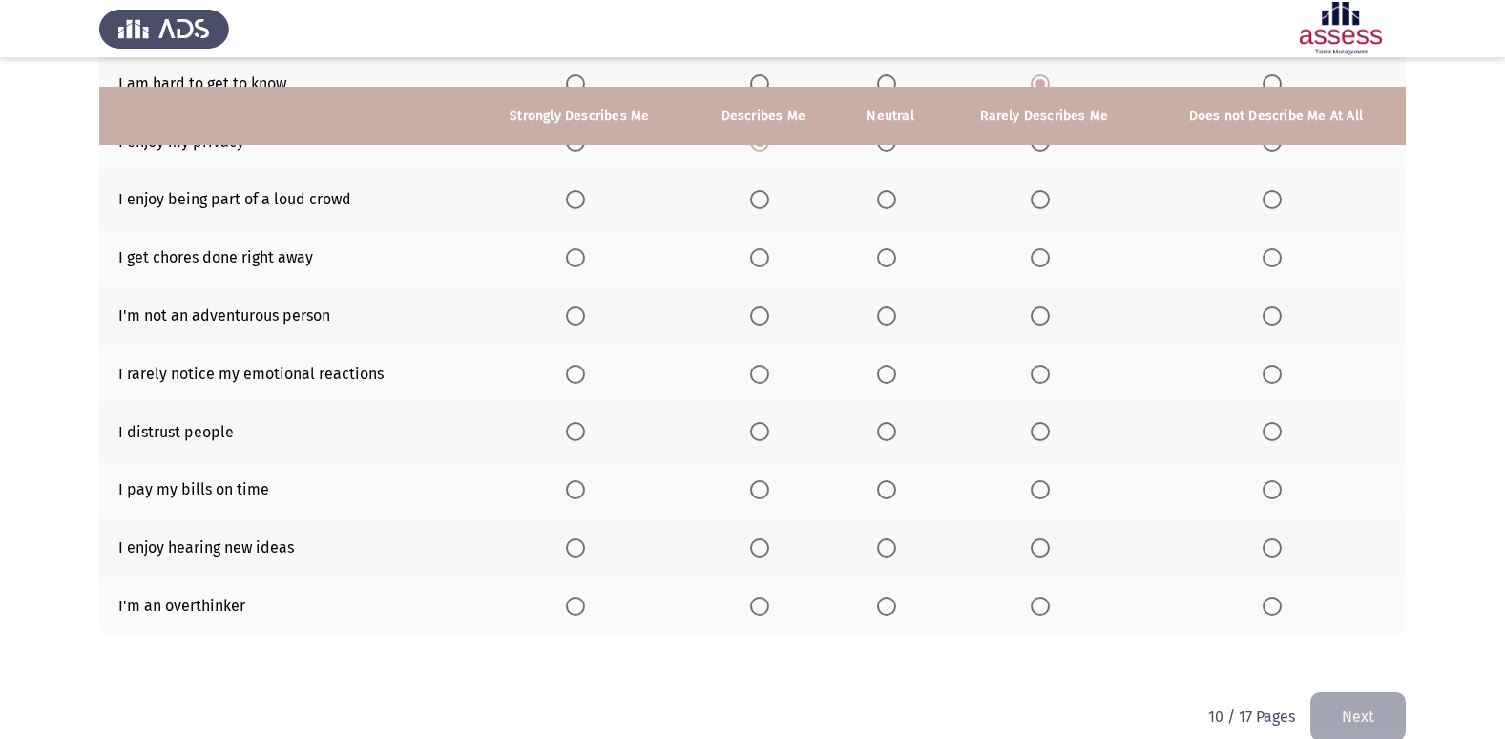
scroll to position [279, 0]
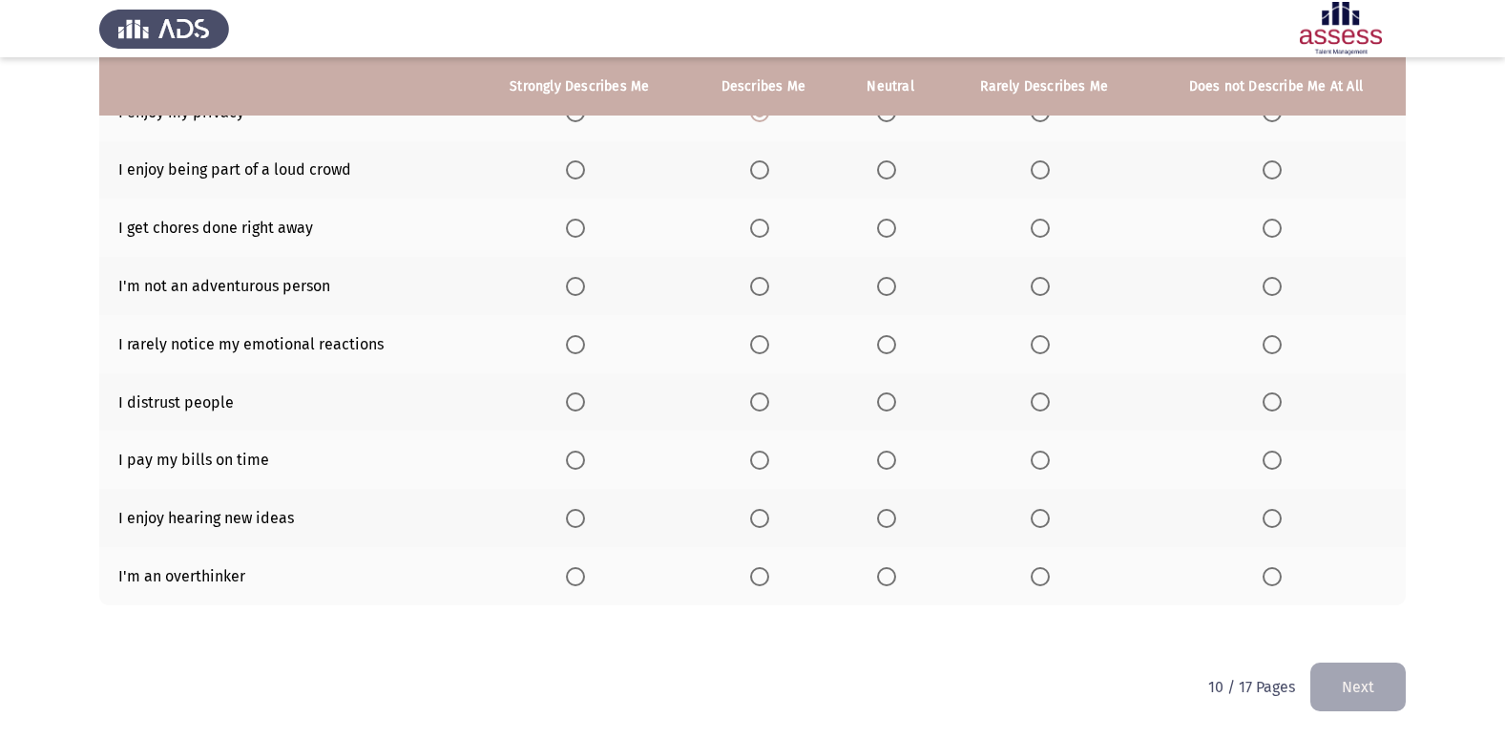
click at [1045, 158] on th at bounding box center [1044, 170] width 203 height 58
click at [1045, 171] on span "Select an option" at bounding box center [1040, 169] width 19 height 19
click at [1045, 171] on input "Select an option" at bounding box center [1040, 169] width 19 height 19
click at [883, 224] on span "Select an option" at bounding box center [886, 228] width 19 height 19
click at [883, 224] on input "Select an option" at bounding box center [886, 228] width 19 height 19
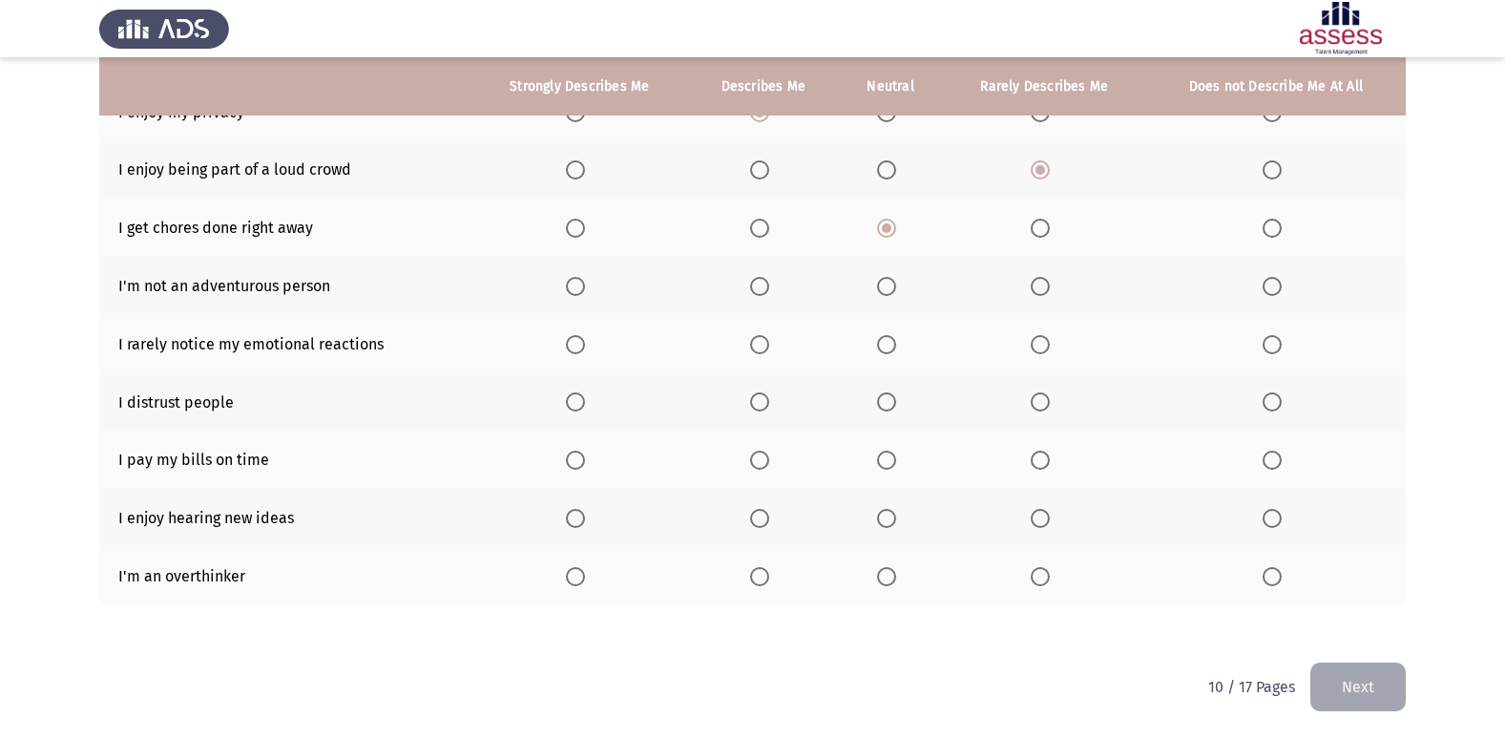
click at [892, 278] on span "Select an option" at bounding box center [886, 286] width 19 height 19
click at [892, 278] on input "Select an option" at bounding box center [886, 286] width 19 height 19
click at [901, 348] on label "Select an option" at bounding box center [890, 344] width 27 height 19
click at [896, 348] on input "Select an option" at bounding box center [886, 344] width 19 height 19
click at [881, 407] on span "Select an option" at bounding box center [886, 401] width 19 height 19
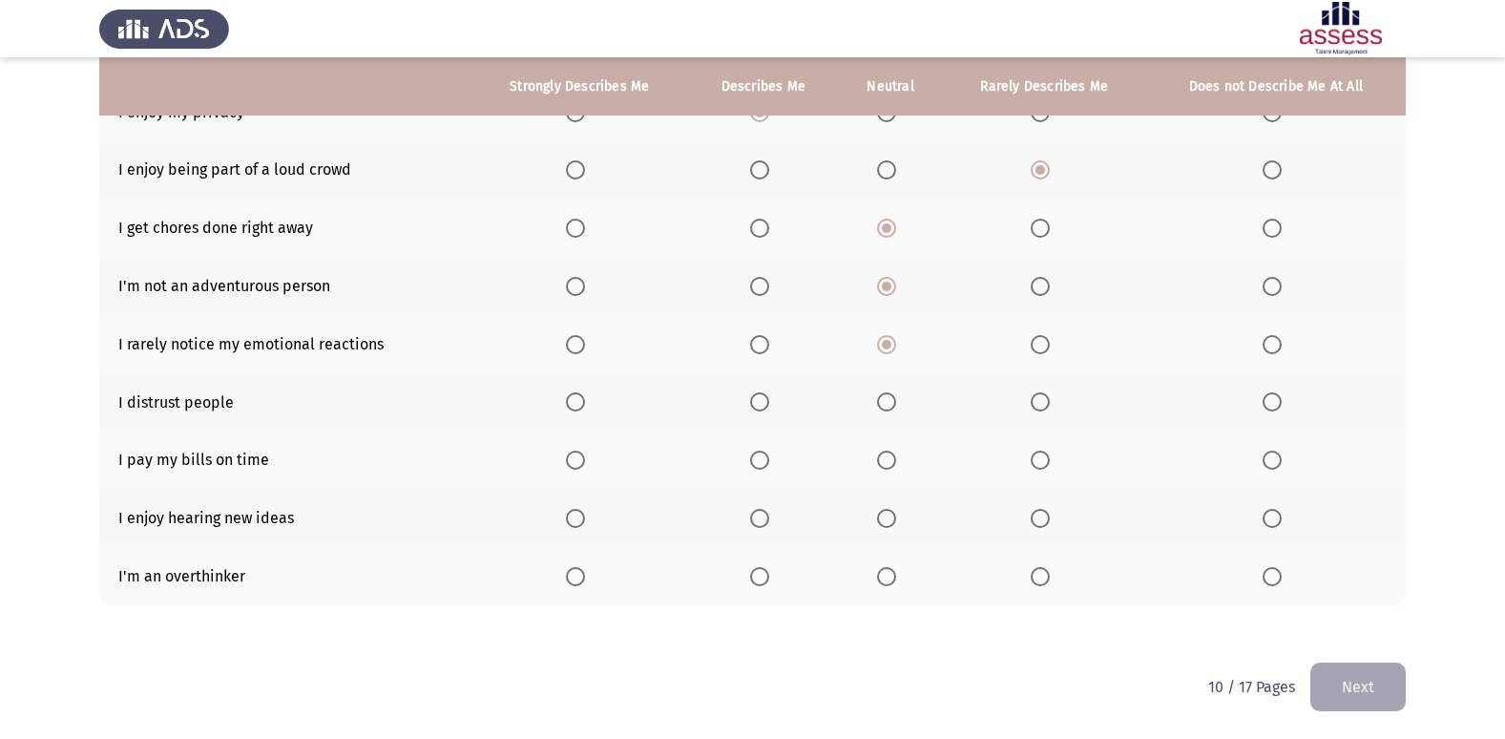
click at [881, 407] on input "Select an option" at bounding box center [886, 401] width 19 height 19
click at [1047, 406] on span "Select an option" at bounding box center [1040, 401] width 19 height 19
click at [1047, 406] on input "Select an option" at bounding box center [1040, 401] width 19 height 19
click at [897, 458] on label "Select an option" at bounding box center [890, 459] width 27 height 19
click at [896, 458] on input "Select an option" at bounding box center [886, 459] width 19 height 19
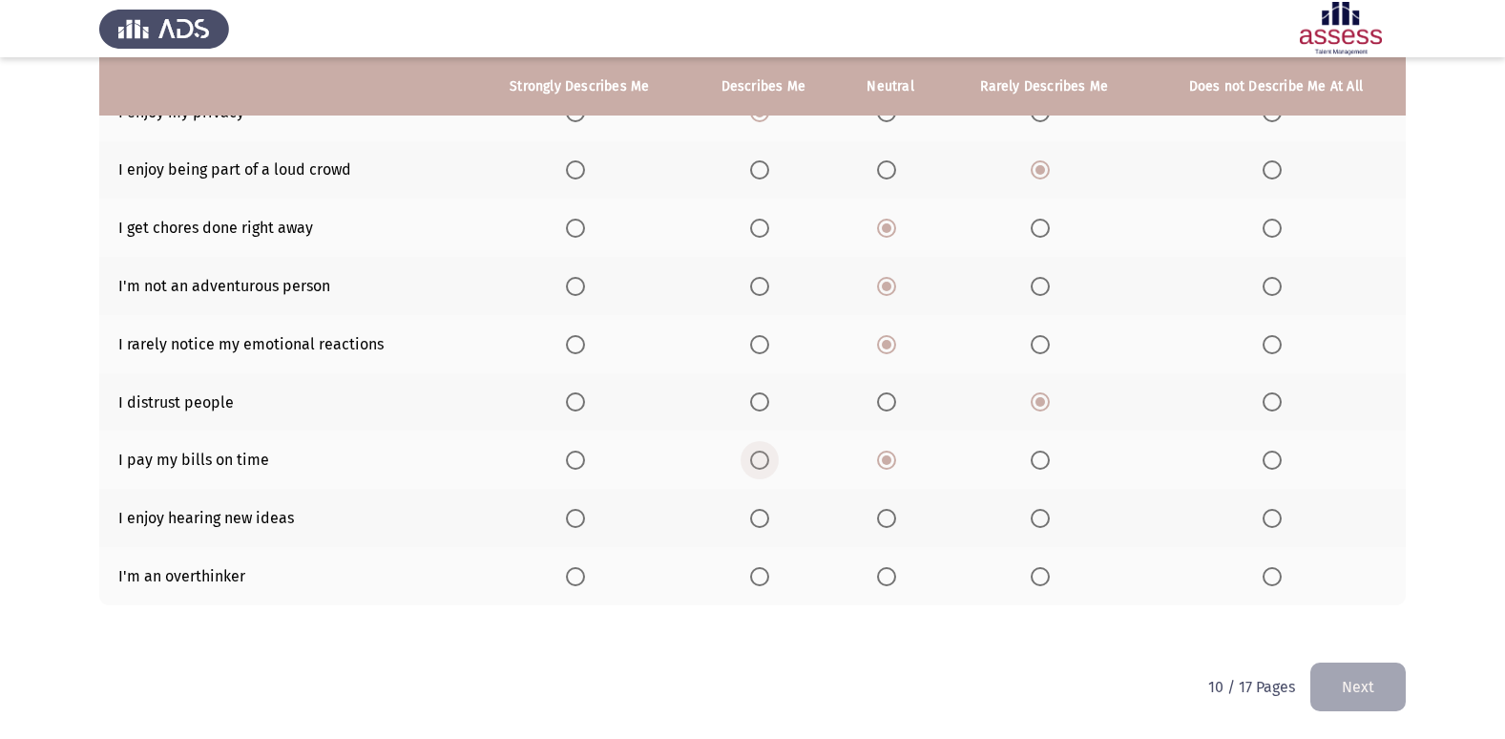
click at [760, 461] on span "Select an option" at bounding box center [759, 459] width 19 height 19
click at [760, 461] on input "Select an option" at bounding box center [759, 459] width 19 height 19
click at [764, 512] on span "Select an option" at bounding box center [759, 518] width 19 height 19
click at [764, 512] on input "Select an option" at bounding box center [759, 518] width 19 height 19
click at [864, 566] on th at bounding box center [890, 576] width 104 height 58
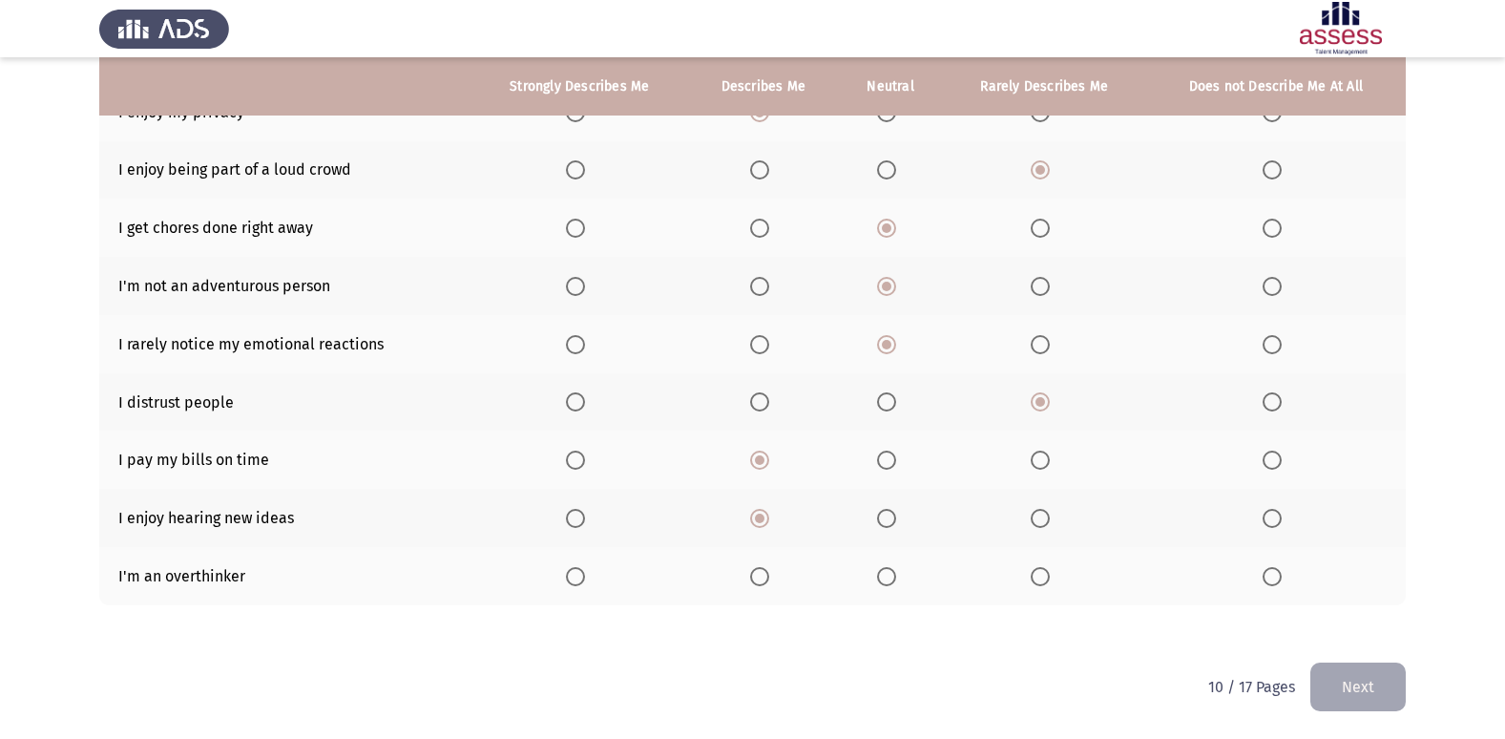
click at [759, 588] on th at bounding box center [763, 576] width 150 height 58
click at [765, 584] on span "Select an option" at bounding box center [759, 576] width 19 height 19
click at [765, 584] on input "Select an option" at bounding box center [759, 576] width 19 height 19
click at [1329, 673] on button "Next" at bounding box center [1357, 686] width 95 height 49
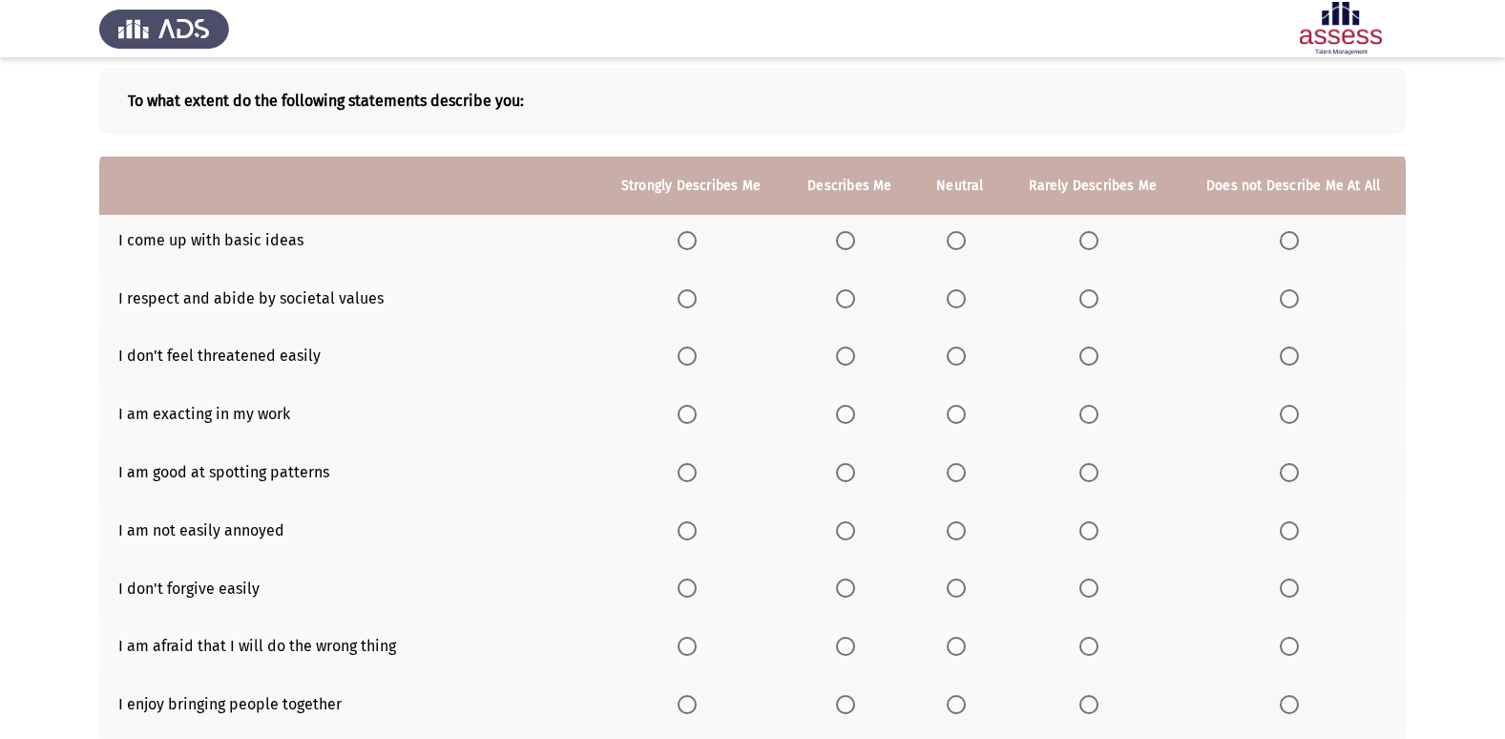
scroll to position [88, 0]
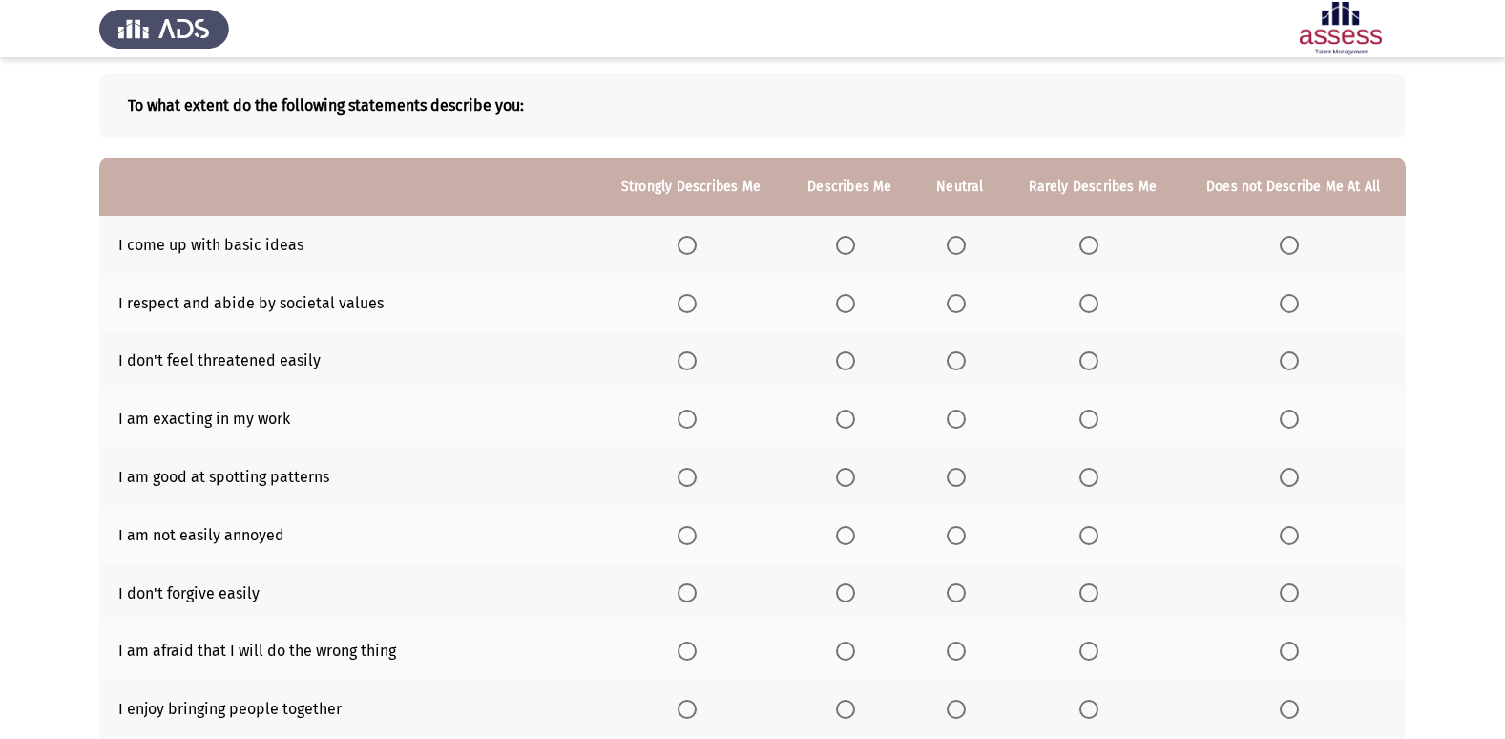
click at [973, 237] on label "Select an option" at bounding box center [960, 245] width 27 height 19
click at [966, 237] on input "Select an option" at bounding box center [956, 245] width 19 height 19
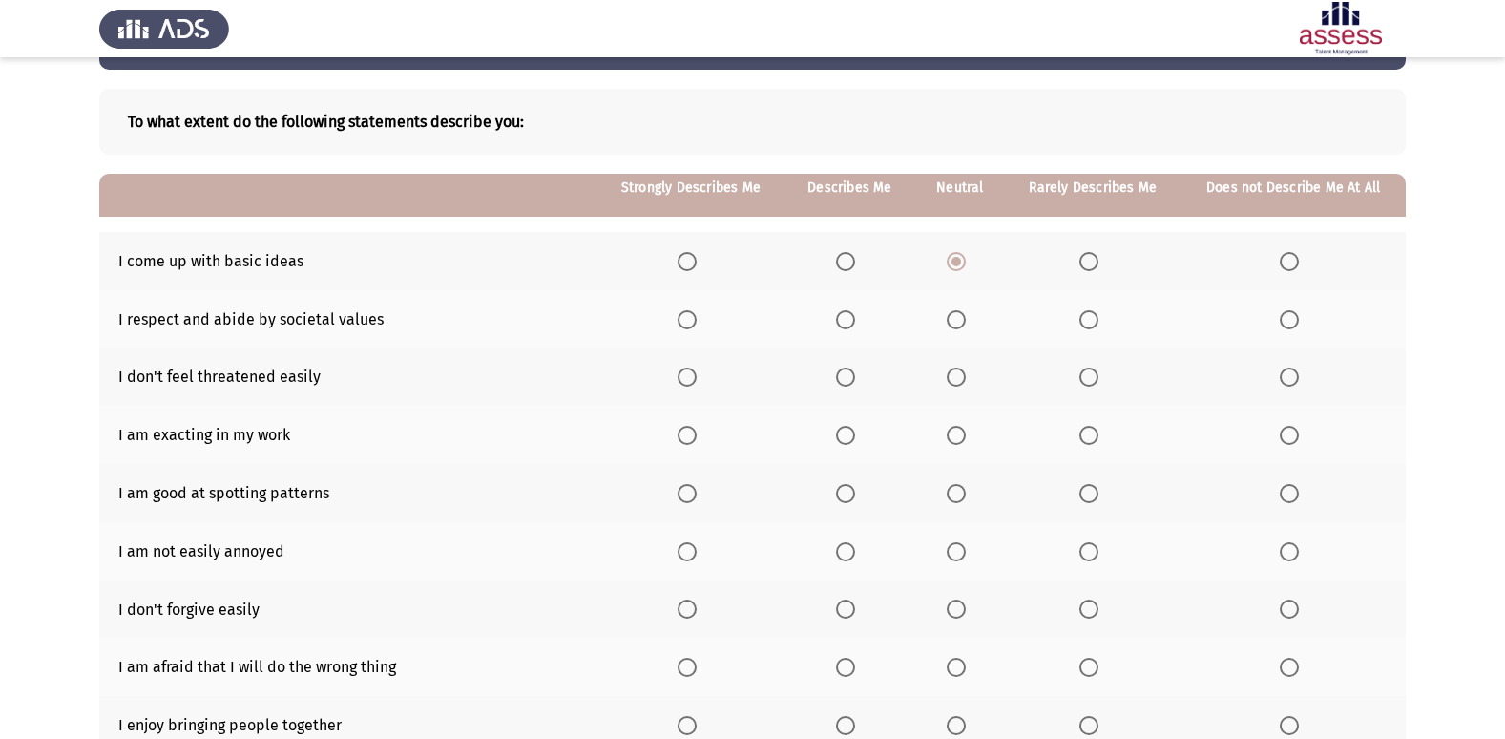
scroll to position [191, 0]
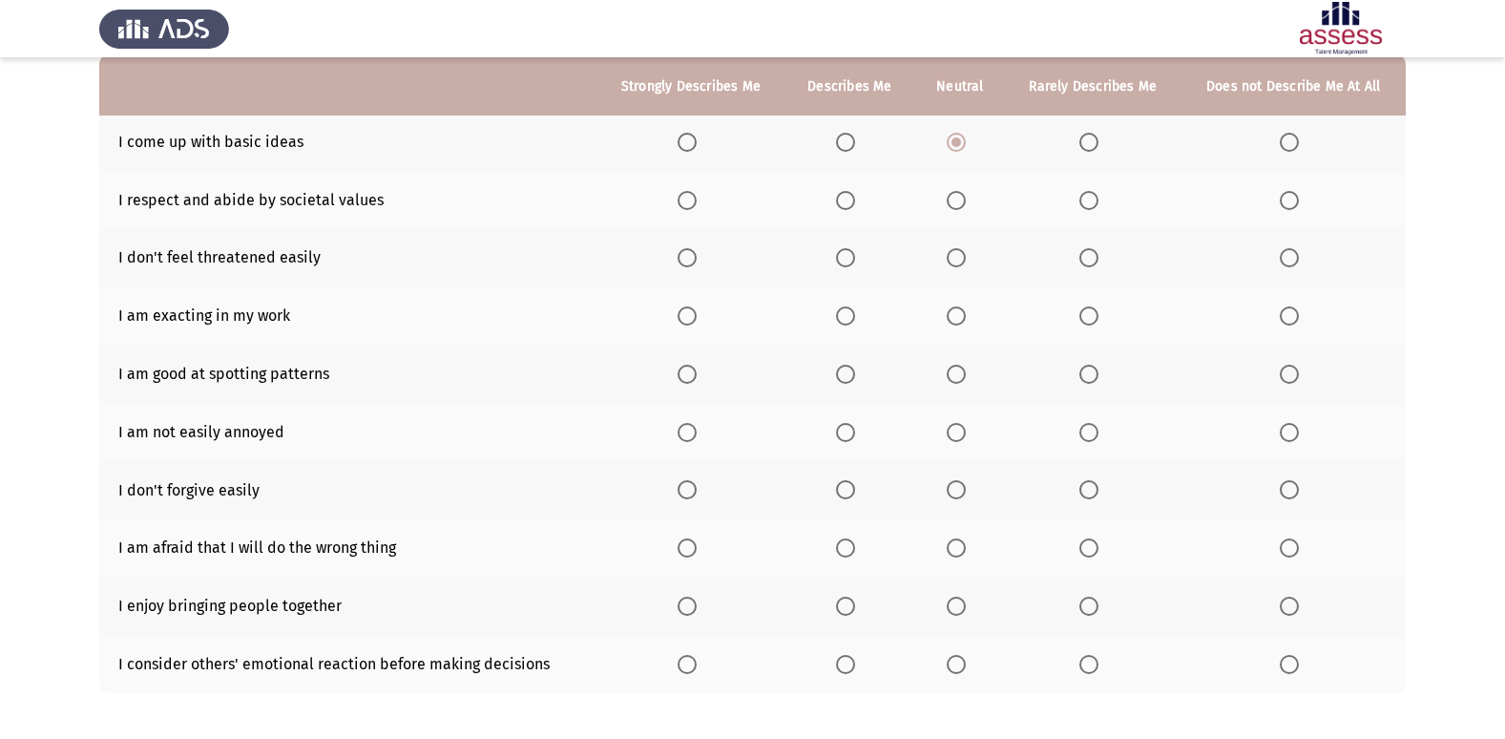
click at [1096, 187] on th at bounding box center [1093, 200] width 176 height 58
click at [951, 206] on span "Select an option" at bounding box center [956, 200] width 19 height 19
click at [951, 206] on input "Select an option" at bounding box center [956, 200] width 19 height 19
click at [959, 244] on th at bounding box center [960, 258] width 91 height 58
click at [956, 261] on span "Select an option" at bounding box center [956, 257] width 19 height 19
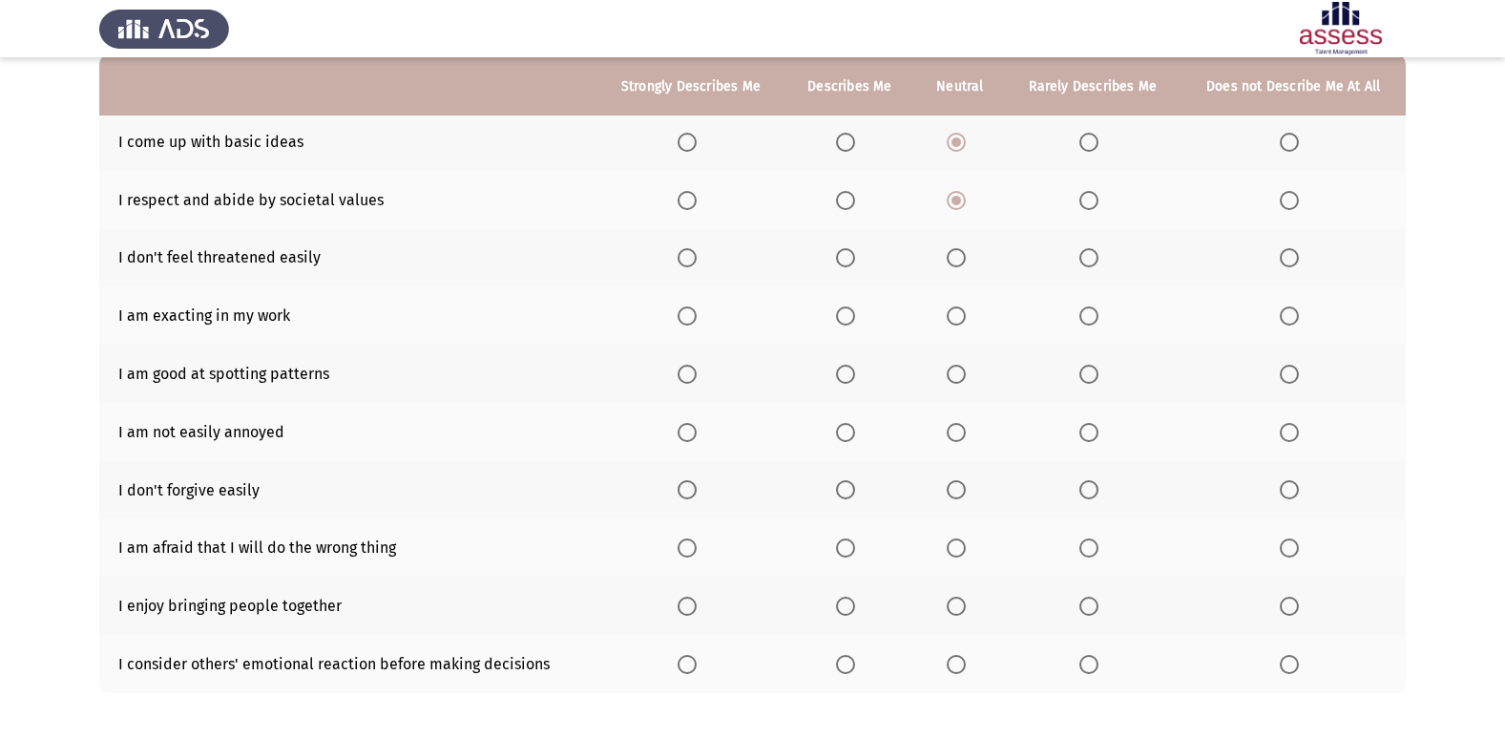
click at [956, 261] on input "Select an option" at bounding box center [956, 257] width 19 height 19
click at [850, 324] on span "Select an option" at bounding box center [845, 315] width 19 height 19
click at [850, 324] on input "Select an option" at bounding box center [845, 315] width 19 height 19
click at [953, 372] on span "Select an option" at bounding box center [956, 374] width 19 height 19
click at [953, 372] on input "Select an option" at bounding box center [956, 374] width 19 height 19
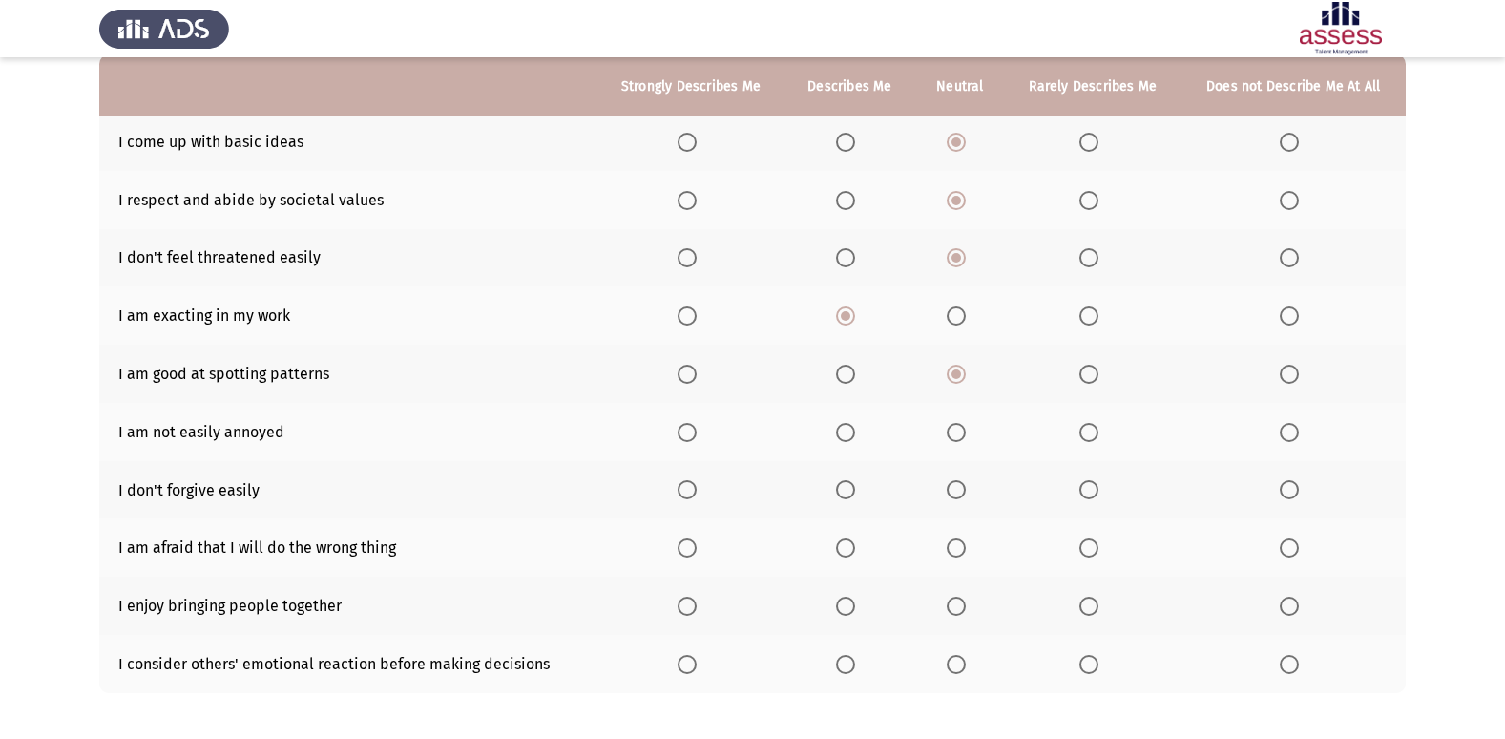
click at [1083, 427] on span "Select an option" at bounding box center [1088, 432] width 19 height 19
click at [1083, 427] on input "Select an option" at bounding box center [1088, 432] width 19 height 19
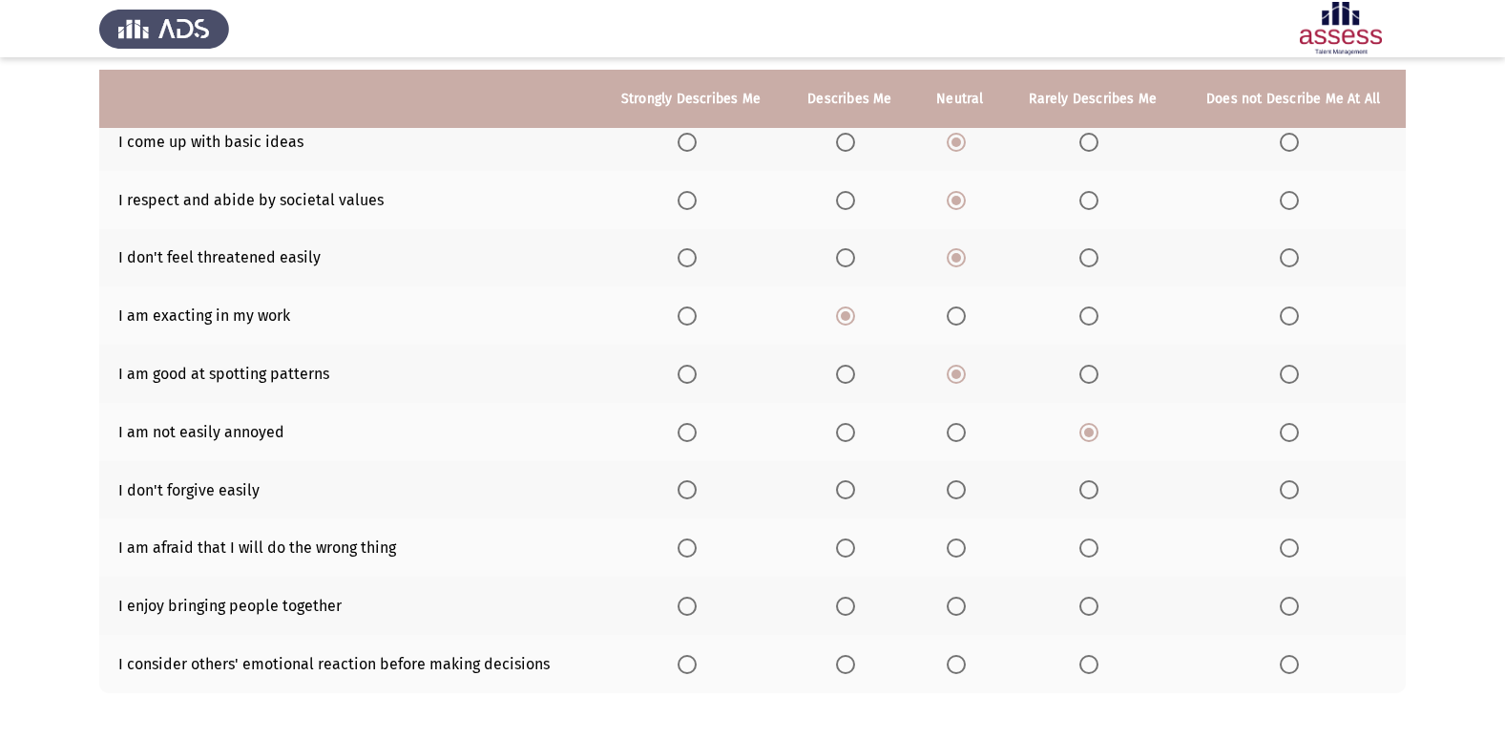
scroll to position [279, 0]
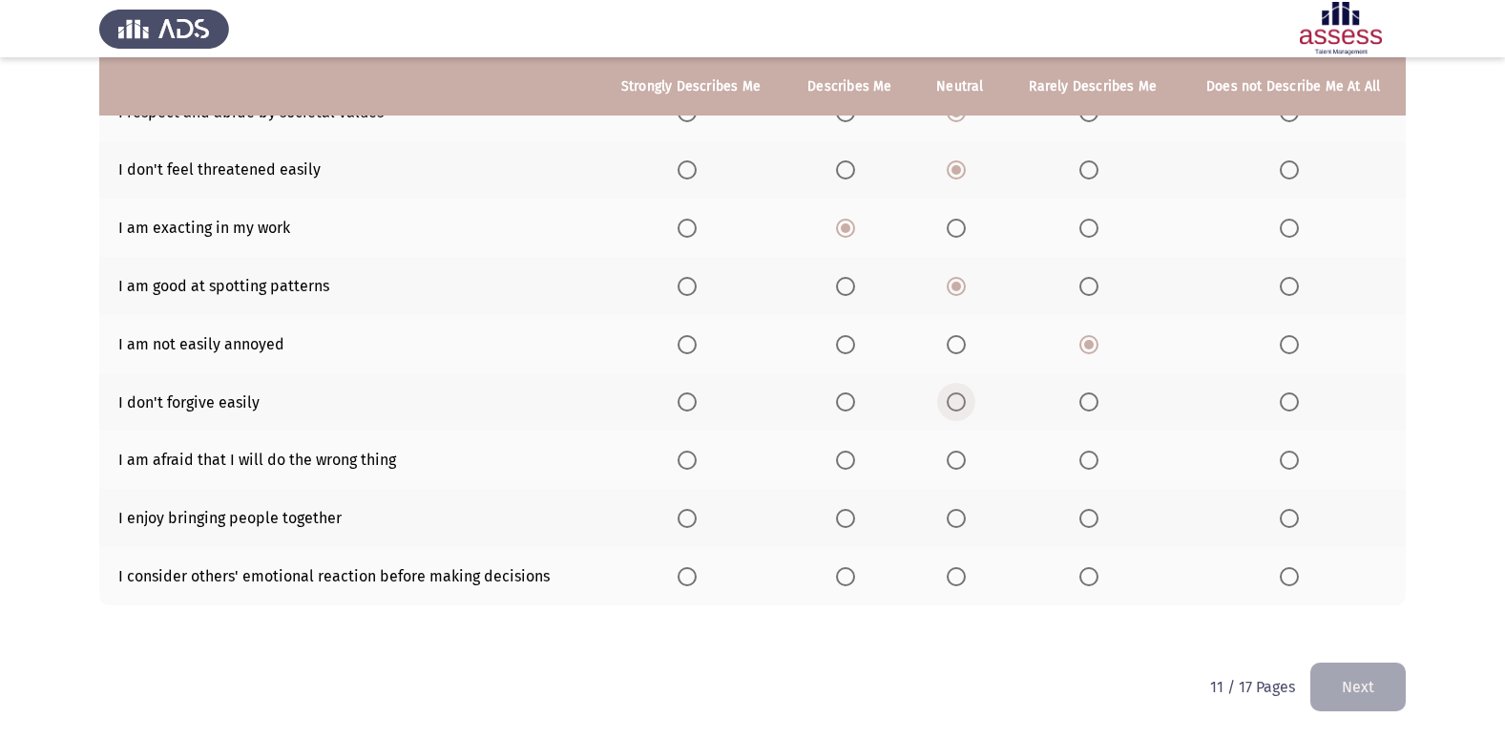
click at [959, 401] on span "Select an option" at bounding box center [956, 401] width 19 height 19
click at [959, 401] on input "Select an option" at bounding box center [956, 401] width 19 height 19
click at [849, 405] on span "Select an option" at bounding box center [845, 401] width 19 height 19
click at [849, 405] on input "Select an option" at bounding box center [845, 401] width 19 height 19
click at [968, 452] on label "Select an option" at bounding box center [960, 459] width 27 height 19
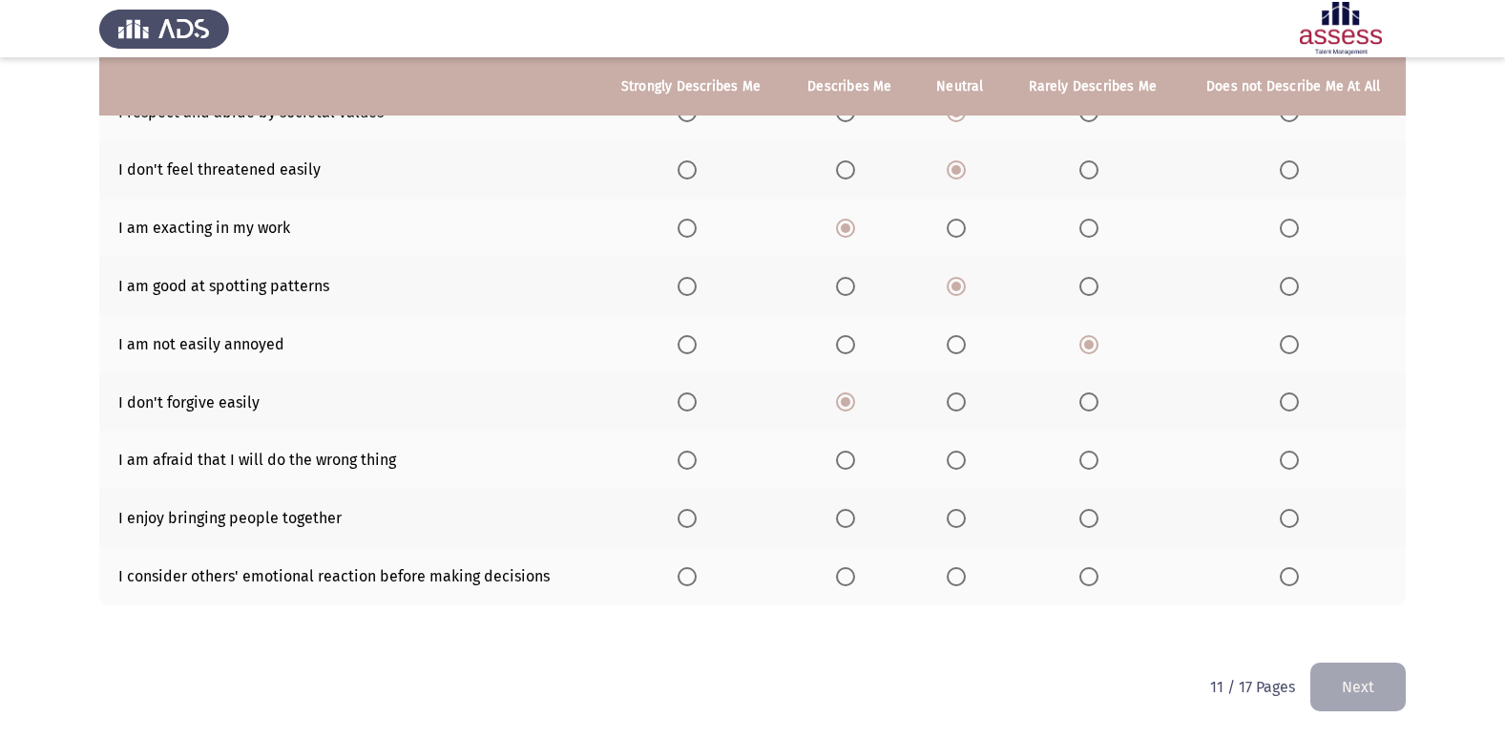
click at [966, 452] on input "Select an option" at bounding box center [956, 459] width 19 height 19
click at [846, 524] on span "Select an option" at bounding box center [845, 518] width 19 height 19
click at [846, 524] on input "Select an option" at bounding box center [845, 518] width 19 height 19
click at [689, 524] on span "Select an option" at bounding box center [687, 518] width 19 height 19
click at [689, 524] on input "Select an option" at bounding box center [687, 518] width 19 height 19
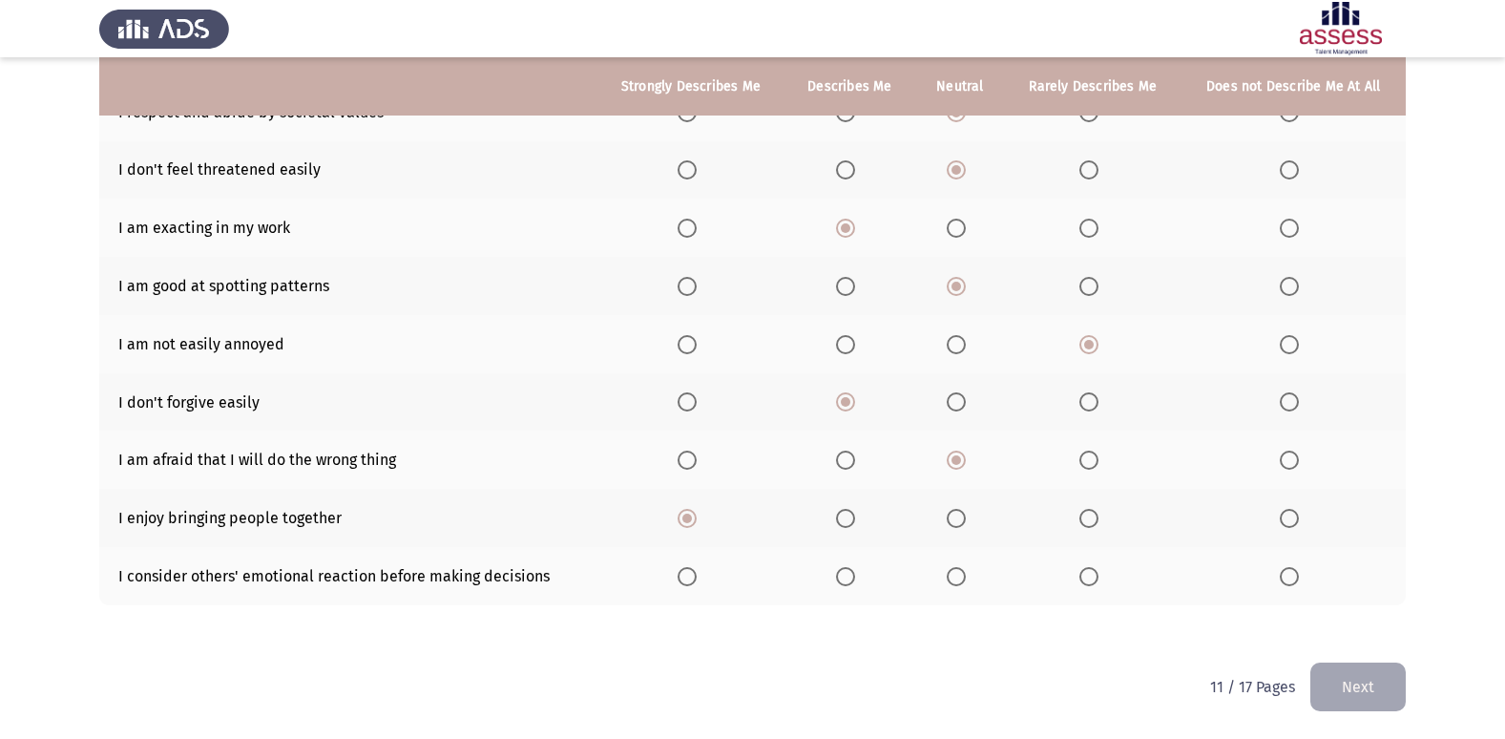
click at [869, 576] on th at bounding box center [850, 576] width 130 height 58
click at [844, 585] on span "Select an option" at bounding box center [845, 576] width 19 height 19
click at [844, 585] on input "Select an option" at bounding box center [845, 576] width 19 height 19
click at [1355, 690] on button "Next" at bounding box center [1357, 686] width 95 height 49
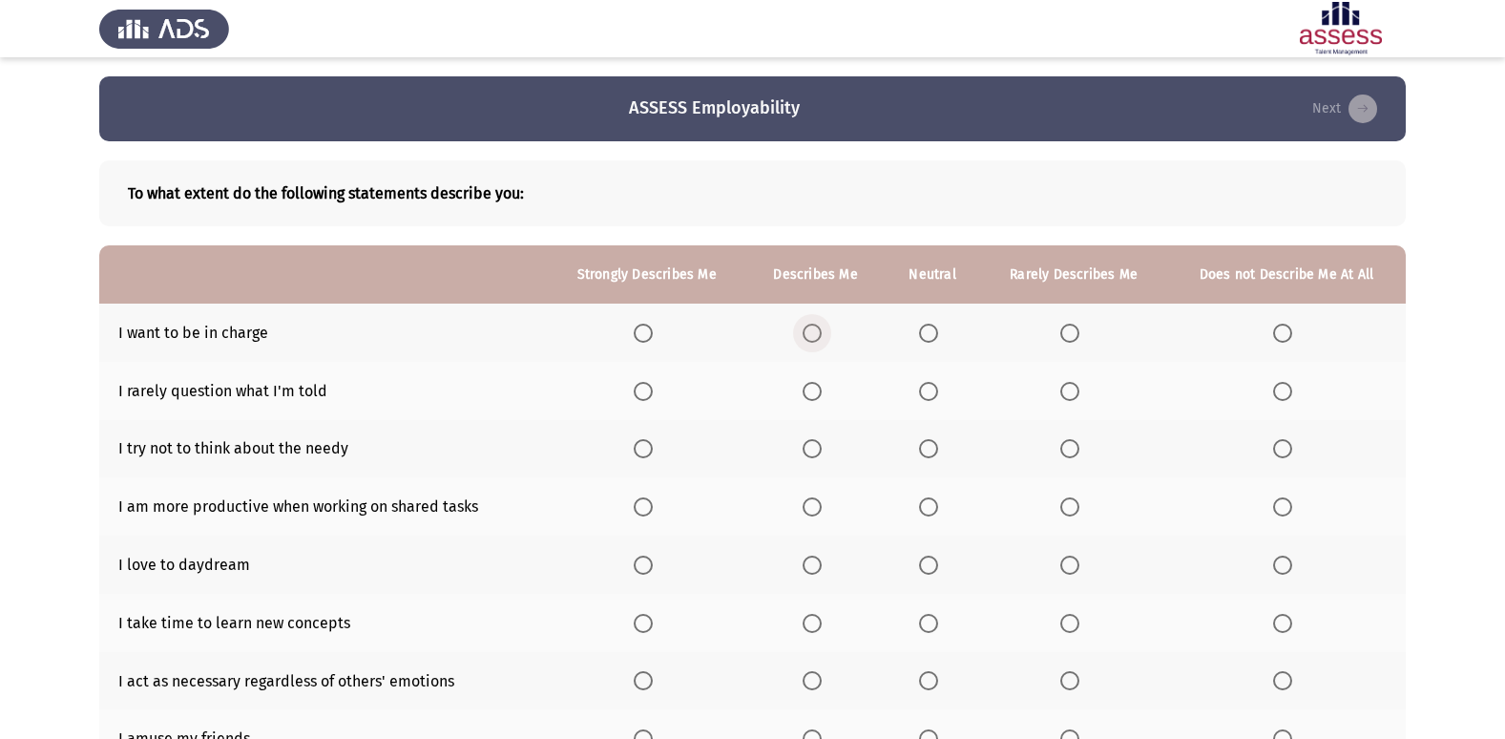
click at [807, 326] on span "Select an option" at bounding box center [812, 333] width 19 height 19
click at [807, 326] on input "Select an option" at bounding box center [812, 333] width 19 height 19
click at [930, 399] on span "Select an option" at bounding box center [928, 391] width 19 height 19
click at [930, 399] on input "Select an option" at bounding box center [928, 391] width 19 height 19
click at [939, 466] on th at bounding box center [933, 449] width 96 height 58
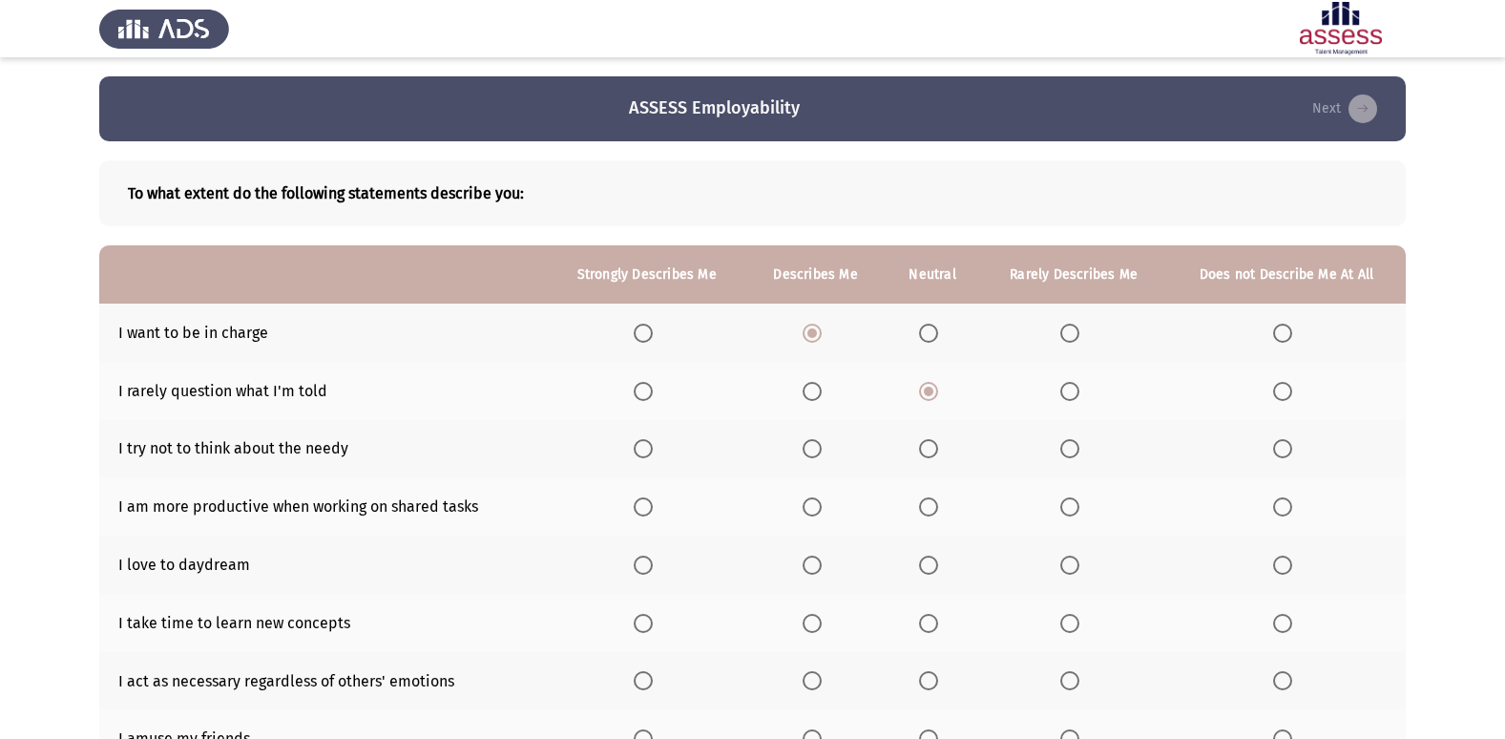
click at [934, 450] on span "Select an option" at bounding box center [928, 448] width 19 height 19
click at [934, 450] on input "Select an option" at bounding box center [928, 448] width 19 height 19
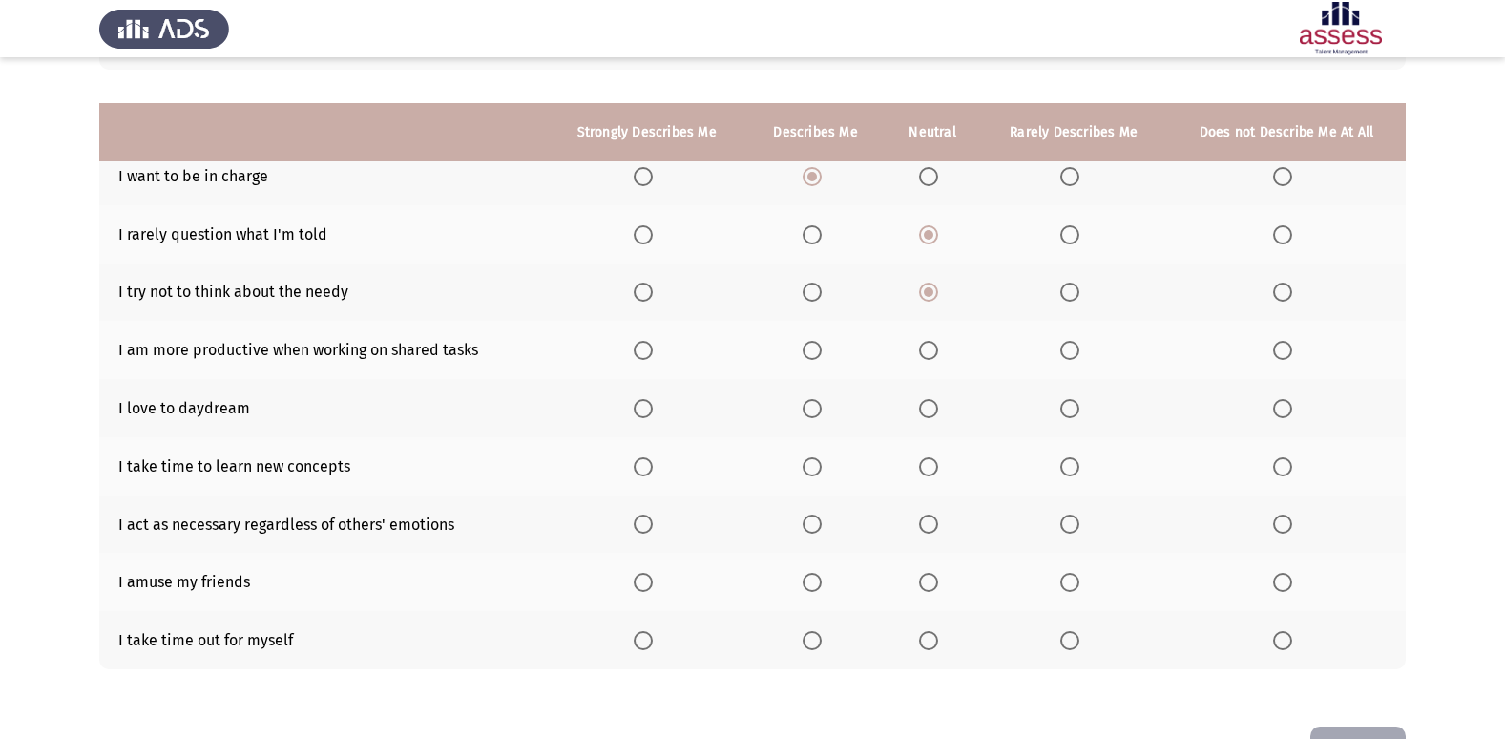
scroll to position [220, 0]
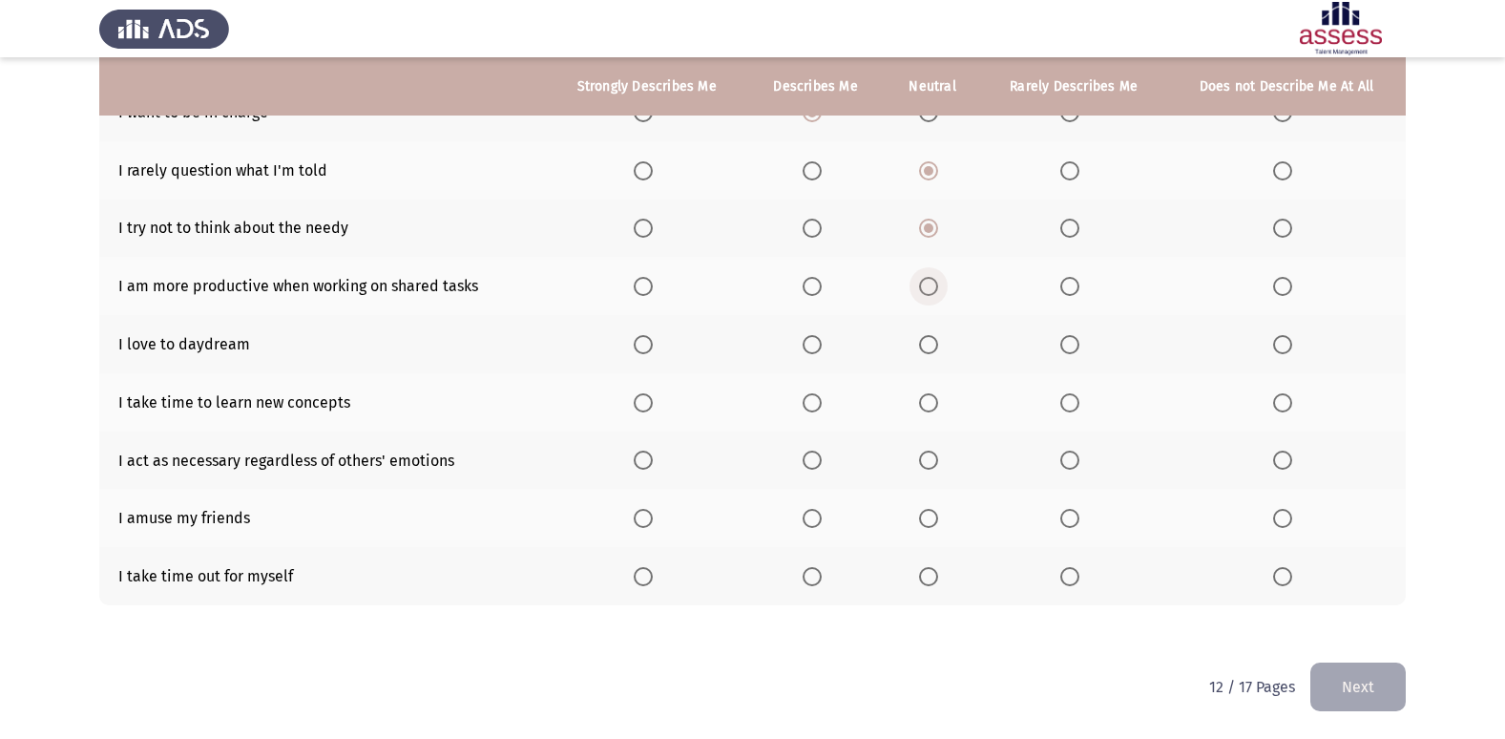
click at [932, 283] on span "Select an option" at bounding box center [928, 286] width 19 height 19
click at [932, 283] on input "Select an option" at bounding box center [928, 286] width 19 height 19
click at [917, 341] on th at bounding box center [933, 344] width 96 height 58
click at [931, 341] on span "Select an option" at bounding box center [928, 344] width 19 height 19
click at [931, 341] on input "Select an option" at bounding box center [928, 344] width 19 height 19
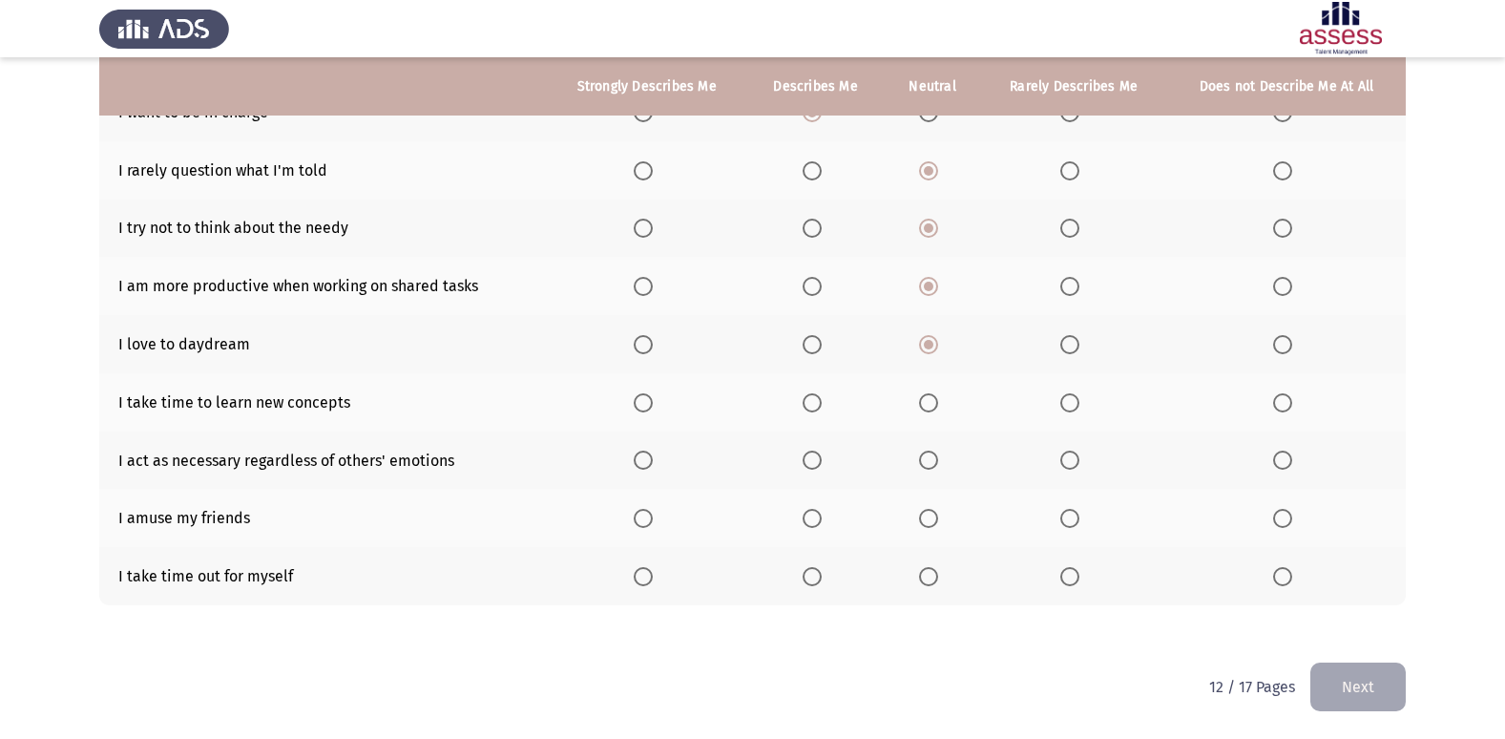
click at [926, 418] on th at bounding box center [933, 402] width 96 height 58
click at [937, 412] on th at bounding box center [933, 402] width 96 height 58
click at [934, 409] on span "Select an option" at bounding box center [928, 402] width 19 height 19
click at [934, 409] on input "Select an option" at bounding box center [928, 402] width 19 height 19
click at [908, 469] on th at bounding box center [933, 460] width 96 height 58
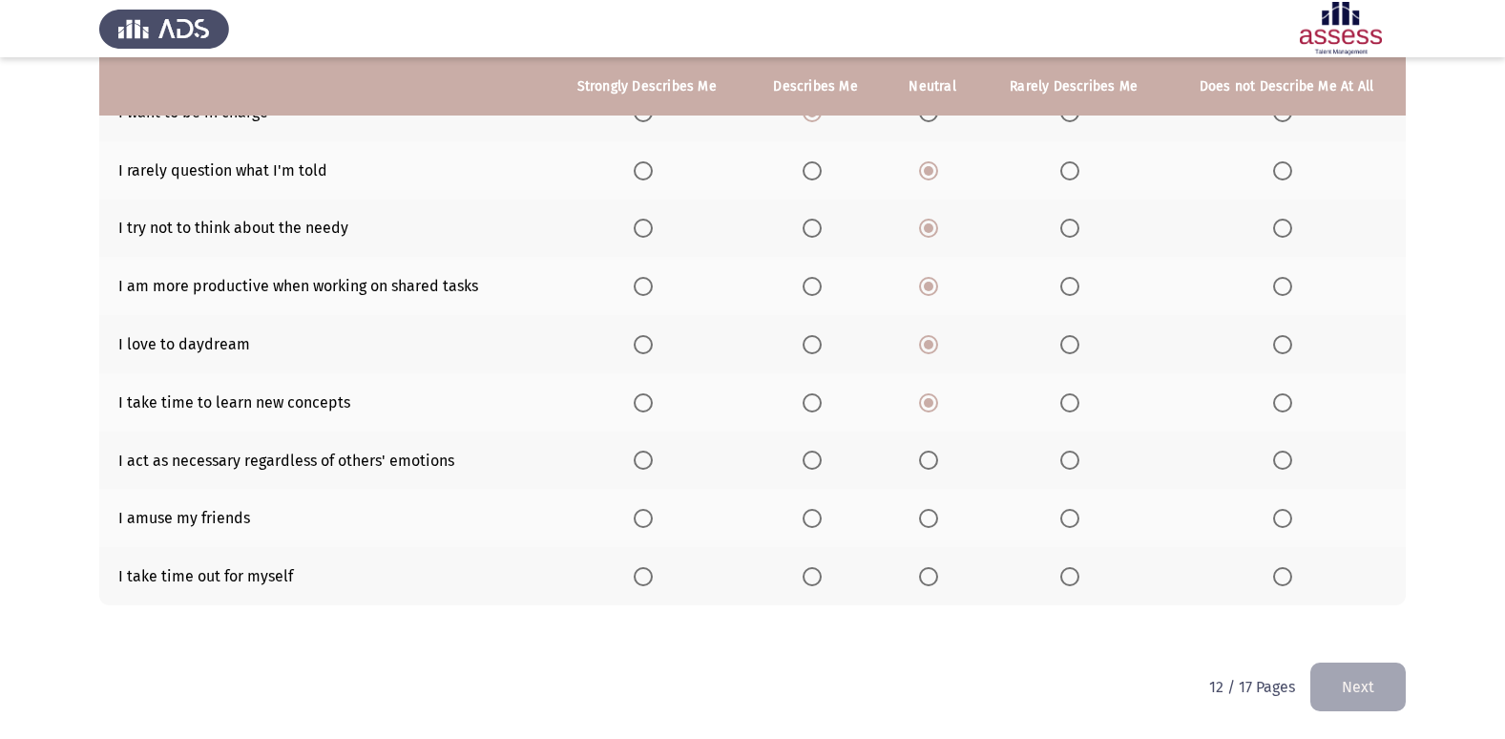
click at [908, 478] on th at bounding box center [933, 460] width 96 height 58
click at [844, 471] on th at bounding box center [814, 460] width 137 height 58
click at [816, 471] on th at bounding box center [814, 460] width 137 height 58
click at [833, 469] on th at bounding box center [814, 460] width 137 height 58
click at [822, 467] on span "Select an option" at bounding box center [812, 459] width 19 height 19
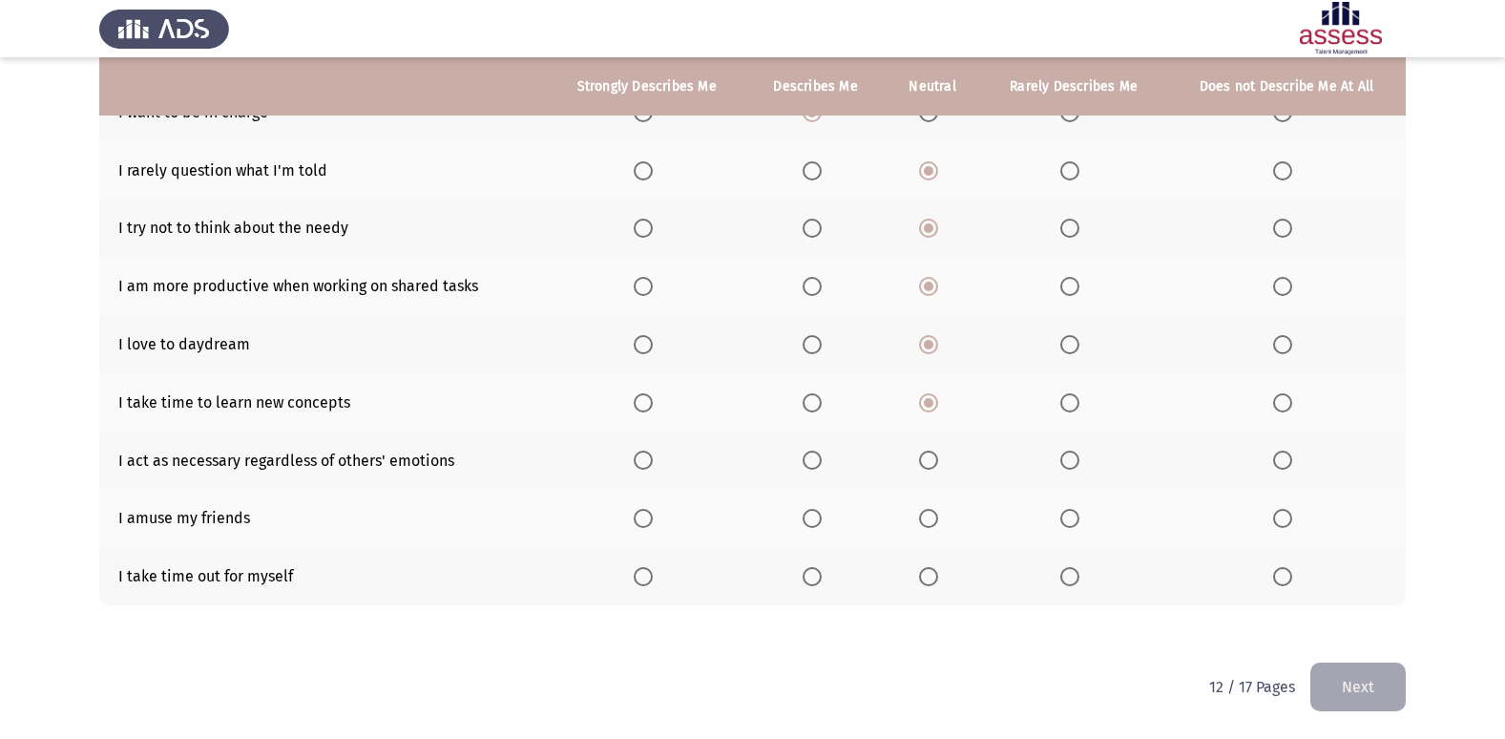
click at [822, 467] on input "Select an option" at bounding box center [812, 459] width 19 height 19
click at [941, 509] on mat-radio-button "Select an option" at bounding box center [932, 518] width 27 height 20
click at [938, 515] on span "Select an option" at bounding box center [928, 518] width 19 height 19
click at [938, 515] on input "Select an option" at bounding box center [928, 518] width 19 height 19
click at [929, 573] on span "Select an option" at bounding box center [928, 576] width 19 height 19
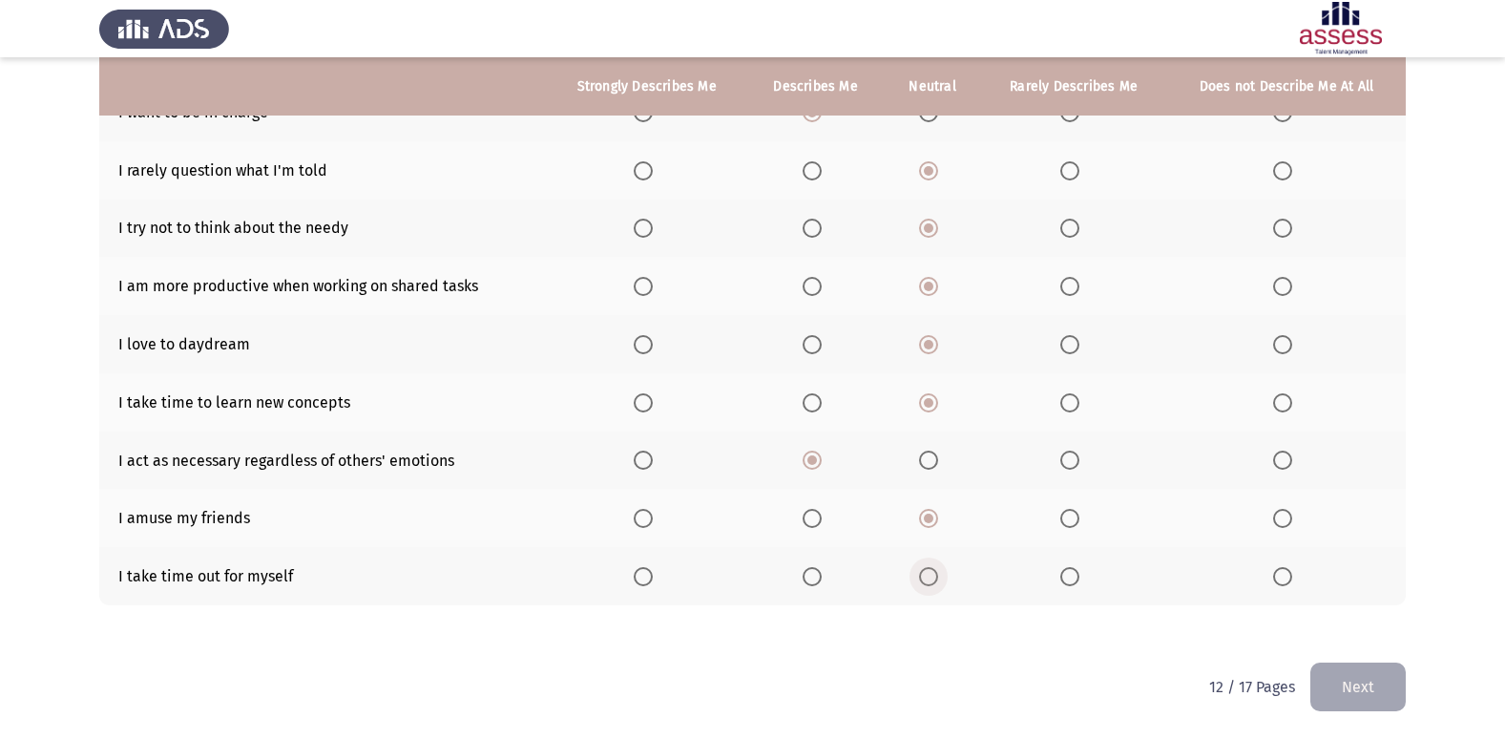
click at [929, 573] on input "Select an option" at bounding box center [928, 576] width 19 height 19
click at [1332, 691] on button "Next" at bounding box center [1357, 686] width 95 height 49
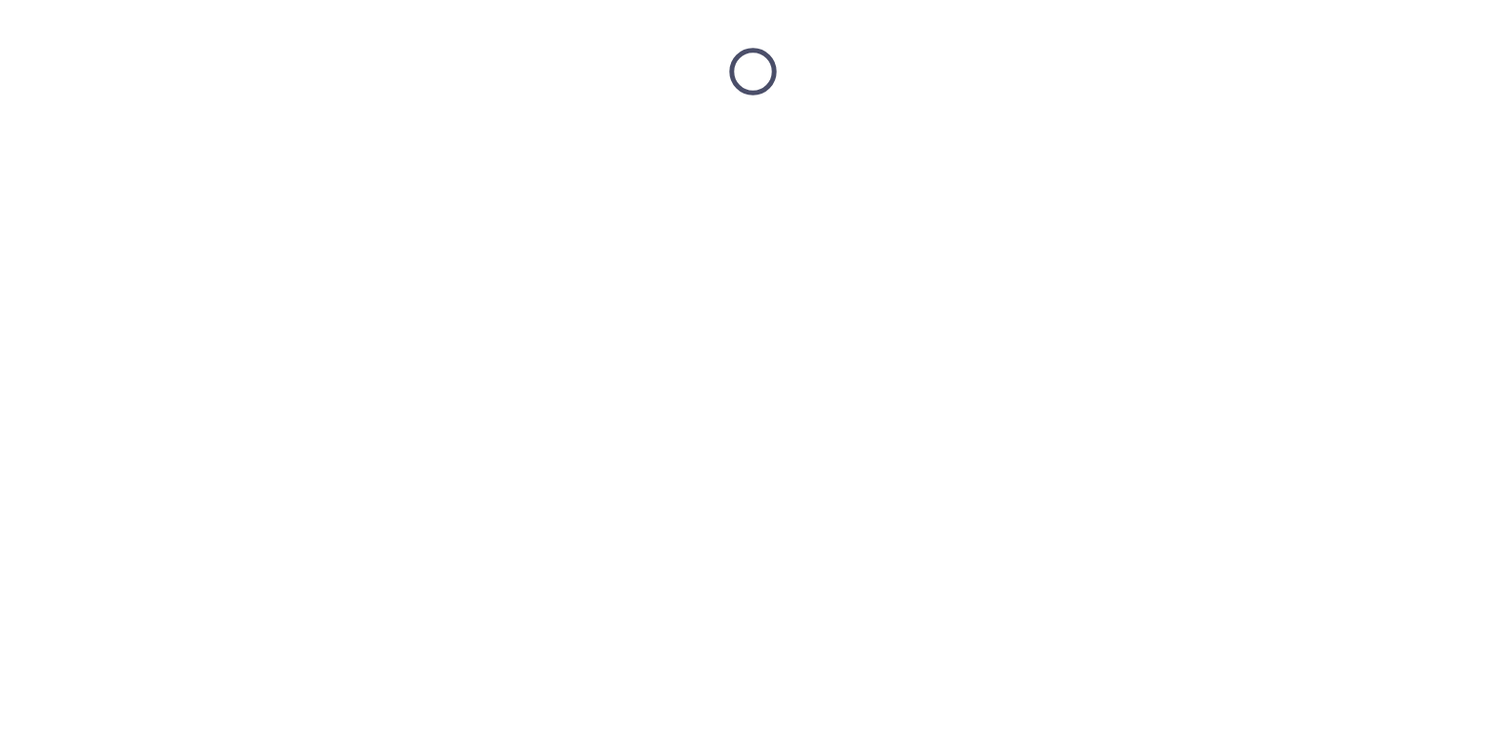
scroll to position [0, 0]
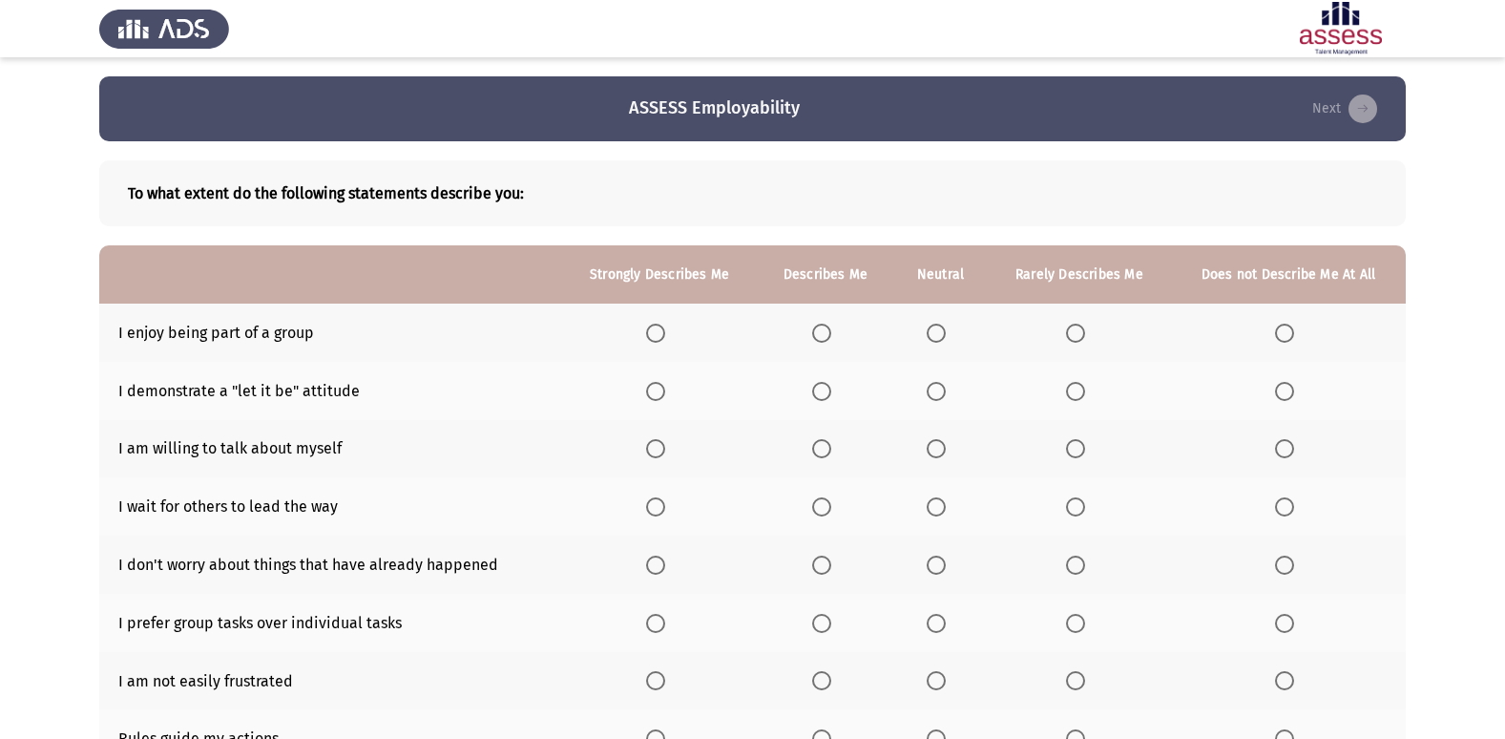
click at [660, 321] on th at bounding box center [659, 333] width 197 height 58
click at [665, 341] on span "Select an option" at bounding box center [655, 333] width 19 height 19
click at [665, 341] on input "Select an option" at bounding box center [655, 333] width 19 height 19
click at [845, 390] on th at bounding box center [826, 391] width 136 height 58
click at [932, 397] on span "Select an option" at bounding box center [936, 391] width 19 height 19
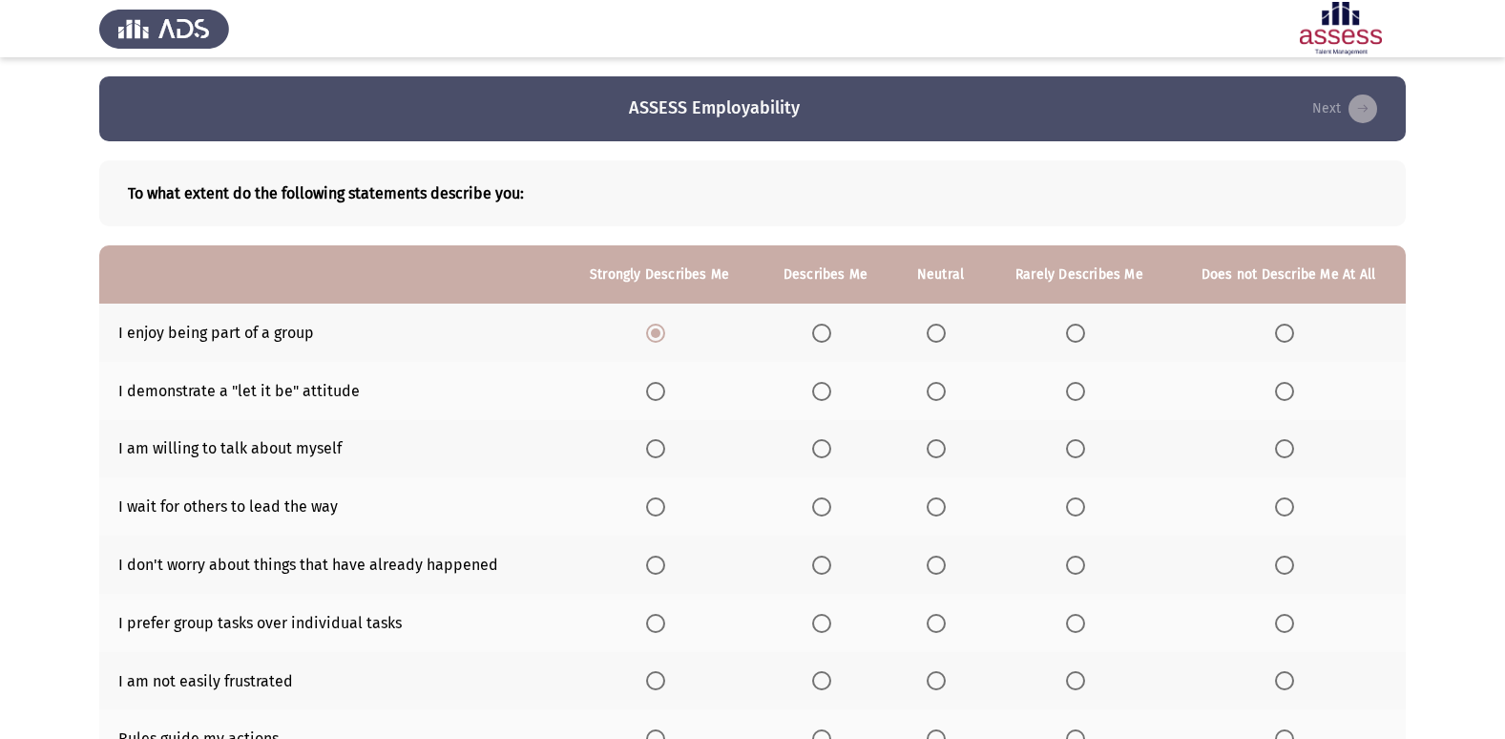
click at [932, 397] on input "Select an option" at bounding box center [936, 391] width 19 height 19
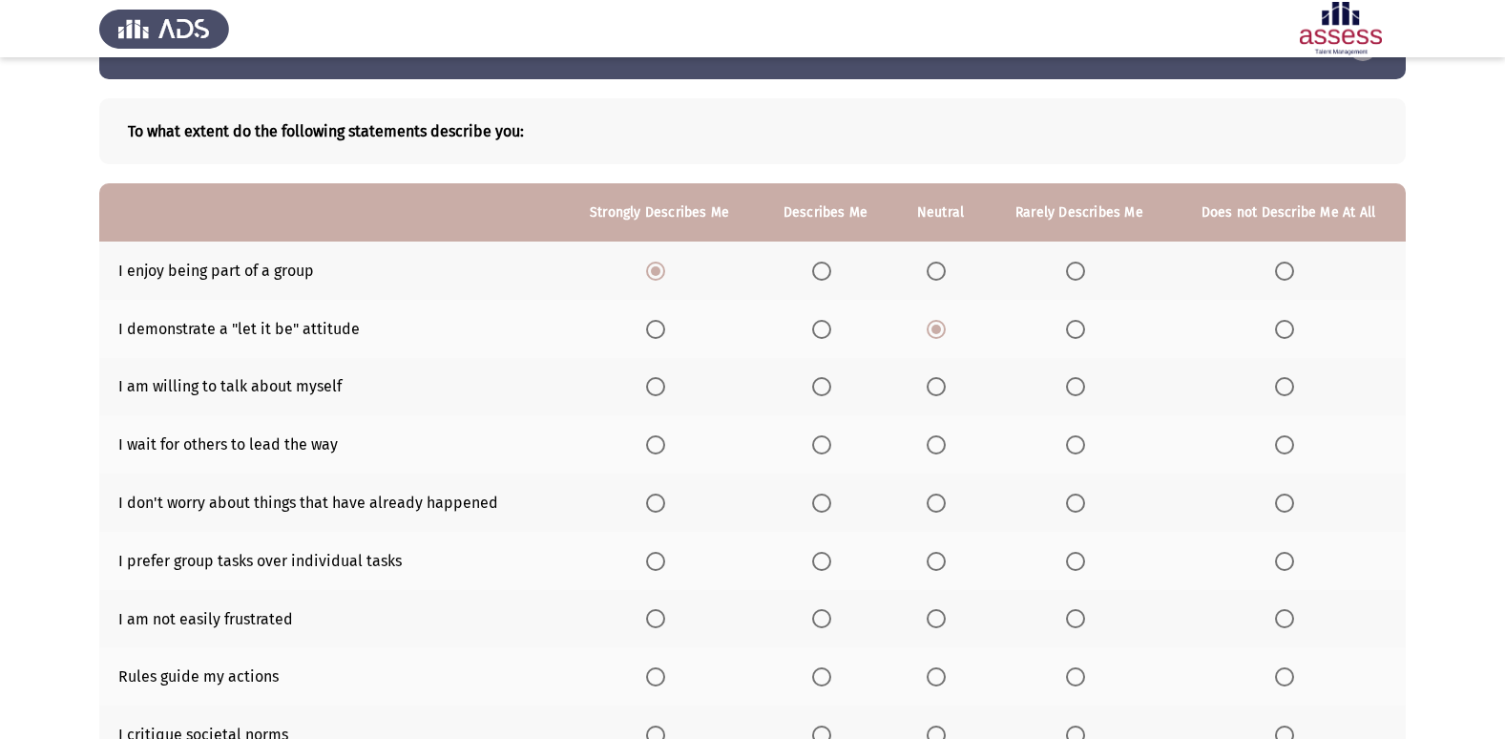
scroll to position [95, 0]
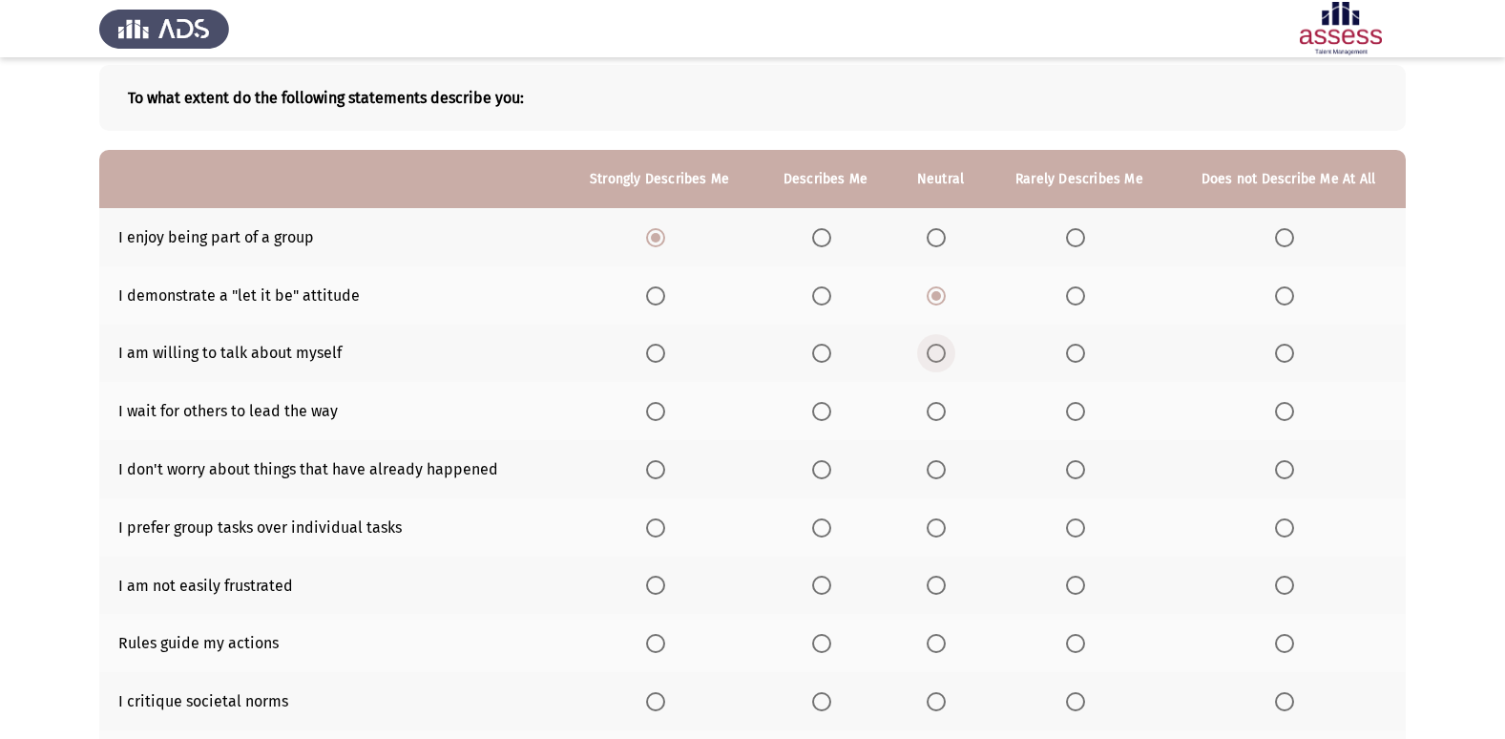
click at [938, 351] on span "Select an option" at bounding box center [936, 353] width 19 height 19
click at [938, 351] on input "Select an option" at bounding box center [936, 353] width 19 height 19
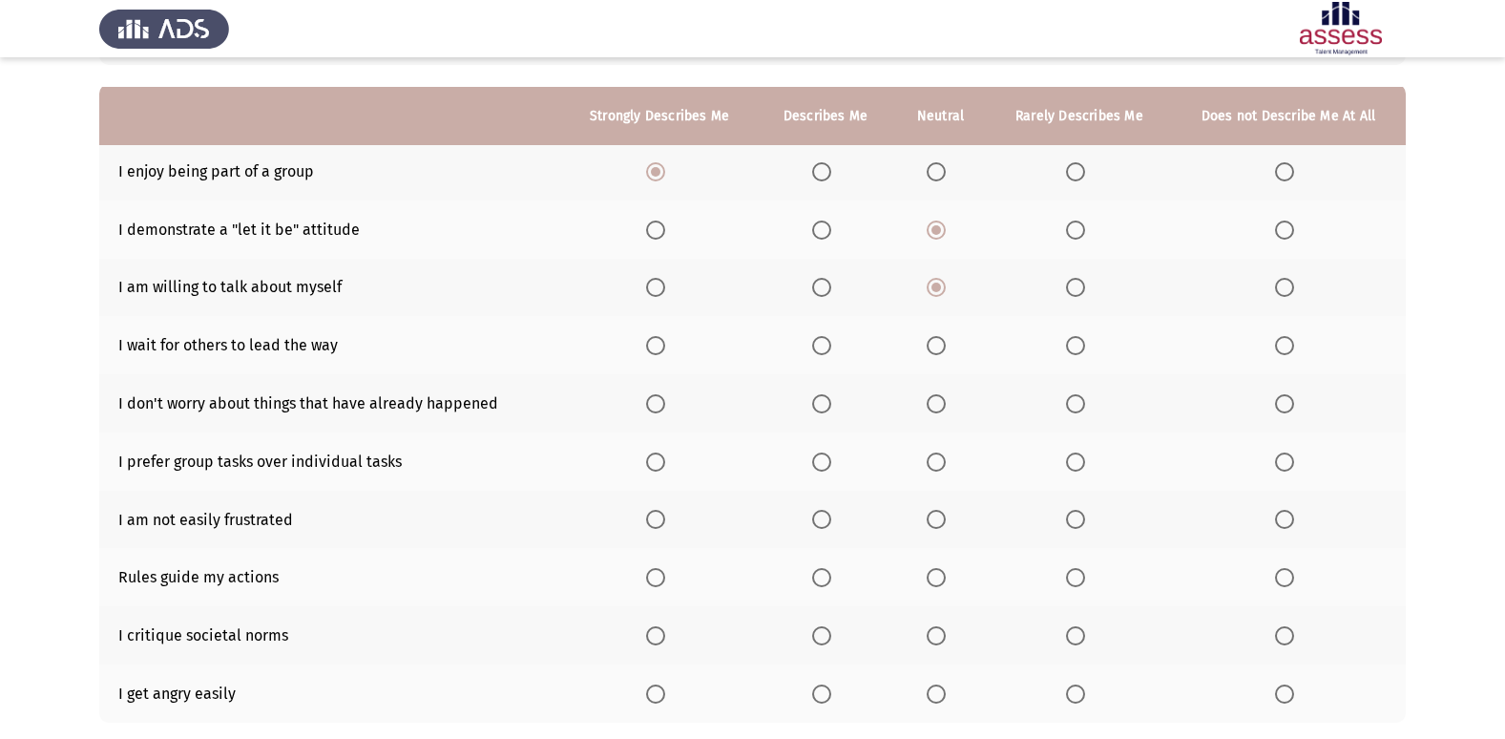
scroll to position [191, 0]
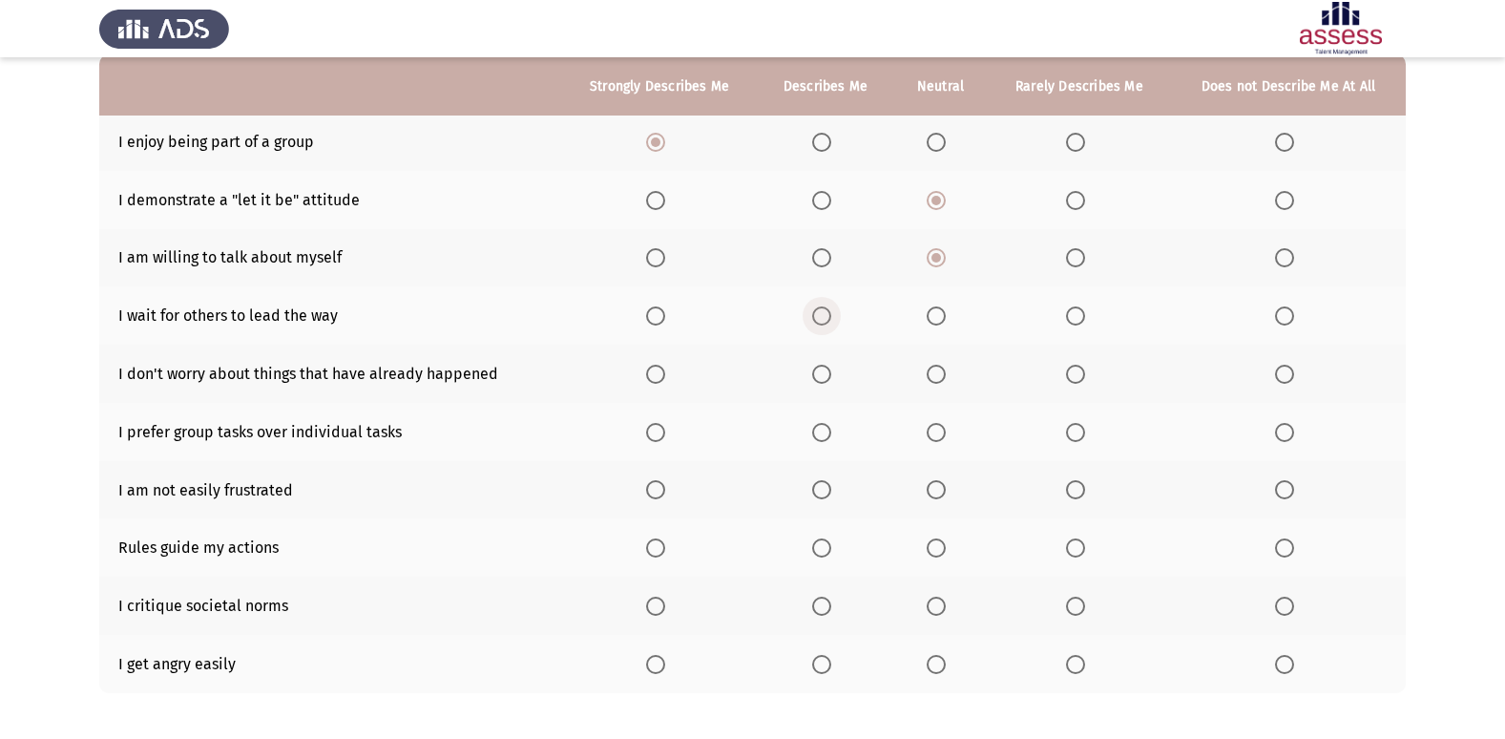
click at [816, 324] on span "Select an option" at bounding box center [821, 315] width 19 height 19
click at [816, 324] on input "Select an option" at bounding box center [821, 315] width 19 height 19
click at [942, 366] on span "Select an option" at bounding box center [936, 374] width 19 height 19
click at [942, 366] on input "Select an option" at bounding box center [936, 374] width 19 height 19
click at [828, 372] on span "Select an option" at bounding box center [821, 374] width 19 height 19
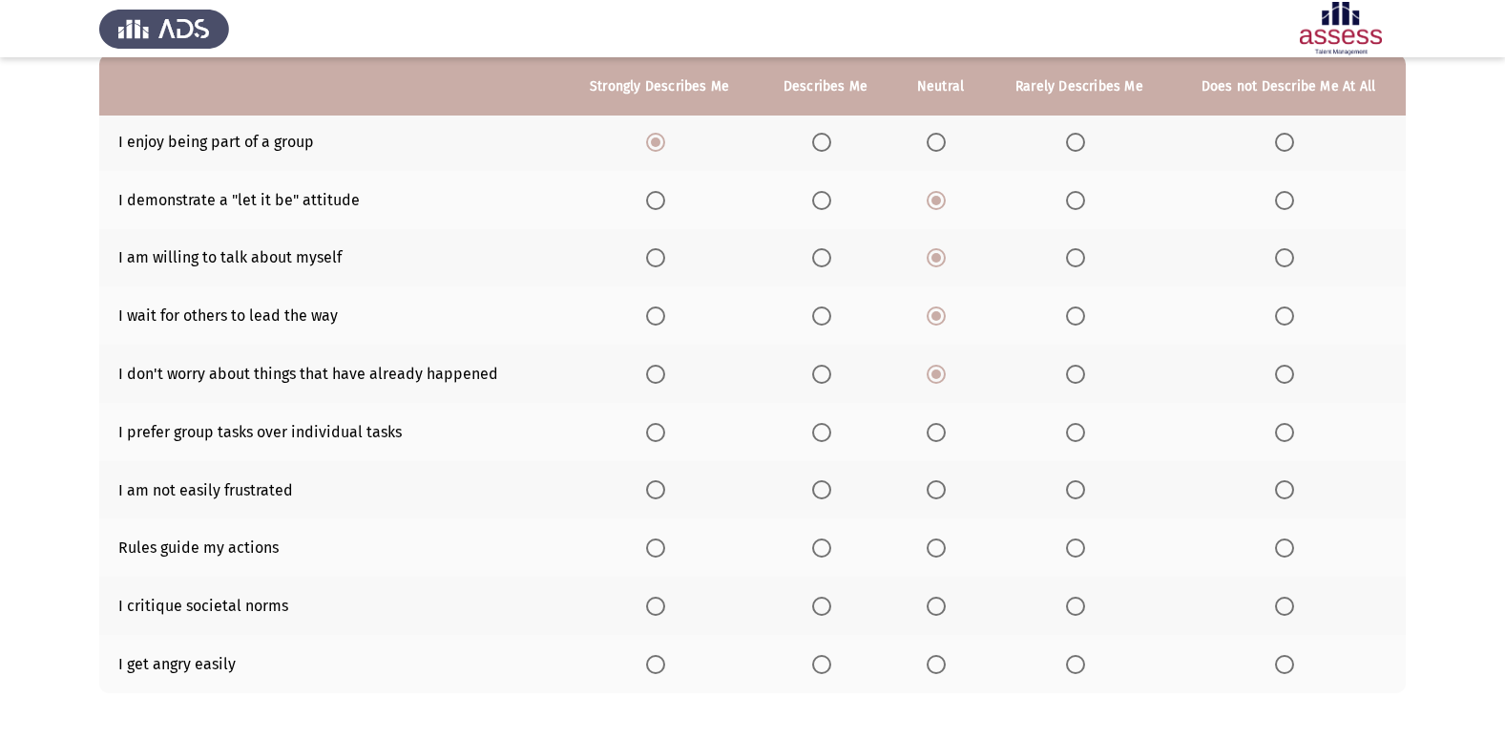
click at [828, 372] on input "Select an option" at bounding box center [821, 374] width 19 height 19
click at [665, 370] on span "Select an option" at bounding box center [655, 374] width 19 height 19
click at [665, 370] on input "Select an option" at bounding box center [655, 374] width 19 height 19
click at [932, 434] on span "Select an option" at bounding box center [936, 432] width 19 height 19
click at [932, 434] on input "Select an option" at bounding box center [936, 432] width 19 height 19
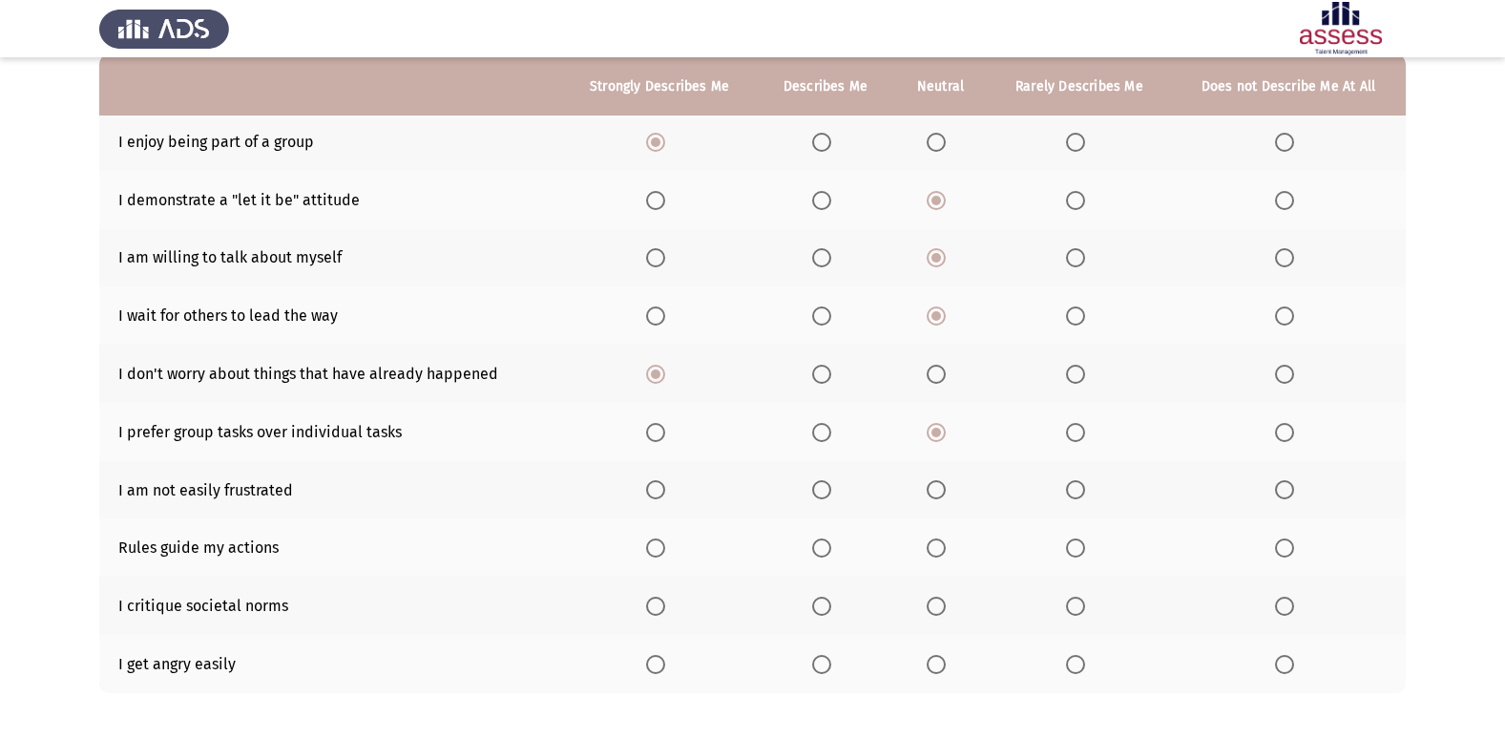
click at [944, 485] on span "Select an option" at bounding box center [936, 489] width 19 height 19
click at [944, 485] on input "Select an option" at bounding box center [936, 489] width 19 height 19
click at [953, 554] on label "Select an option" at bounding box center [940, 547] width 27 height 19
click at [946, 554] on input "Select an option" at bounding box center [936, 547] width 19 height 19
click at [932, 619] on th at bounding box center [940, 605] width 94 height 58
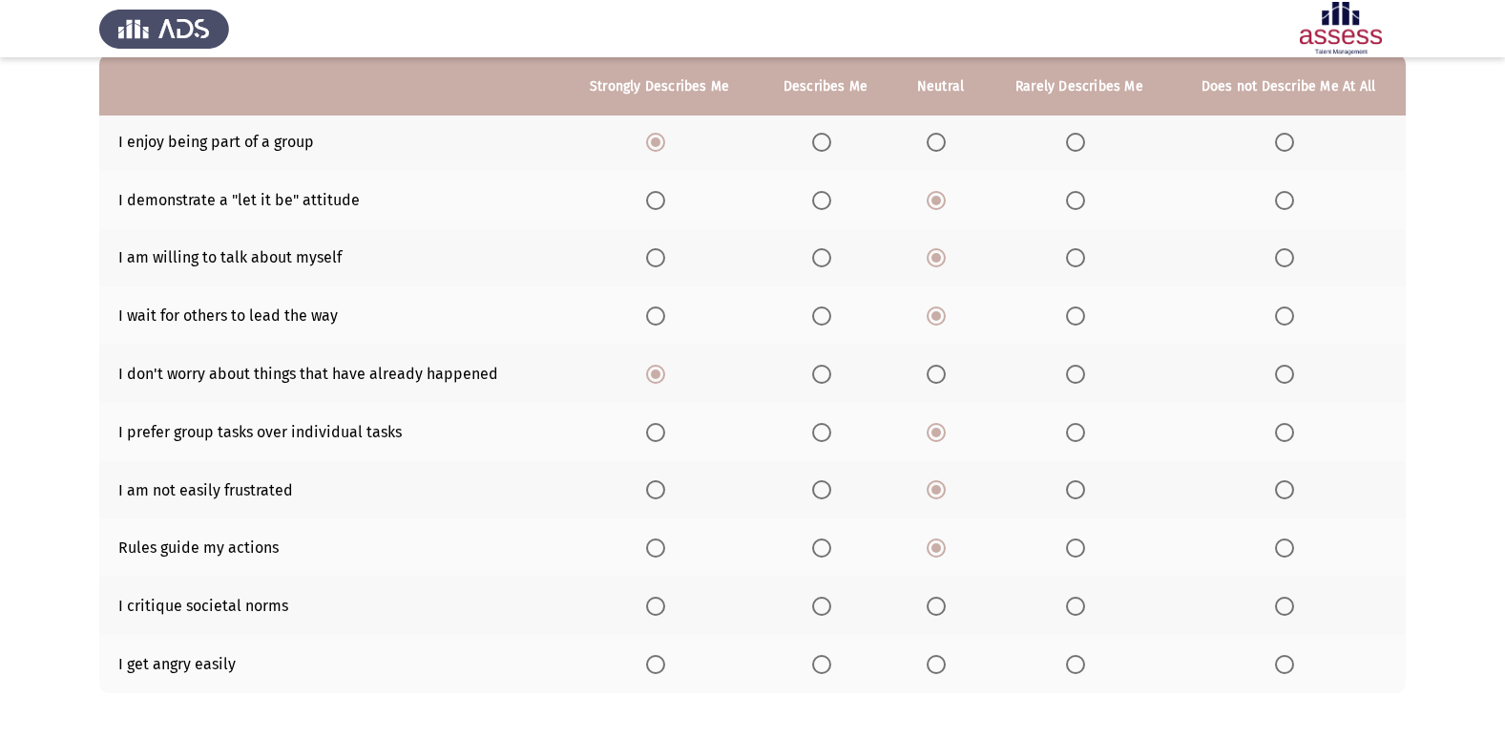
click at [940, 607] on span "Select an option" at bounding box center [936, 606] width 19 height 19
click at [940, 607] on input "Select an option" at bounding box center [936, 606] width 19 height 19
click at [933, 680] on th at bounding box center [940, 664] width 94 height 58
click at [940, 674] on th at bounding box center [940, 664] width 94 height 58
click at [837, 676] on th at bounding box center [826, 664] width 136 height 58
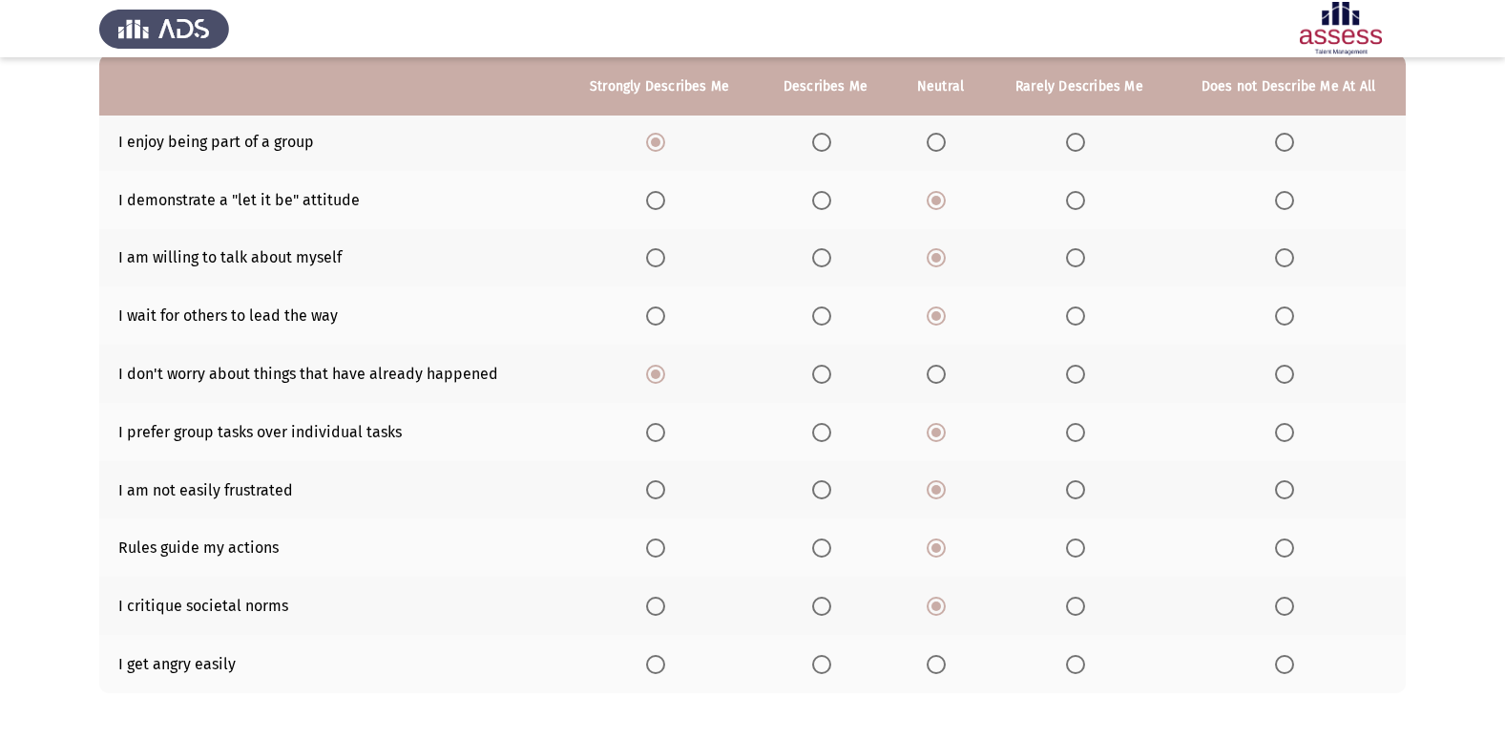
click at [932, 665] on span "Select an option" at bounding box center [936, 664] width 19 height 19
click at [932, 665] on input "Select an option" at bounding box center [936, 664] width 19 height 19
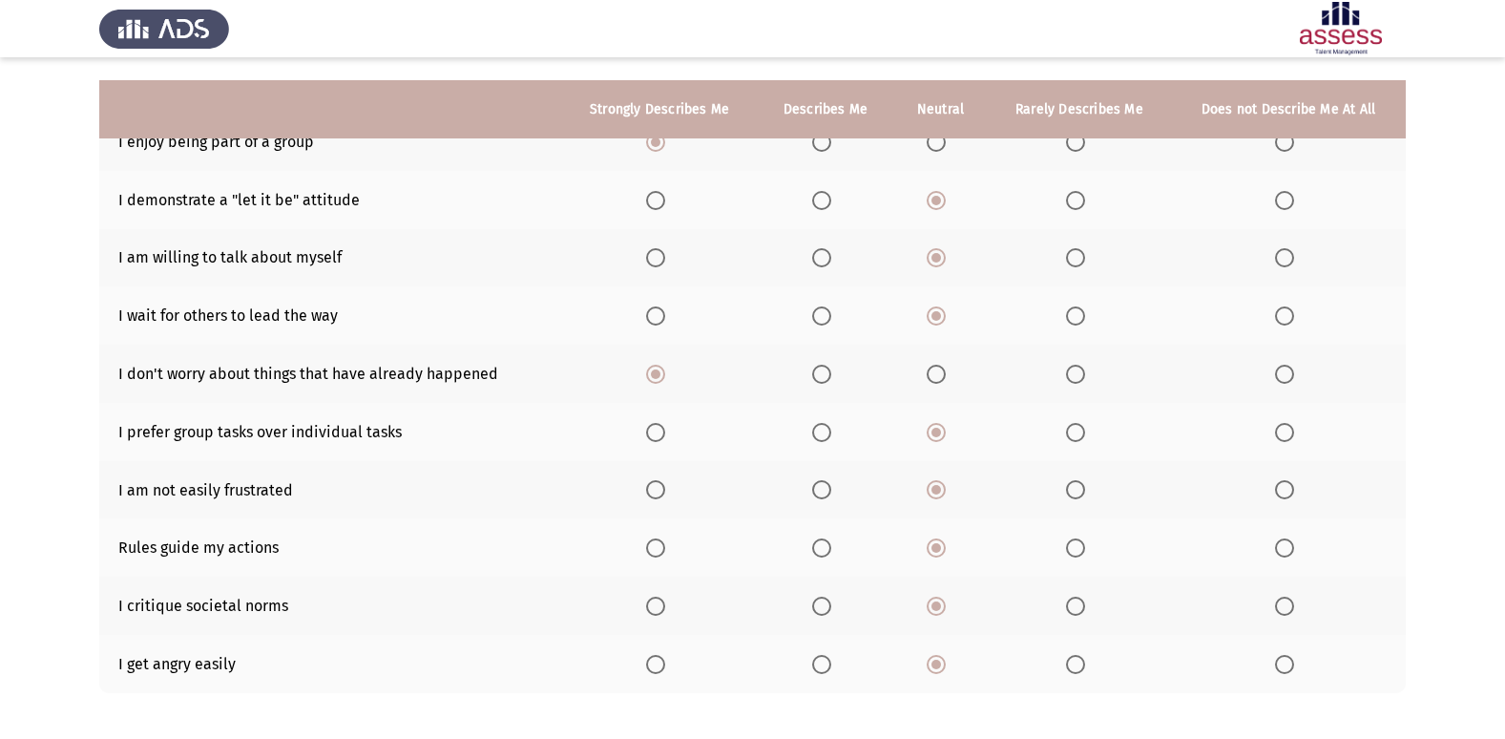
scroll to position [279, 0]
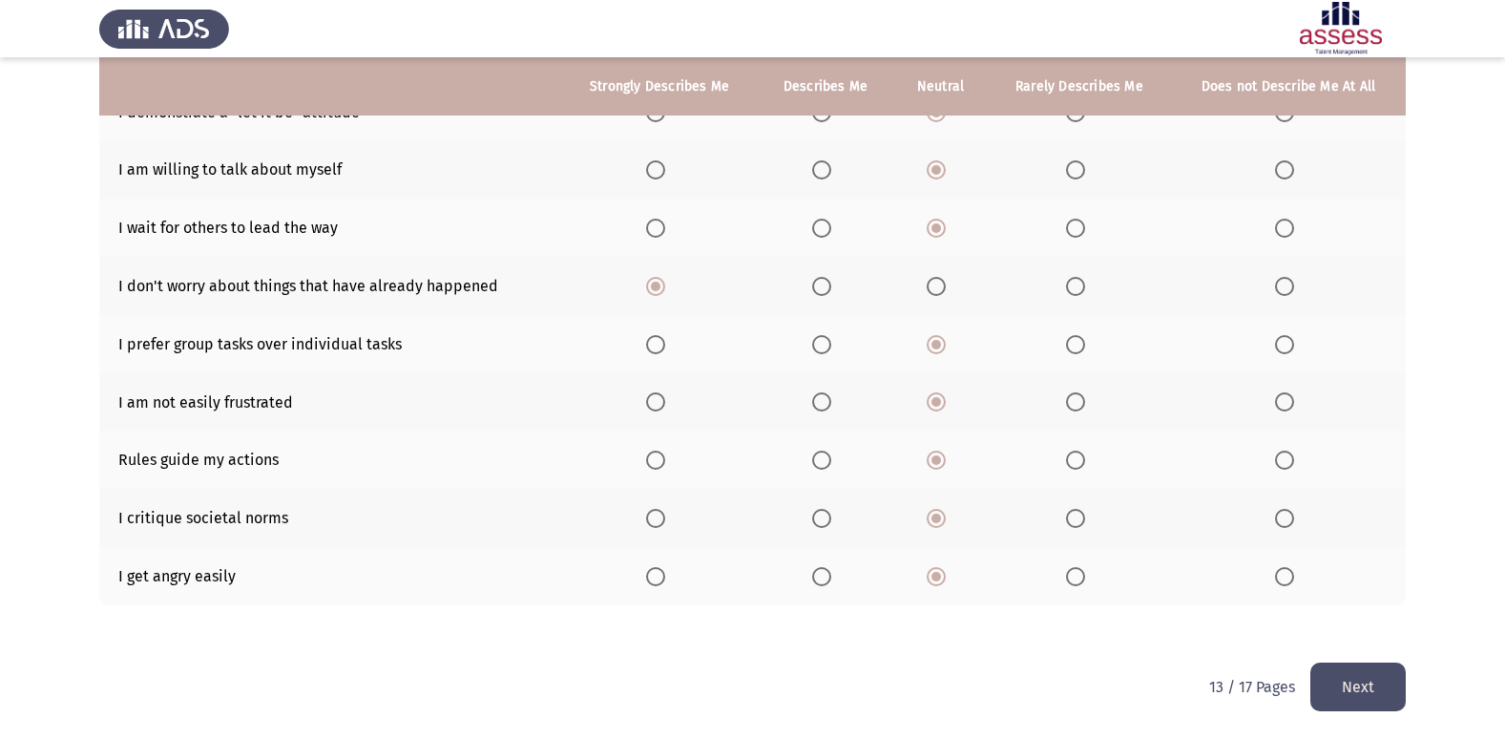
click at [1349, 686] on button "Next" at bounding box center [1357, 686] width 95 height 49
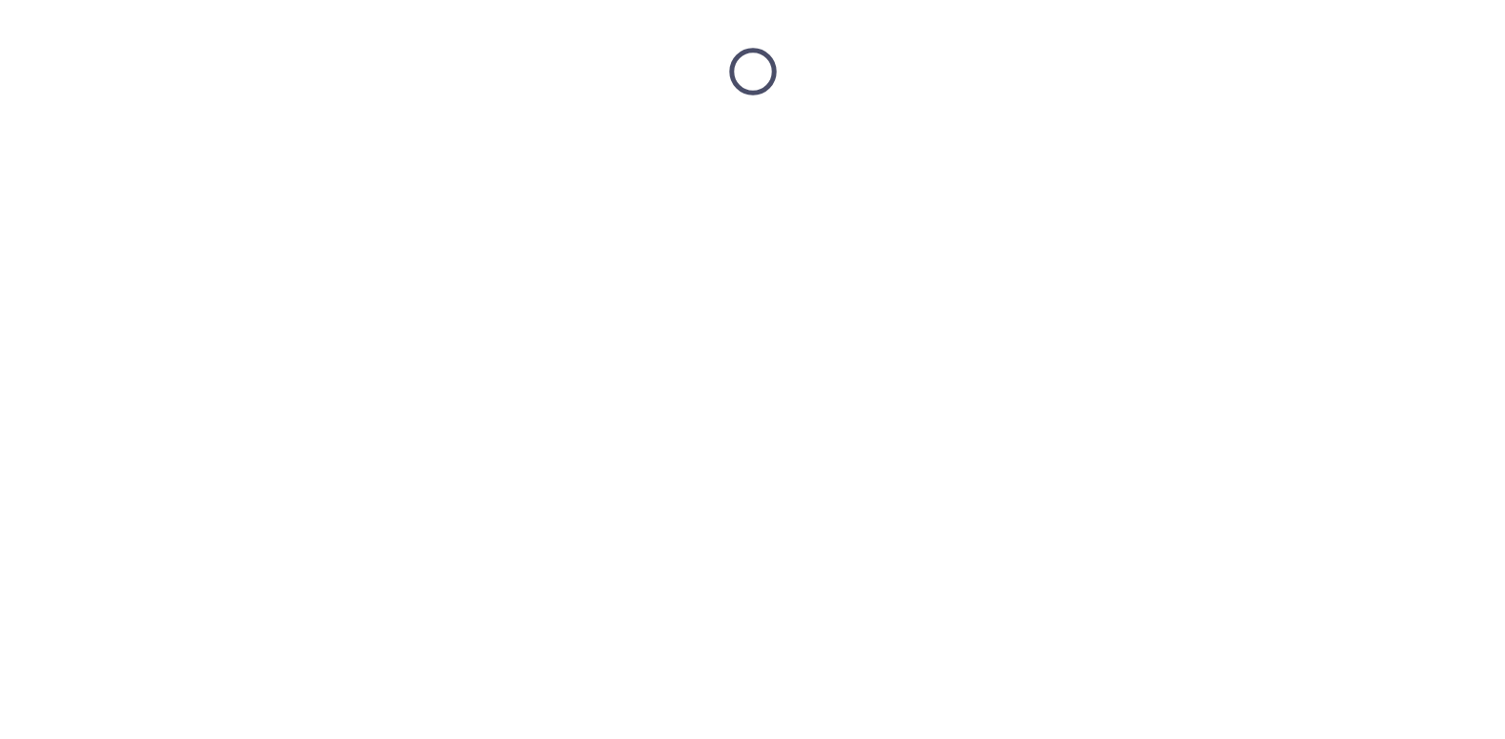
scroll to position [0, 0]
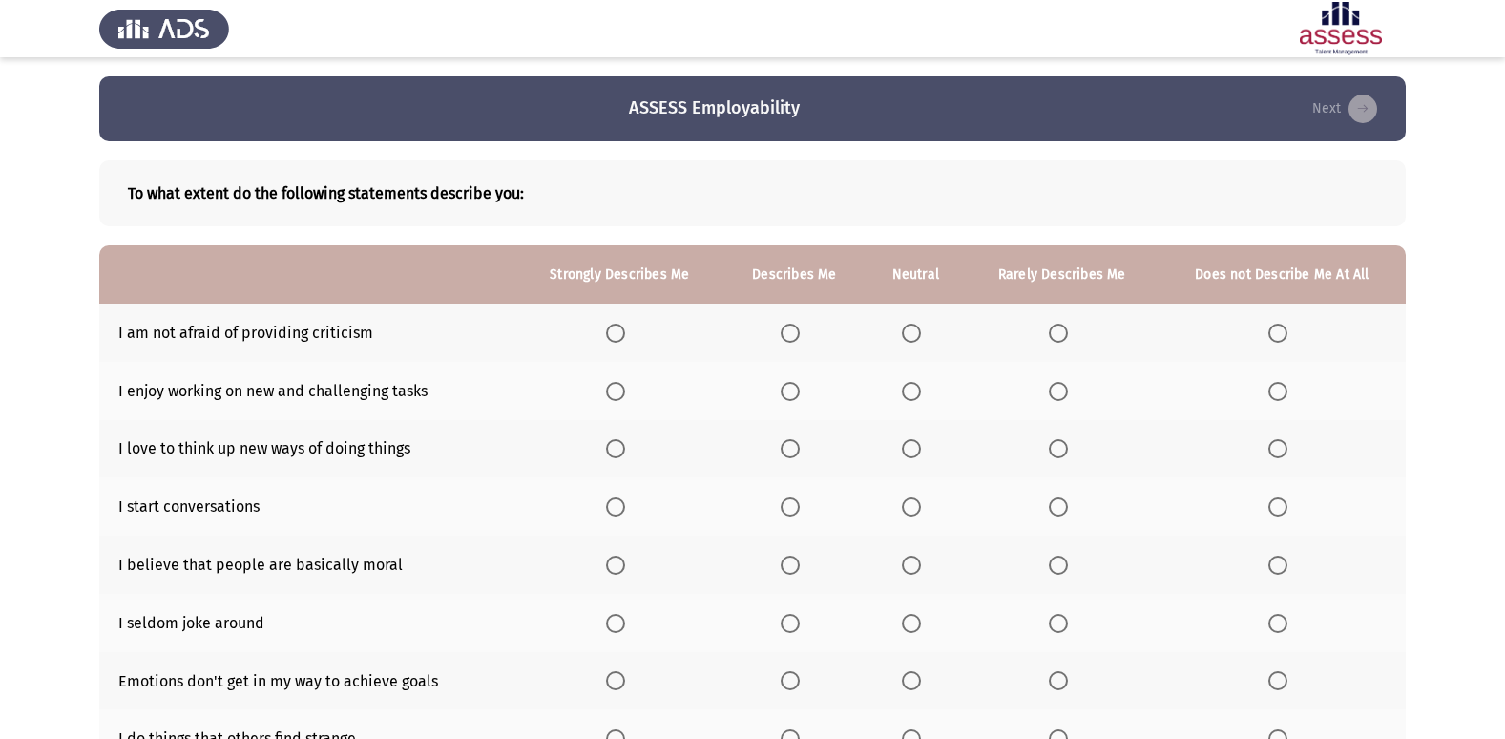
click at [892, 320] on th at bounding box center [915, 333] width 99 height 58
click at [916, 319] on th at bounding box center [915, 333] width 99 height 58
click at [919, 328] on span "Select an option" at bounding box center [911, 333] width 19 height 19
click at [919, 328] on input "Select an option" at bounding box center [911, 333] width 19 height 19
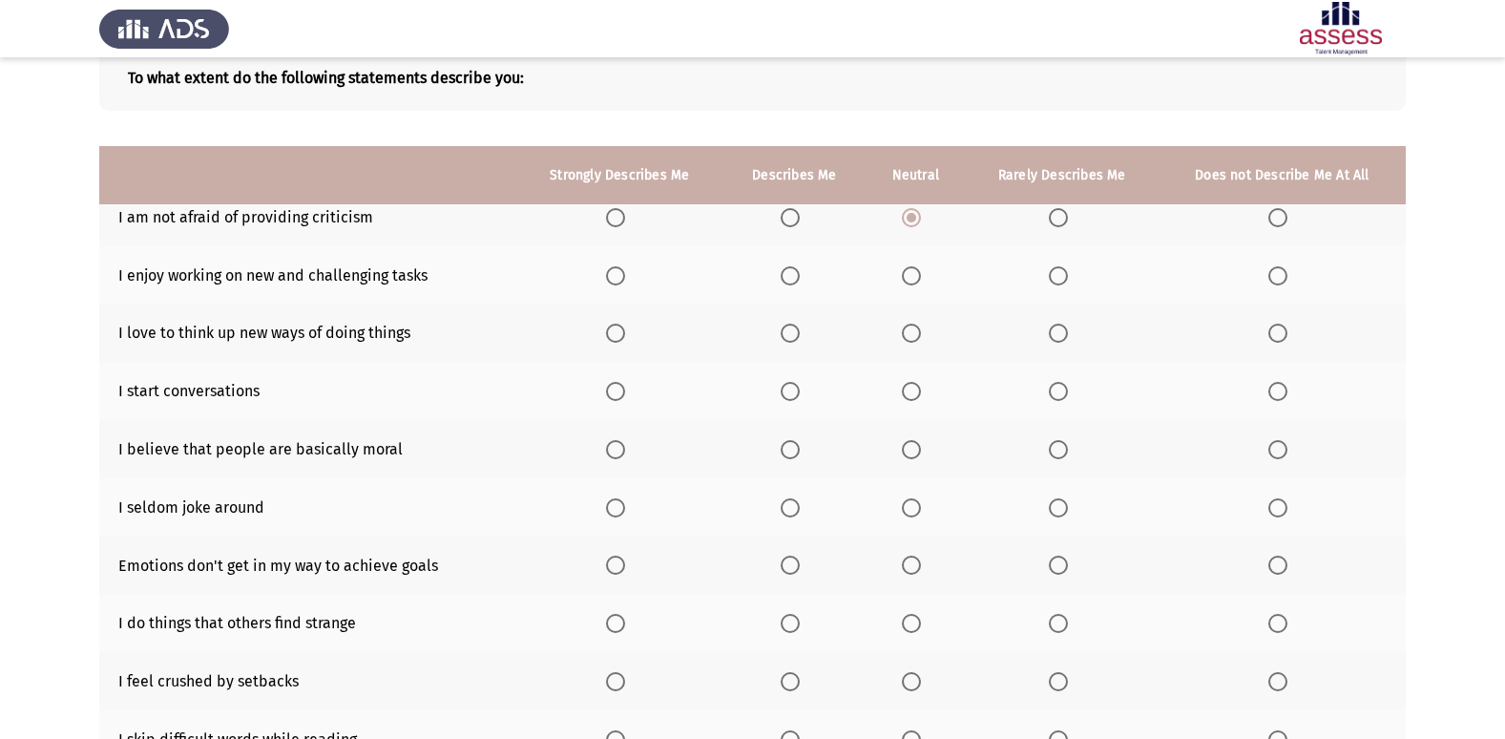
scroll to position [88, 0]
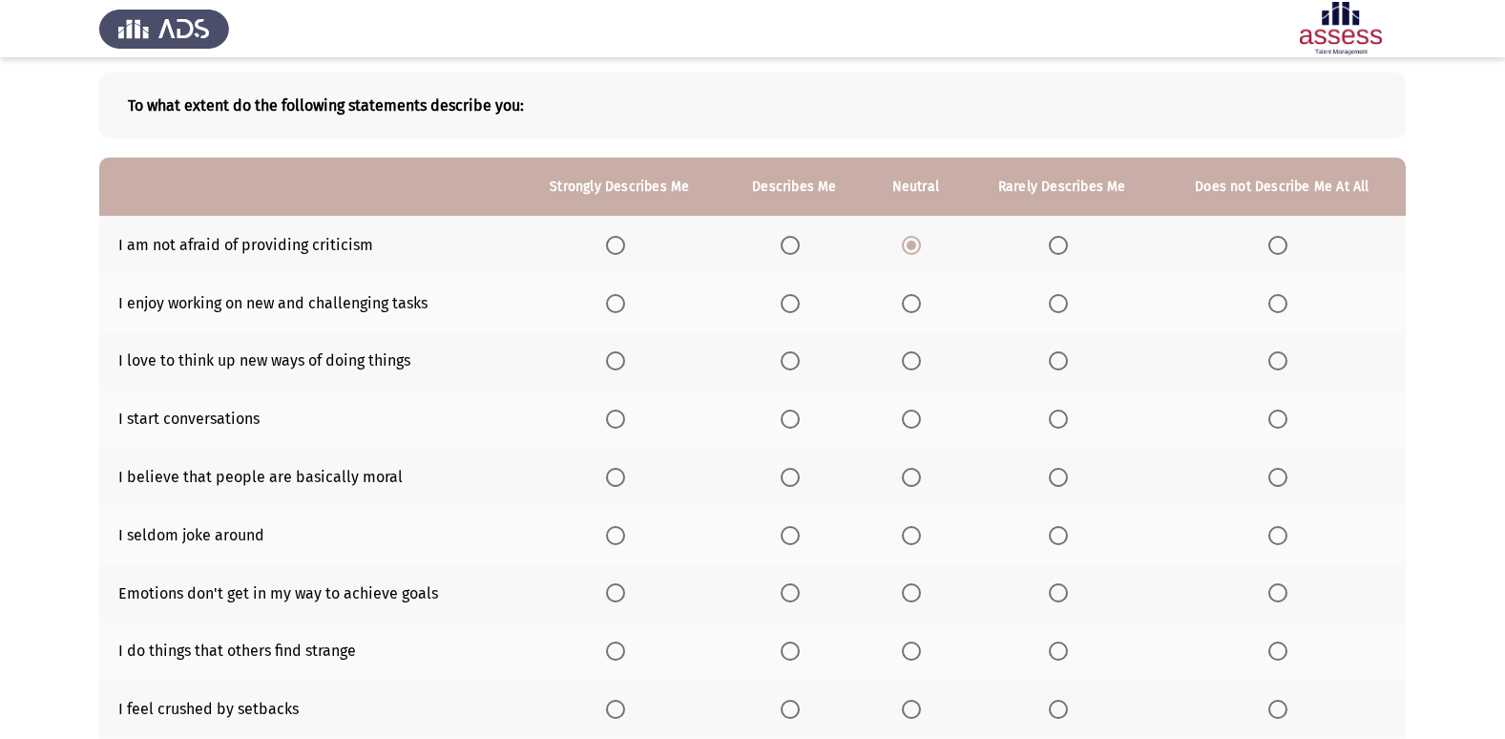
click at [792, 287] on th at bounding box center [794, 303] width 143 height 58
click at [911, 304] on span "Select an option" at bounding box center [911, 303] width 19 height 19
click at [911, 304] on input "Select an option" at bounding box center [911, 303] width 19 height 19
click at [794, 358] on span "Select an option" at bounding box center [790, 360] width 19 height 19
click at [794, 358] on input "Select an option" at bounding box center [790, 360] width 19 height 19
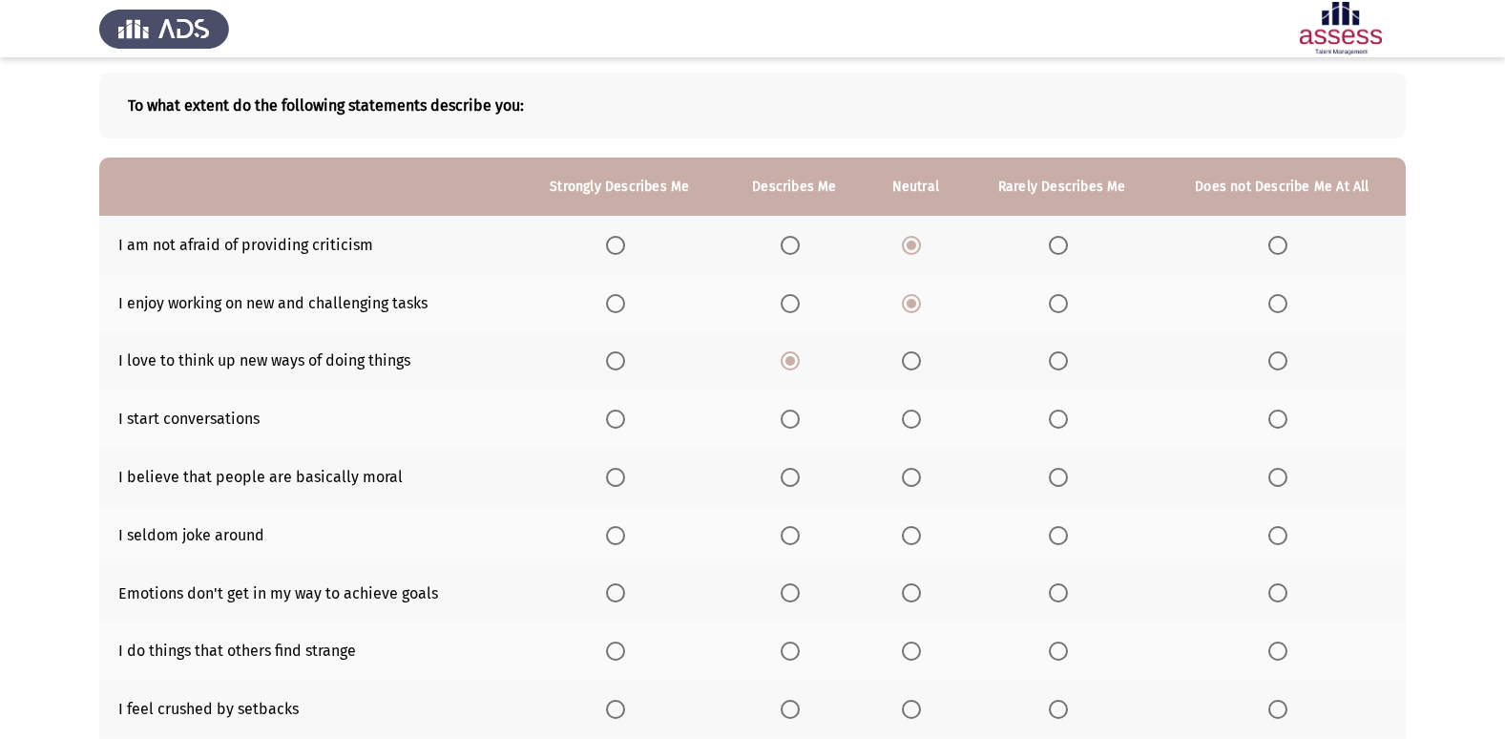
click at [904, 416] on span "Select an option" at bounding box center [911, 418] width 19 height 19
click at [904, 416] on input "Select an option" at bounding box center [911, 418] width 19 height 19
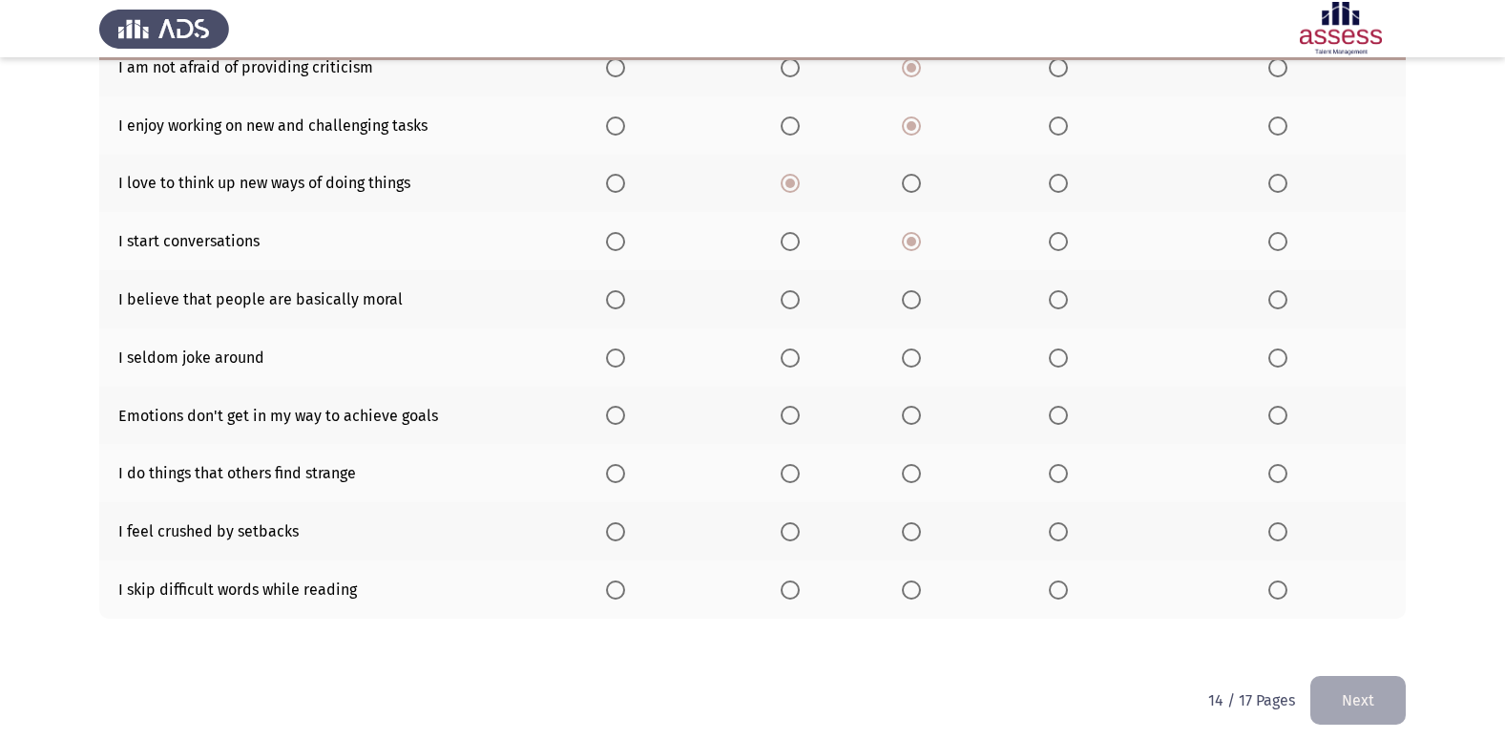
scroll to position [279, 0]
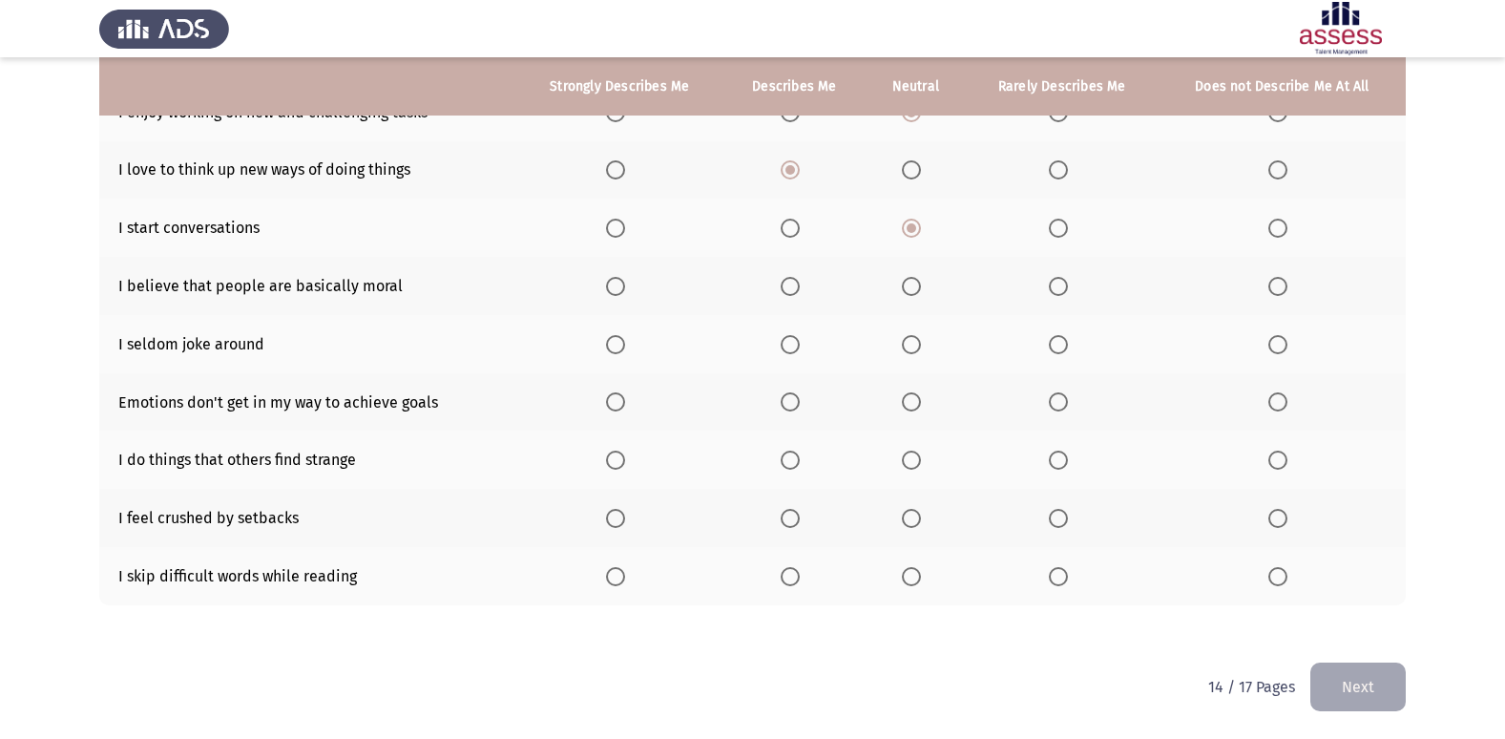
click at [789, 284] on span "Select an option" at bounding box center [790, 286] width 19 height 19
click at [789, 284] on input "Select an option" at bounding box center [790, 286] width 19 height 19
click at [626, 304] on th at bounding box center [619, 286] width 207 height 58
click at [625, 294] on span "Select an option" at bounding box center [615, 286] width 19 height 19
click at [625, 294] on input "Select an option" at bounding box center [615, 286] width 19 height 19
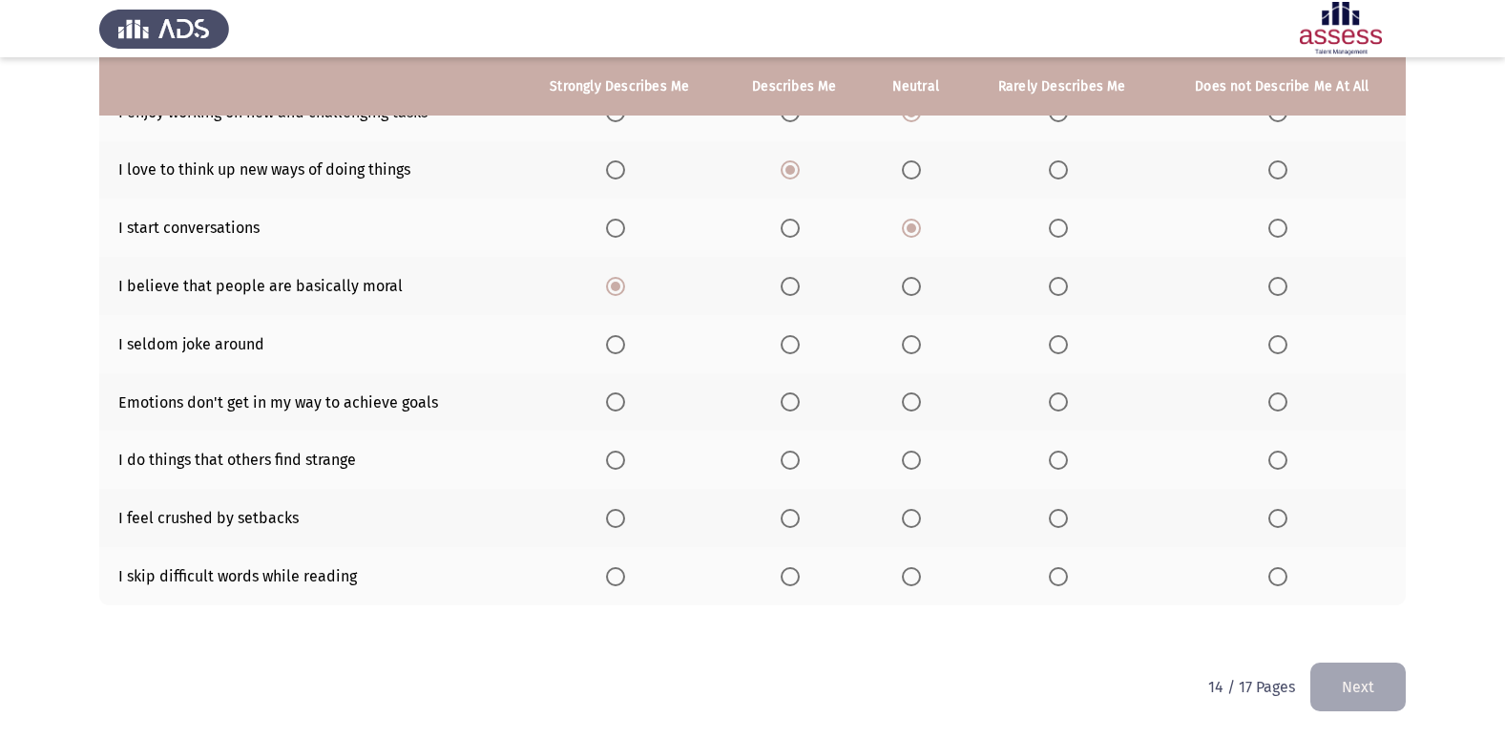
click at [906, 344] on span "Select an option" at bounding box center [911, 344] width 19 height 19
click at [906, 344] on input "Select an option" at bounding box center [911, 344] width 19 height 19
click at [761, 450] on th at bounding box center [794, 459] width 143 height 58
drag, startPoint x: 788, startPoint y: 436, endPoint x: 803, endPoint y: 436, distance: 14.3
click at [790, 436] on th at bounding box center [794, 459] width 143 height 58
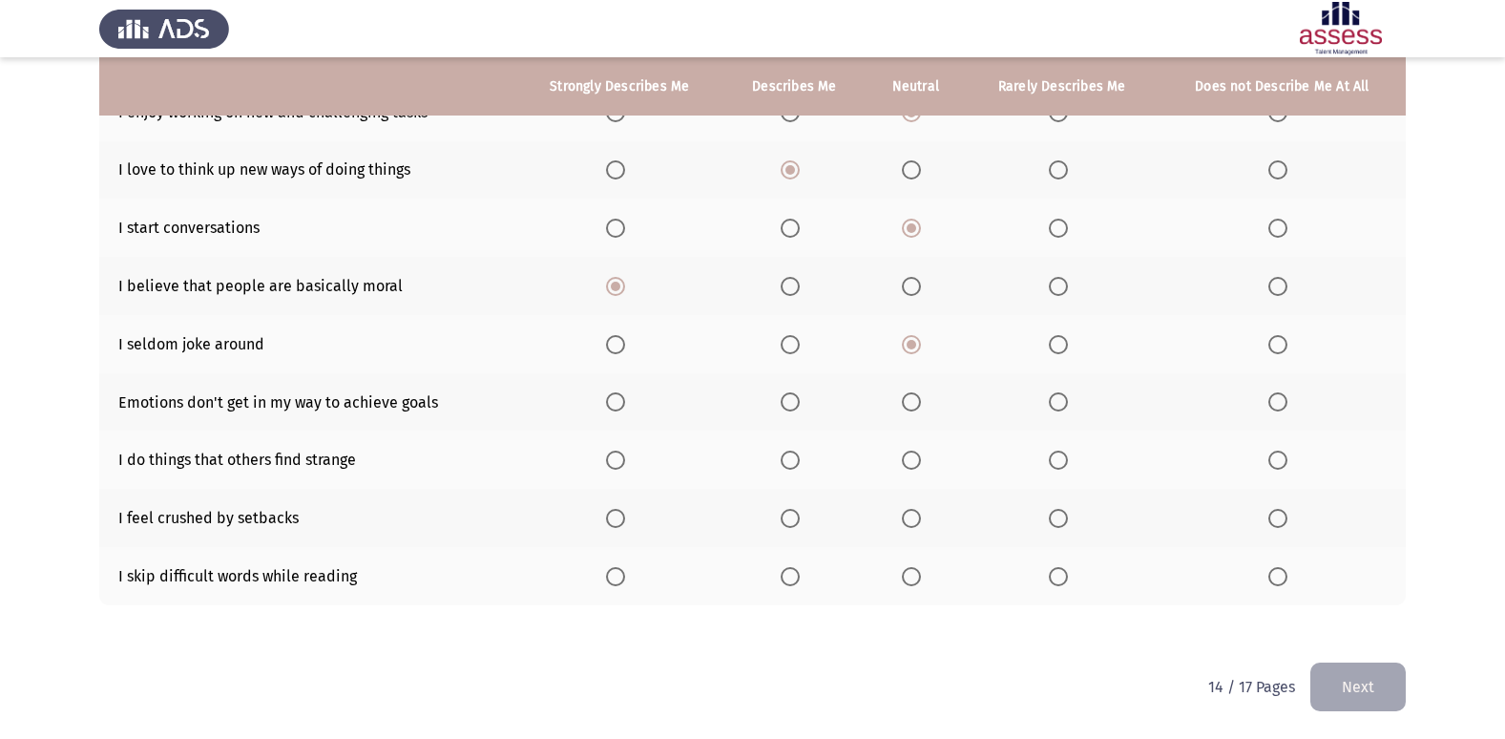
click at [806, 437] on th at bounding box center [794, 459] width 143 height 58
click at [796, 411] on span "Select an option" at bounding box center [790, 401] width 19 height 19
click at [796, 411] on input "Select an option" at bounding box center [790, 401] width 19 height 19
click at [800, 494] on th at bounding box center [794, 518] width 143 height 58
click at [921, 462] on span "Select an option" at bounding box center [911, 459] width 19 height 19
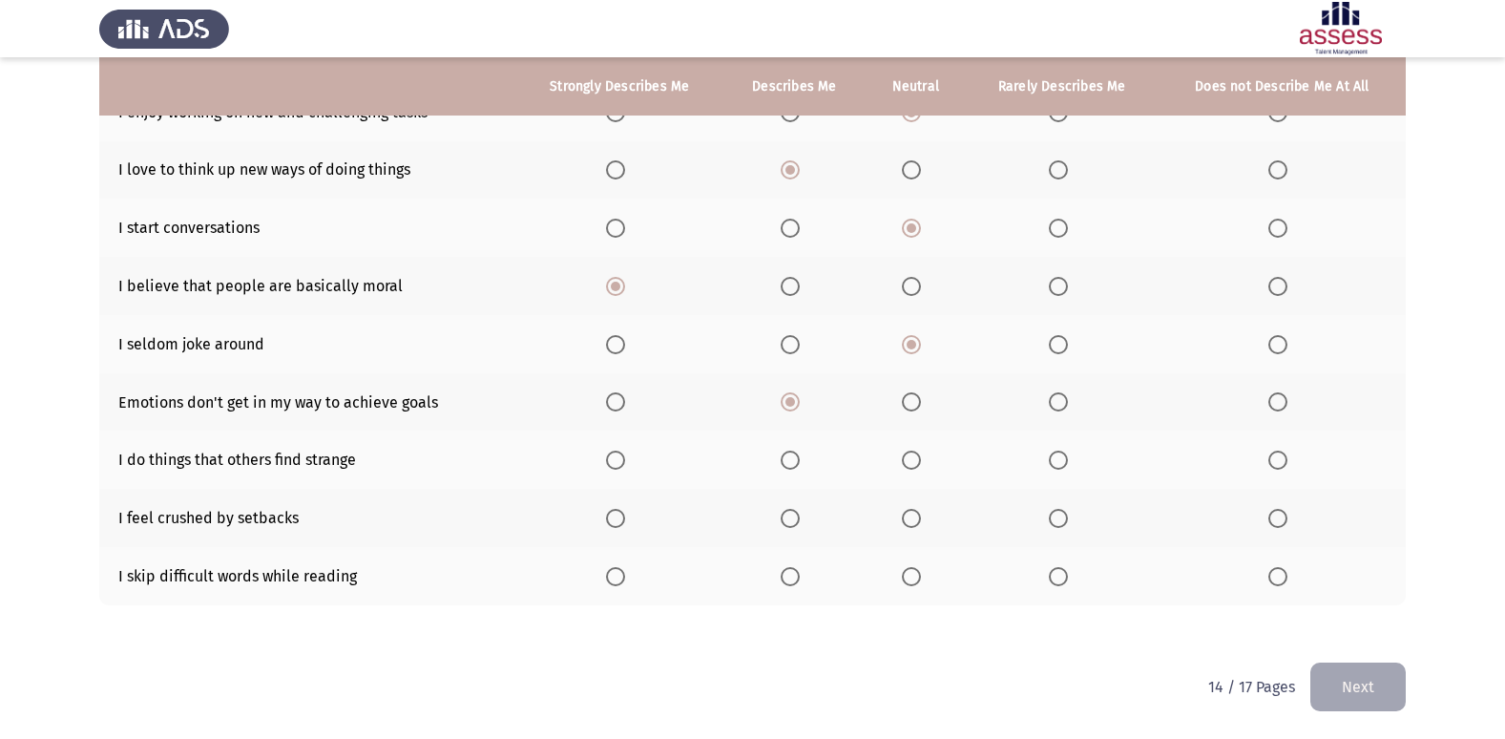
click at [921, 462] on input "Select an option" at bounding box center [911, 459] width 19 height 19
click at [897, 512] on th at bounding box center [915, 518] width 99 height 58
click at [892, 532] on th at bounding box center [915, 518] width 99 height 58
click at [881, 532] on th at bounding box center [915, 518] width 99 height 58
click at [912, 526] on span "Select an option" at bounding box center [911, 518] width 19 height 19
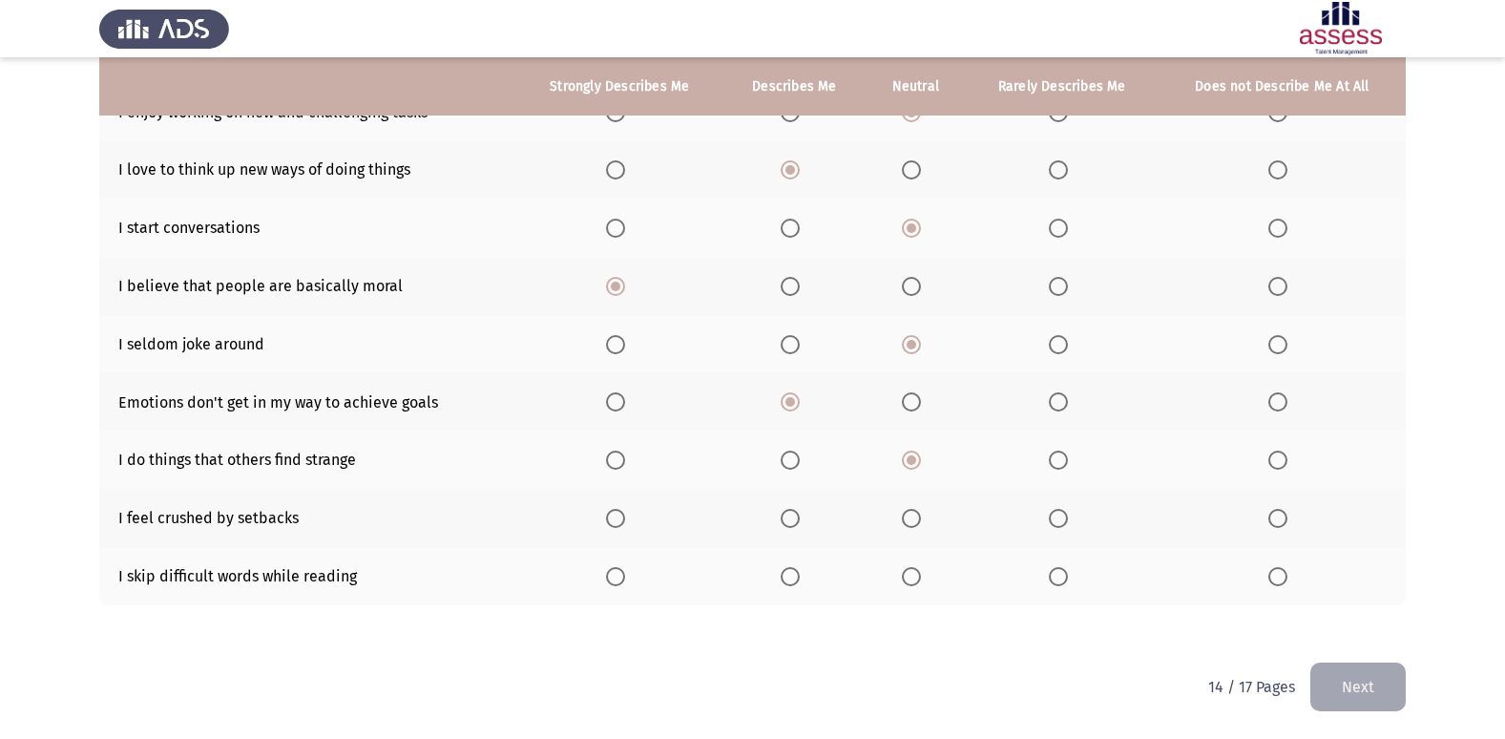
click at [912, 526] on input "Select an option" at bounding box center [911, 518] width 19 height 19
click at [926, 574] on label "Select an option" at bounding box center [915, 576] width 27 height 19
click at [921, 574] on input "Select an option" at bounding box center [911, 576] width 19 height 19
click at [1364, 681] on button "Next" at bounding box center [1357, 686] width 95 height 49
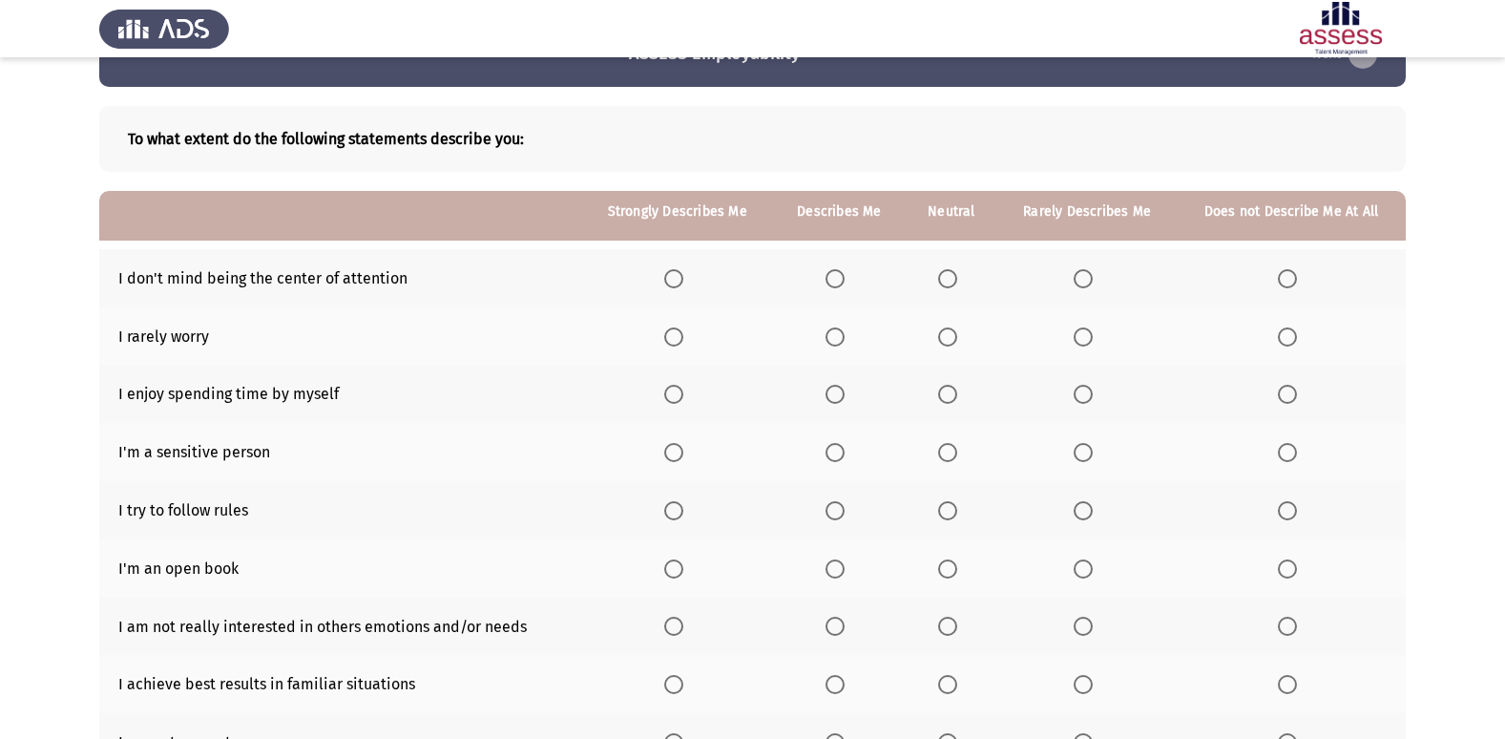
scroll to position [0, 0]
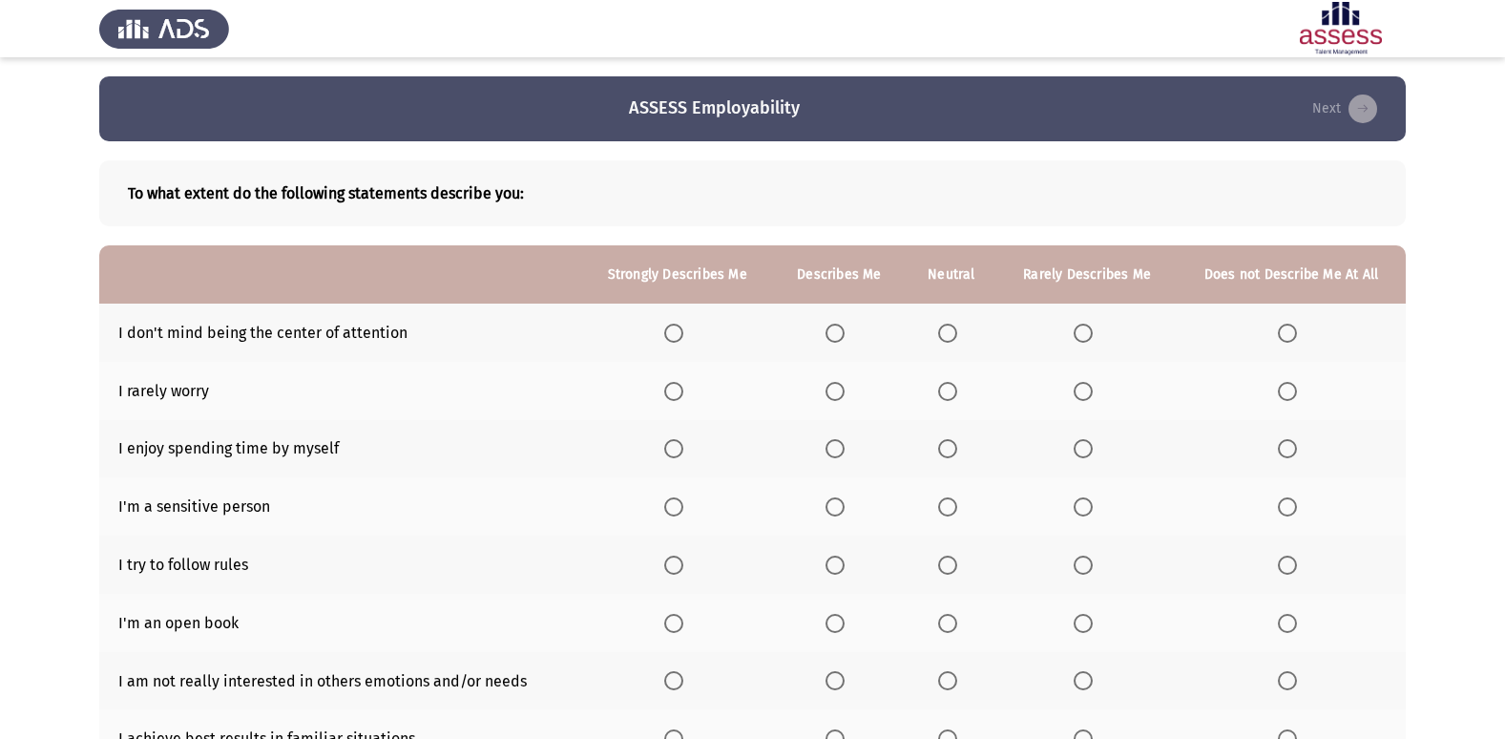
click at [948, 333] on span "Select an option" at bounding box center [948, 333] width 0 height 0
click at [949, 332] on input "Select an option" at bounding box center [947, 333] width 19 height 19
click at [948, 386] on span "Select an option" at bounding box center [947, 391] width 19 height 19
click at [948, 386] on input "Select an option" at bounding box center [947, 391] width 19 height 19
click at [952, 456] on span "Select an option" at bounding box center [947, 448] width 19 height 19
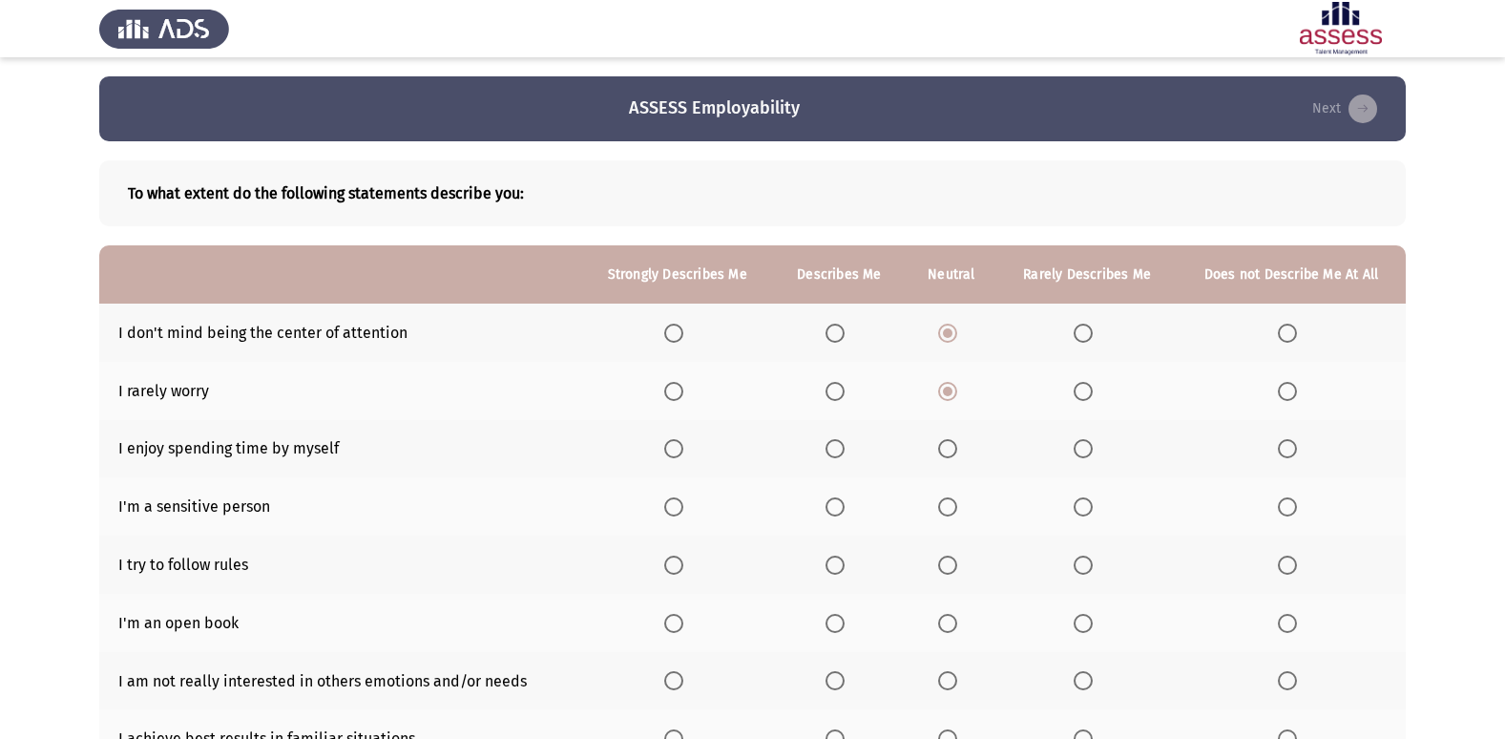
click at [952, 456] on input "Select an option" at bounding box center [947, 448] width 19 height 19
click at [951, 515] on span "Select an option" at bounding box center [947, 506] width 19 height 19
click at [951, 515] on input "Select an option" at bounding box center [947, 506] width 19 height 19
click at [961, 577] on th at bounding box center [952, 564] width 93 height 58
click at [957, 566] on span "Select an option" at bounding box center [947, 564] width 19 height 19
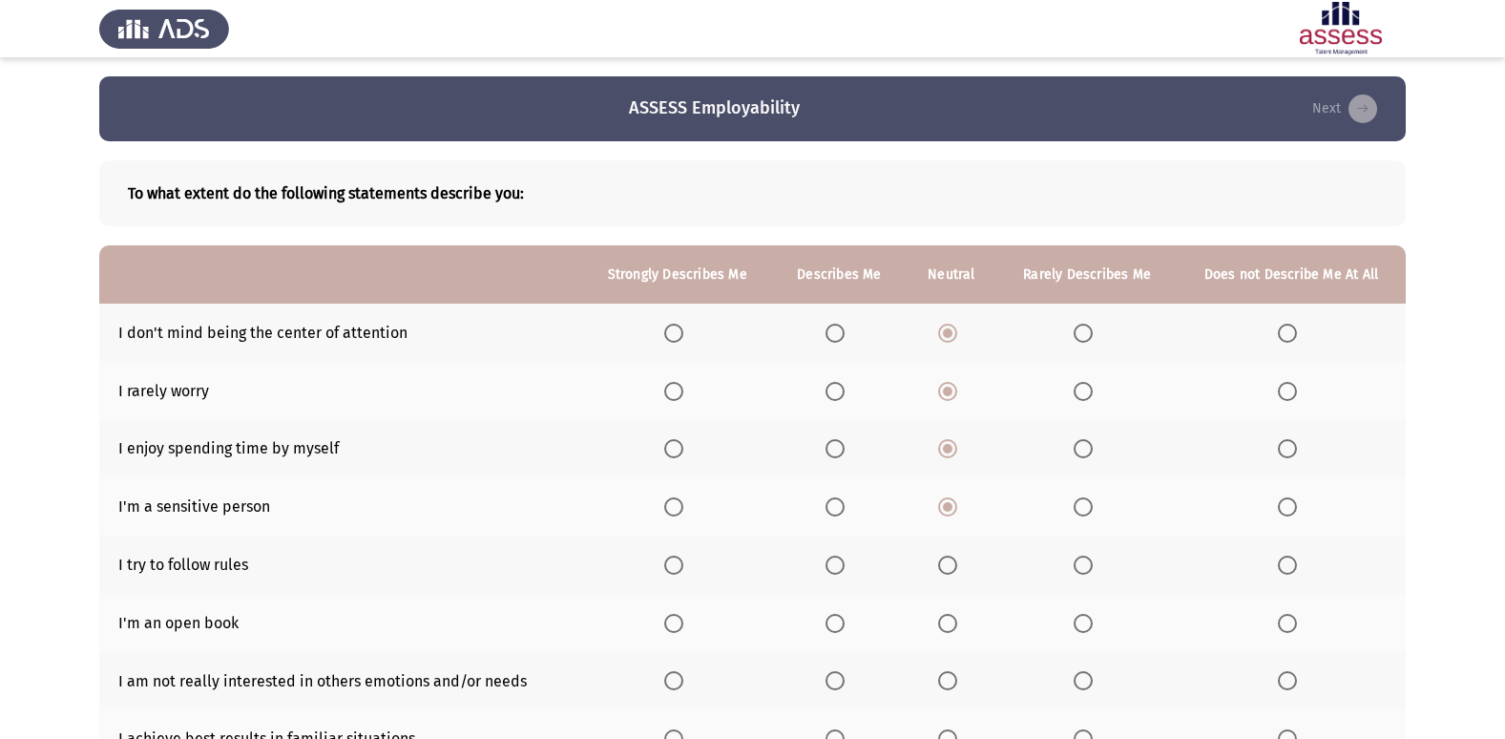
click at [957, 566] on input "Select an option" at bounding box center [947, 564] width 19 height 19
click at [947, 620] on span "Select an option" at bounding box center [947, 623] width 19 height 19
click at [947, 620] on input "Select an option" at bounding box center [947, 623] width 19 height 19
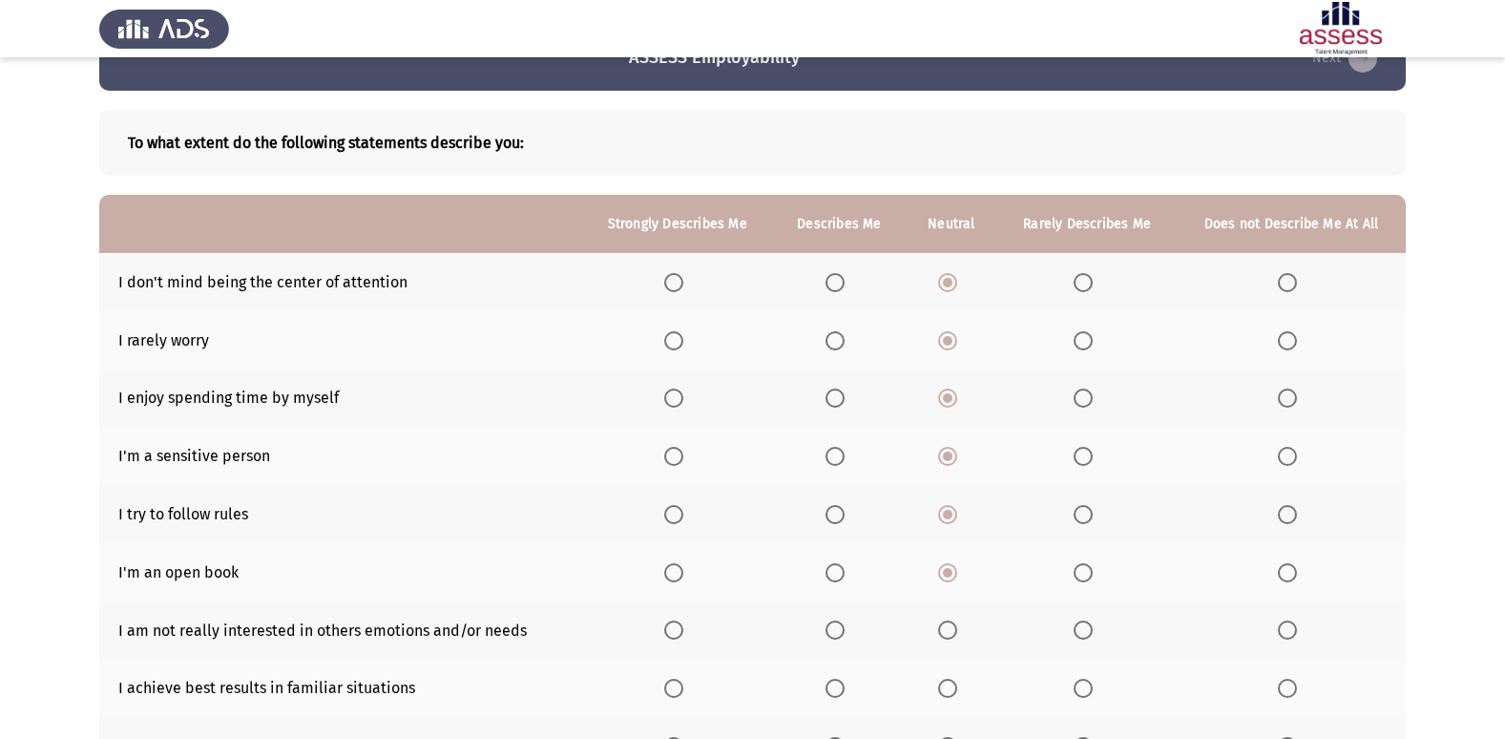
scroll to position [95, 0]
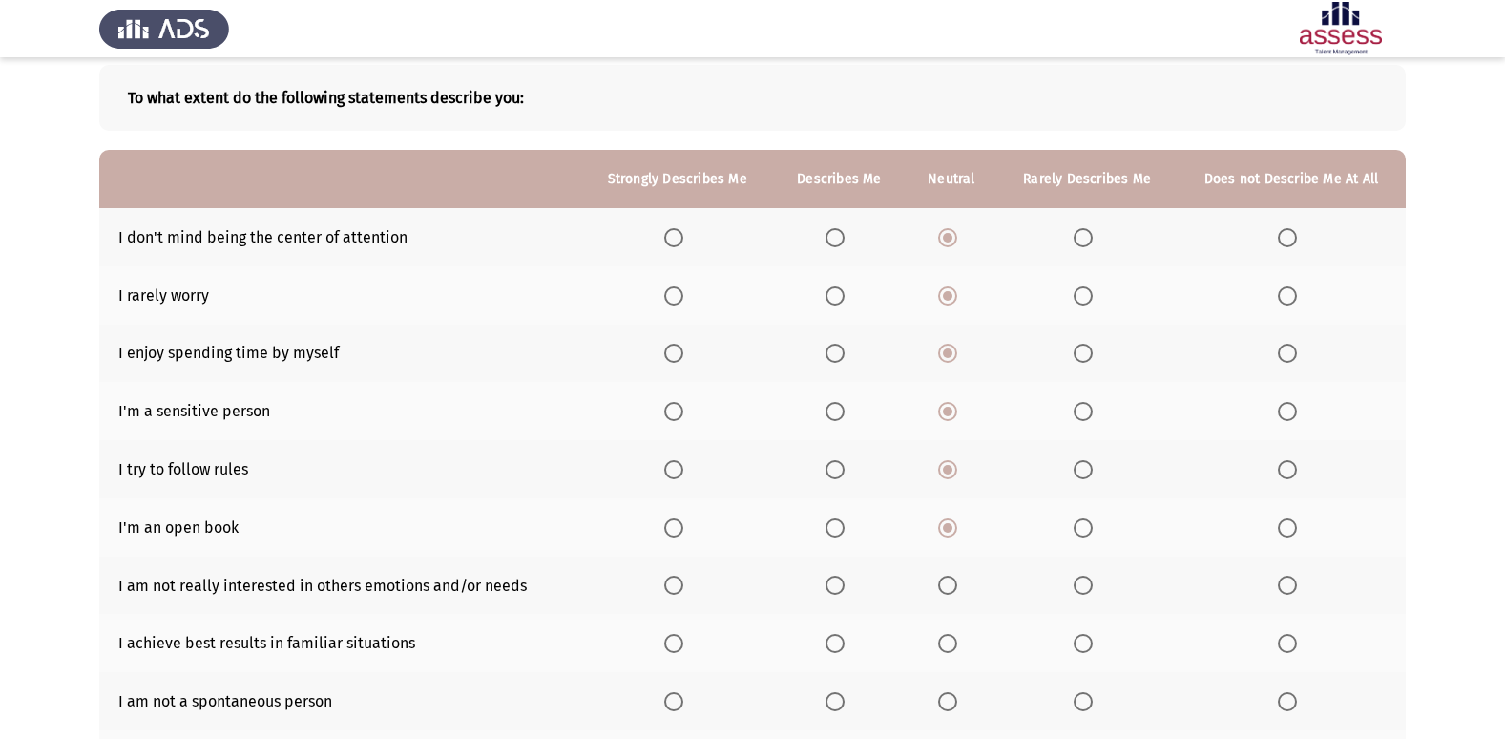
click at [947, 592] on span "Select an option" at bounding box center [947, 585] width 19 height 19
click at [947, 592] on input "Select an option" at bounding box center [947, 585] width 19 height 19
click at [943, 630] on th at bounding box center [952, 643] width 93 height 58
click at [944, 645] on span "Select an option" at bounding box center [947, 643] width 19 height 19
click at [944, 645] on input "Select an option" at bounding box center [947, 643] width 19 height 19
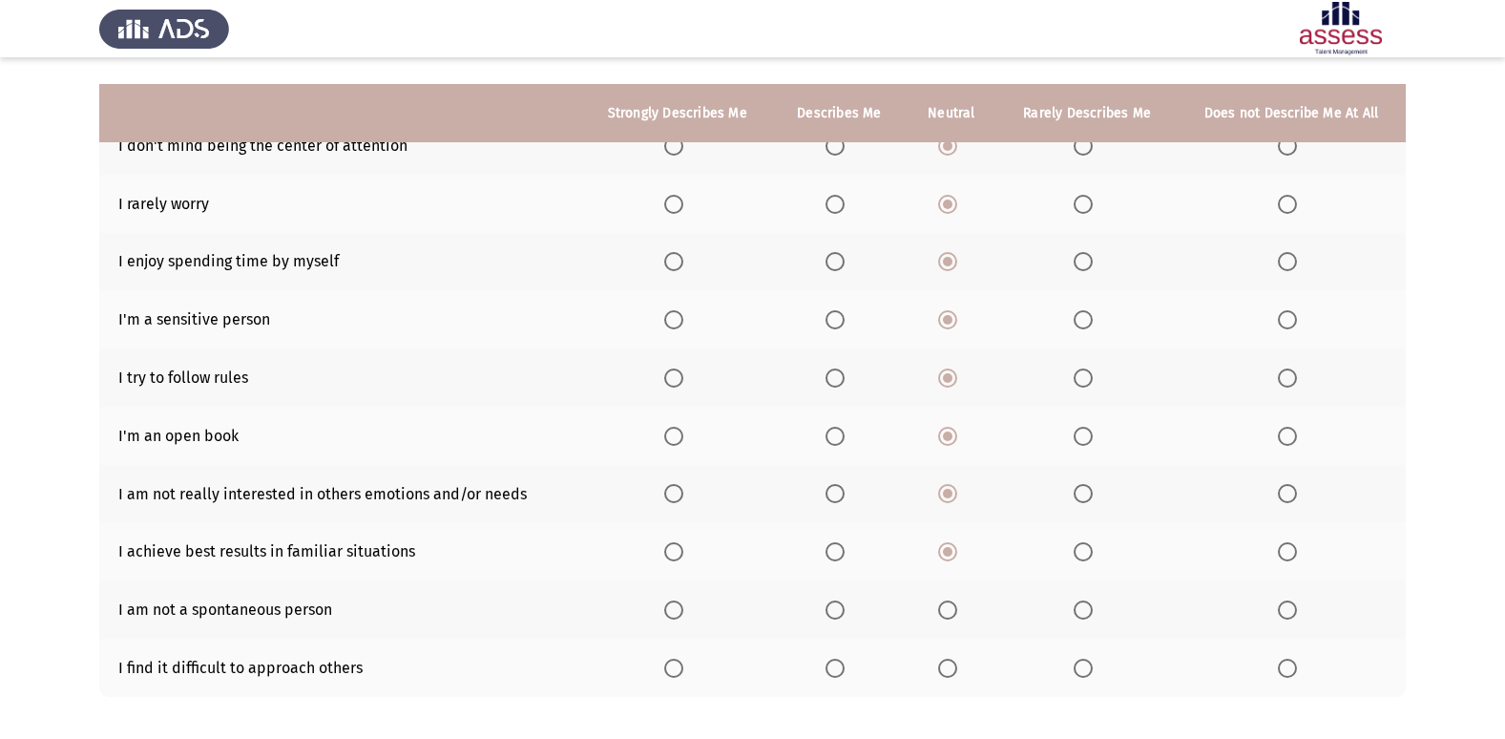
scroll to position [279, 0]
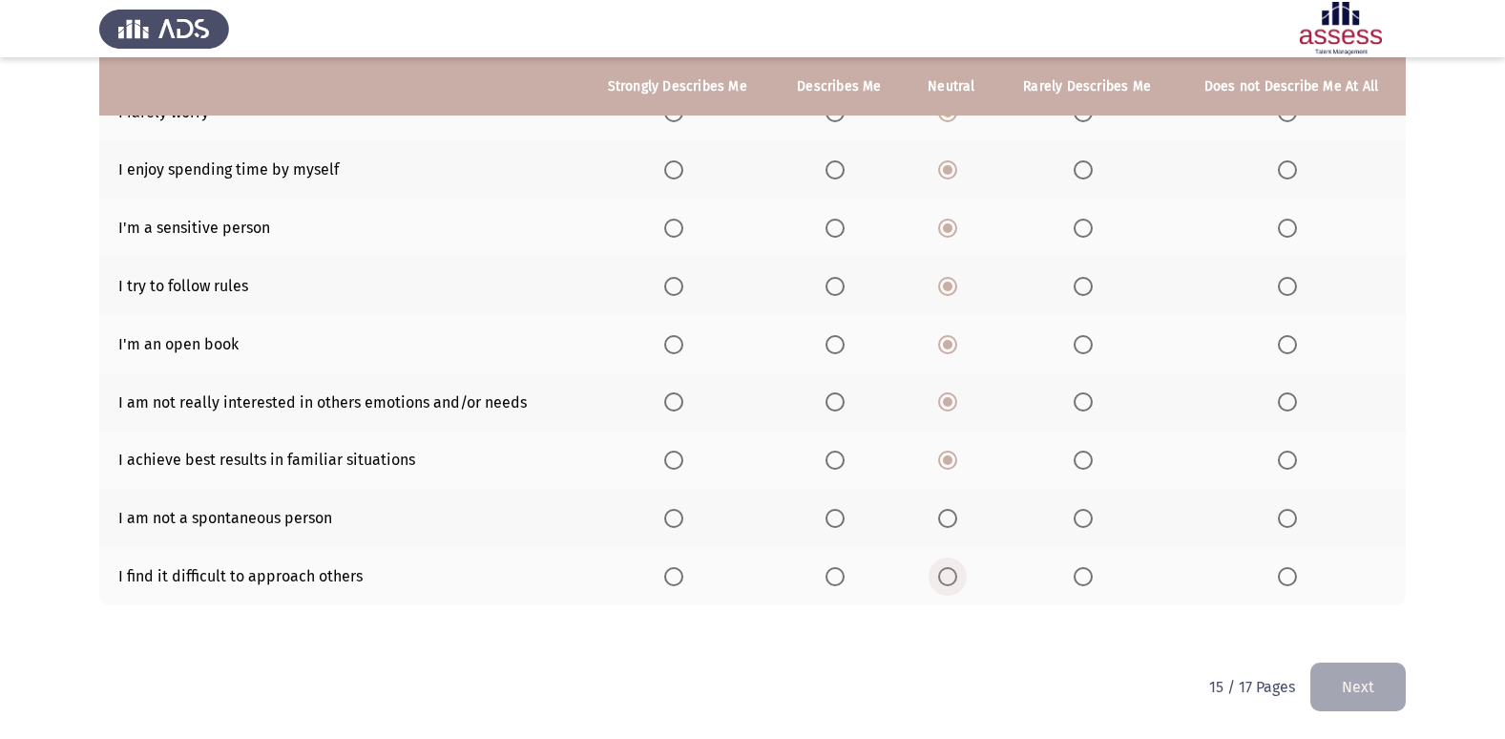
click at [949, 578] on span "Select an option" at bounding box center [947, 576] width 19 height 19
click at [949, 578] on input "Select an option" at bounding box center [947, 576] width 19 height 19
click at [951, 532] on th at bounding box center [952, 518] width 93 height 58
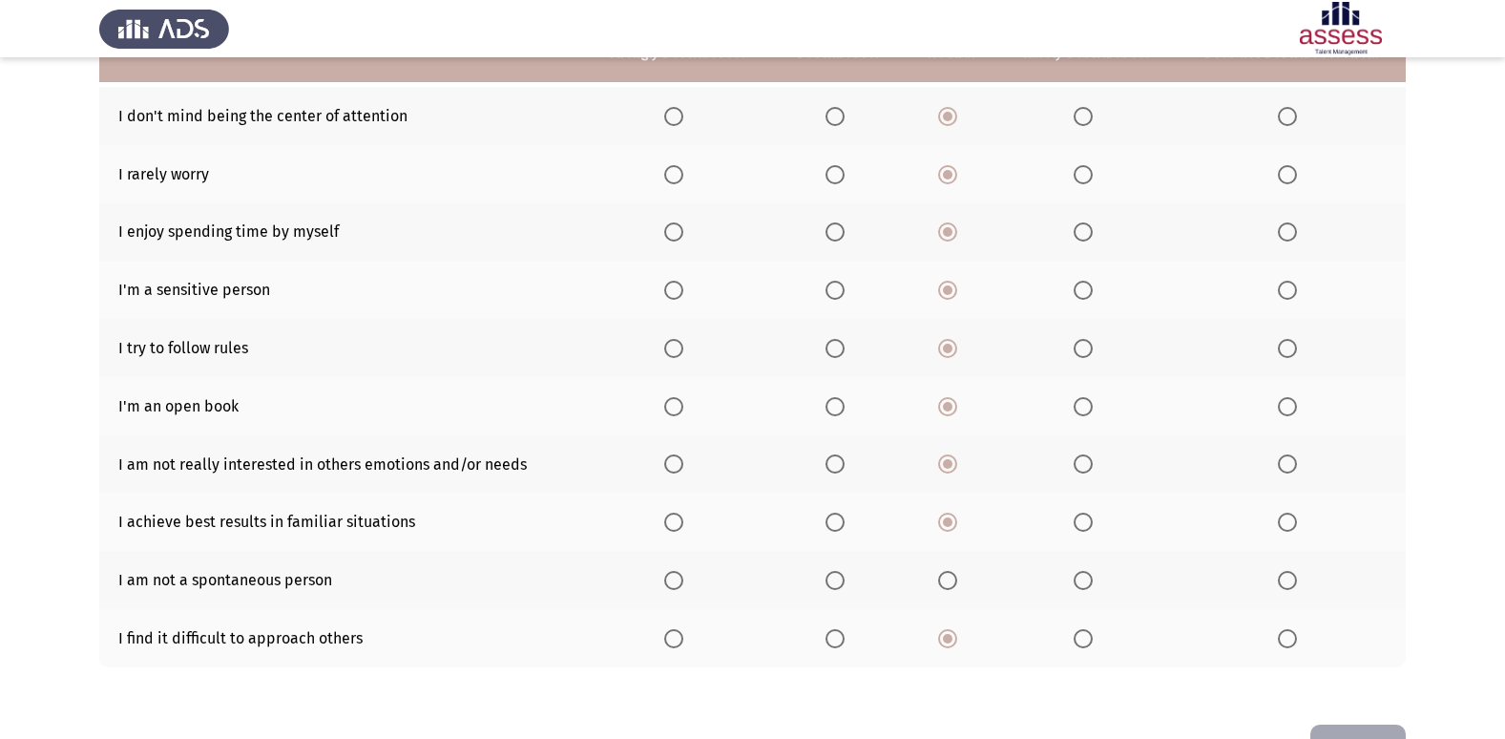
scroll to position [183, 0]
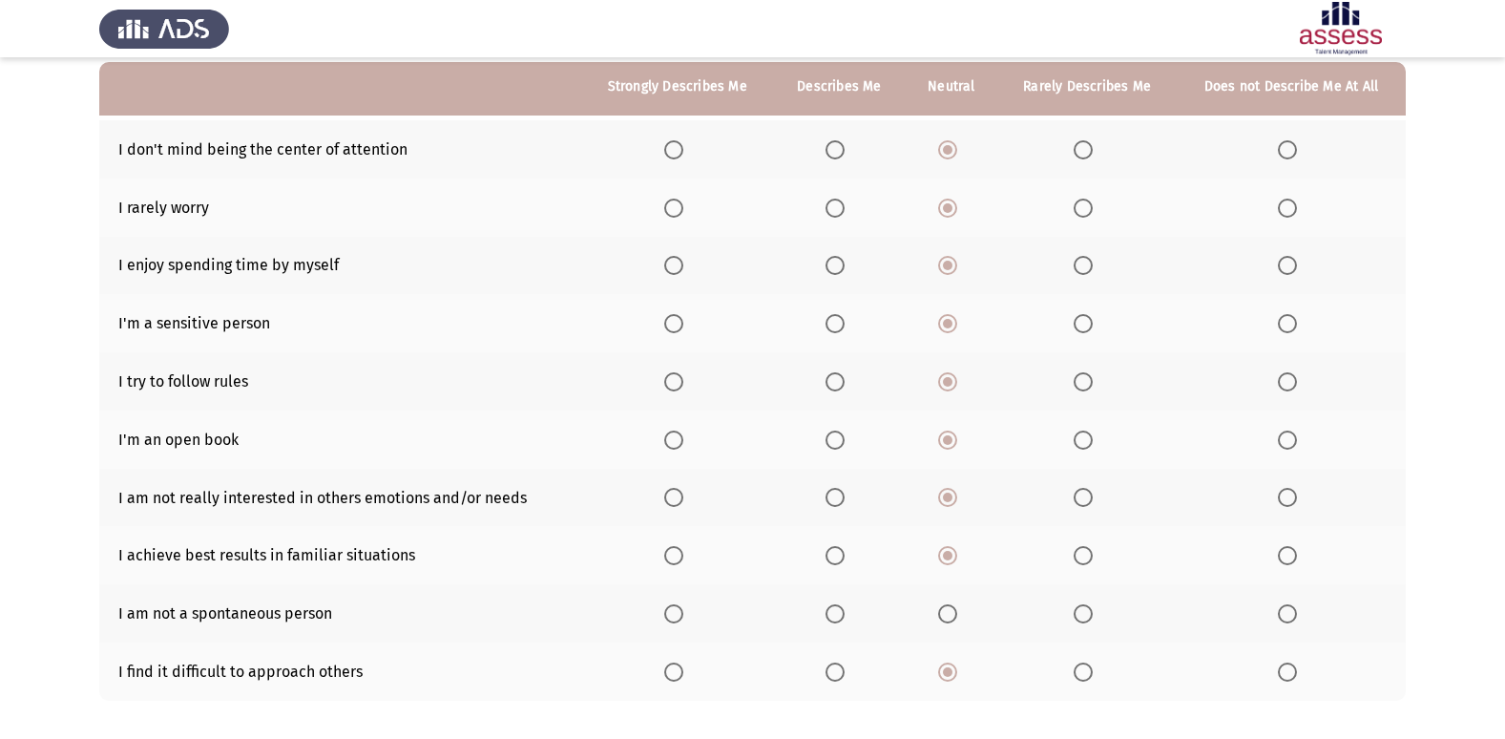
click at [950, 523] on tbody "I don't mind being the center of attention I rarely worry I enjoy spending time…" at bounding box center [752, 410] width 1307 height 580
click at [952, 602] on th at bounding box center [952, 613] width 93 height 58
click at [951, 609] on span "Select an option" at bounding box center [947, 613] width 19 height 19
click at [951, 609] on input "Select an option" at bounding box center [947, 613] width 19 height 19
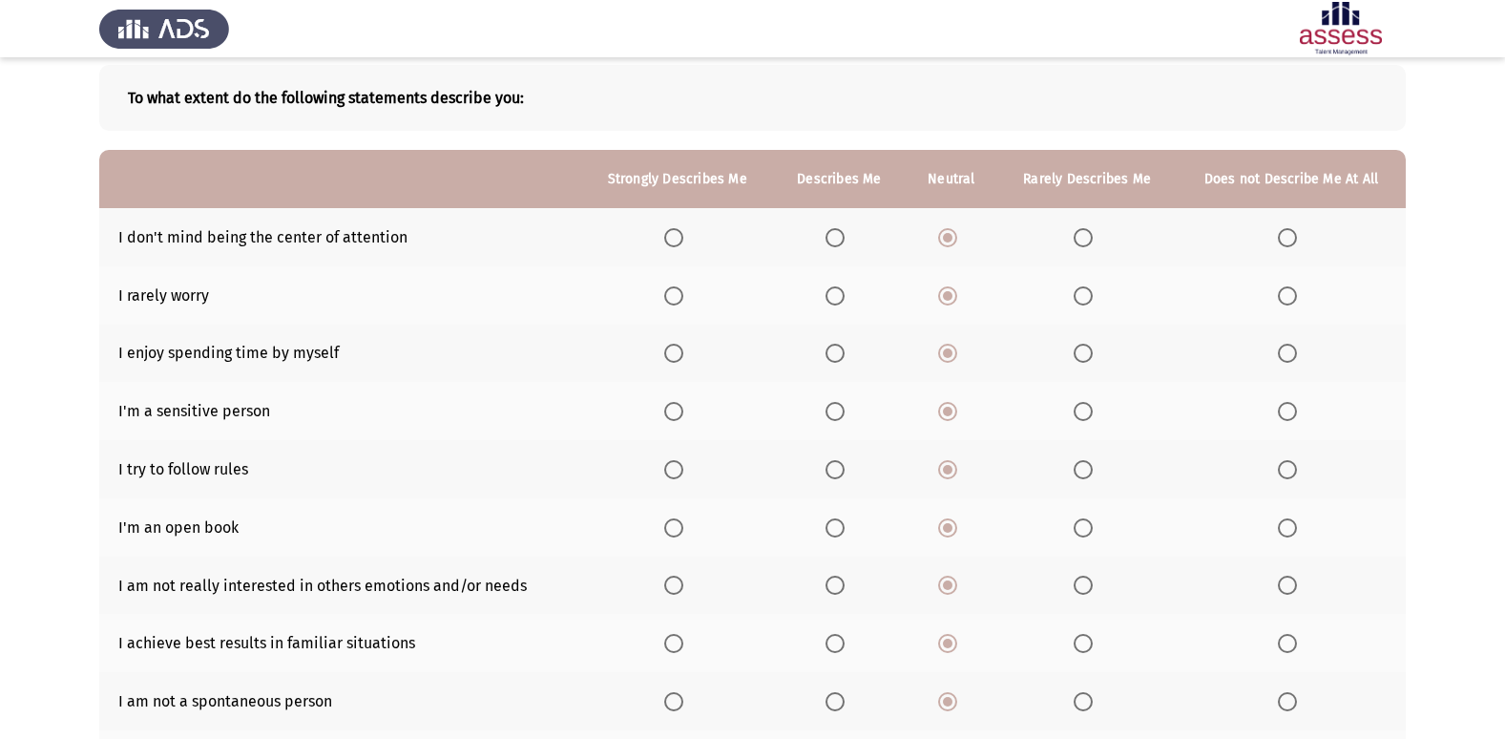
scroll to position [191, 0]
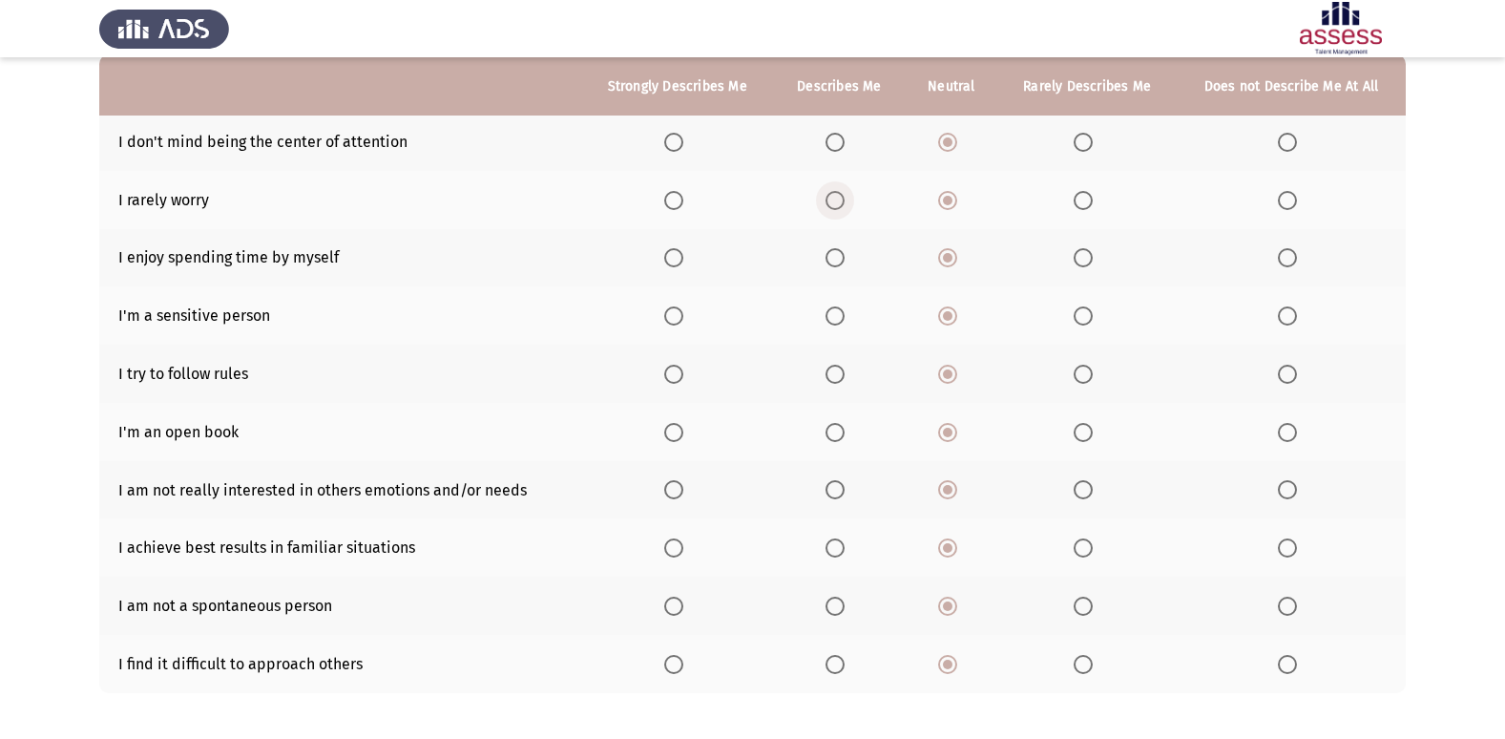
click at [849, 199] on label "Select an option" at bounding box center [839, 200] width 27 height 19
click at [845, 199] on input "Select an option" at bounding box center [835, 200] width 19 height 19
click at [851, 320] on label "Select an option" at bounding box center [839, 315] width 27 height 19
click at [845, 320] on input "Select an option" at bounding box center [835, 315] width 19 height 19
click at [944, 321] on span "Select an option" at bounding box center [947, 315] width 19 height 19
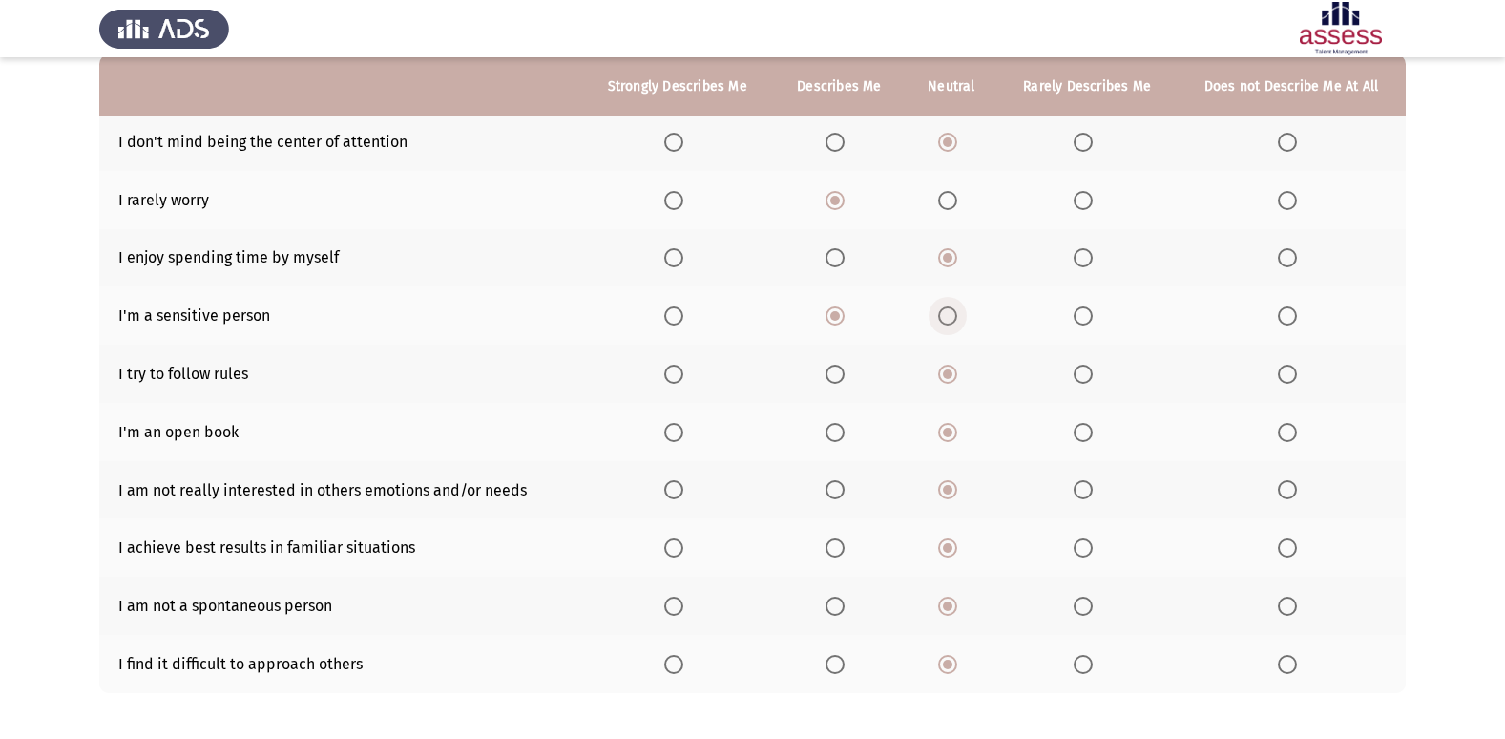
click at [944, 321] on input "Select an option" at bounding box center [947, 315] width 19 height 19
click at [834, 372] on span "Select an option" at bounding box center [835, 374] width 19 height 19
click at [834, 372] on input "Select an option" at bounding box center [835, 374] width 19 height 19
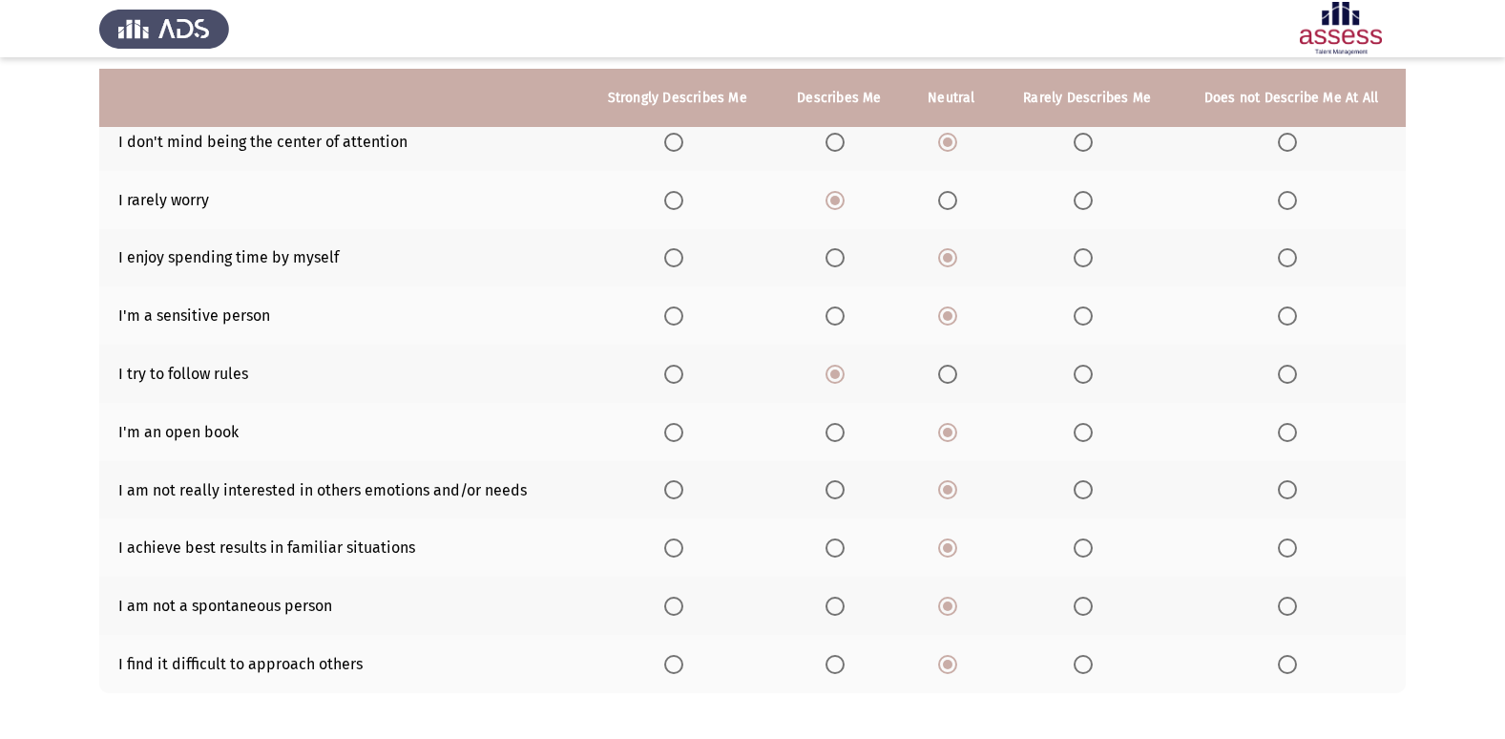
scroll to position [279, 0]
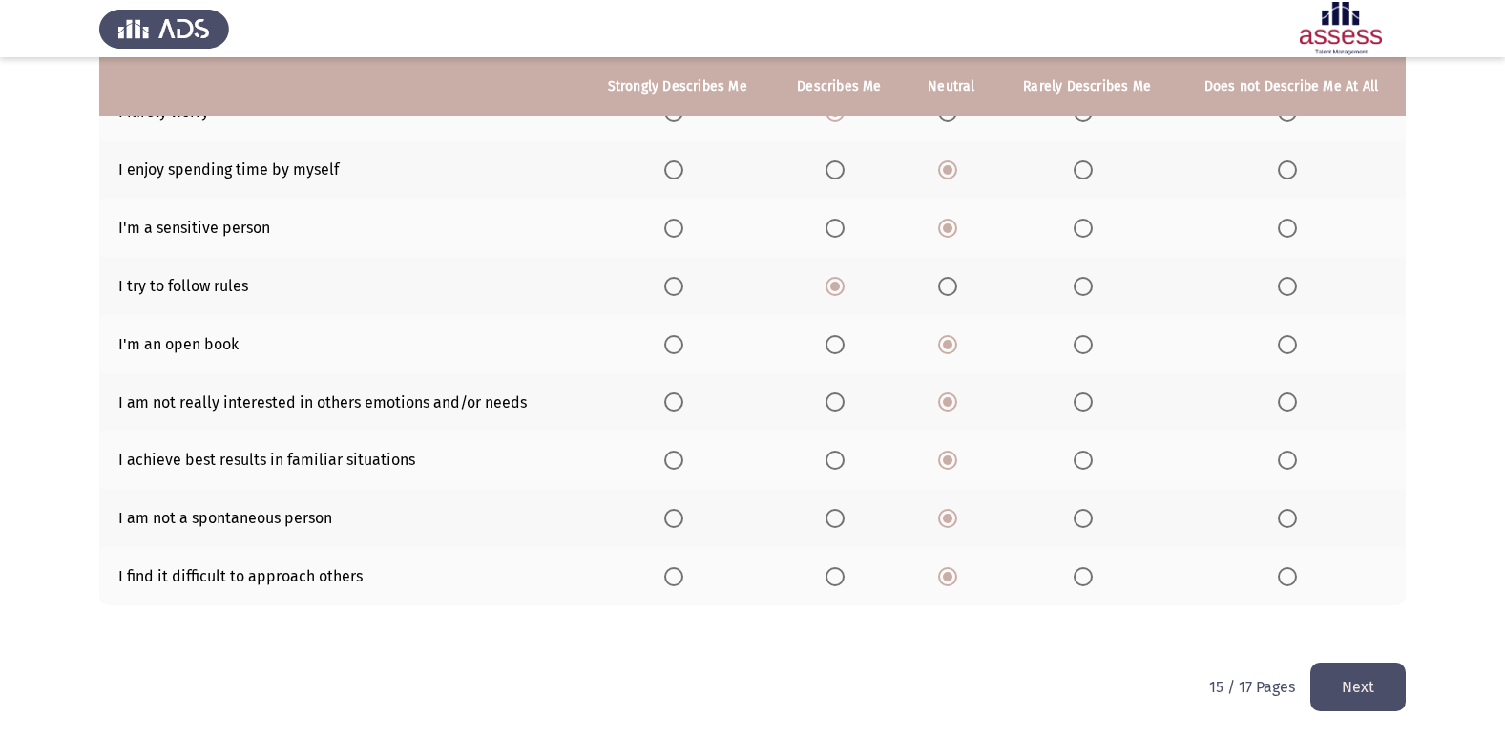
click at [1075, 346] on th at bounding box center [1086, 344] width 179 height 58
click at [1089, 340] on span "Select an option" at bounding box center [1083, 344] width 19 height 19
click at [1089, 340] on input "Select an option" at bounding box center [1083, 344] width 19 height 19
click at [959, 361] on th at bounding box center [952, 344] width 93 height 58
click at [955, 342] on span "Select an option" at bounding box center [947, 344] width 19 height 19
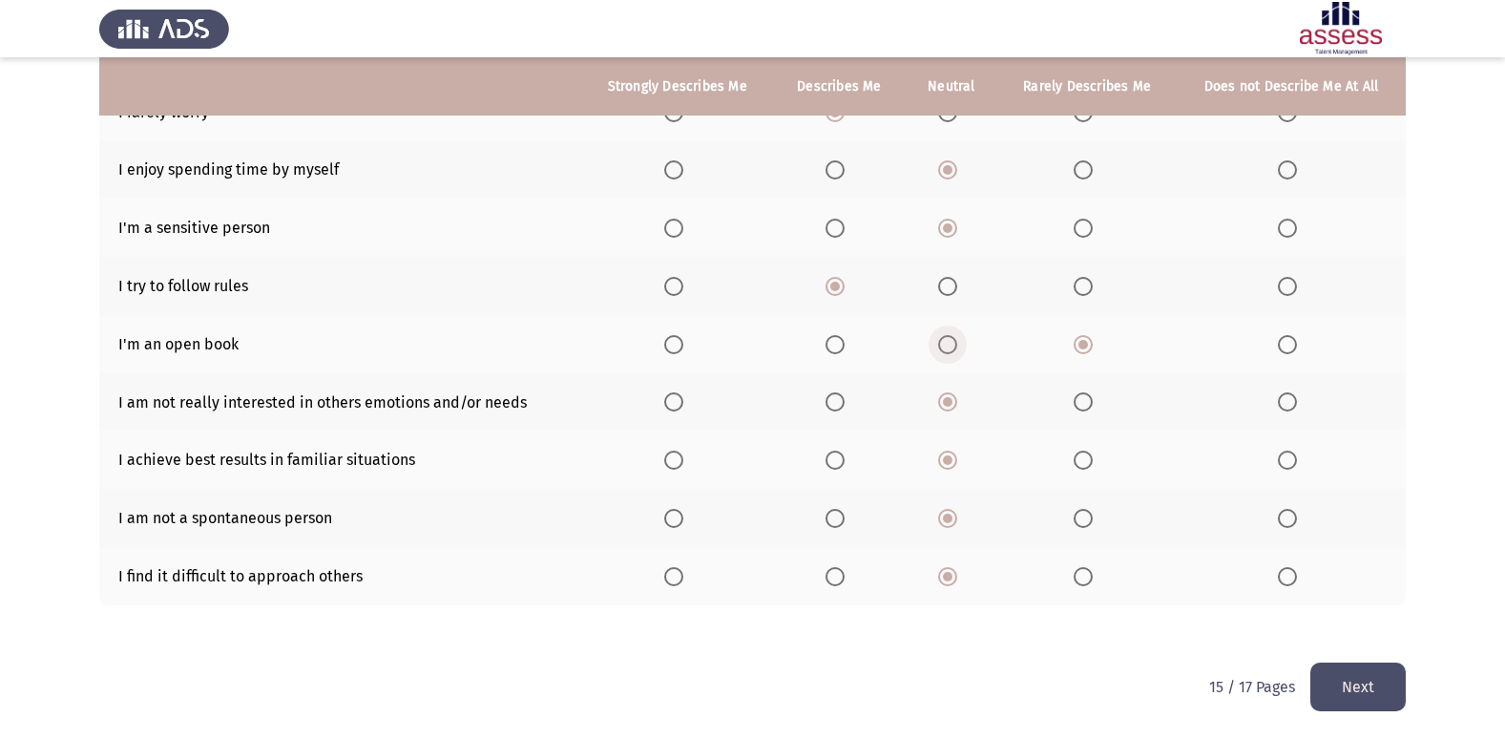
click at [955, 342] on input "Select an option" at bounding box center [947, 344] width 19 height 19
click at [1361, 683] on button "Next" at bounding box center [1357, 686] width 95 height 49
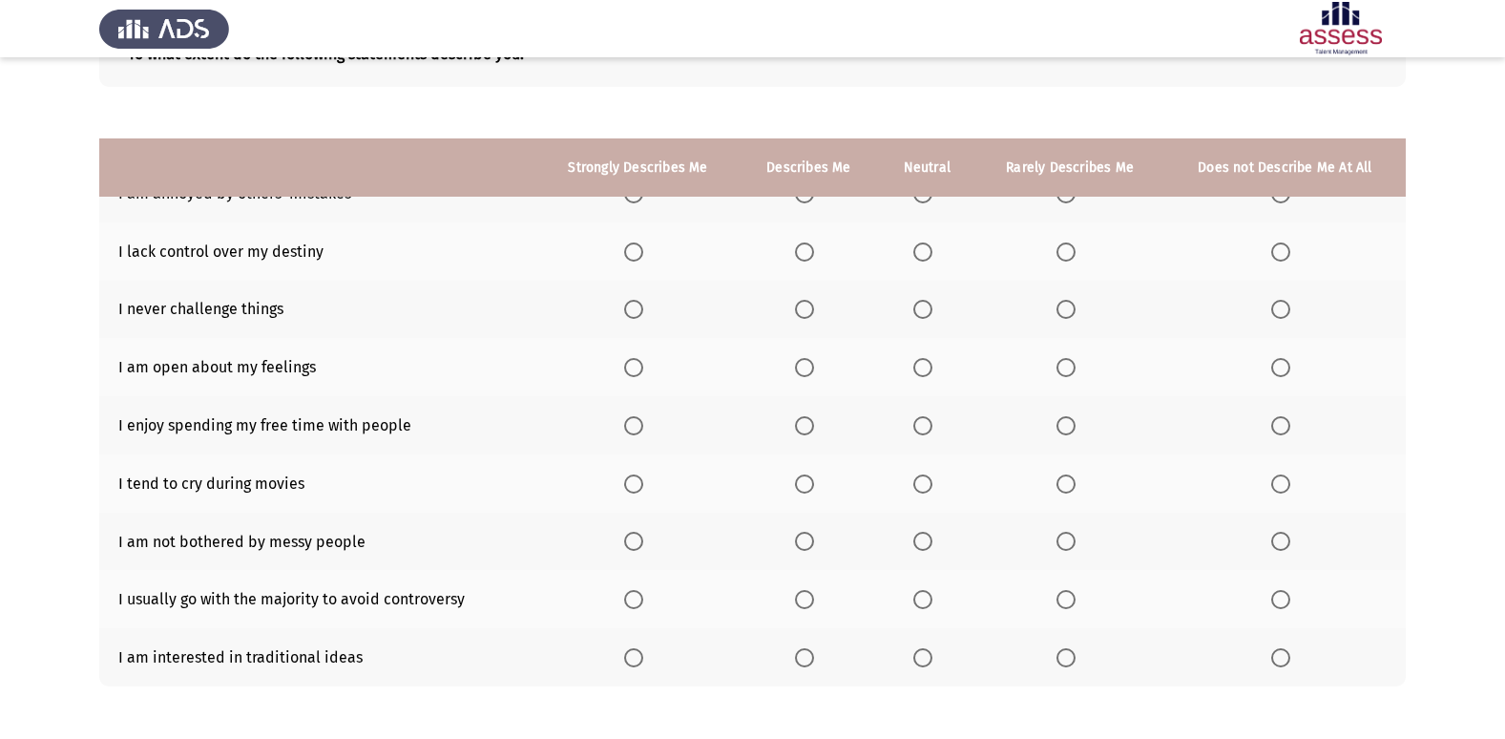
scroll to position [30, 0]
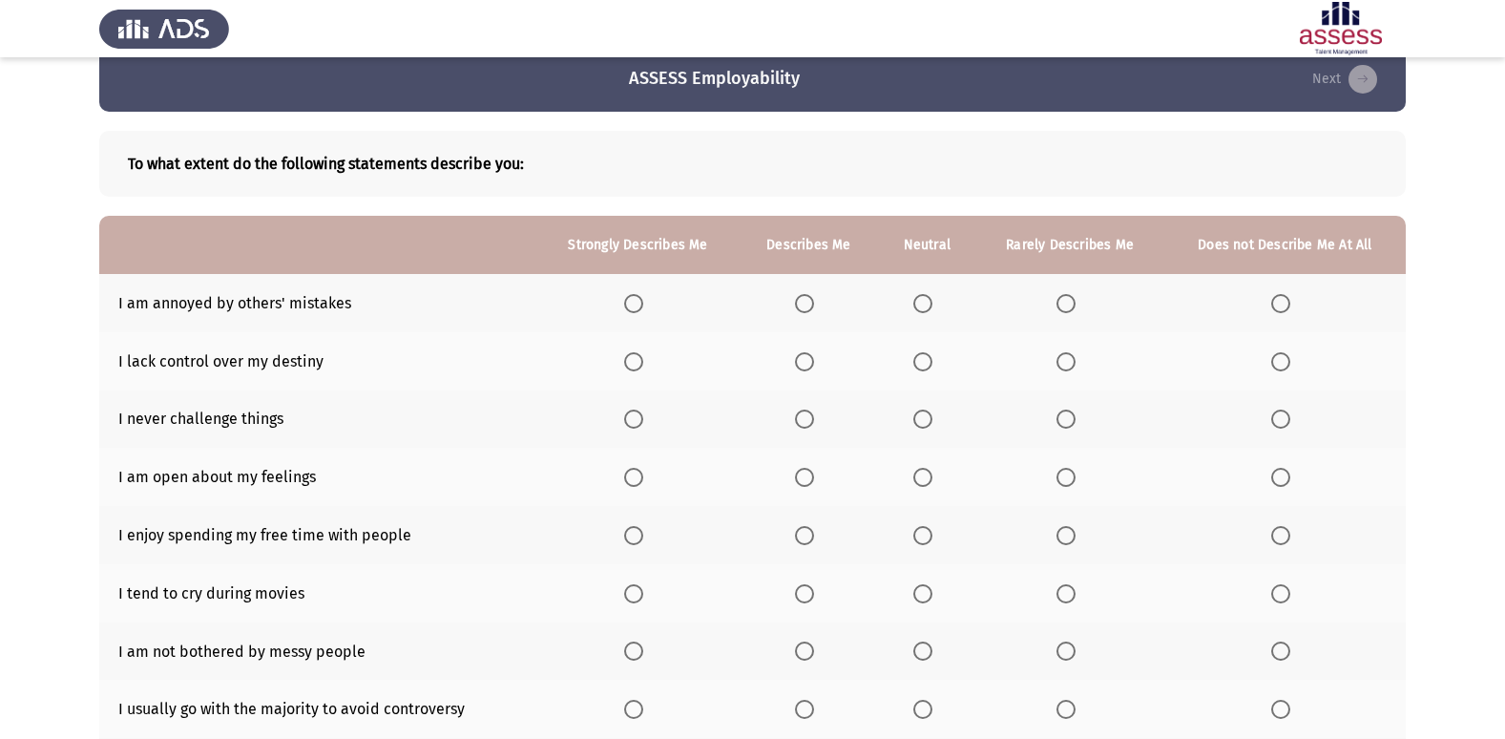
click at [801, 293] on th at bounding box center [808, 303] width 139 height 58
click at [808, 298] on span "Select an option" at bounding box center [804, 303] width 19 height 19
click at [808, 298] on input "Select an option" at bounding box center [804, 303] width 19 height 19
click at [923, 367] on span "Select an option" at bounding box center [922, 361] width 19 height 19
click at [923, 367] on input "Select an option" at bounding box center [922, 361] width 19 height 19
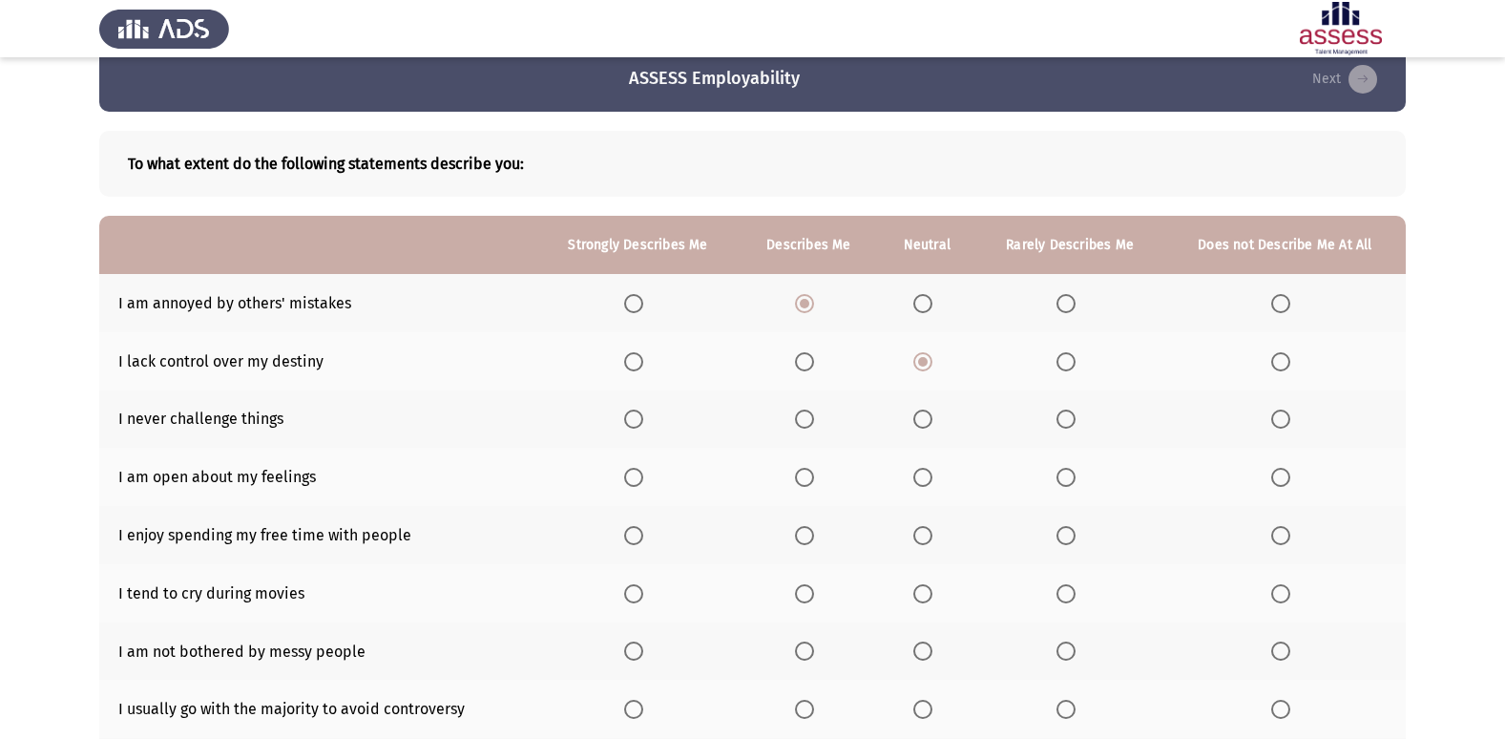
click at [930, 411] on span "Select an option" at bounding box center [922, 418] width 19 height 19
click at [930, 411] on input "Select an option" at bounding box center [922, 418] width 19 height 19
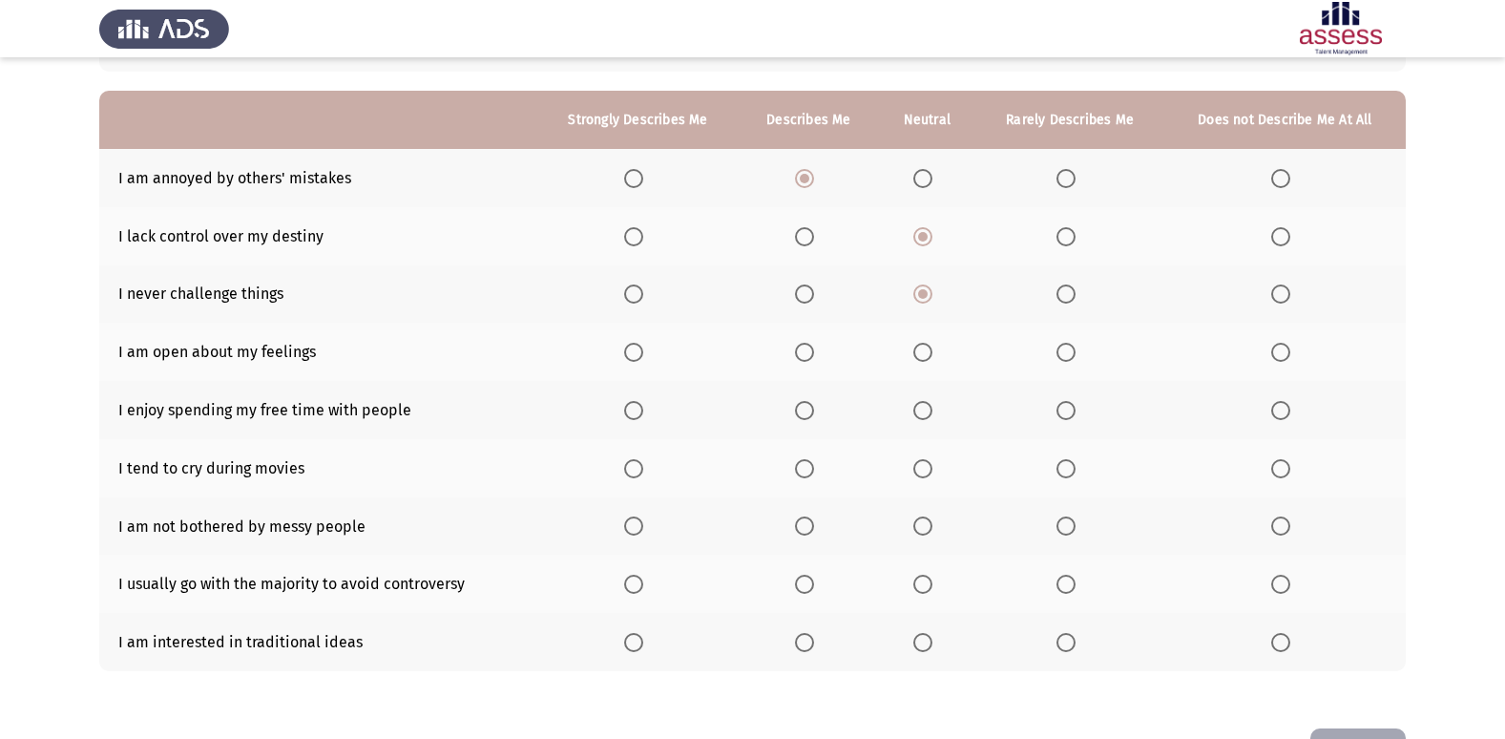
scroll to position [125, 0]
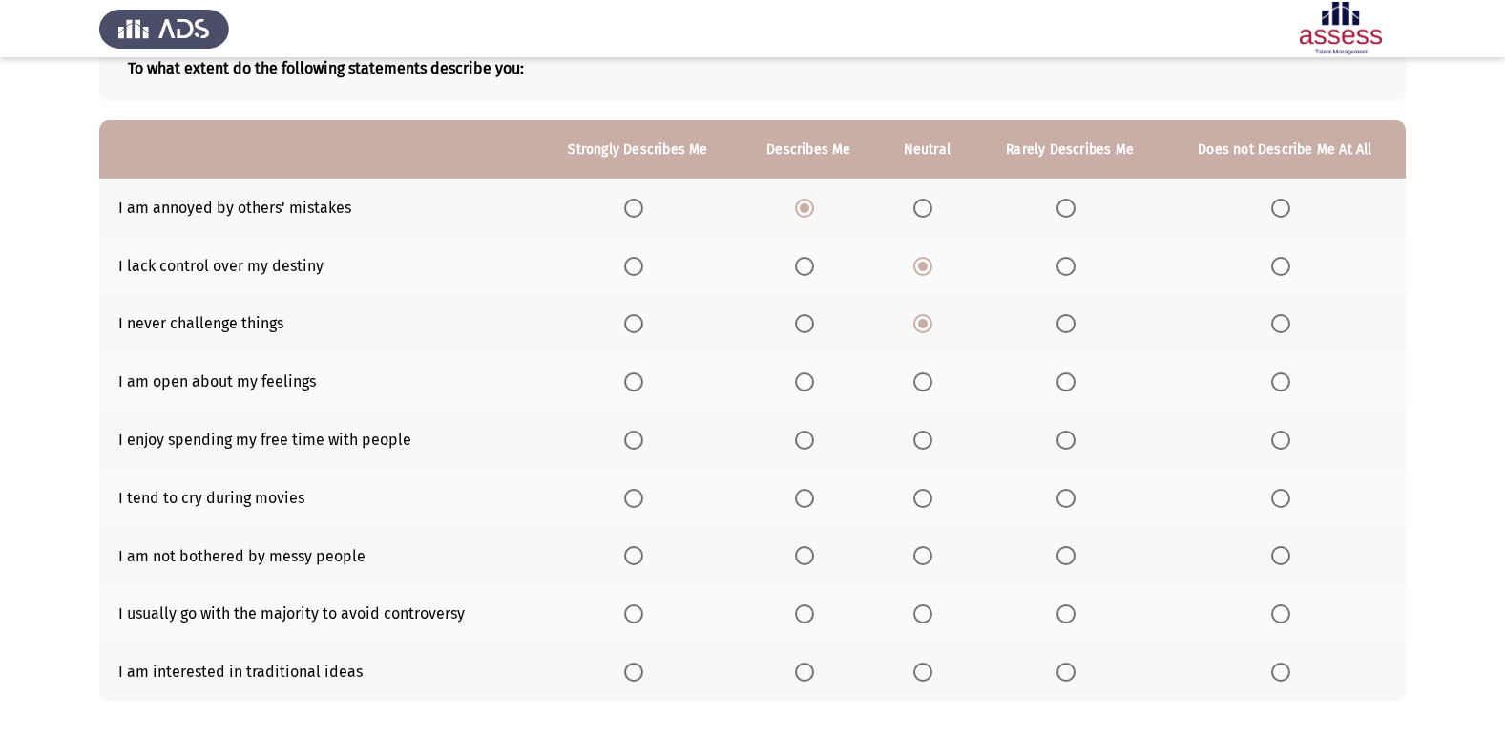
click at [812, 384] on span "Select an option" at bounding box center [804, 381] width 19 height 19
click at [812, 384] on input "Select an option" at bounding box center [804, 381] width 19 height 19
click at [915, 439] on span "Select an option" at bounding box center [922, 439] width 19 height 19
click at [915, 439] on input "Select an option" at bounding box center [922, 439] width 19 height 19
click at [926, 506] on span "Select an option" at bounding box center [922, 498] width 19 height 19
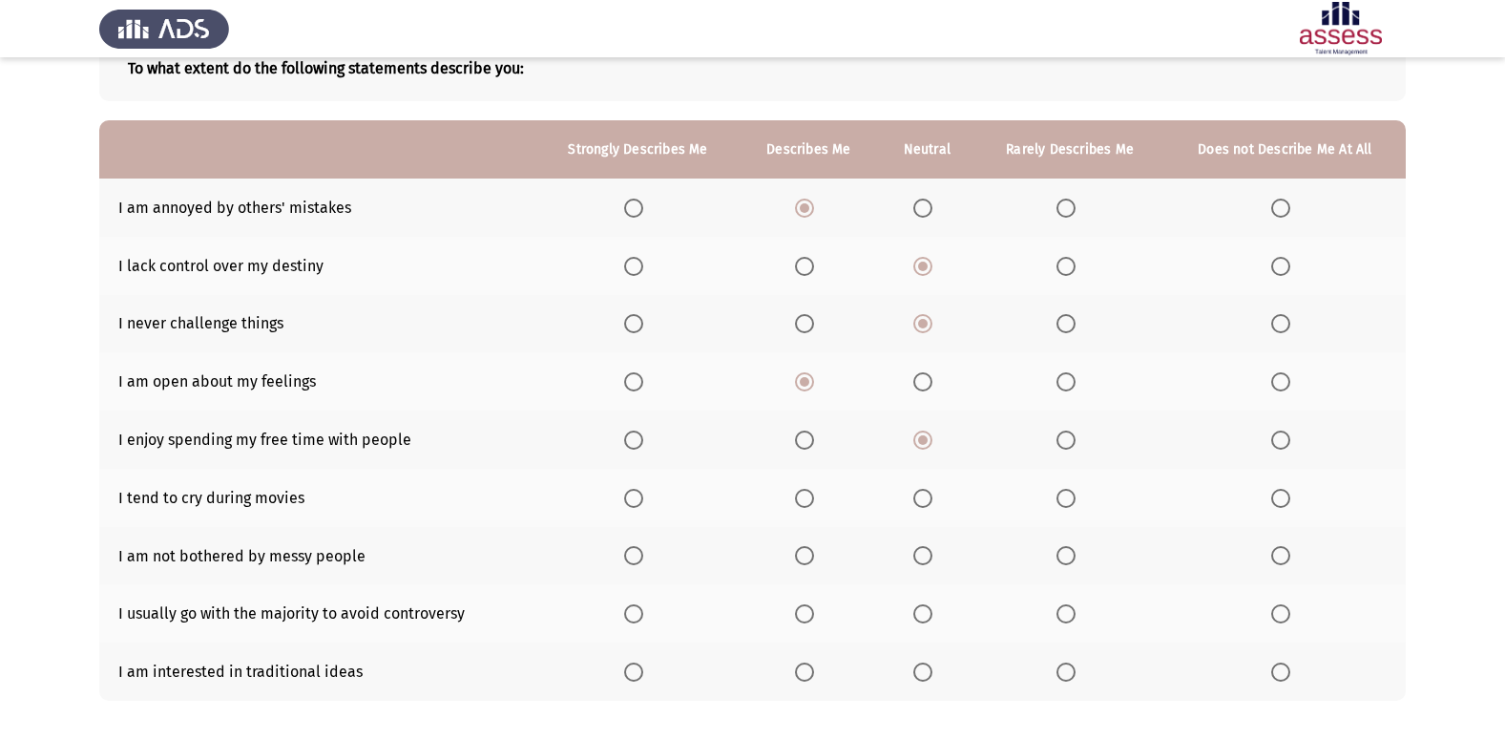
click at [926, 506] on input "Select an option" at bounding box center [922, 498] width 19 height 19
click at [1069, 494] on span "Select an option" at bounding box center [1066, 498] width 19 height 19
click at [1069, 494] on input "Select an option" at bounding box center [1066, 498] width 19 height 19
click at [1283, 499] on span "Select an option" at bounding box center [1280, 498] width 19 height 19
click at [1283, 499] on input "Select an option" at bounding box center [1280, 498] width 19 height 19
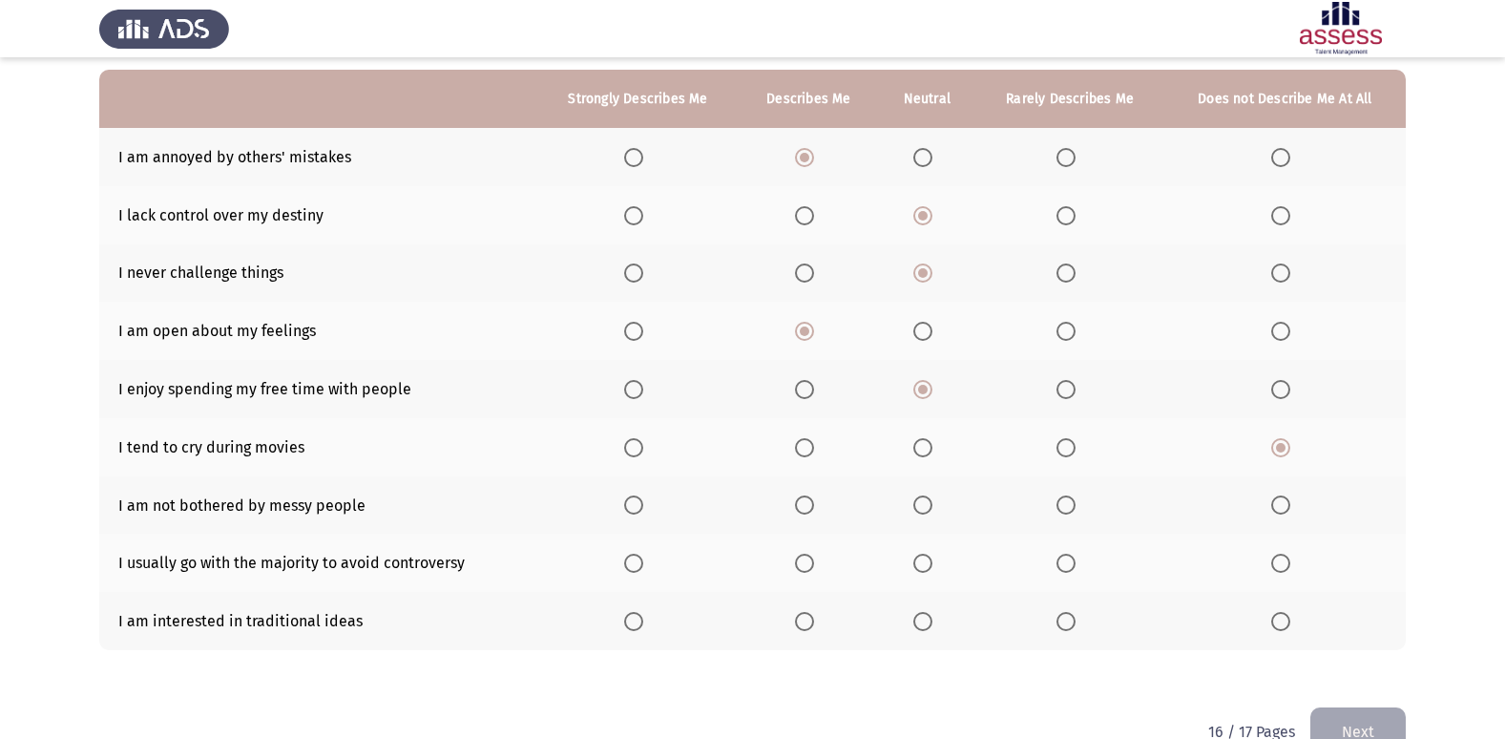
scroll to position [220, 0]
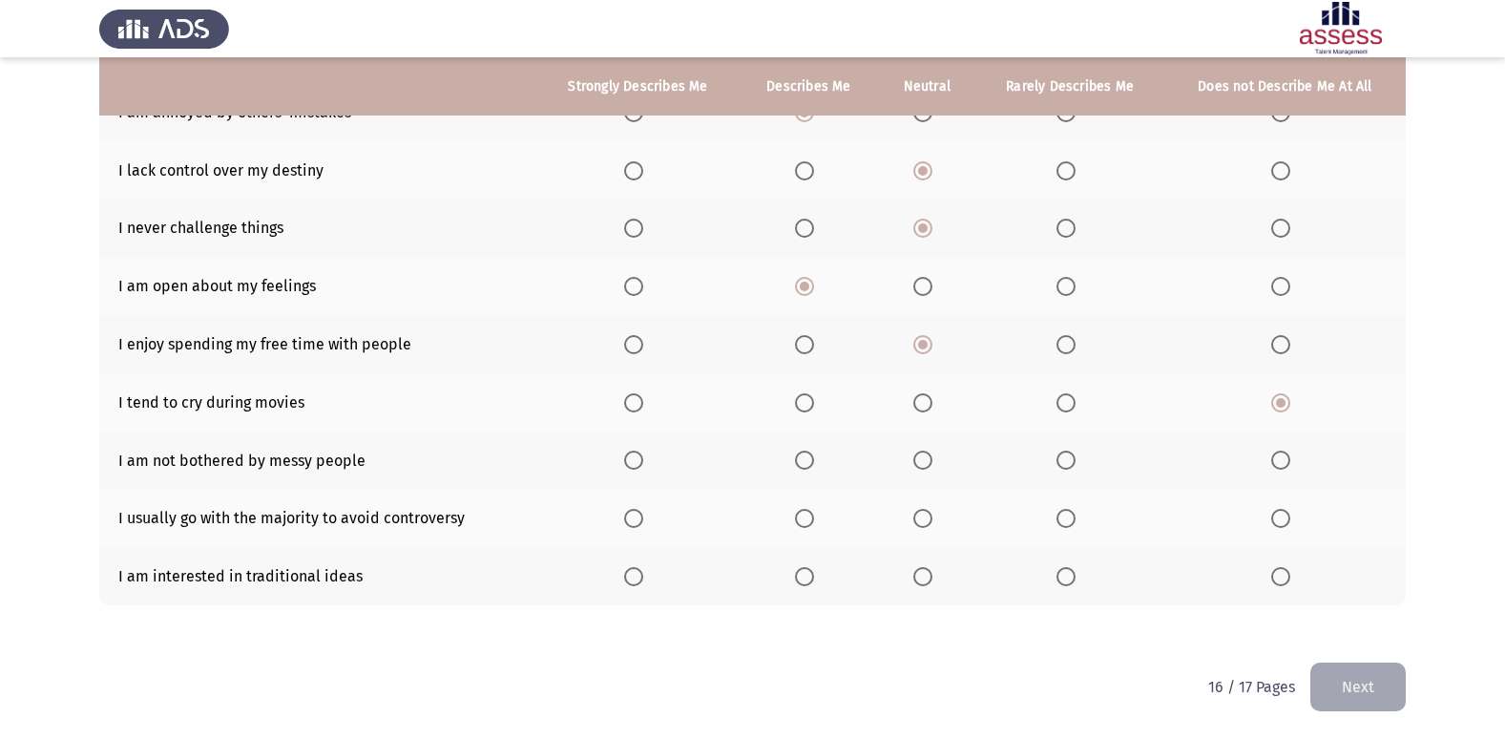
click at [800, 462] on span "Select an option" at bounding box center [804, 459] width 19 height 19
click at [800, 462] on input "Select an option" at bounding box center [804, 459] width 19 height 19
click at [636, 448] on th at bounding box center [638, 460] width 202 height 58
click at [639, 460] on span "Select an option" at bounding box center [633, 459] width 19 height 19
click at [639, 460] on input "Select an option" at bounding box center [633, 459] width 19 height 19
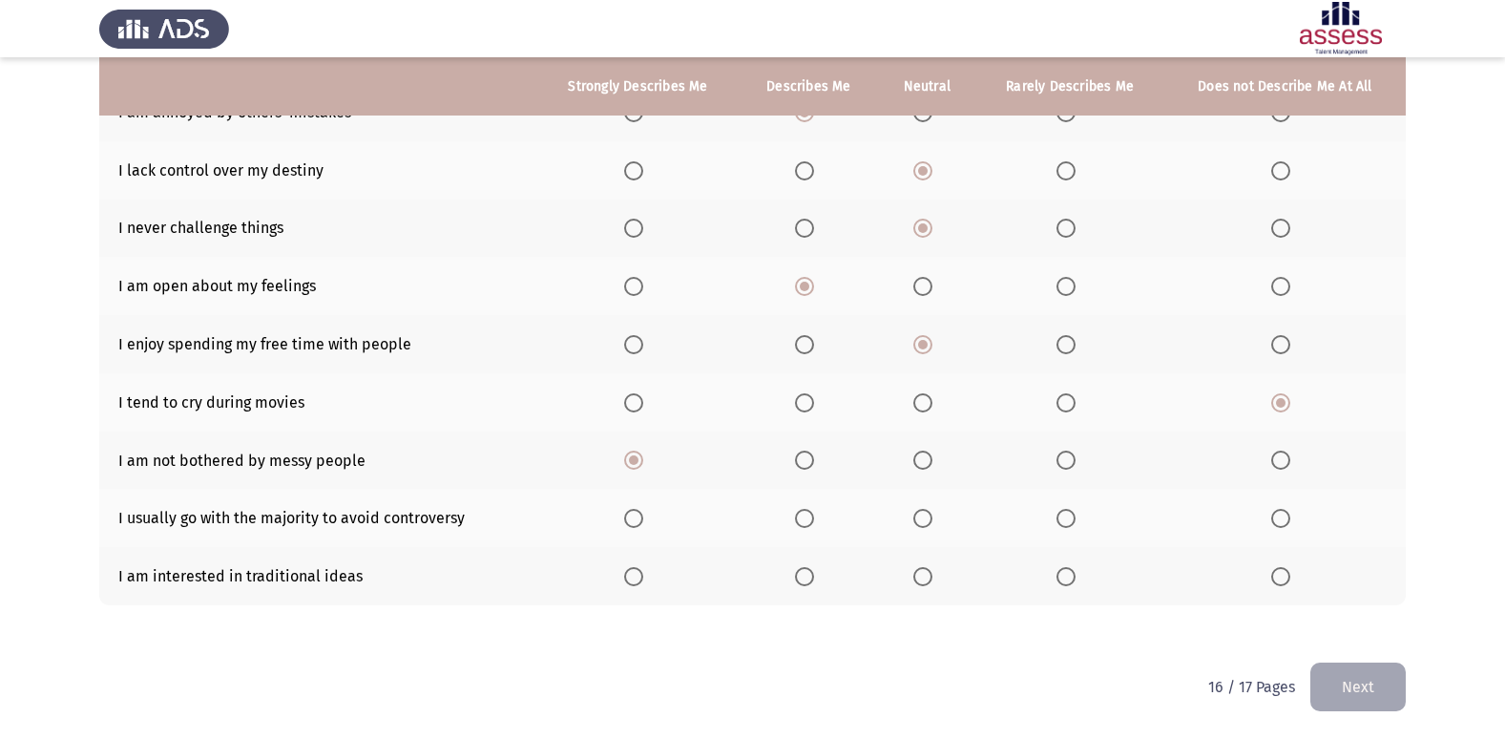
click at [808, 526] on span "Select an option" at bounding box center [804, 518] width 19 height 19
click at [808, 526] on input "Select an option" at bounding box center [804, 518] width 19 height 19
click at [918, 512] on span "Select an option" at bounding box center [922, 518] width 19 height 19
click at [918, 512] on input "Select an option" at bounding box center [922, 518] width 19 height 19
click at [806, 516] on span "Select an option" at bounding box center [804, 518] width 19 height 19
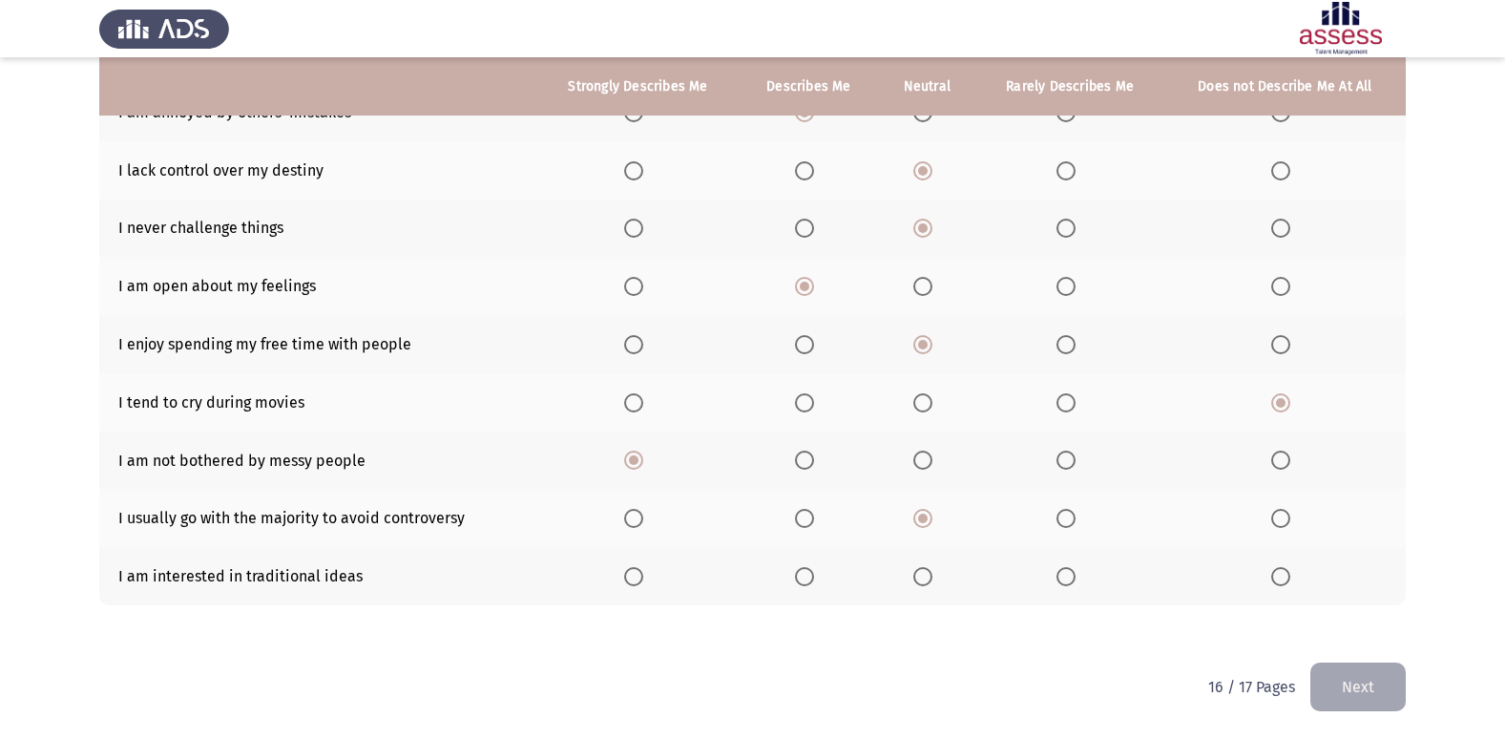
click at [806, 516] on input "Select an option" at bounding box center [804, 518] width 19 height 19
click at [929, 516] on span "Select an option" at bounding box center [922, 518] width 19 height 19
click at [929, 516] on input "Select an option" at bounding box center [922, 518] width 19 height 19
click at [926, 592] on th at bounding box center [926, 576] width 97 height 58
click at [930, 580] on span "Select an option" at bounding box center [922, 576] width 19 height 19
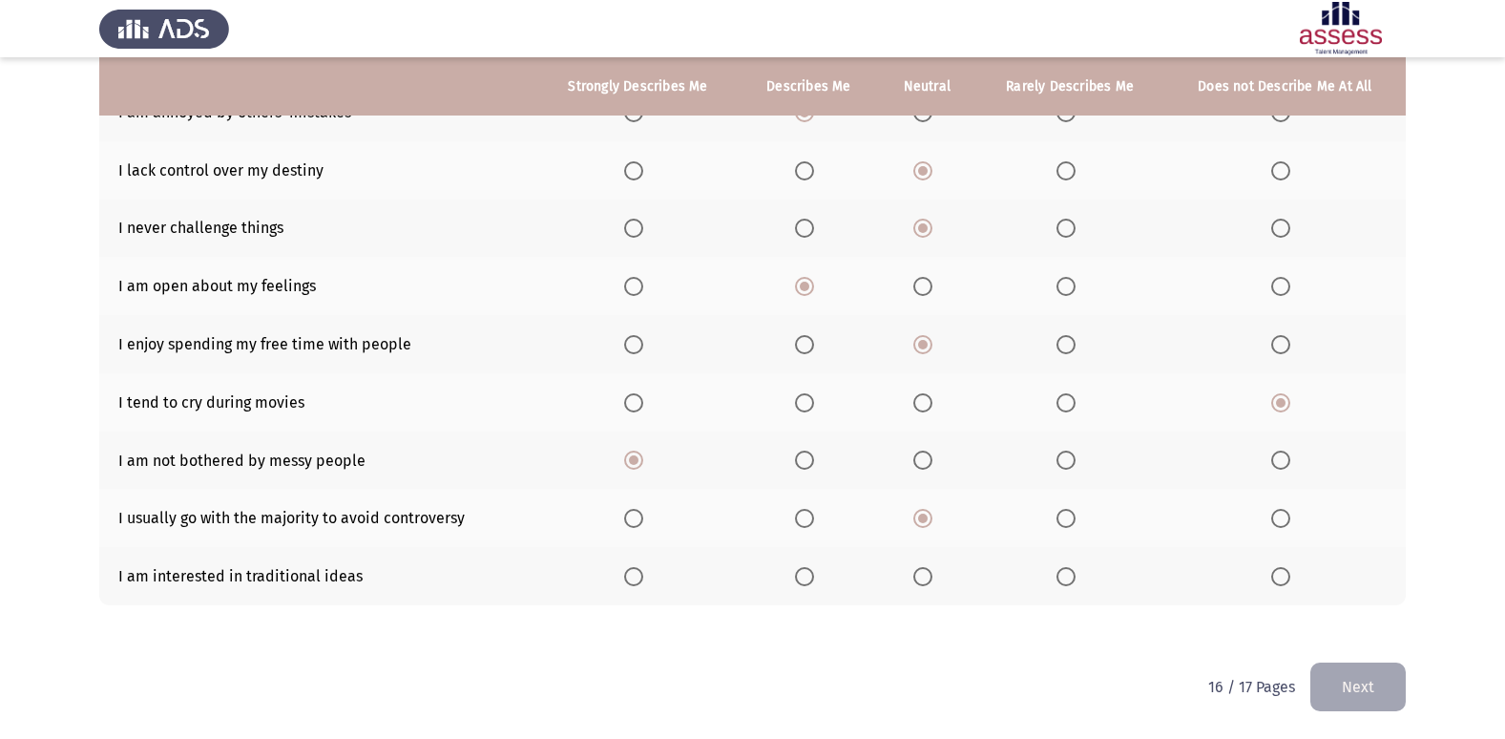
click at [930, 580] on input "Select an option" at bounding box center [922, 576] width 19 height 19
click at [1319, 691] on button "Next" at bounding box center [1357, 686] width 95 height 49
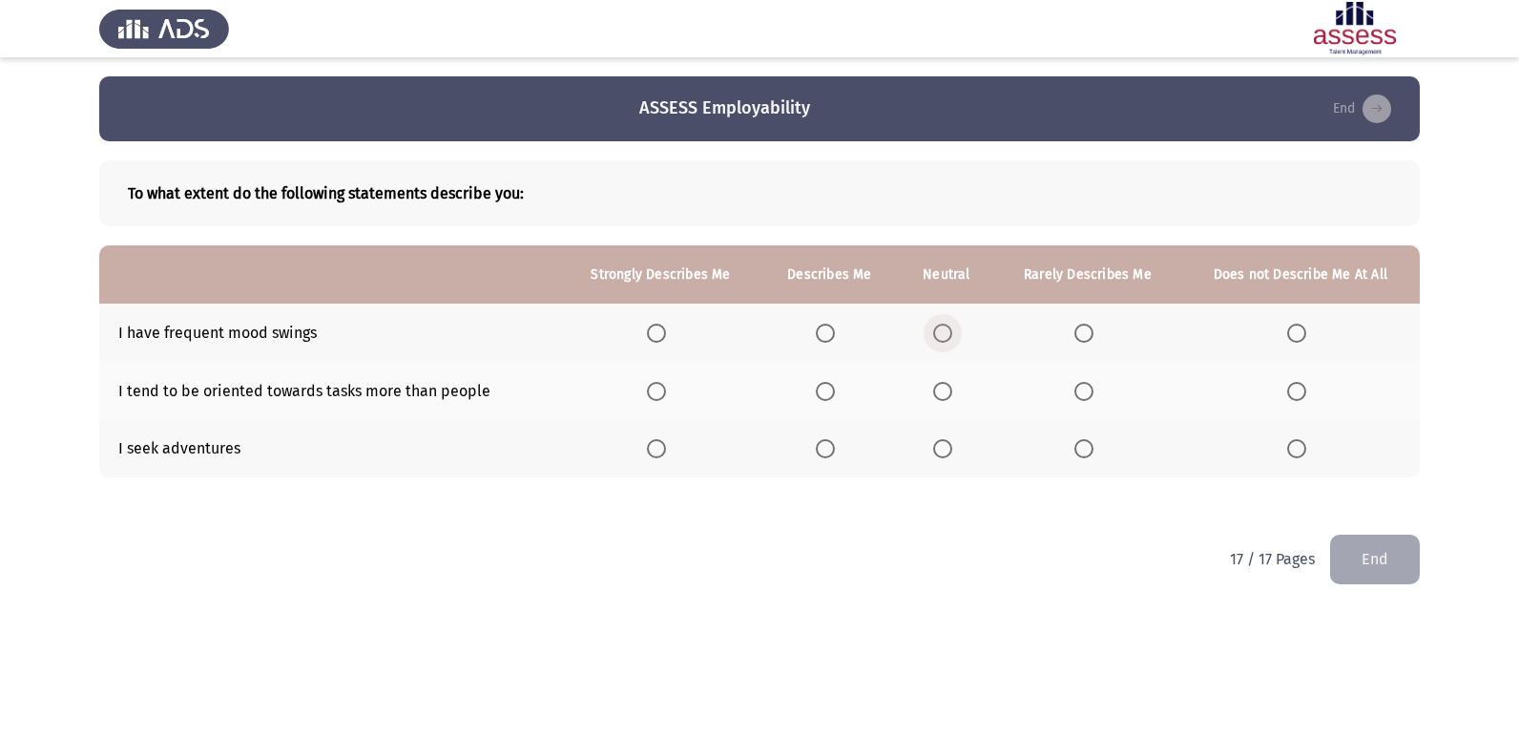
click at [950, 333] on span "Select an option" at bounding box center [942, 333] width 19 height 19
click at [950, 333] on input "Select an option" at bounding box center [942, 333] width 19 height 19
click at [830, 384] on span "Select an option" at bounding box center [825, 391] width 19 height 19
click at [830, 384] on input "Select an option" at bounding box center [825, 391] width 19 height 19
click at [945, 451] on span "Select an option" at bounding box center [942, 448] width 19 height 19
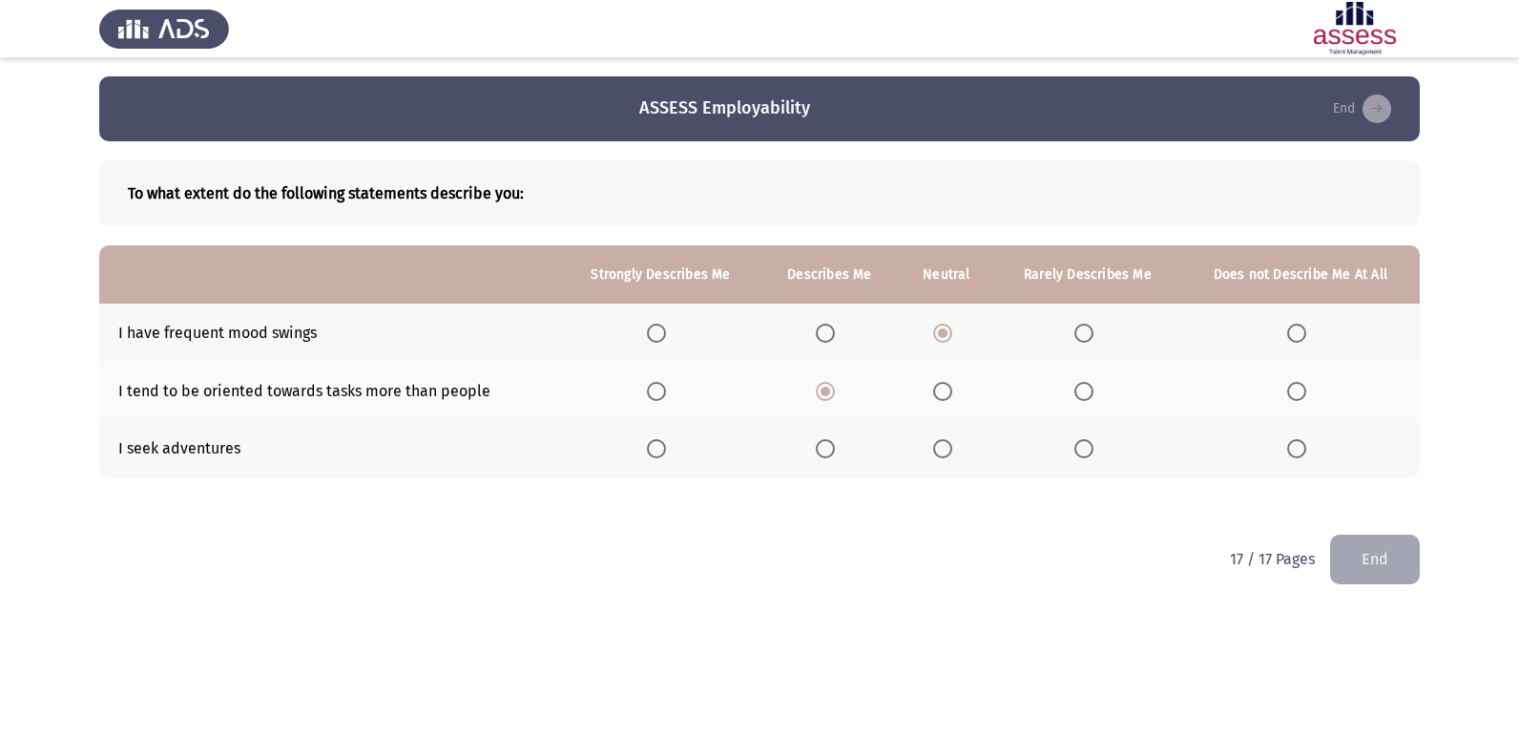
click at [945, 451] on input "Select an option" at bounding box center [942, 448] width 19 height 19
click at [1341, 562] on button "End" at bounding box center [1376, 558] width 90 height 49
